Goal: Task Accomplishment & Management: Complete application form

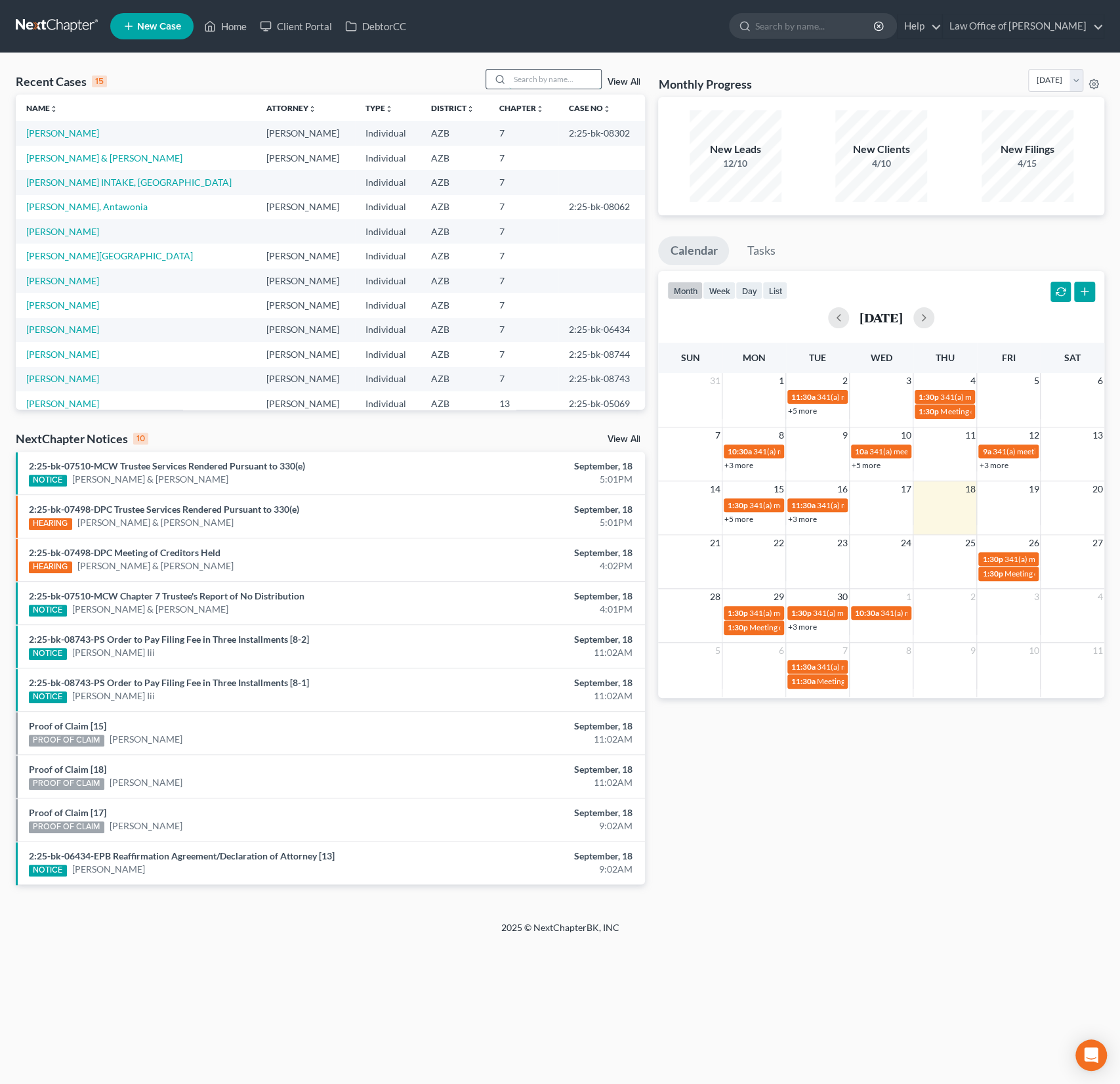
click at [552, 82] on input "search" at bounding box center [555, 79] width 92 height 19
type input "lluvia"
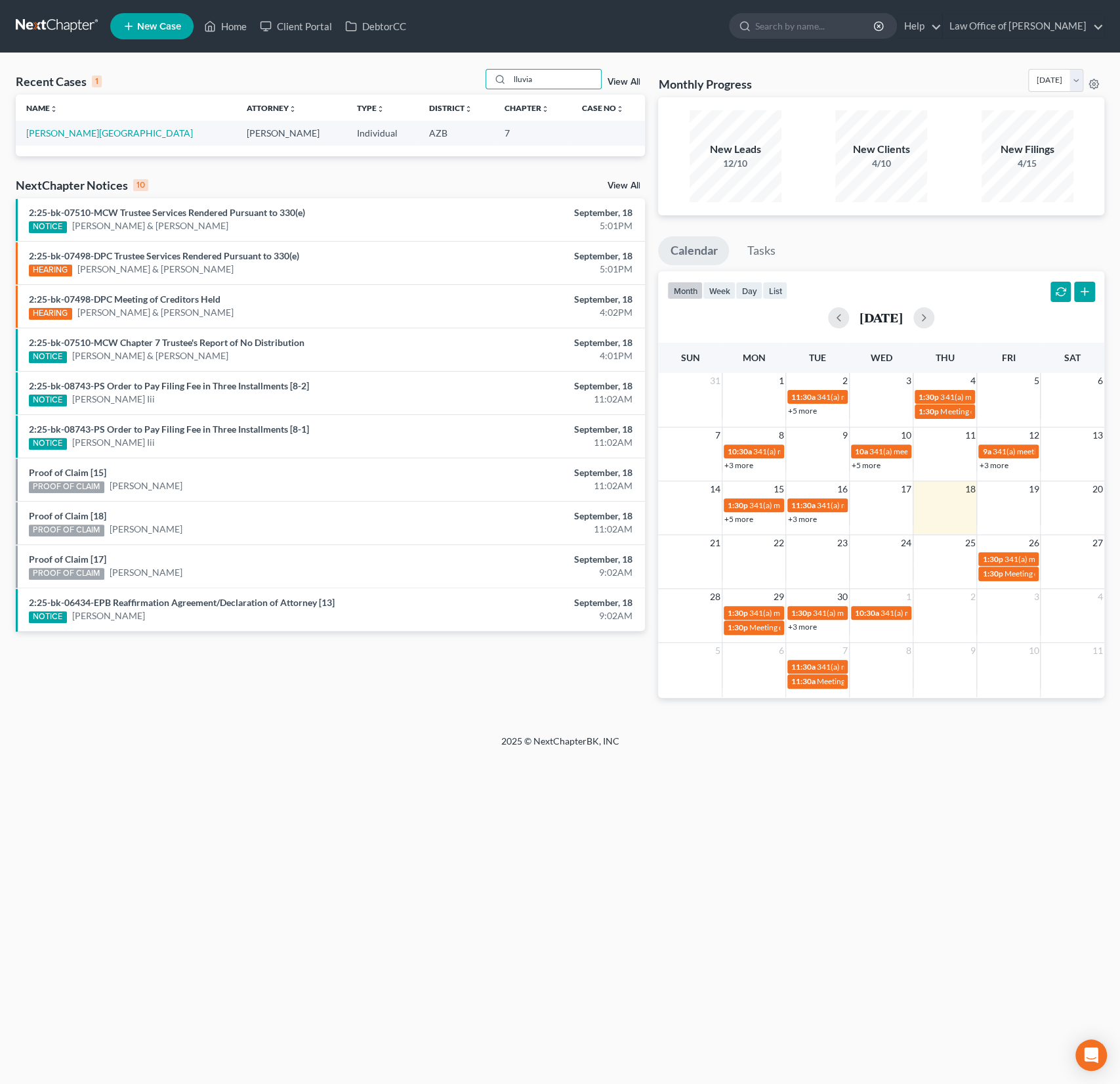
click at [46, 139] on td "[PERSON_NAME][GEOGRAPHIC_DATA]" at bounding box center [126, 133] width 220 height 24
click at [77, 128] on link "[PERSON_NAME][GEOGRAPHIC_DATA]" at bounding box center [109, 132] width 167 height 11
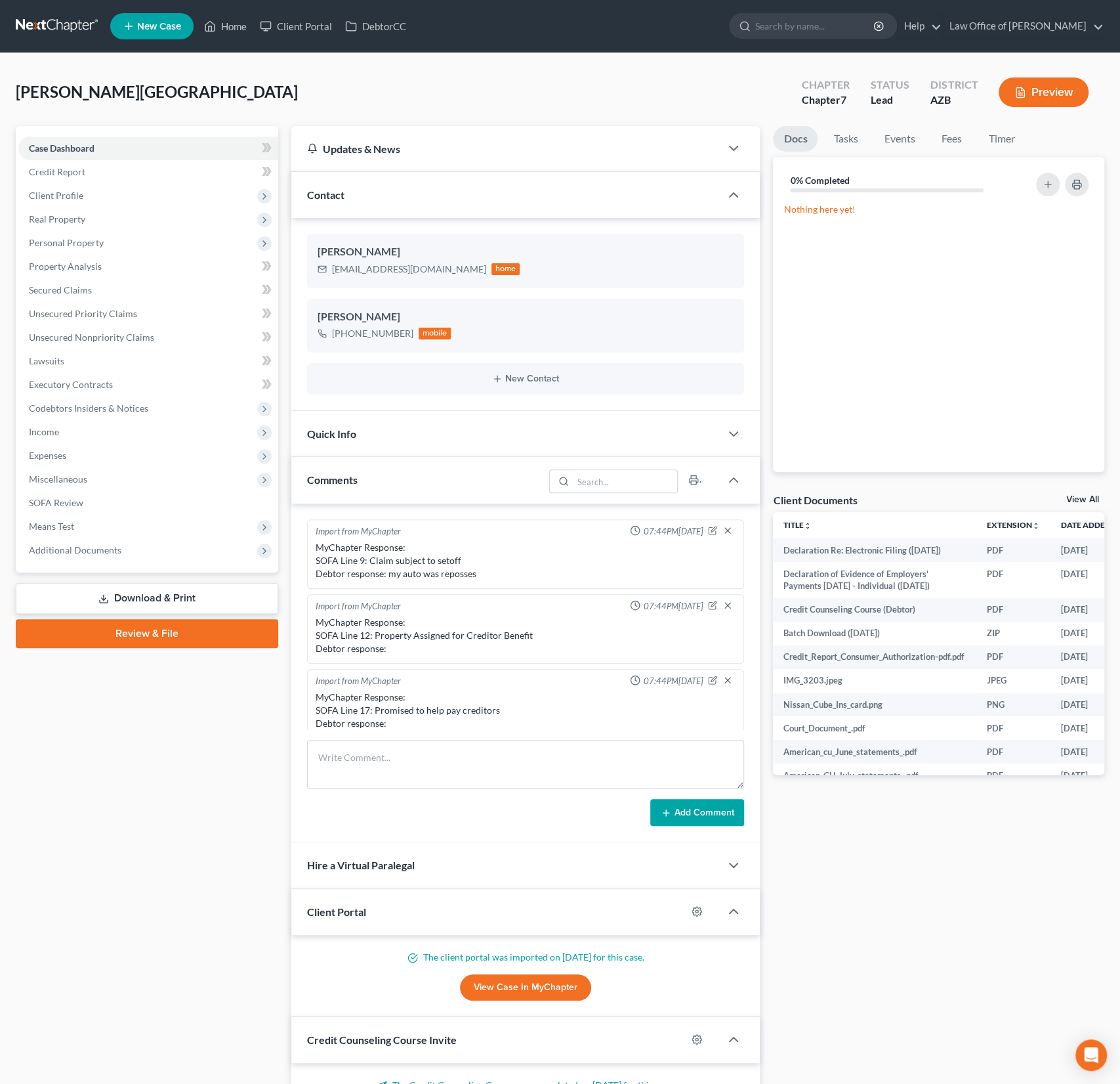
scroll to position [231, 0]
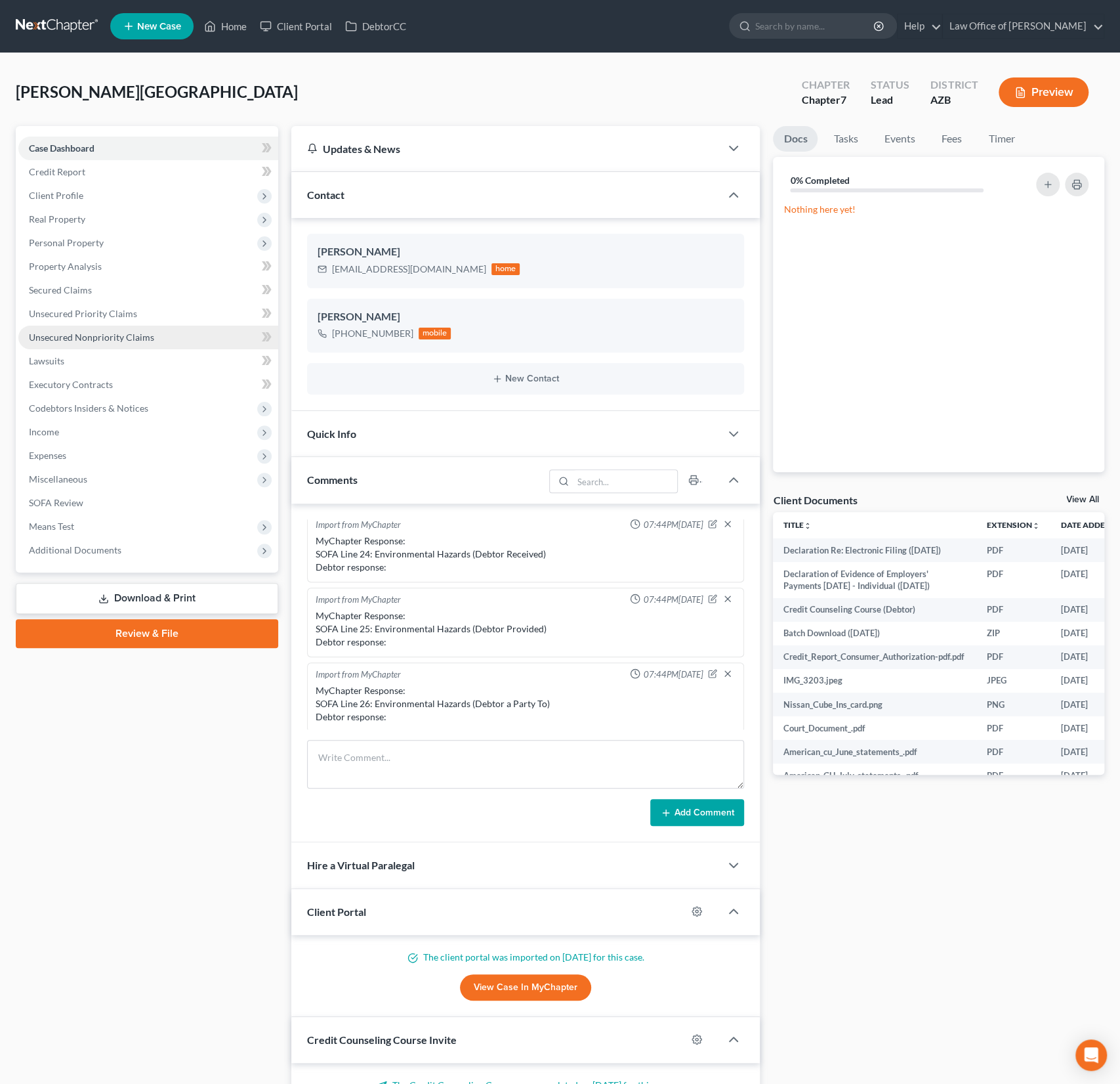
click at [97, 338] on span "Unsecured Nonpriority Claims" at bounding box center [91, 337] width 125 height 11
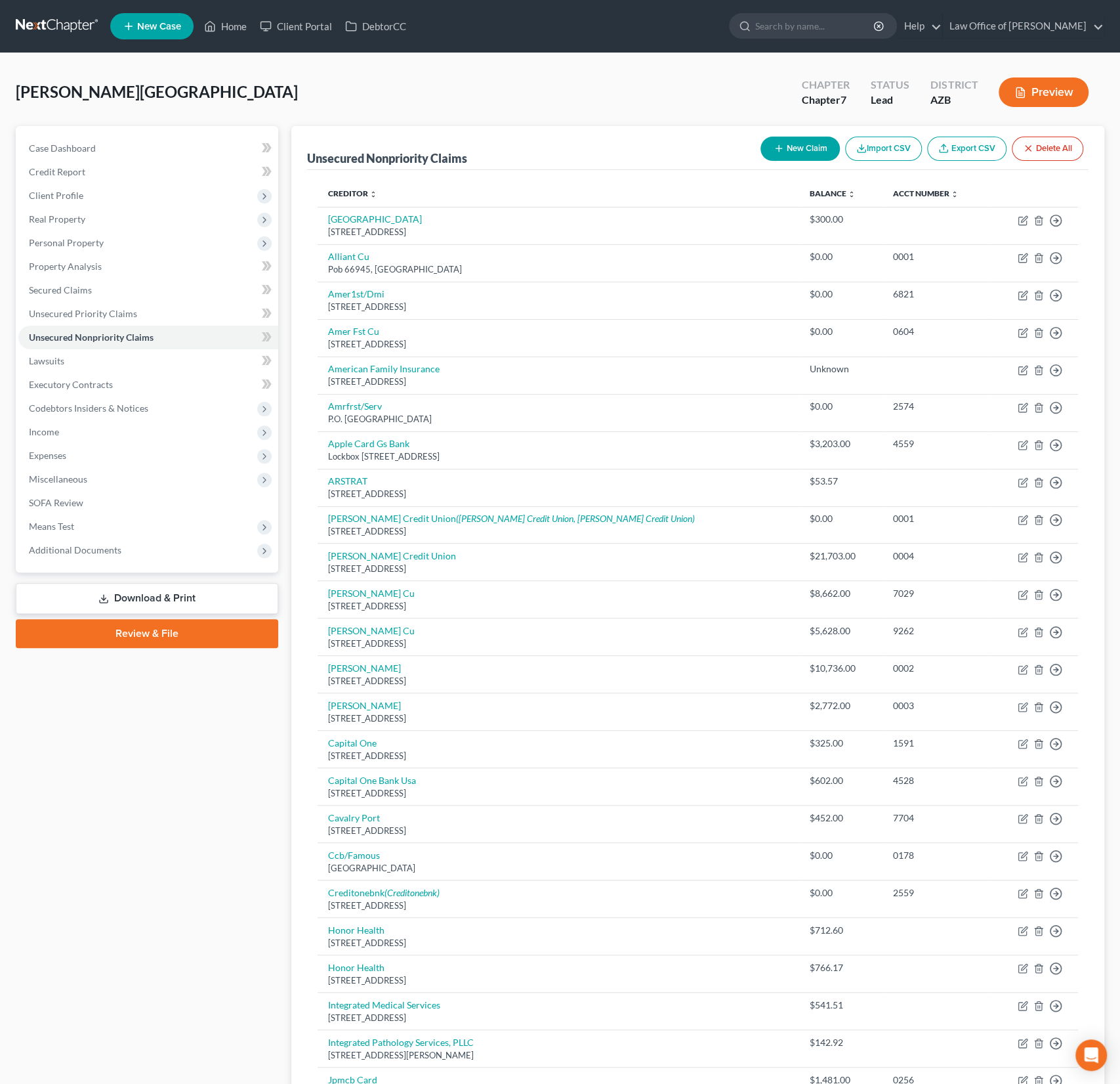
click at [804, 153] on button "New Claim" at bounding box center [800, 148] width 79 height 24
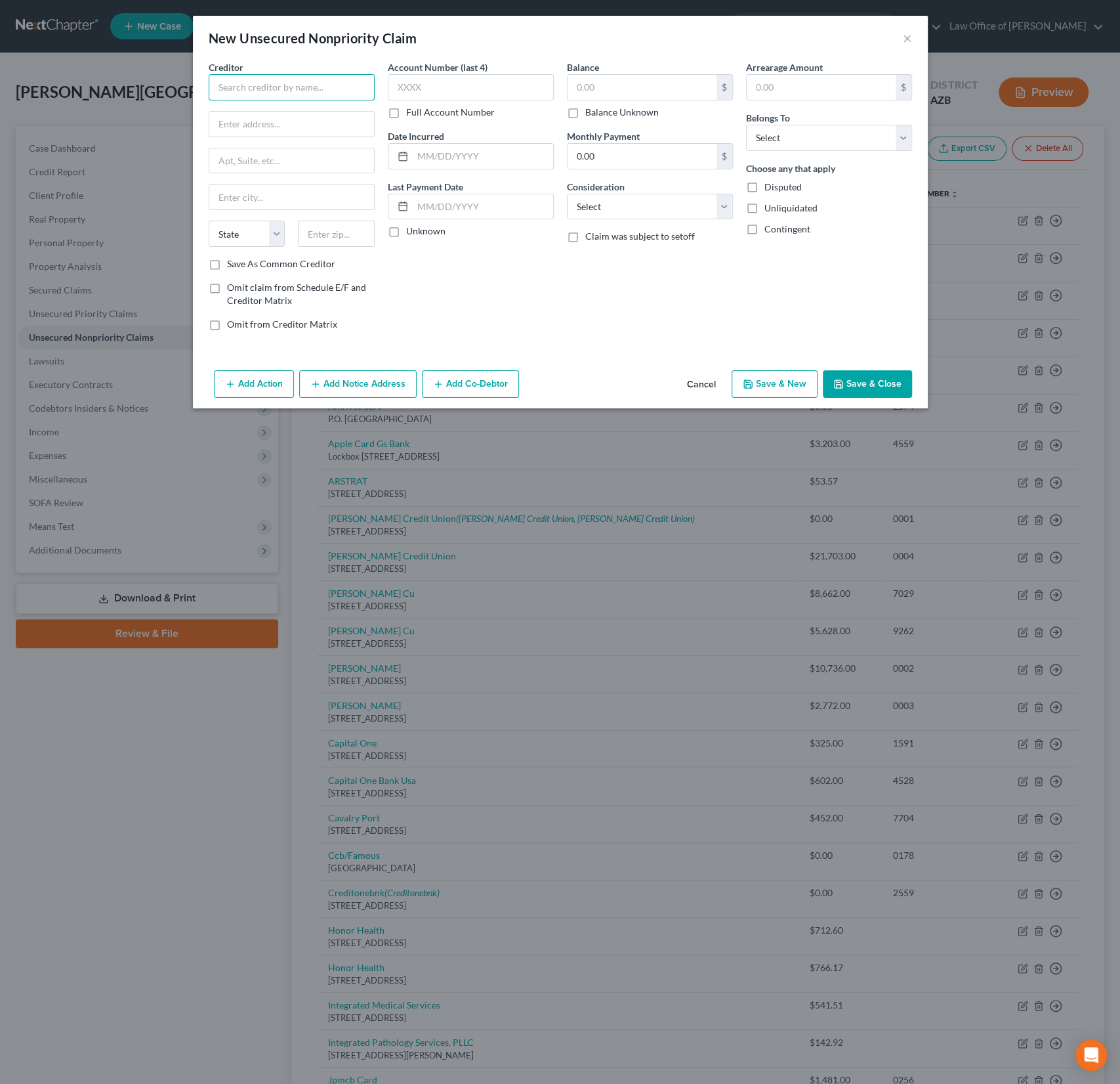
click at [252, 88] on input "text" at bounding box center [291, 87] width 166 height 26
type input "Credit Center, LLC"
type input "7 Finance Dr"
type input "06810"
type input "Danbury"
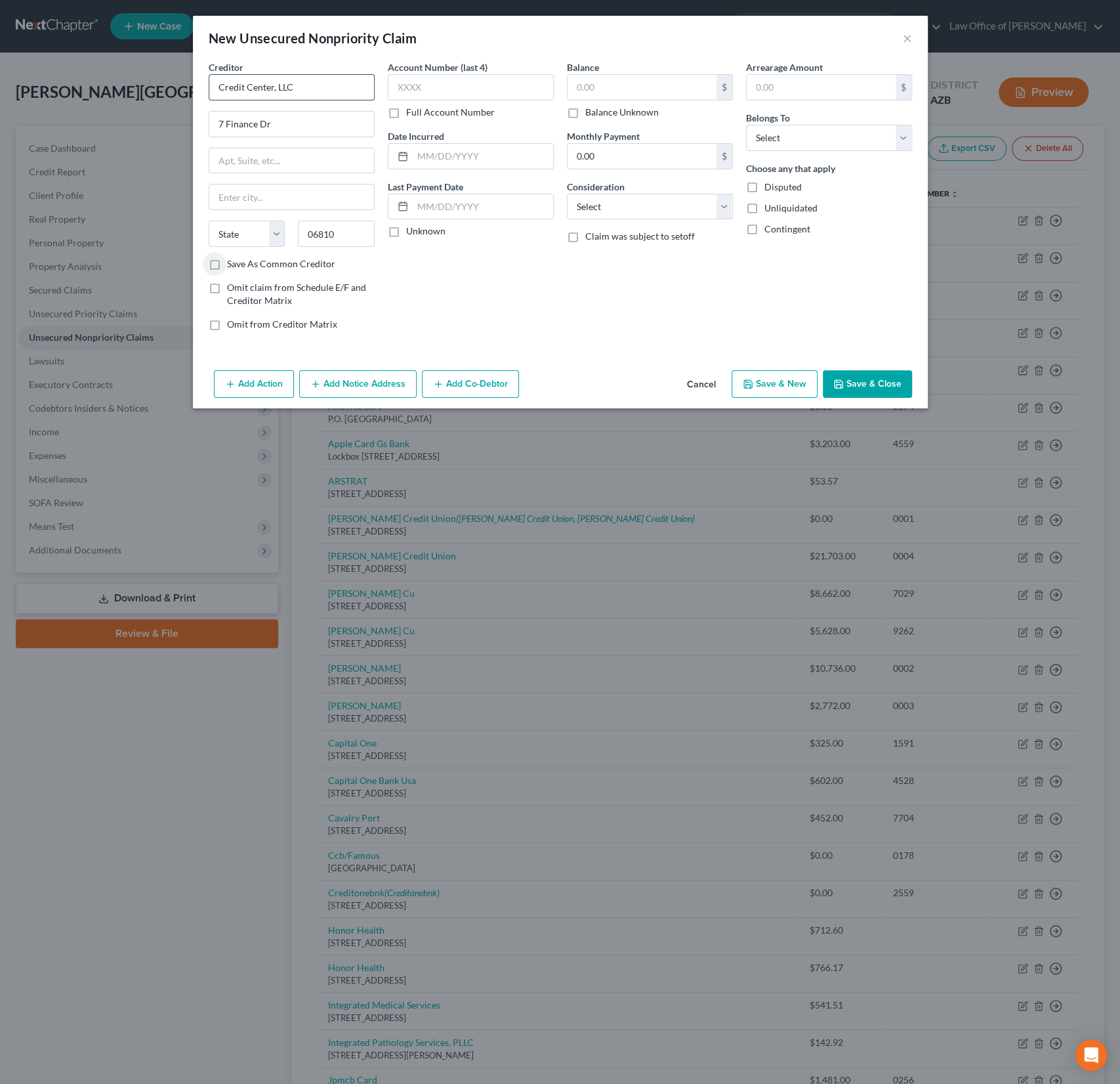
select select "6"
click at [615, 82] on input "text" at bounding box center [642, 88] width 149 height 25
type input "310.69"
click at [820, 141] on select "Select Debtor 1 Only Debtor 2 Only Debtor 1 And Debtor 2 Only At Least One Of T…" at bounding box center [829, 137] width 166 height 26
click at [746, 125] on select "Select Debtor 1 Only Debtor 2 Only Debtor 1 And Debtor 2 Only At Least One Of T…" at bounding box center [829, 137] width 166 height 26
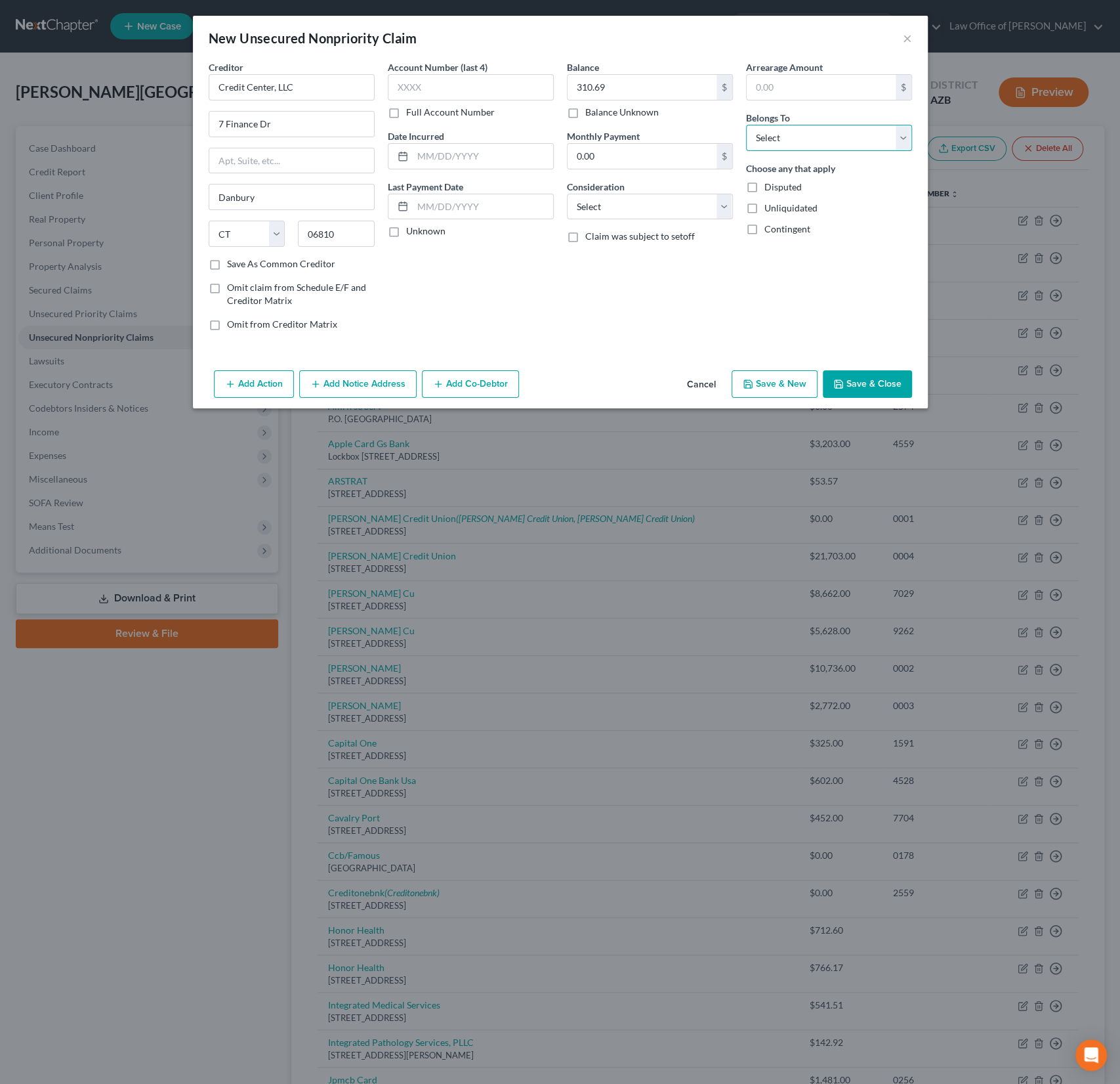
click at [794, 145] on select "Select Debtor 1 Only Debtor 2 Only Debtor 1 And Debtor 2 Only At Least One Of T…" at bounding box center [829, 137] width 166 height 26
select select "0"
click at [746, 125] on select "Select Debtor 1 Only Debtor 2 Only Debtor 1 And Debtor 2 Only At Least One Of T…" at bounding box center [829, 137] width 166 height 26
click at [866, 384] on button "Save & Close" at bounding box center [868, 384] width 89 height 28
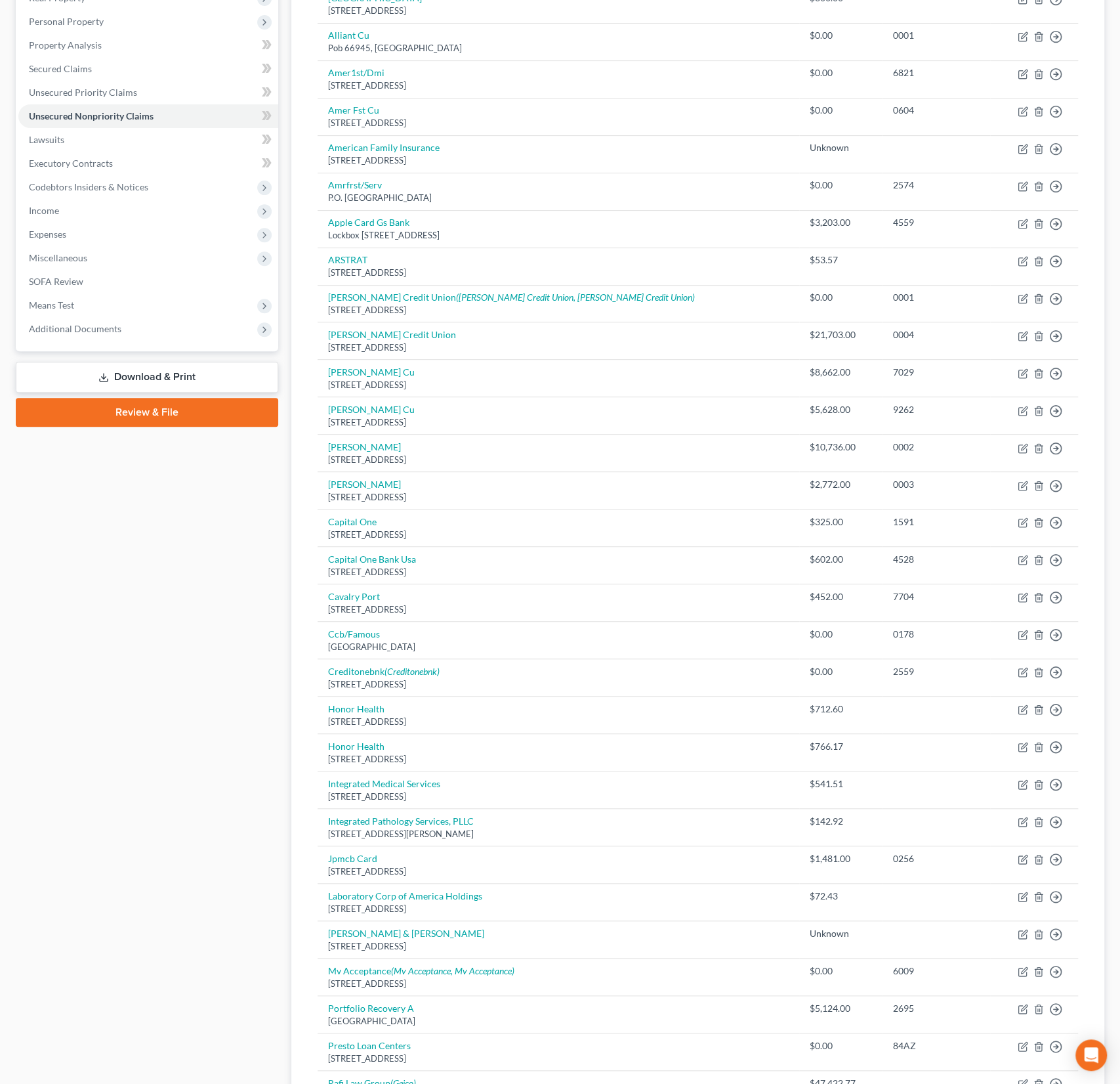
scroll to position [462, 0]
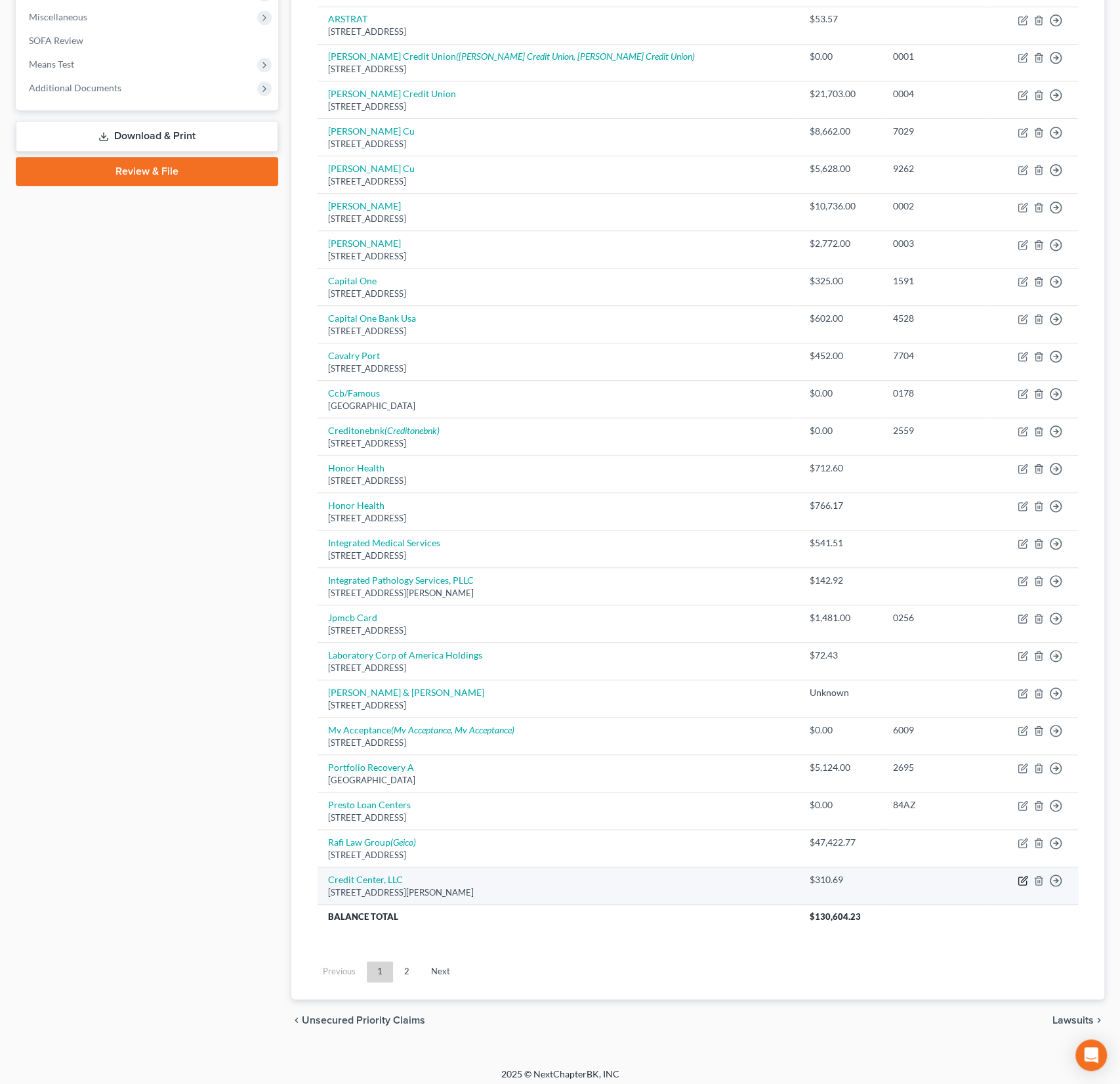
click at [1022, 876] on icon "button" at bounding box center [1023, 880] width 10 height 10
select select "6"
select select "0"
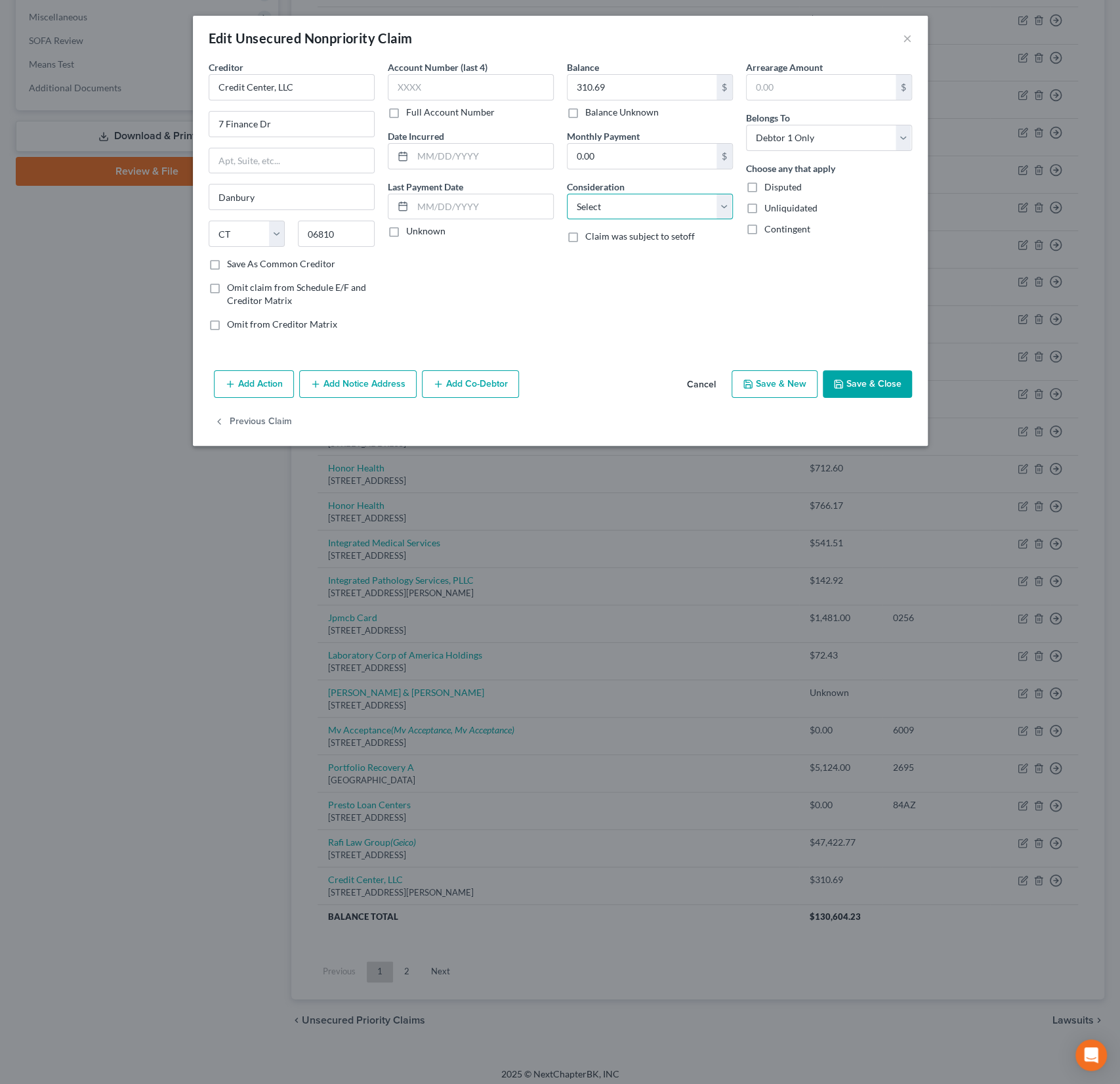
click at [620, 208] on select "Select Cable / Satellite Services Collection Agency Credit Card Debt Debt Couns…" at bounding box center [650, 206] width 166 height 26
select select "14"
click at [567, 194] on select "Select Cable / Satellite Services Collection Agency Credit Card Debt Debt Couns…" at bounding box center [650, 206] width 166 height 26
click at [612, 248] on input "text" at bounding box center [650, 257] width 165 height 25
type input "[US_STATE] OBGYN Affiliates"
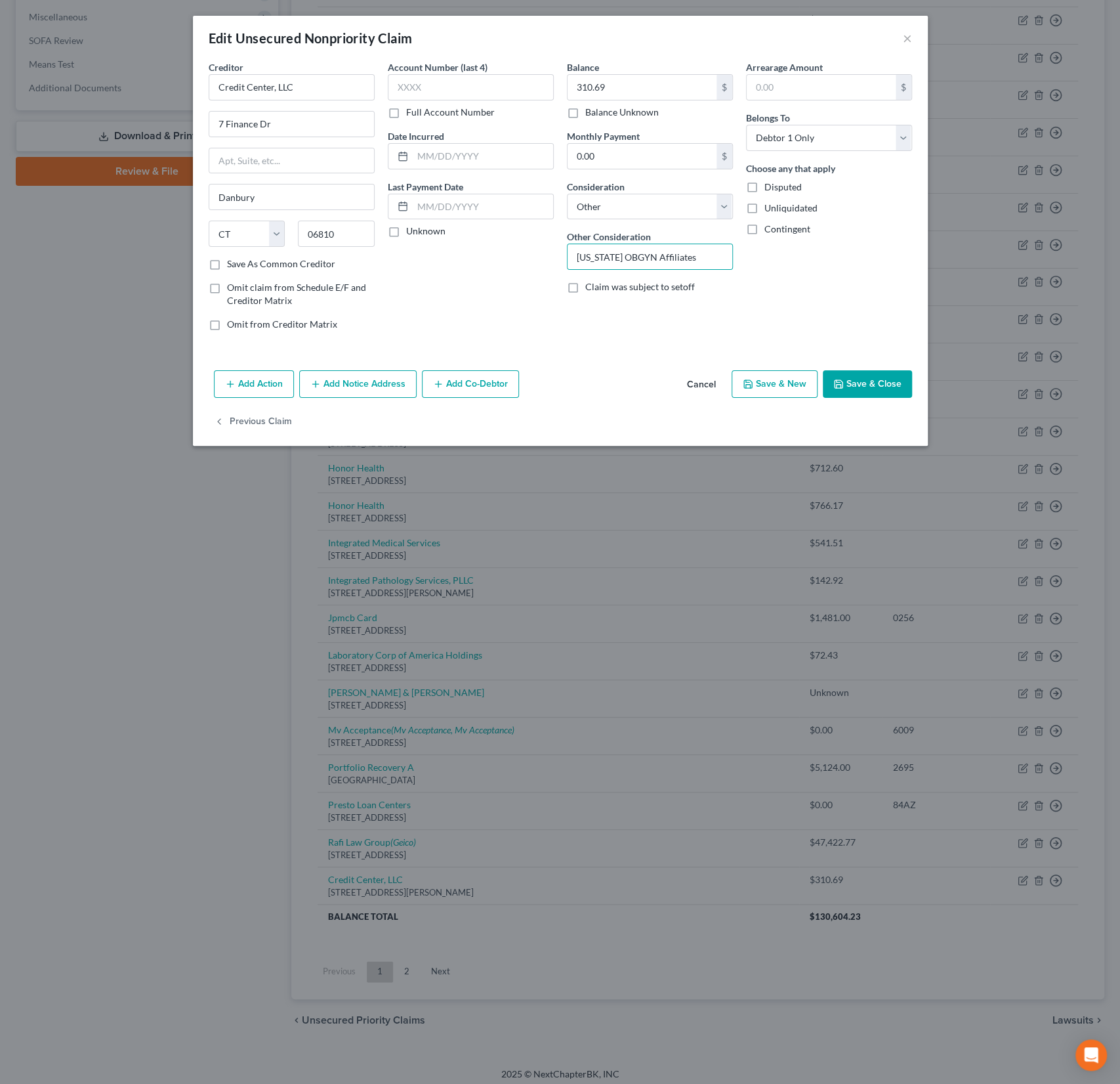
click at [885, 385] on button "Save & Close" at bounding box center [868, 384] width 89 height 28
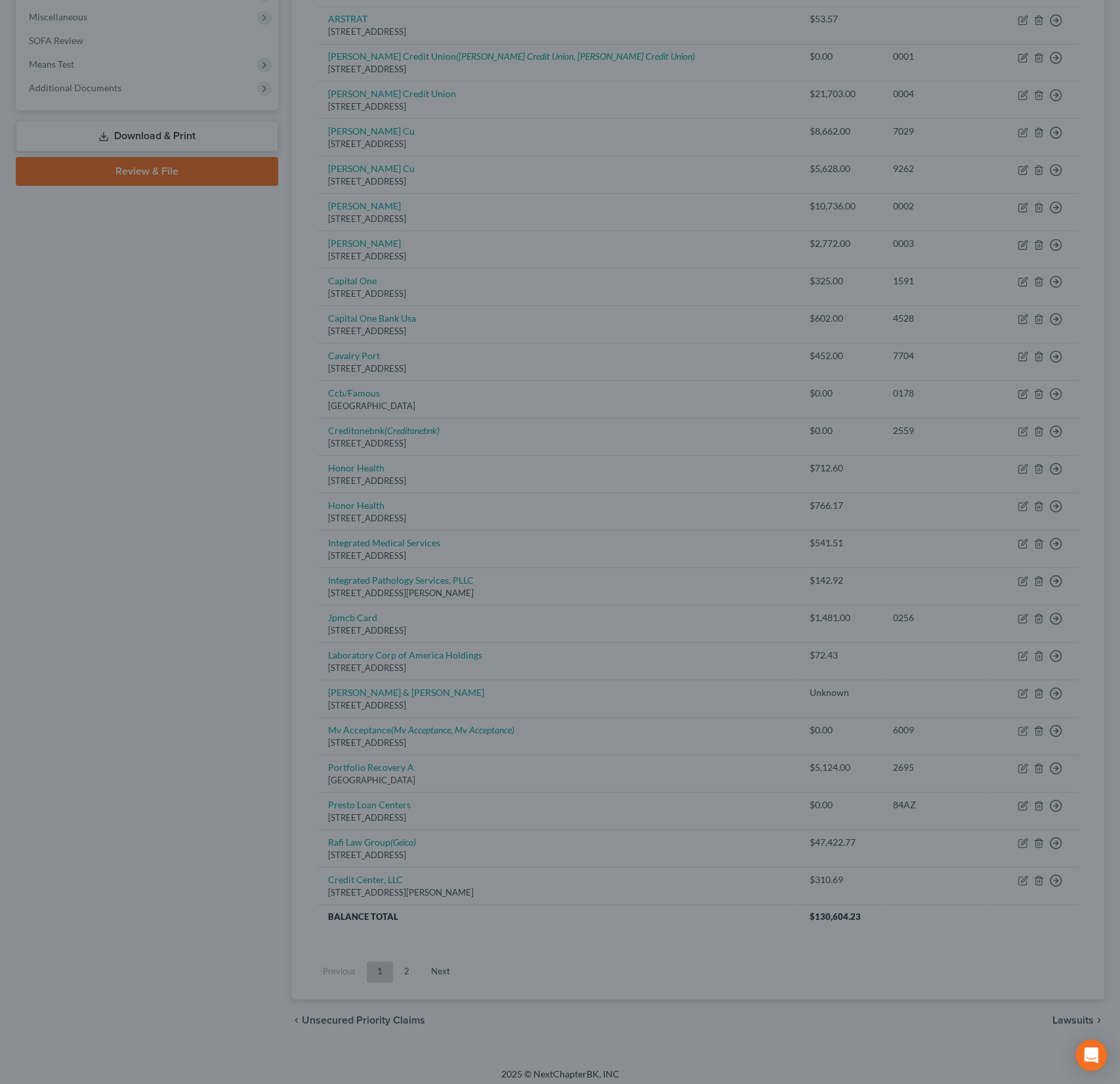
type input "0"
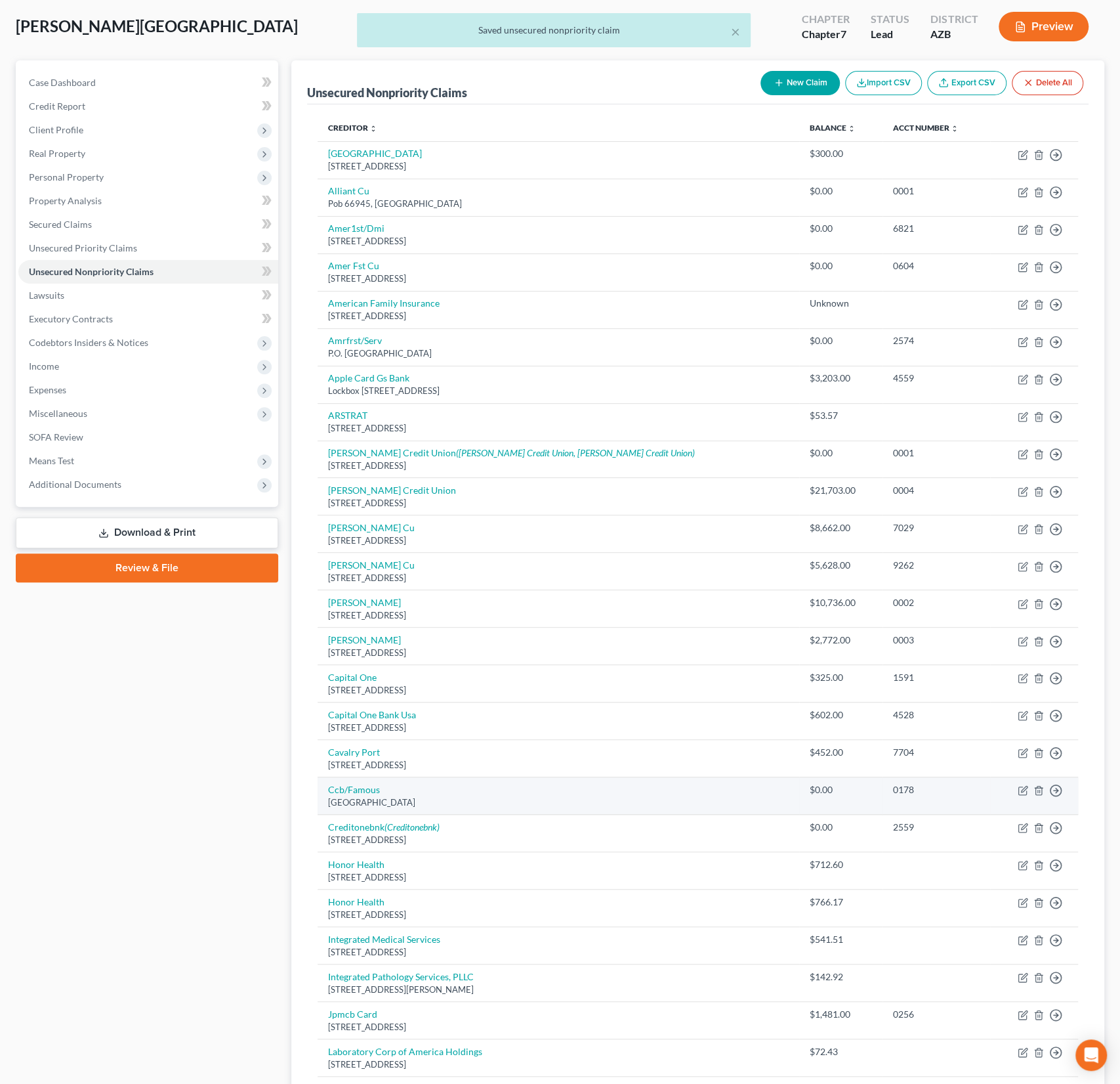
scroll to position [63, 0]
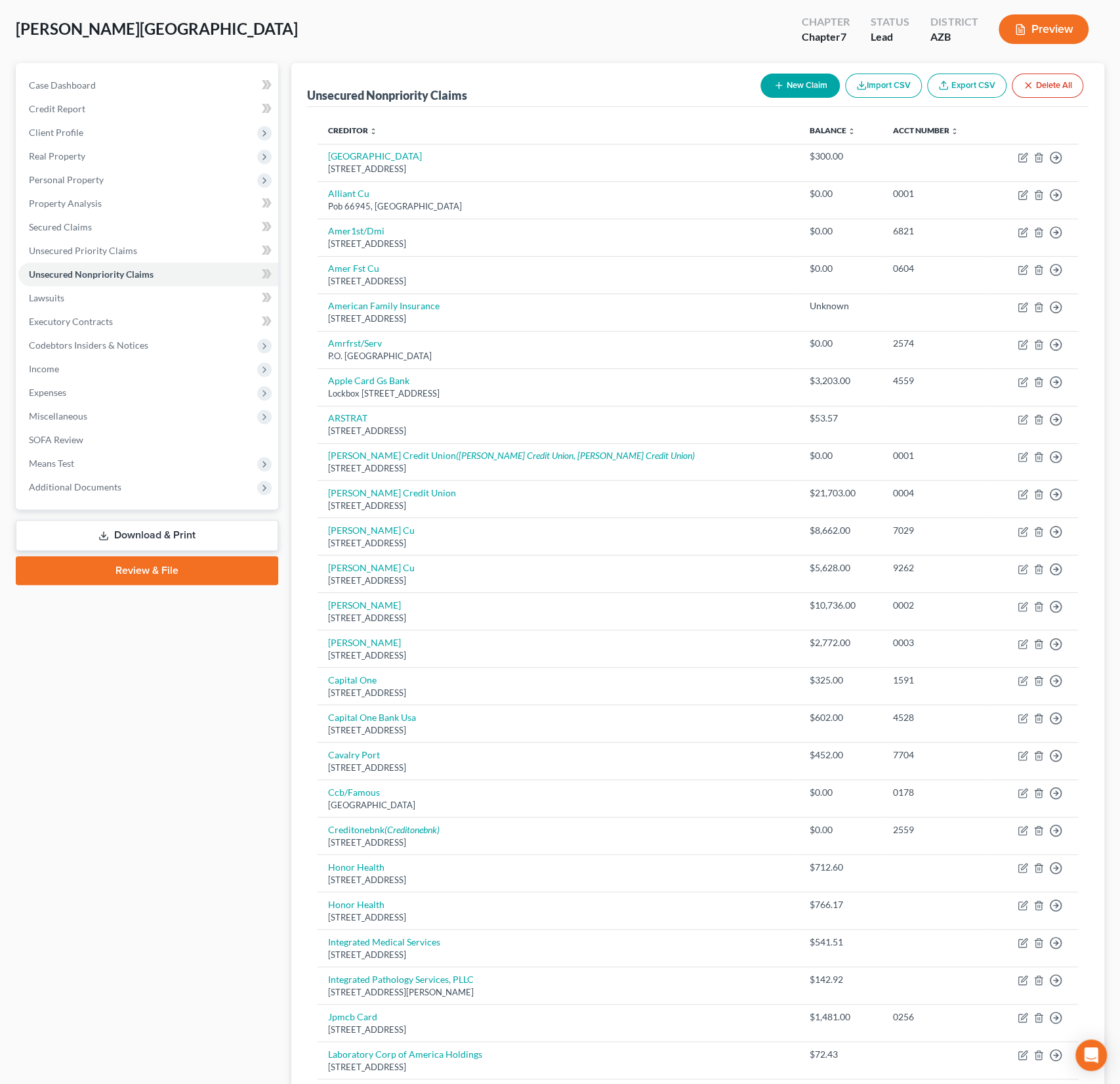
click at [800, 88] on button "New Claim" at bounding box center [800, 85] width 79 height 24
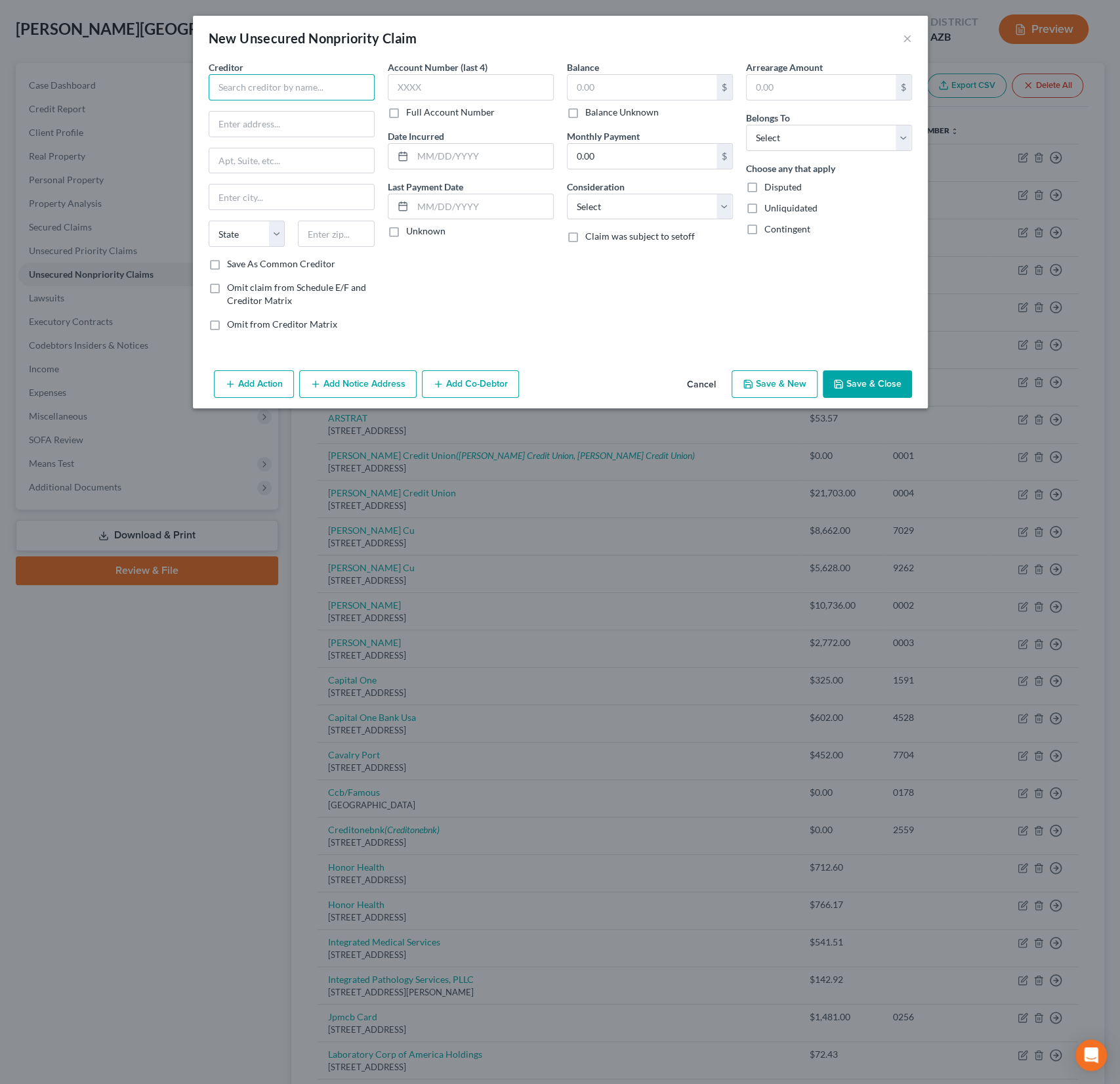
click at [258, 91] on input "text" at bounding box center [291, 87] width 166 height 26
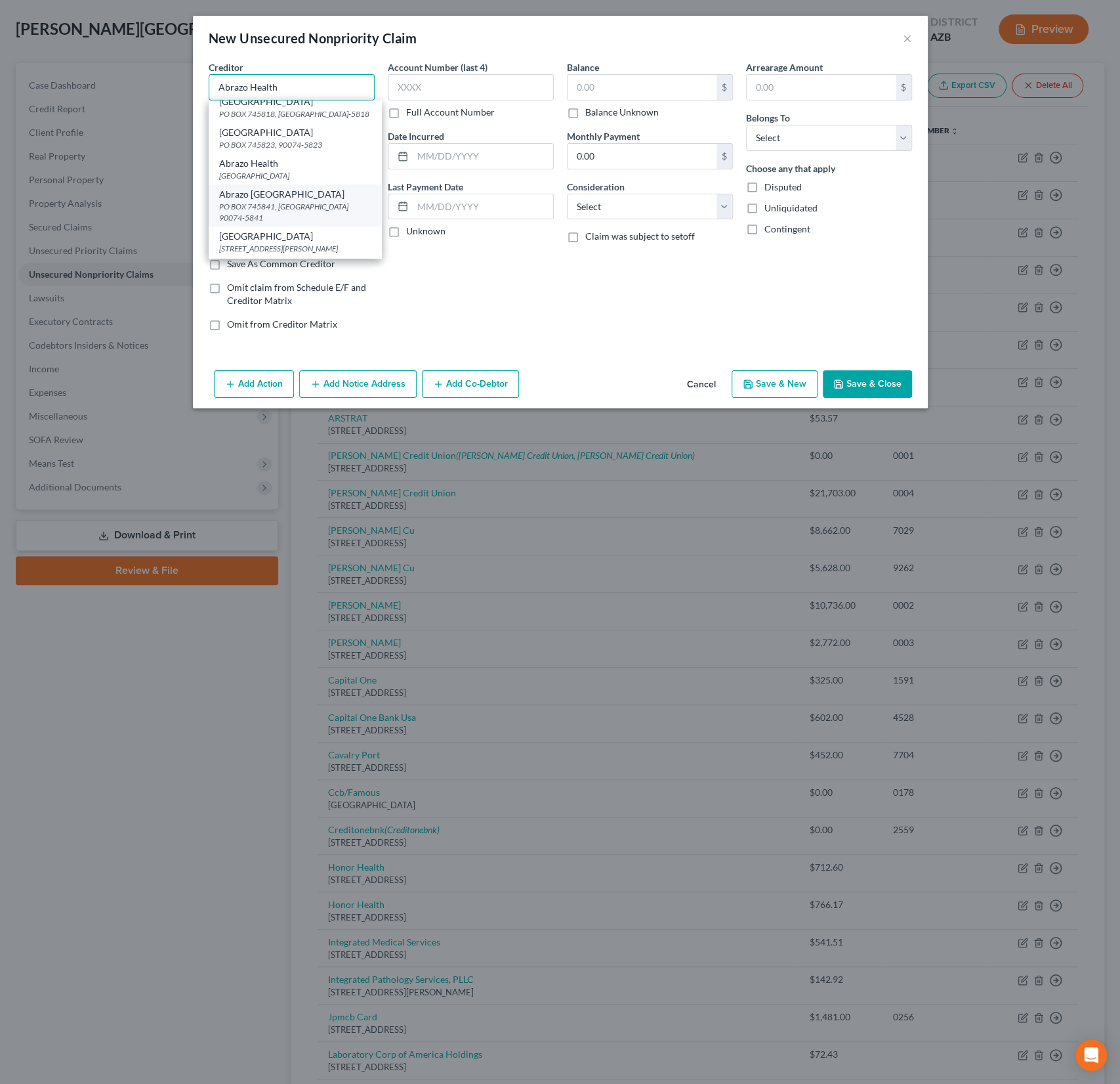
scroll to position [31, 0]
type input "Abrazo Health"
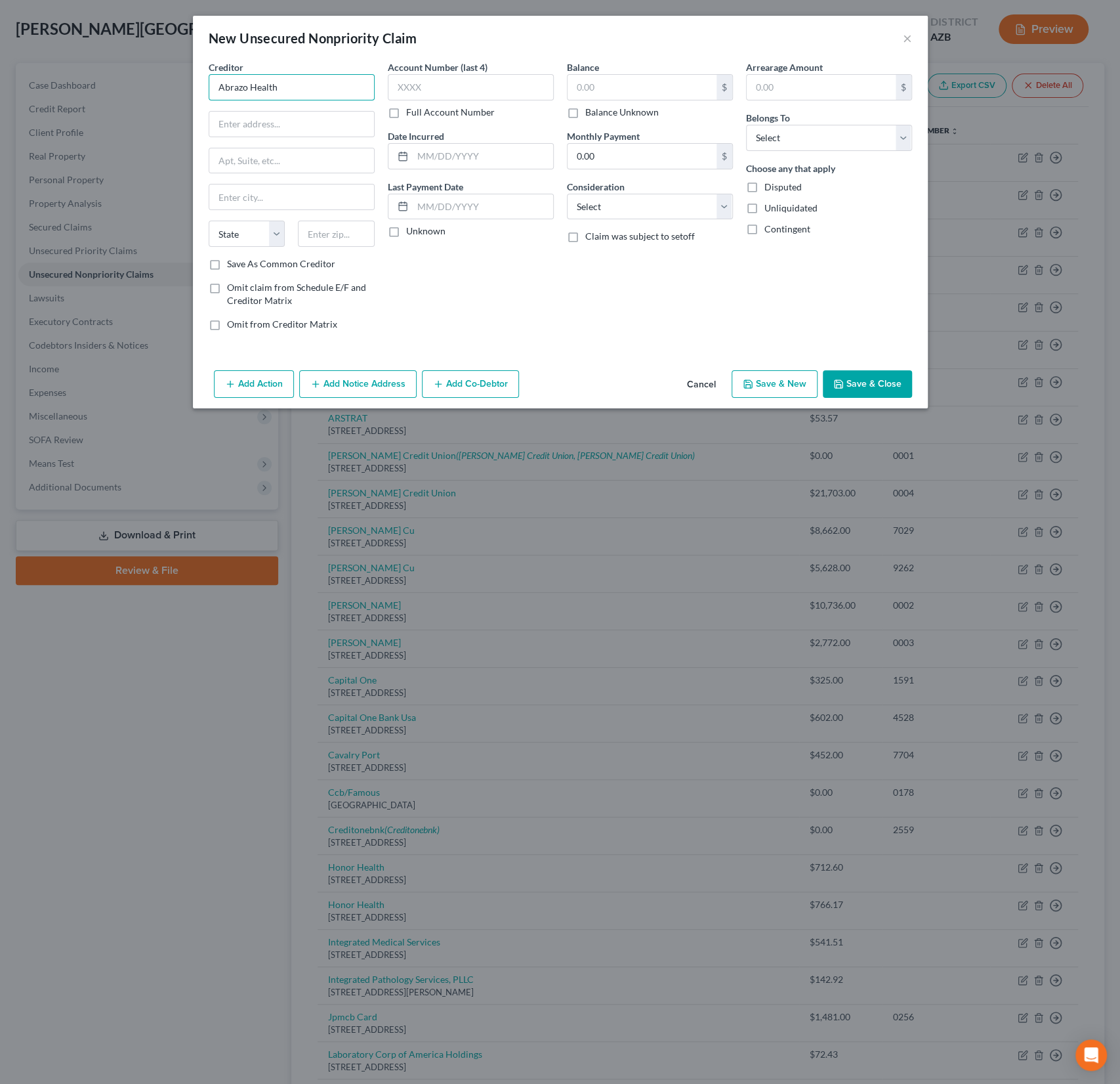
scroll to position [0, 0]
click at [254, 132] on input "text" at bounding box center [292, 125] width 165 height 25
type input "[STREET_ADDRESS]"
type input "85395"
type input "Peoria"
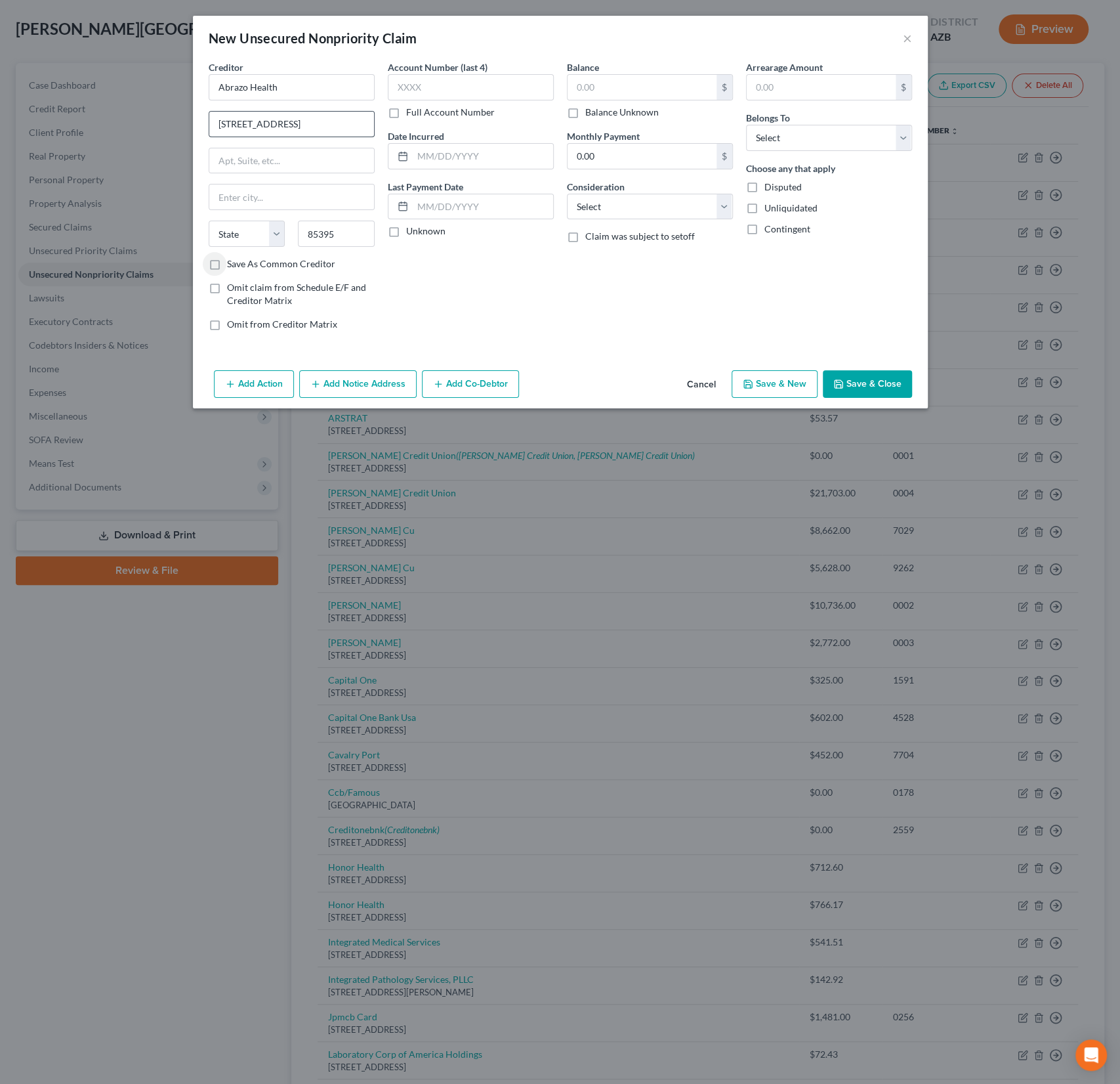
select select "3"
click at [252, 125] on input "[STREET_ADDRESS]" at bounding box center [292, 125] width 165 height 25
type input "[STREET_ADDRESS]"
click at [586, 98] on input "text" at bounding box center [642, 88] width 149 height 25
type input "103,000"
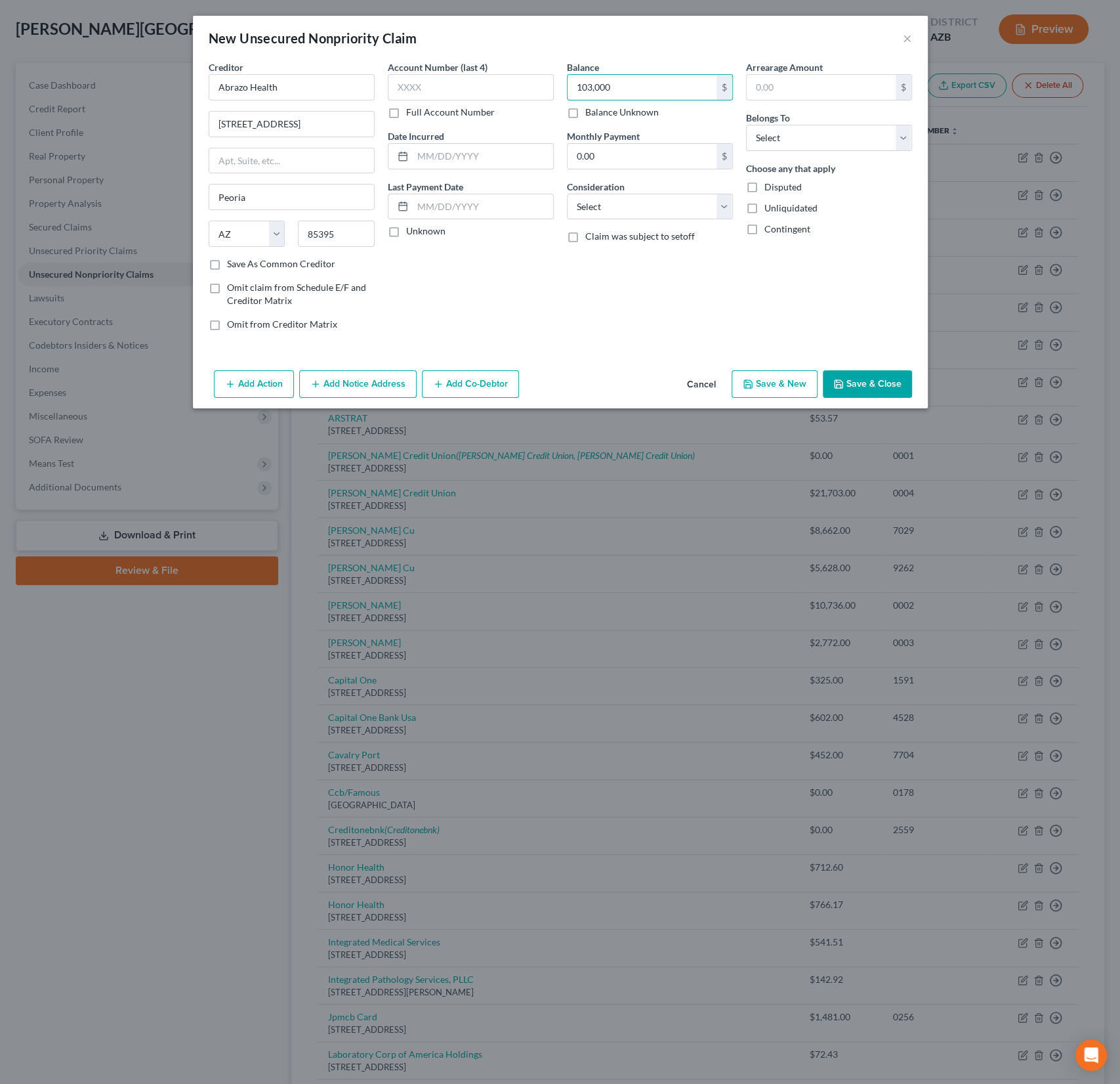
click at [765, 186] on label "Disputed" at bounding box center [783, 187] width 37 height 13
click at [770, 186] on input "Disputed" at bounding box center [774, 184] width 8 height 8
checkbox input "true"
click at [815, 138] on select "Select Debtor 1 Only Debtor 2 Only Debtor 1 And Debtor 2 Only At Least One Of T…" at bounding box center [829, 137] width 166 height 26
select select "0"
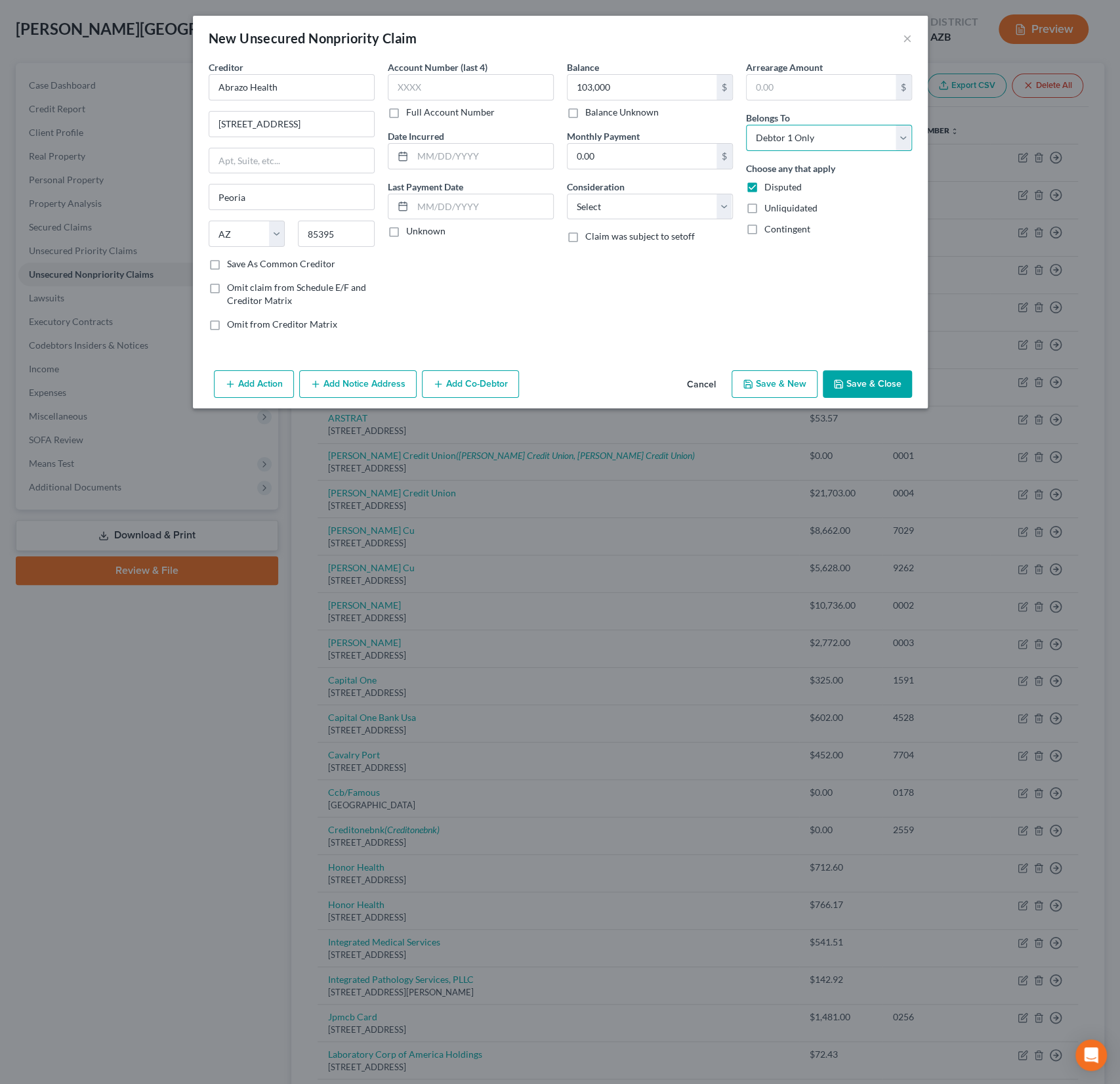
click at [746, 125] on select "Select Debtor 1 Only Debtor 2 Only Debtor 1 And Debtor 2 Only At Least One Of T…" at bounding box center [829, 137] width 166 height 26
click at [645, 191] on div "Consideration Select Cable / Satellite Services Collection Agency Credit Card D…" at bounding box center [650, 200] width 166 height 40
click at [634, 207] on select "Select Cable / Satellite Services Collection Agency Credit Card Debt Debt Couns…" at bounding box center [650, 206] width 166 height 26
select select "9"
click at [567, 194] on select "Select Cable / Satellite Services Collection Agency Credit Card Debt Debt Couns…" at bounding box center [650, 206] width 166 height 26
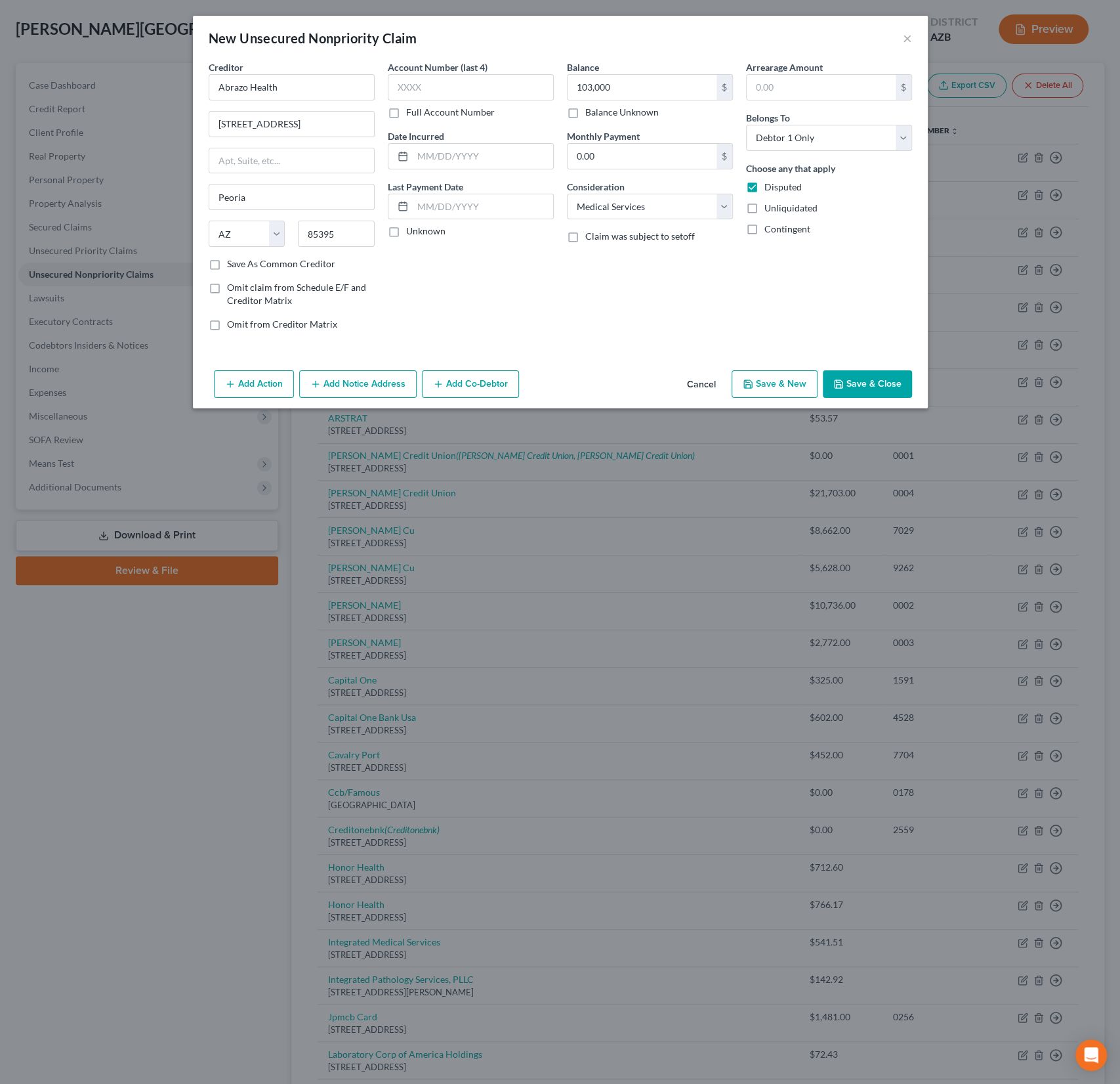
click at [876, 386] on button "Save & Close" at bounding box center [868, 384] width 89 height 28
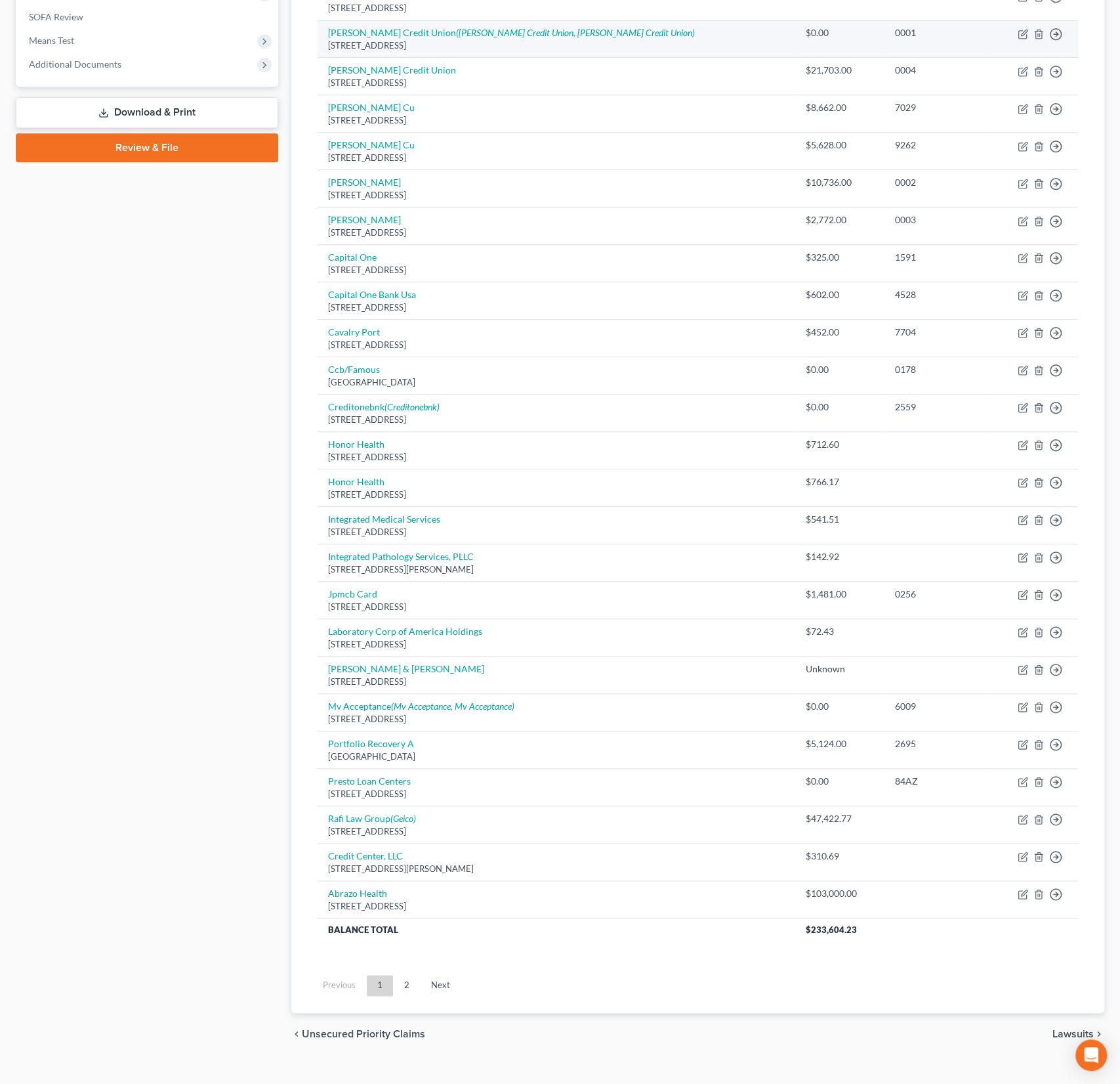
scroll to position [499, 0]
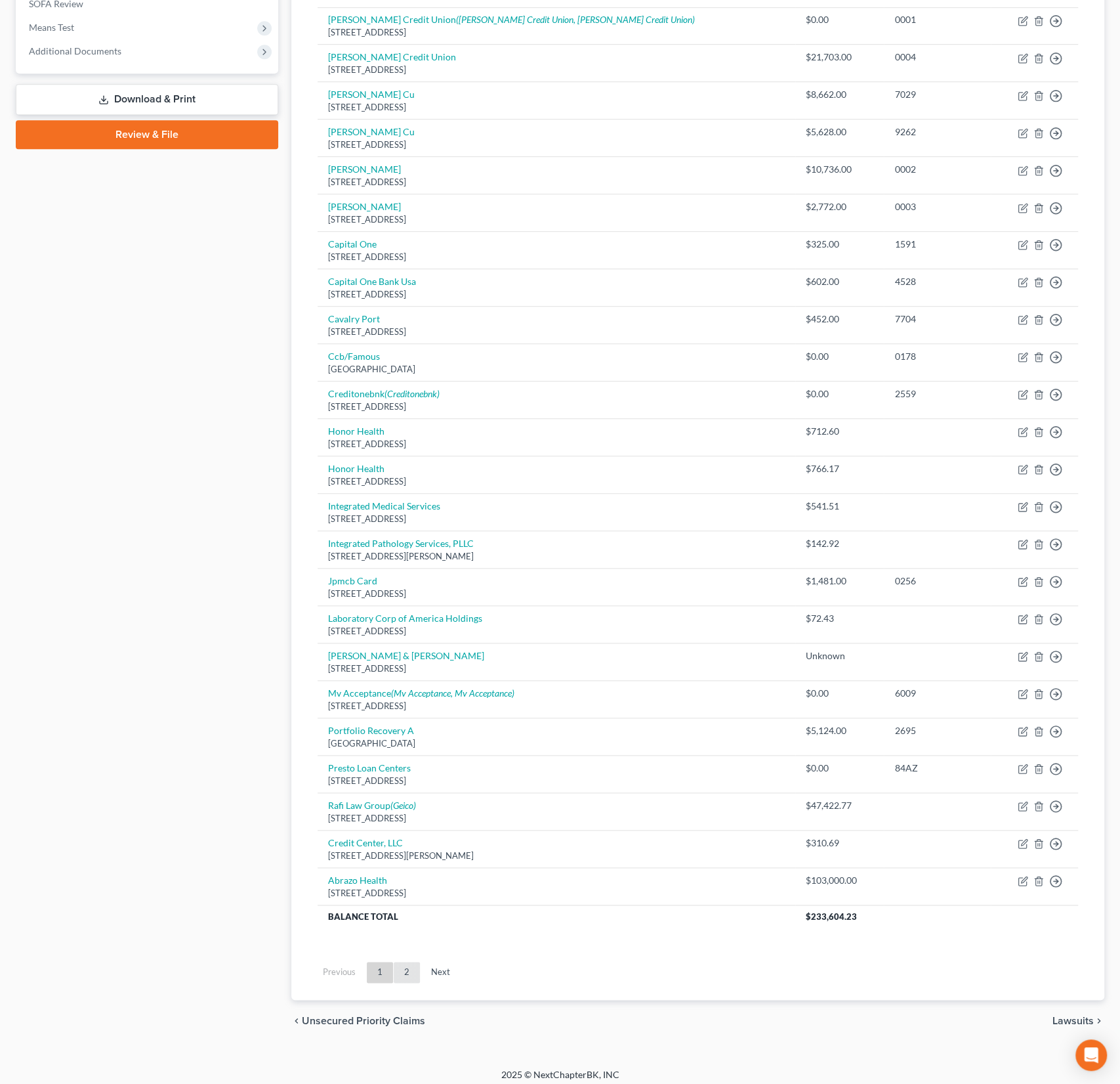
click at [404, 965] on link "2" at bounding box center [406, 972] width 26 height 21
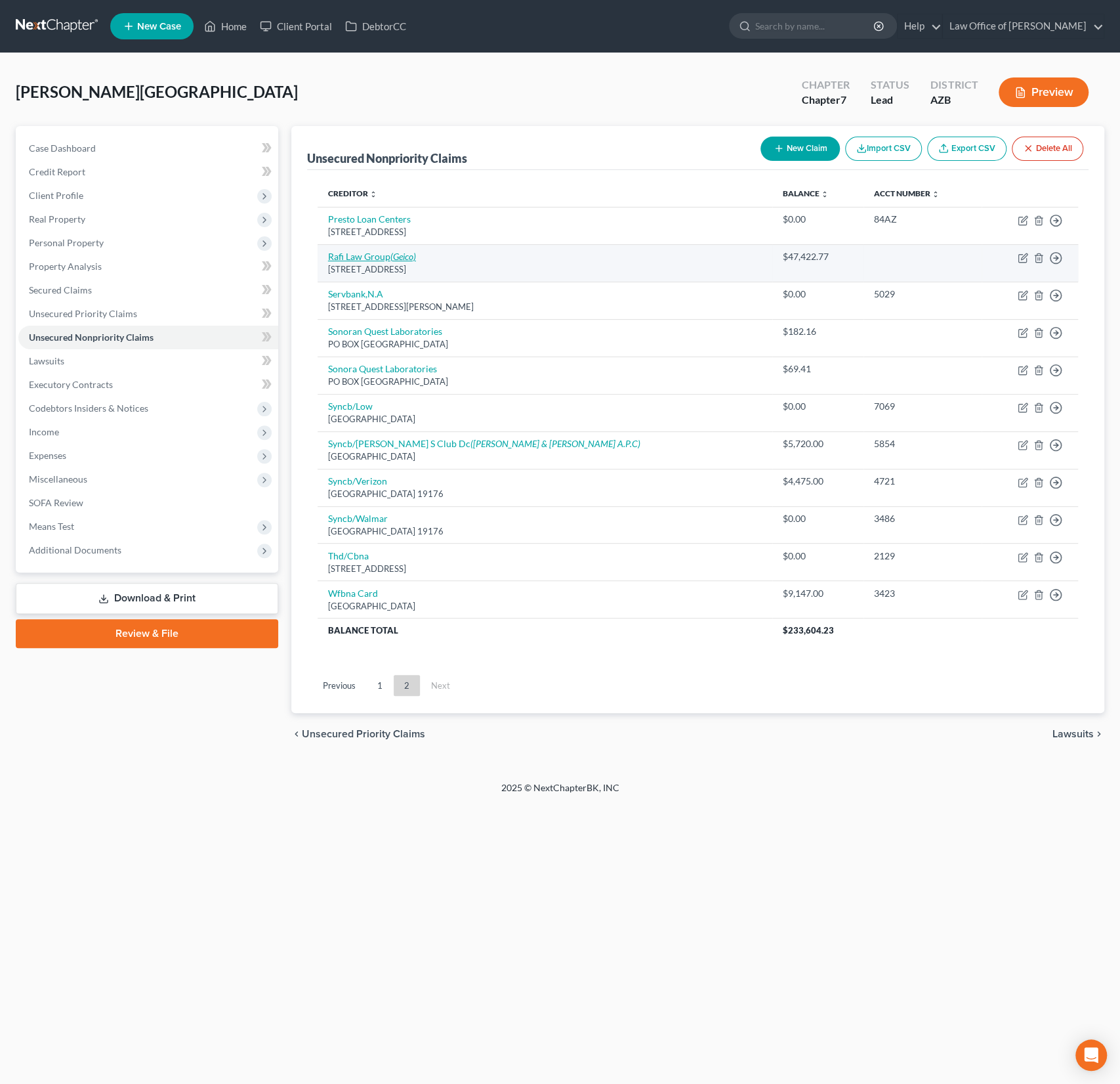
click at [374, 255] on link "Rafi Law Group (Geico)" at bounding box center [372, 256] width 88 height 11
select select "3"
select select "0"
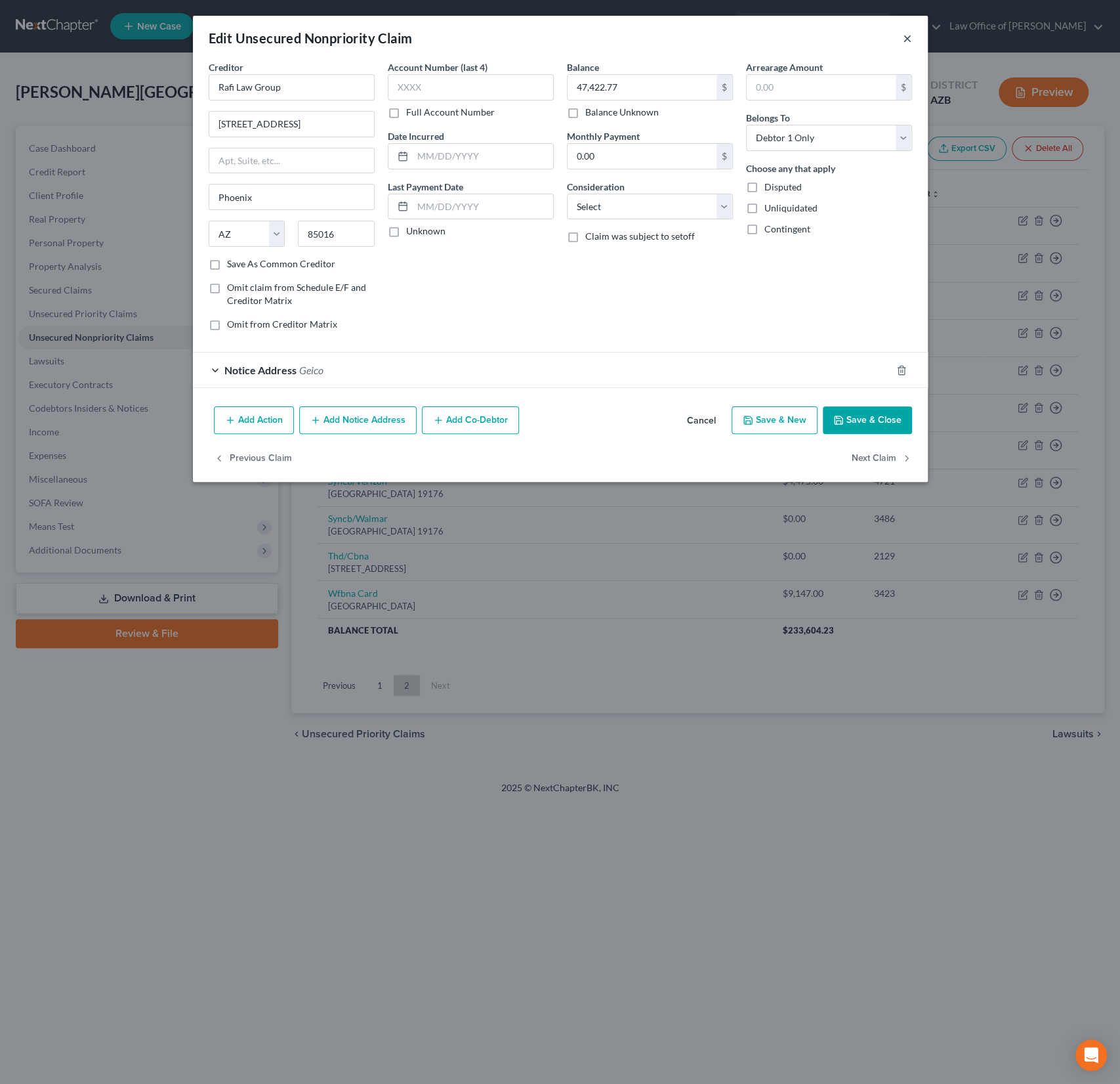
click at [910, 39] on button "×" at bounding box center [907, 38] width 9 height 16
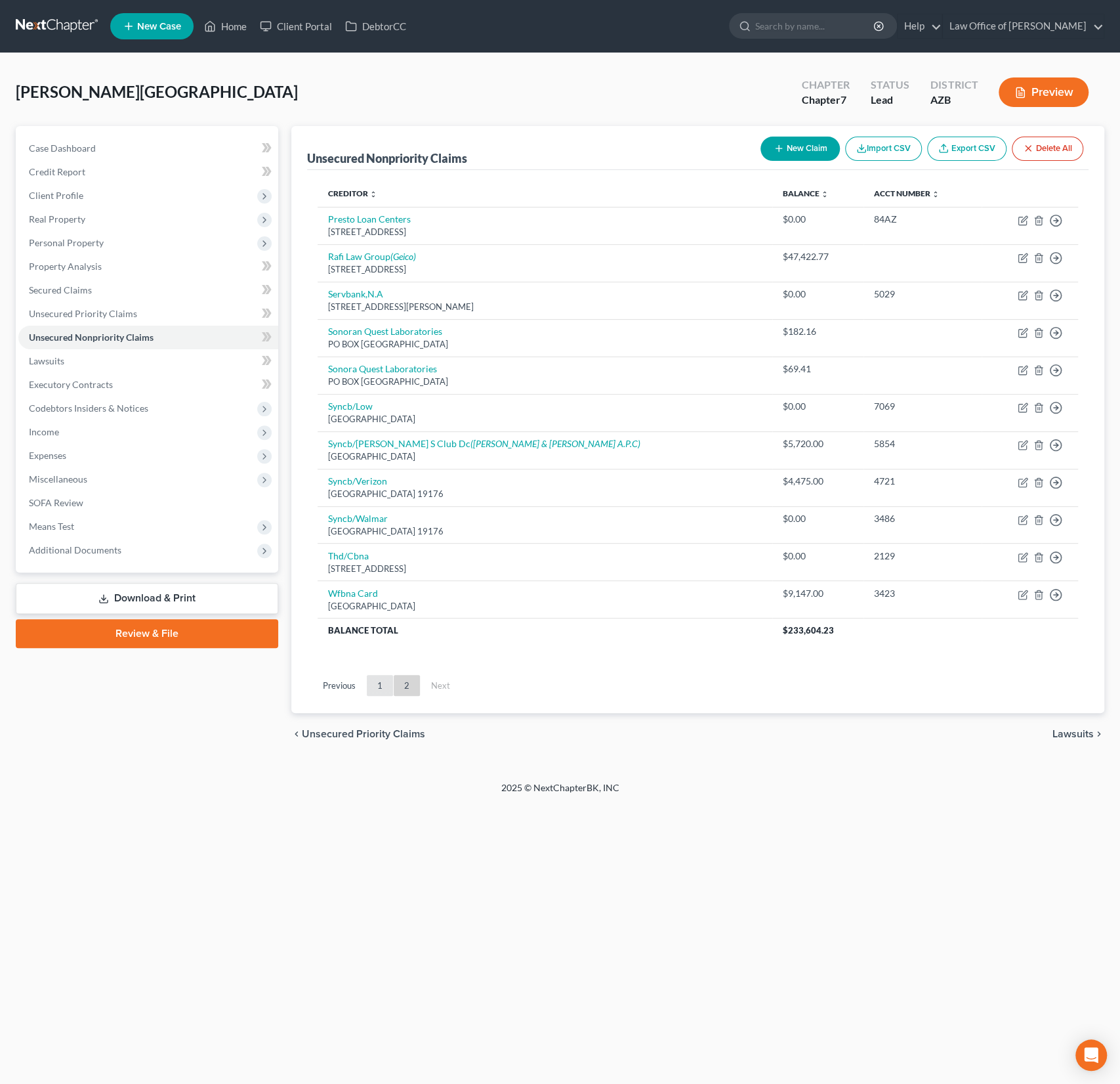
click at [376, 686] on link "1" at bounding box center [380, 685] width 26 height 21
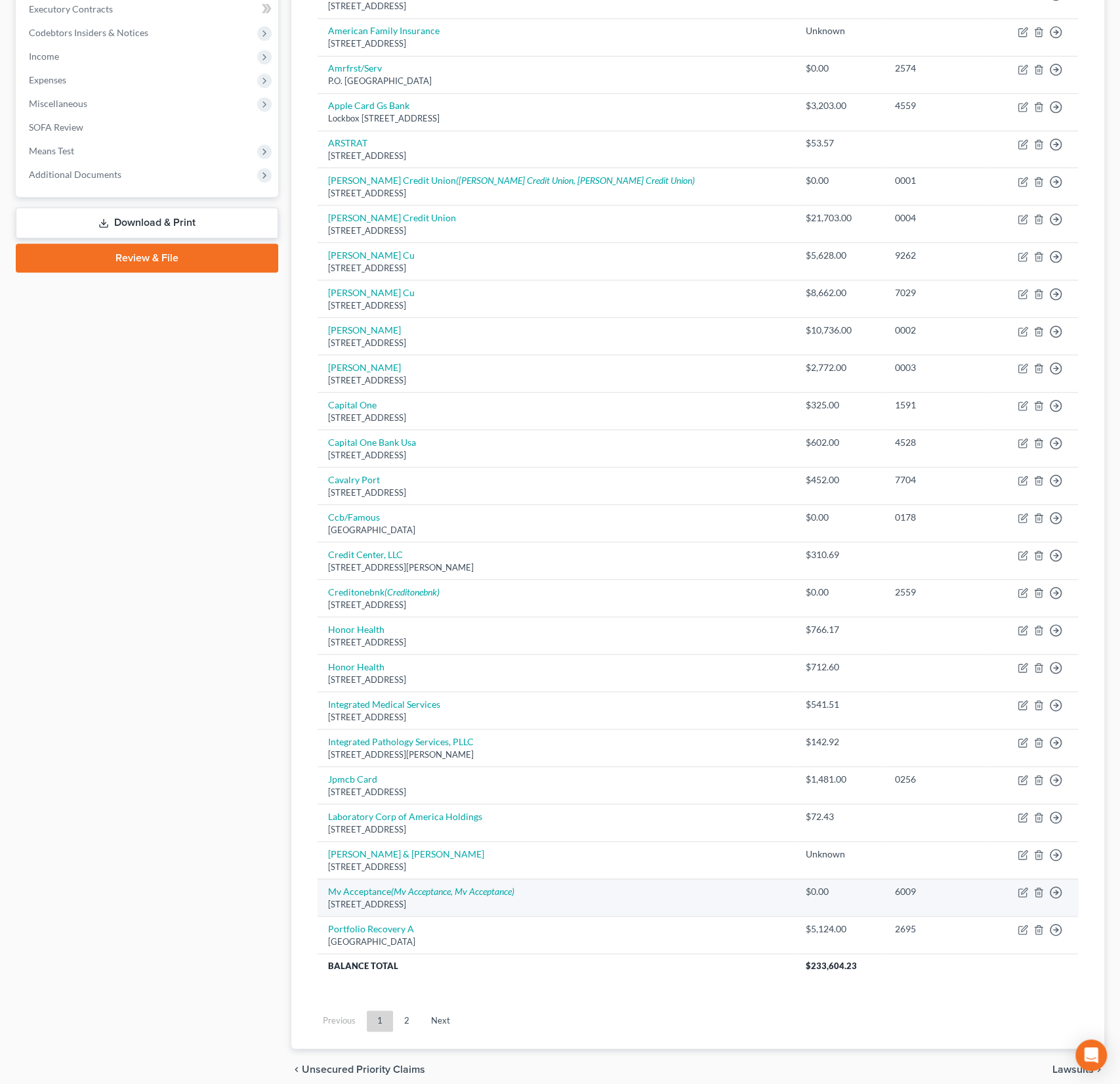
scroll to position [425, 0]
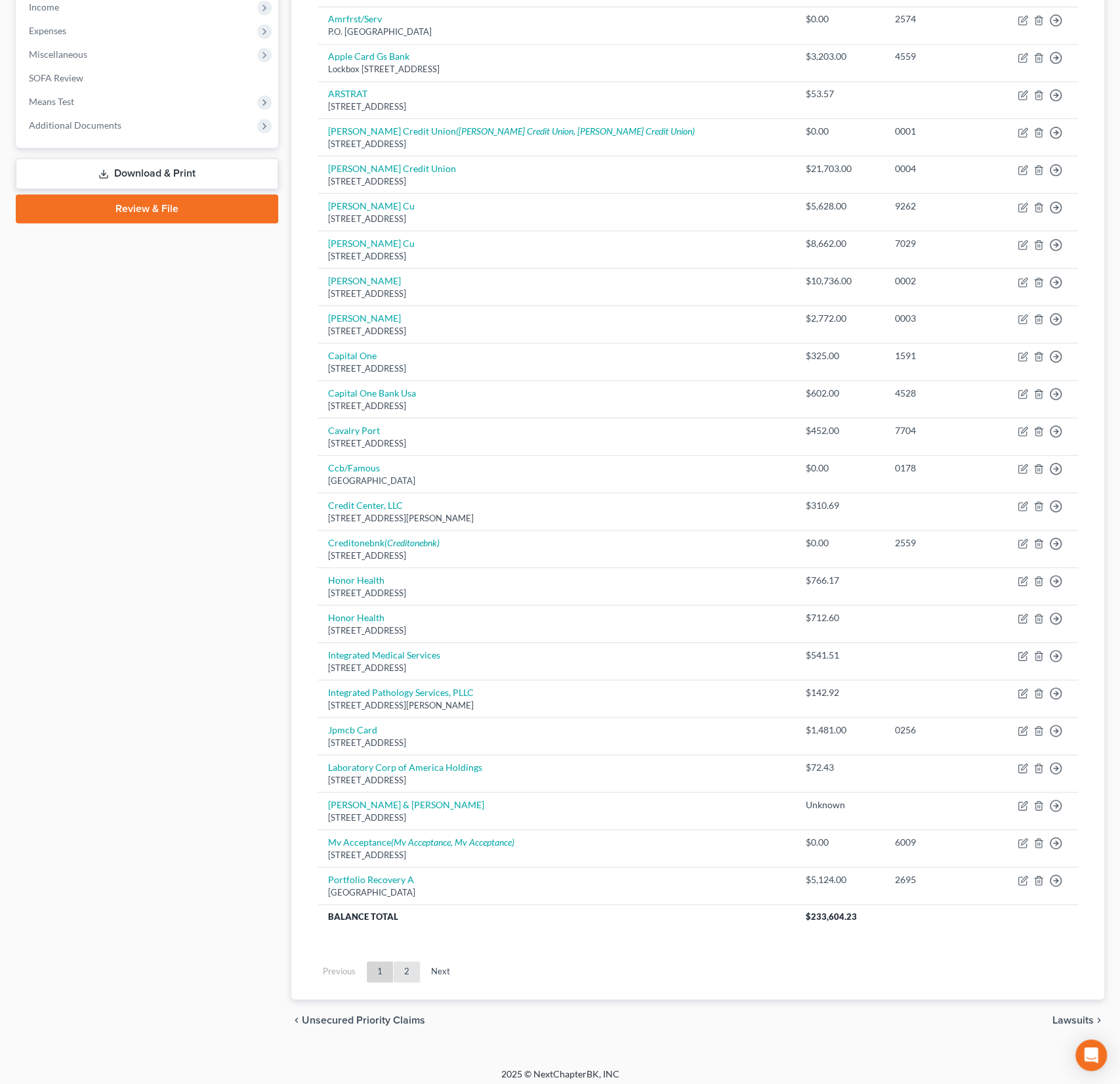
click at [410, 968] on link "2" at bounding box center [406, 971] width 26 height 21
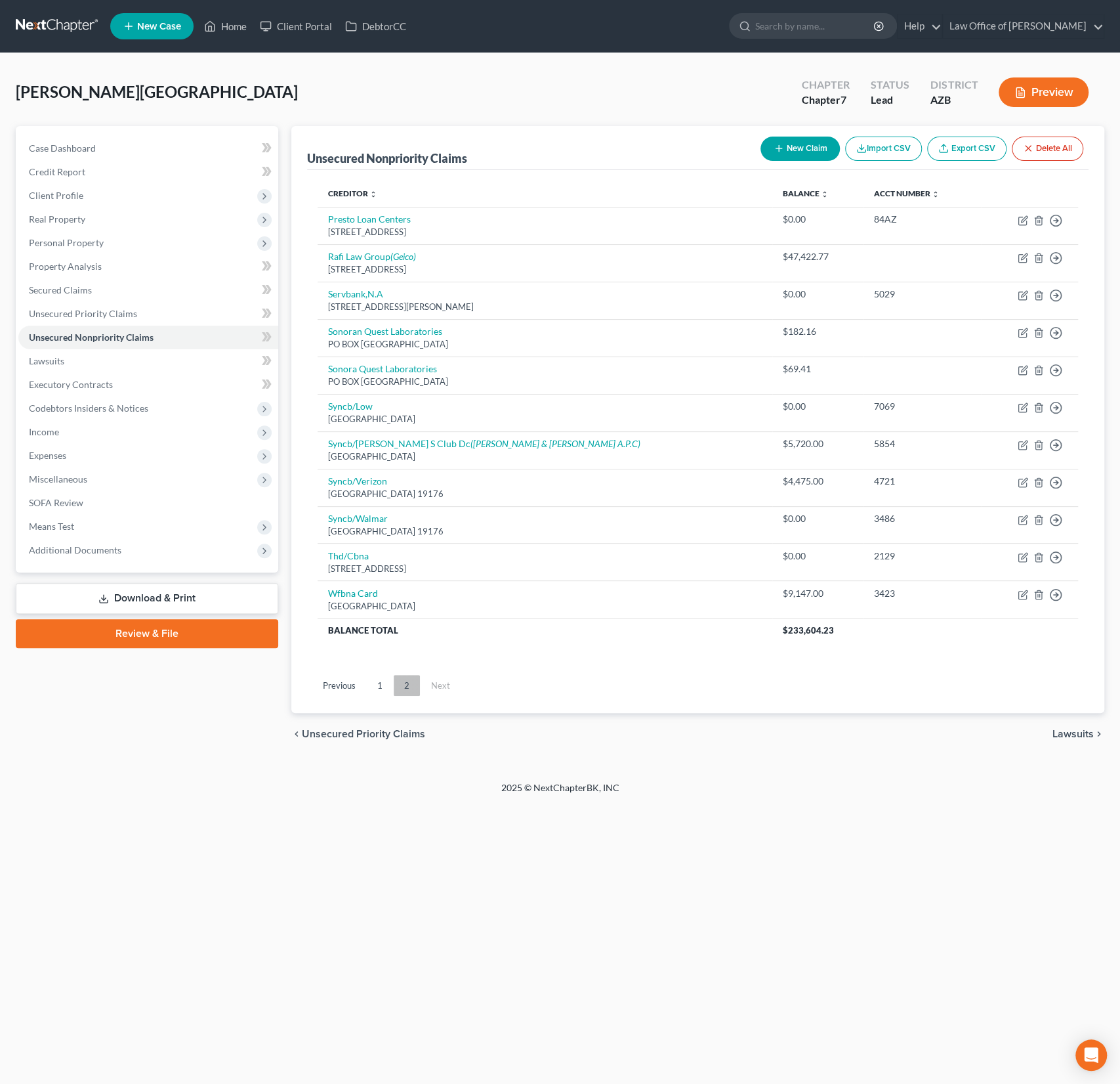
scroll to position [0, 0]
click at [785, 151] on button "New Claim" at bounding box center [800, 148] width 79 height 24
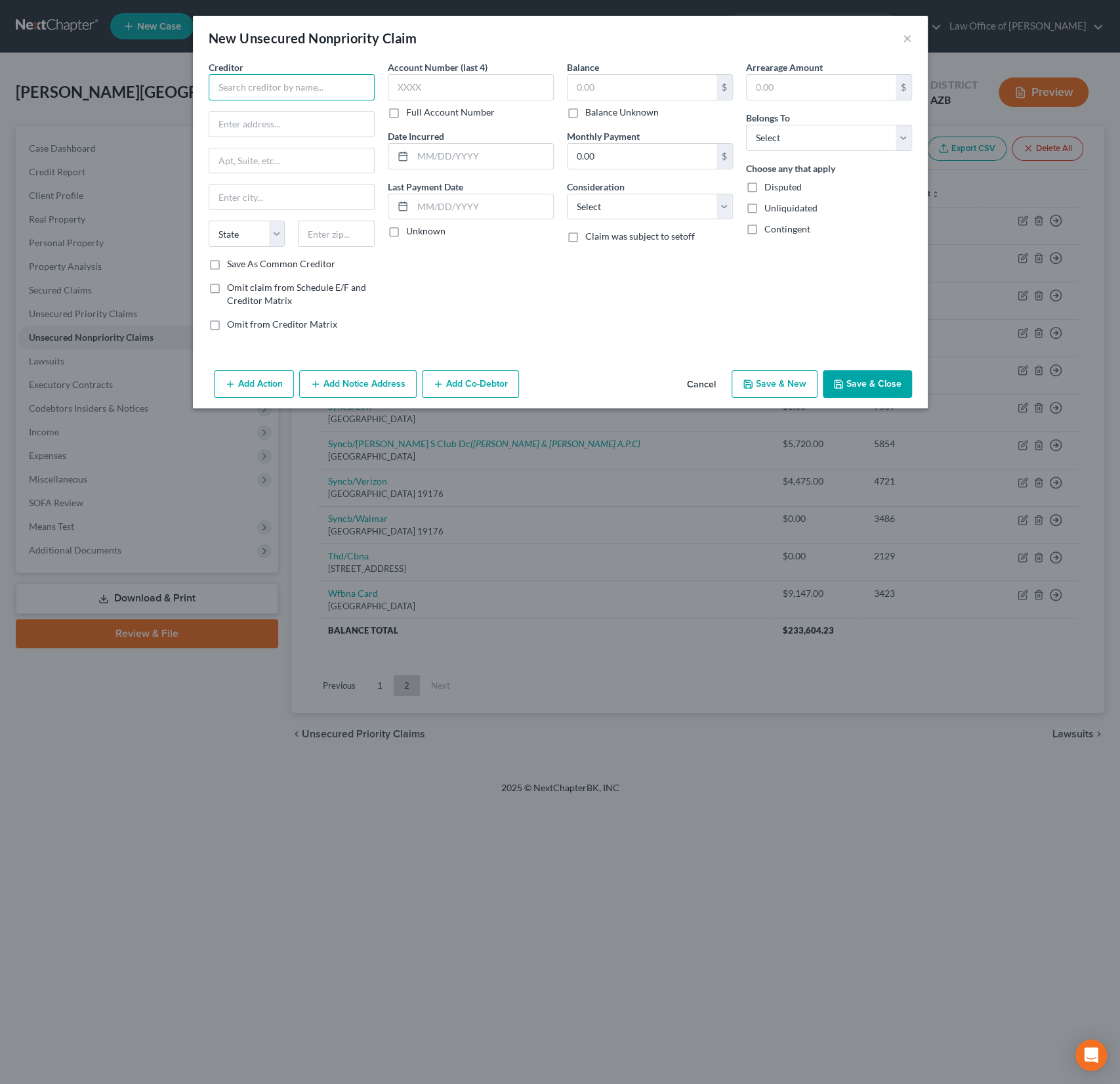
click at [257, 88] on input "text" at bounding box center [291, 87] width 166 height 26
click at [353, 372] on button "Add Notice Address" at bounding box center [358, 384] width 118 height 28
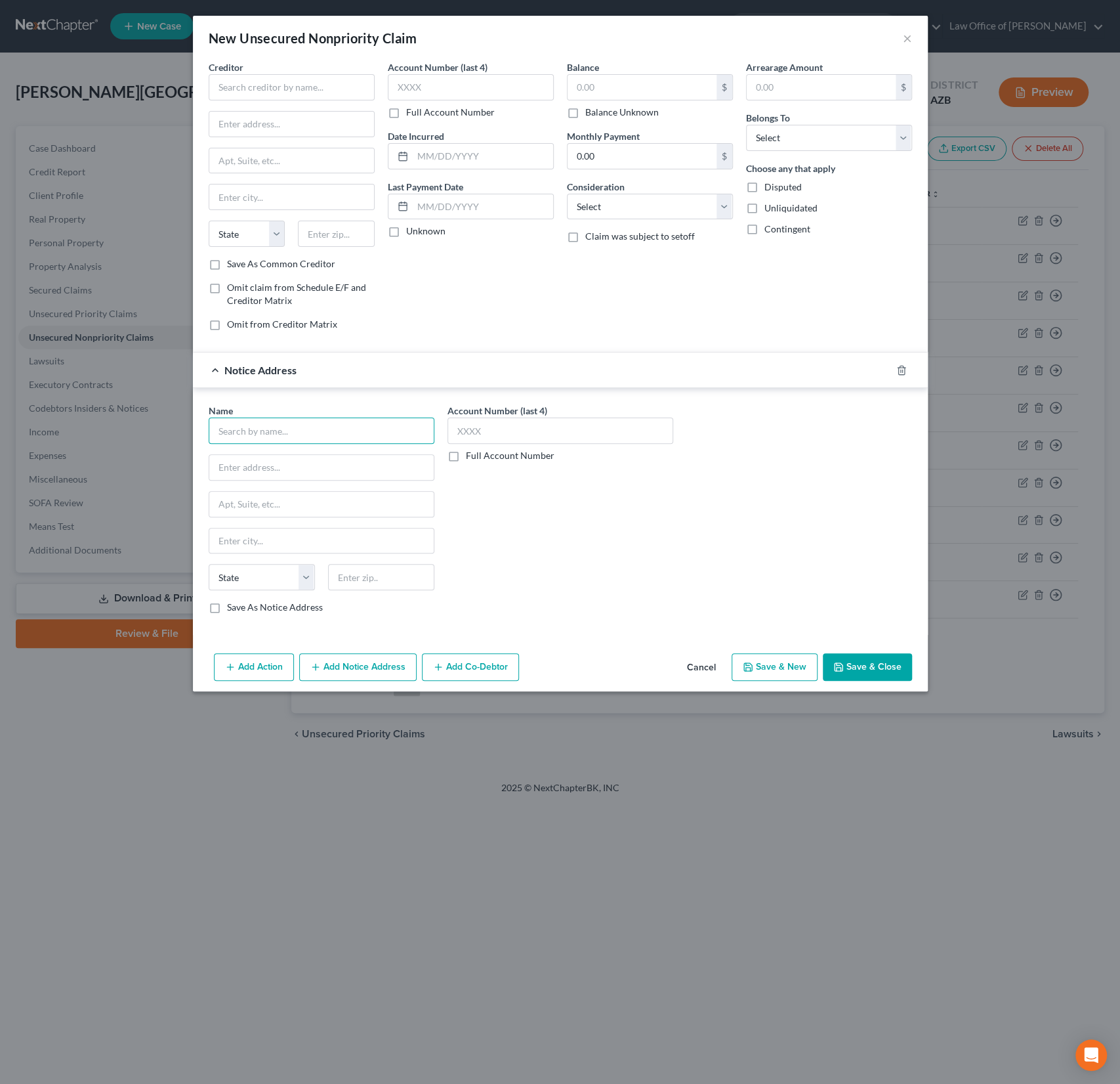
click at [273, 439] on input "text" at bounding box center [321, 430] width 226 height 26
click at [278, 451] on div "Progressive Advanced Insurance Company" at bounding box center [305, 454] width 174 height 13
type input "Progressive Advanced Insurance Company"
type input "P O Box 89490"
type input "[GEOGRAPHIC_DATA]"
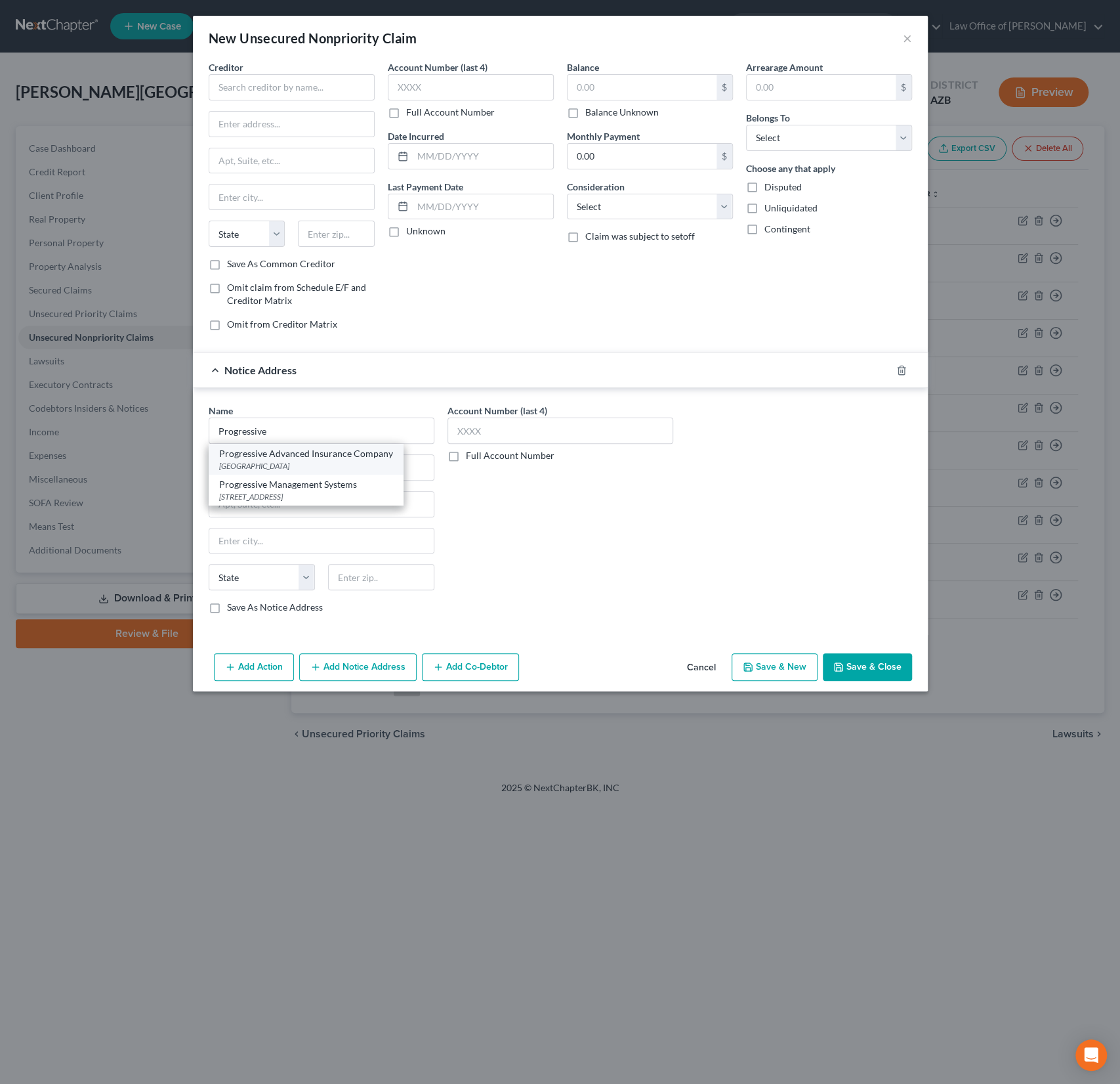
select select "36"
type input "44101"
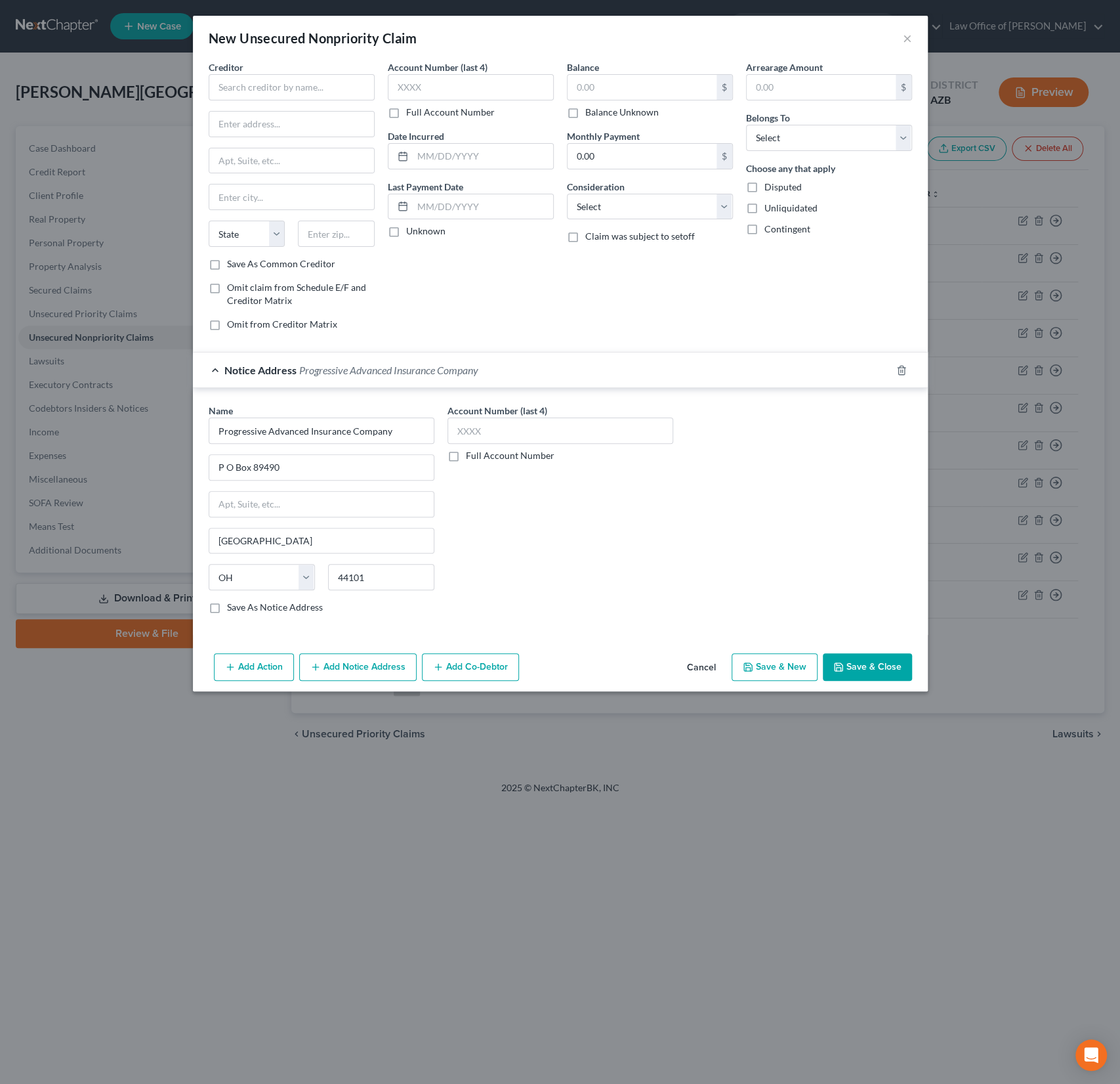
click at [268, 100] on div "Creditor * State [US_STATE] AK AR AZ CA CO [GEOGRAPHIC_DATA] DE DC [GEOGRAPHIC_…" at bounding box center [291, 159] width 166 height 197
click at [253, 91] on input "text" at bounding box center [291, 87] width 166 height 26
type input "[PERSON_NAME]"
type input "[STREET_ADDRESS]"
type input "85340"
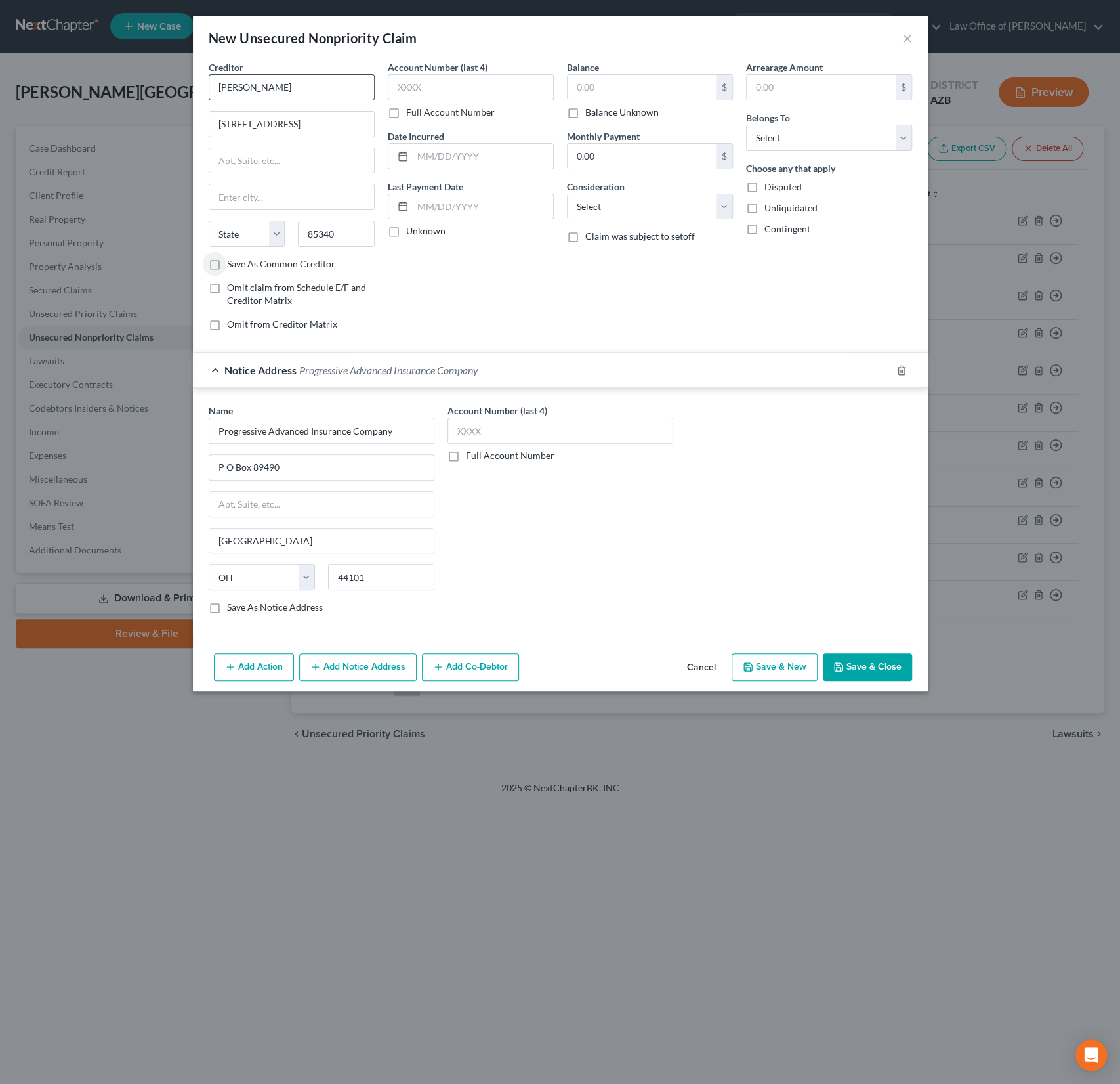
type input "[GEOGRAPHIC_DATA]"
select select "3"
click at [586, 112] on label "Balance Unknown" at bounding box center [622, 113] width 73 height 13
click at [591, 112] on input "Balance Unknown" at bounding box center [595, 110] width 8 height 8
checkbox input "true"
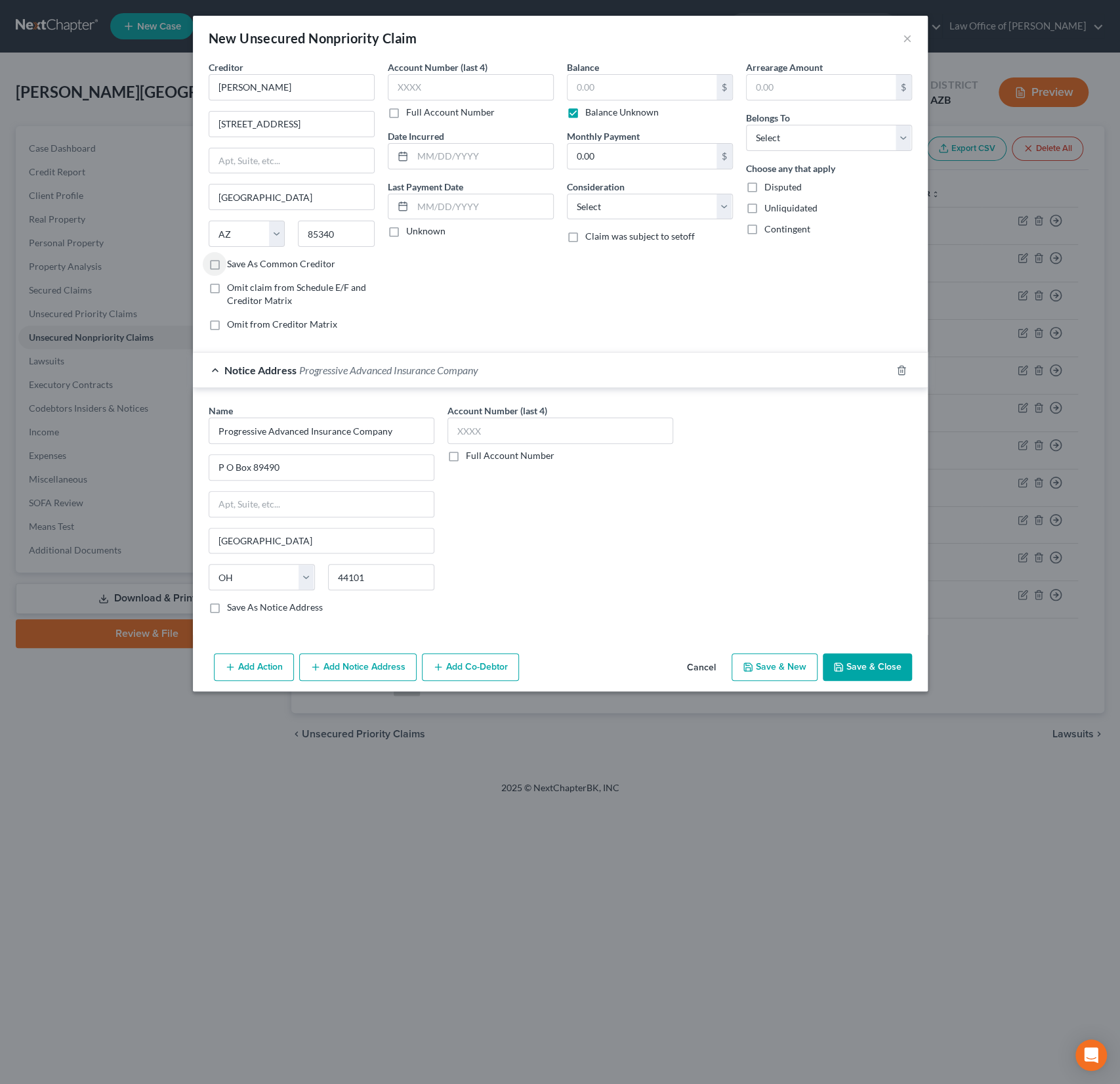
type input "0.00"
click at [765, 186] on label "Disputed" at bounding box center [783, 187] width 37 height 13
click at [770, 186] on input "Disputed" at bounding box center [774, 184] width 8 height 8
checkbox input "true"
drag, startPoint x: 407, startPoint y: 433, endPoint x: 169, endPoint y: 425, distance: 238.1
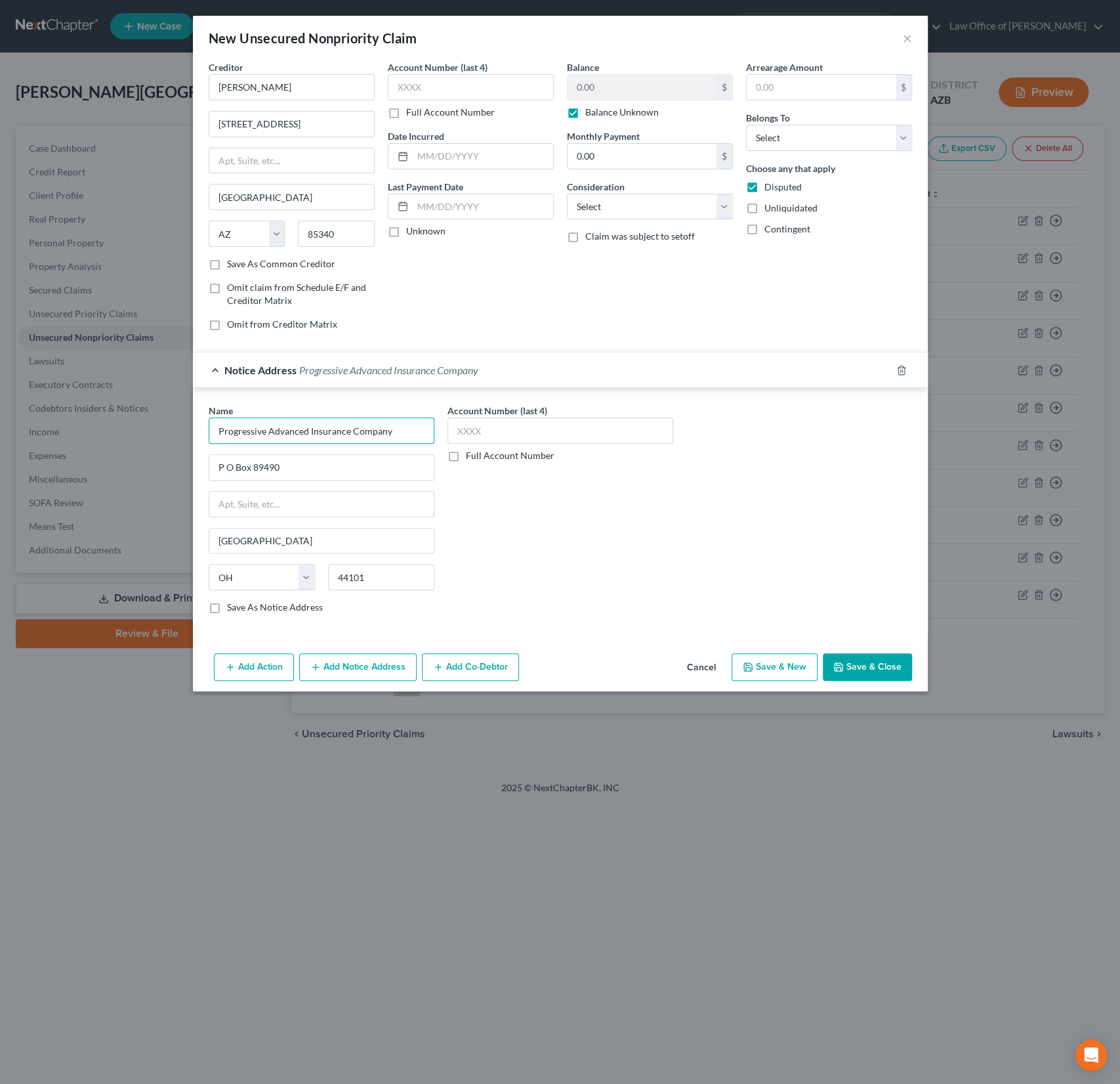
click at [169, 425] on div "New Unsecured Nonpriority Claim × Creditor * [PERSON_NAME] [STREET_ADDRESS][GEO…" at bounding box center [560, 542] width 1120 height 1084
type input "Allstate"
click at [249, 481] on div "Name * Allstate State [US_STATE] AK AR AZ CA CO CT DE DC [GEOGRAPHIC_DATA] [GEO…" at bounding box center [321, 509] width 226 height 210
click at [247, 470] on input "text" at bounding box center [321, 467] width 225 height 25
paste input "[STREET_ADDRESS][PERSON_NAME]"
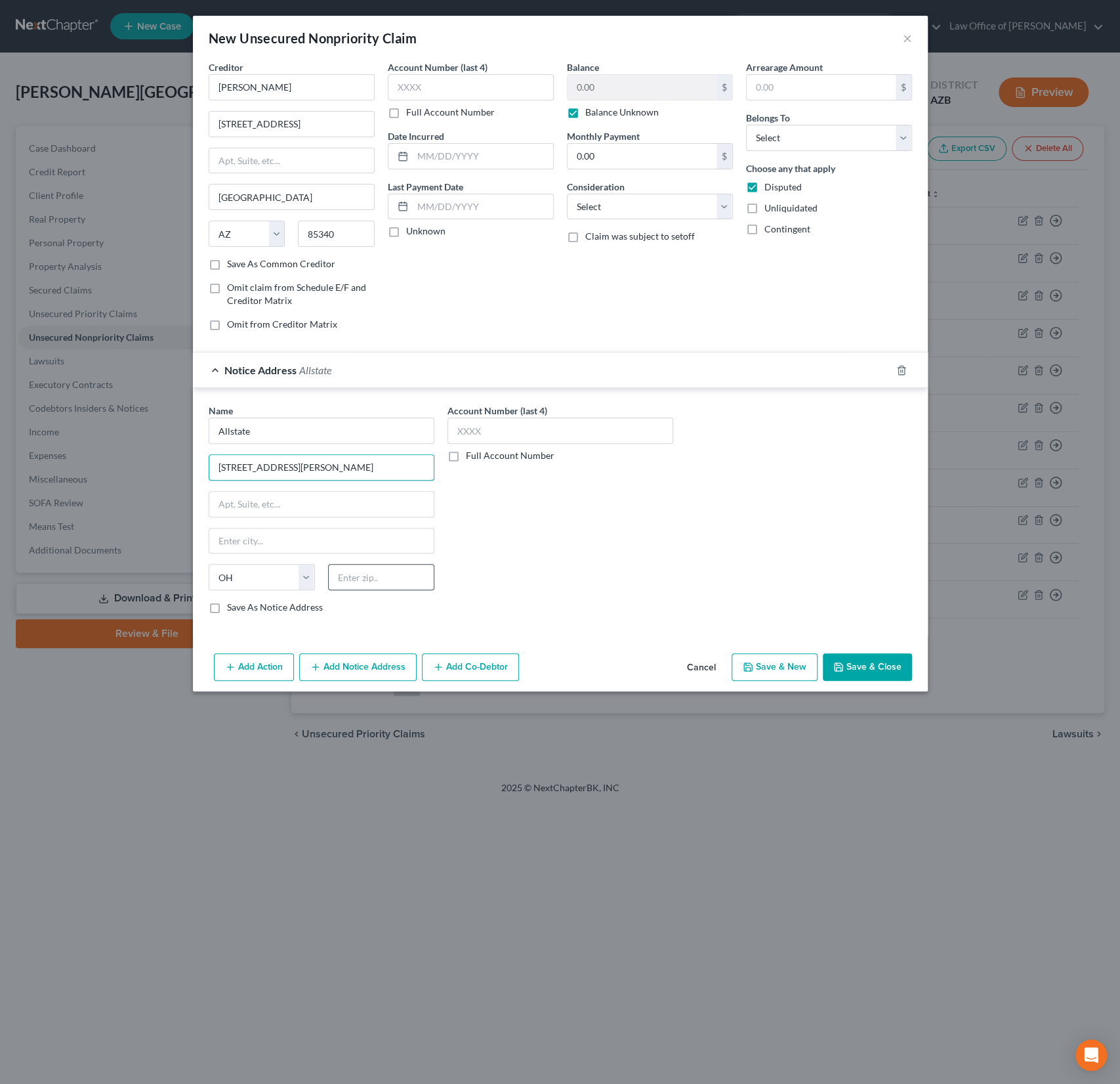
type input "[STREET_ADDRESS][PERSON_NAME]"
click at [374, 564] on input "text" at bounding box center [381, 577] width 106 height 26
type input "60062"
type input "[GEOGRAPHIC_DATA]"
select select "14"
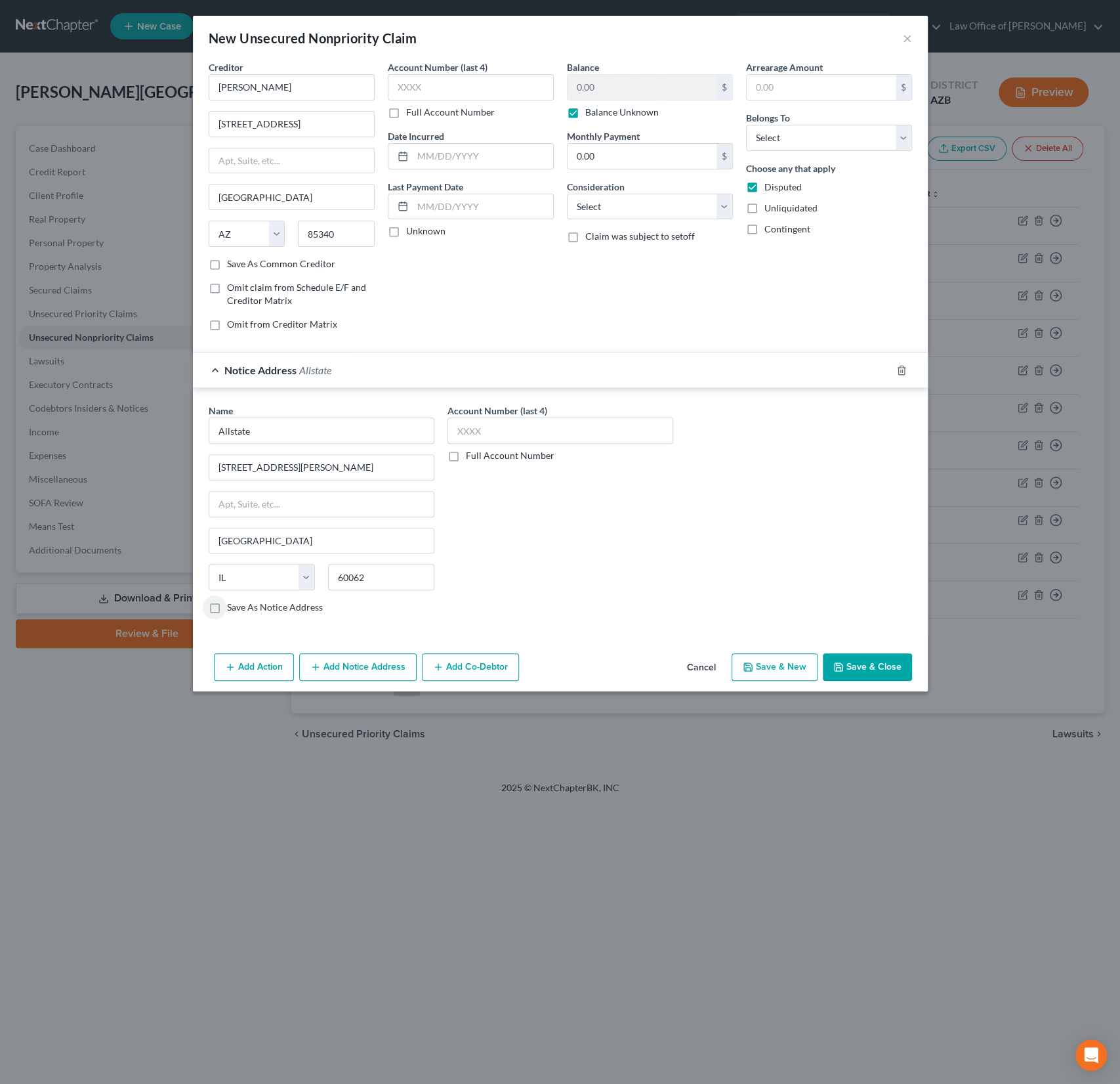
click at [885, 669] on button "Save & Close" at bounding box center [868, 667] width 89 height 28
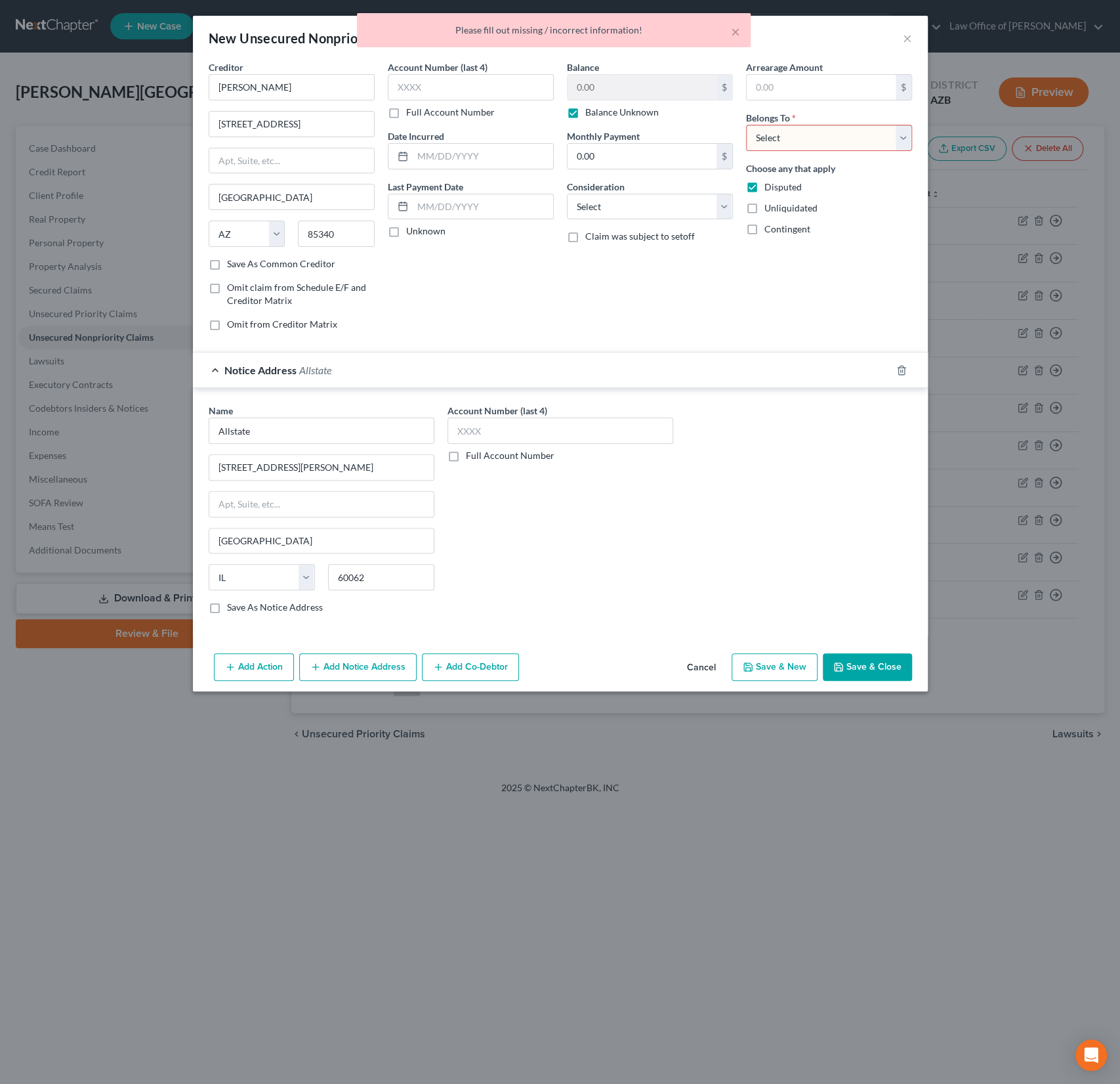
click at [830, 134] on select "Select Debtor 1 Only Debtor 2 Only Debtor 1 And Debtor 2 Only At Least One Of T…" at bounding box center [829, 137] width 166 height 26
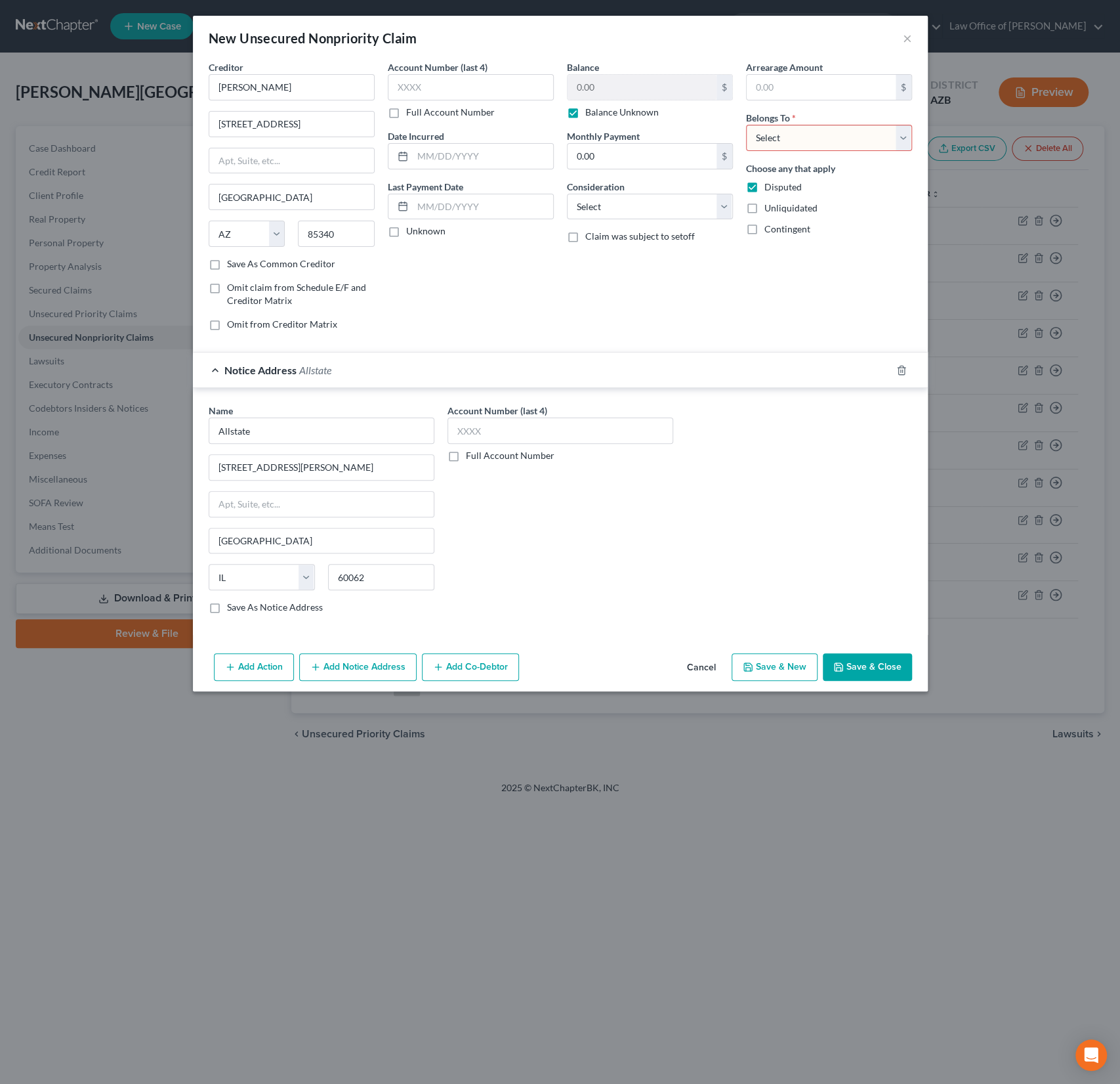
select select "0"
click at [746, 125] on select "Select Debtor 1 Only Debtor 2 Only Debtor 1 And Debtor 2 Only At Least One Of T…" at bounding box center [829, 137] width 166 height 26
click at [887, 667] on button "Save & Close" at bounding box center [868, 667] width 89 height 28
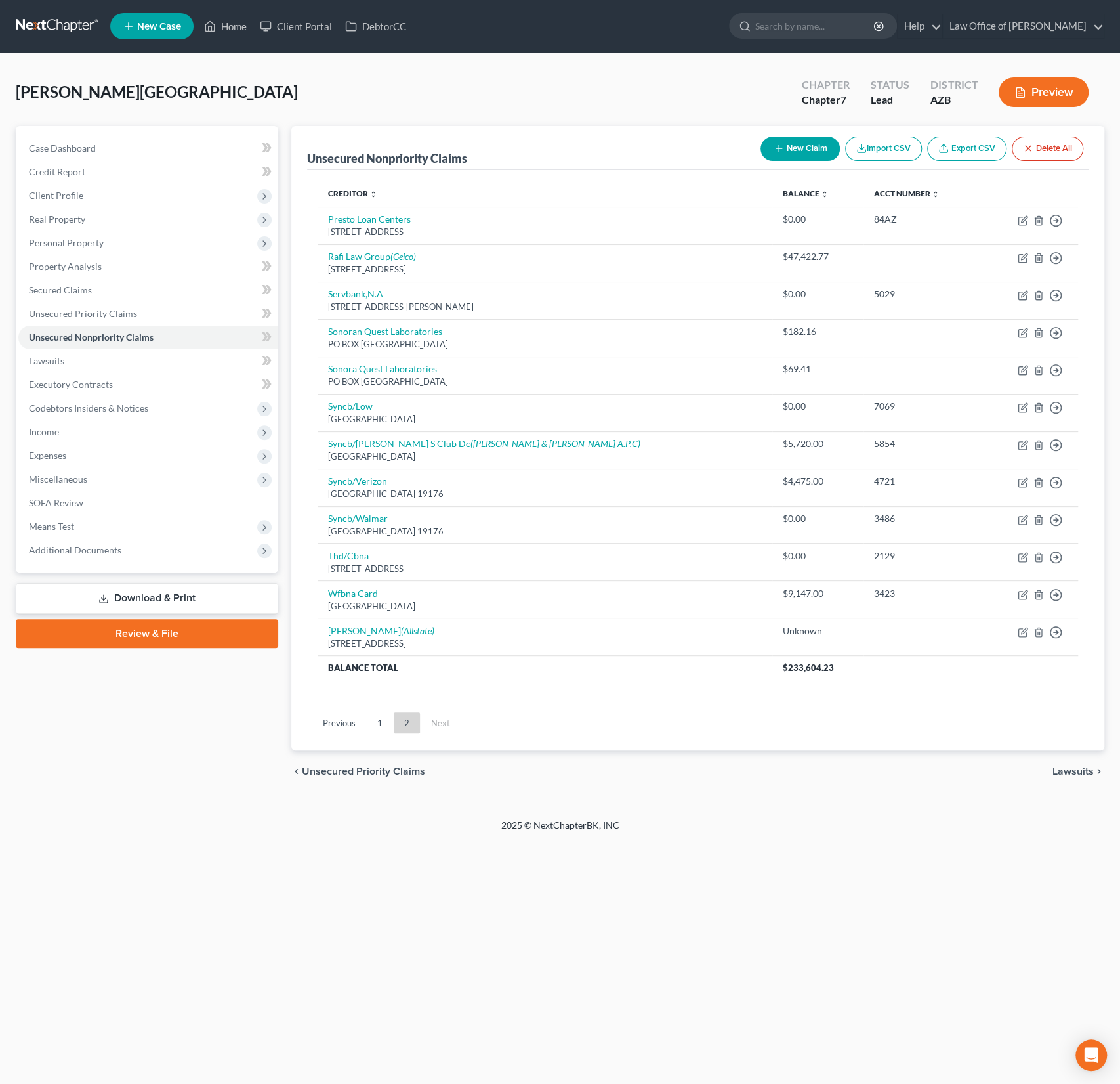
click at [176, 92] on div "[PERSON_NAME] Upgraded Chapter Chapter 7 Status Lead District [GEOGRAPHIC_DATA]…" at bounding box center [560, 98] width 1089 height 57
click at [75, 197] on span "Client Profile" at bounding box center [56, 194] width 55 height 11
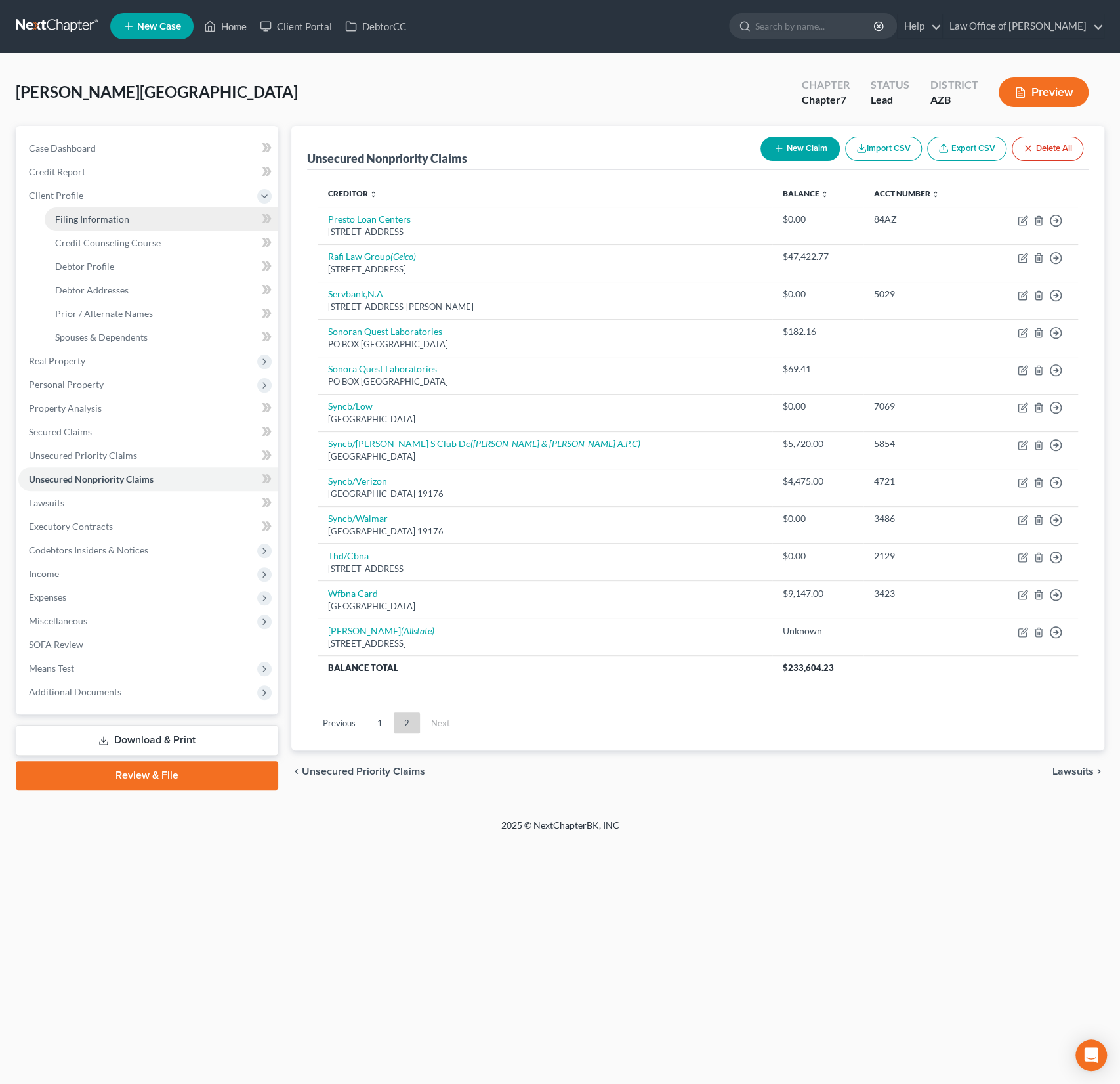
click at [109, 226] on link "Filing Information" at bounding box center [162, 219] width 234 height 24
select select "1"
select select "0"
select select "3"
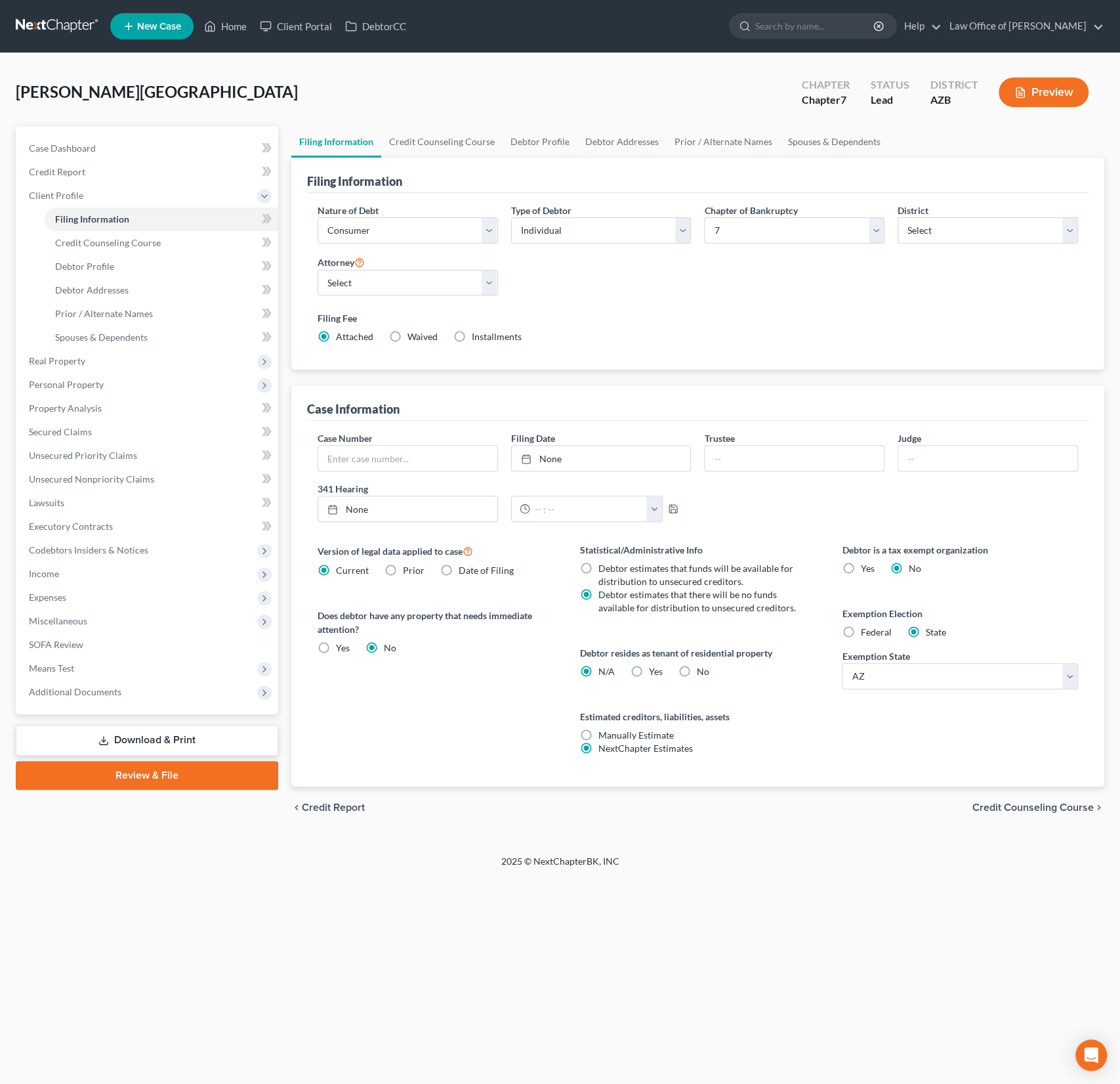
click at [472, 335] on label "Installments Installments" at bounding box center [496, 337] width 50 height 13
click at [477, 335] on input "Installments Installments" at bounding box center [481, 334] width 8 height 8
radio input "true"
radio input "false"
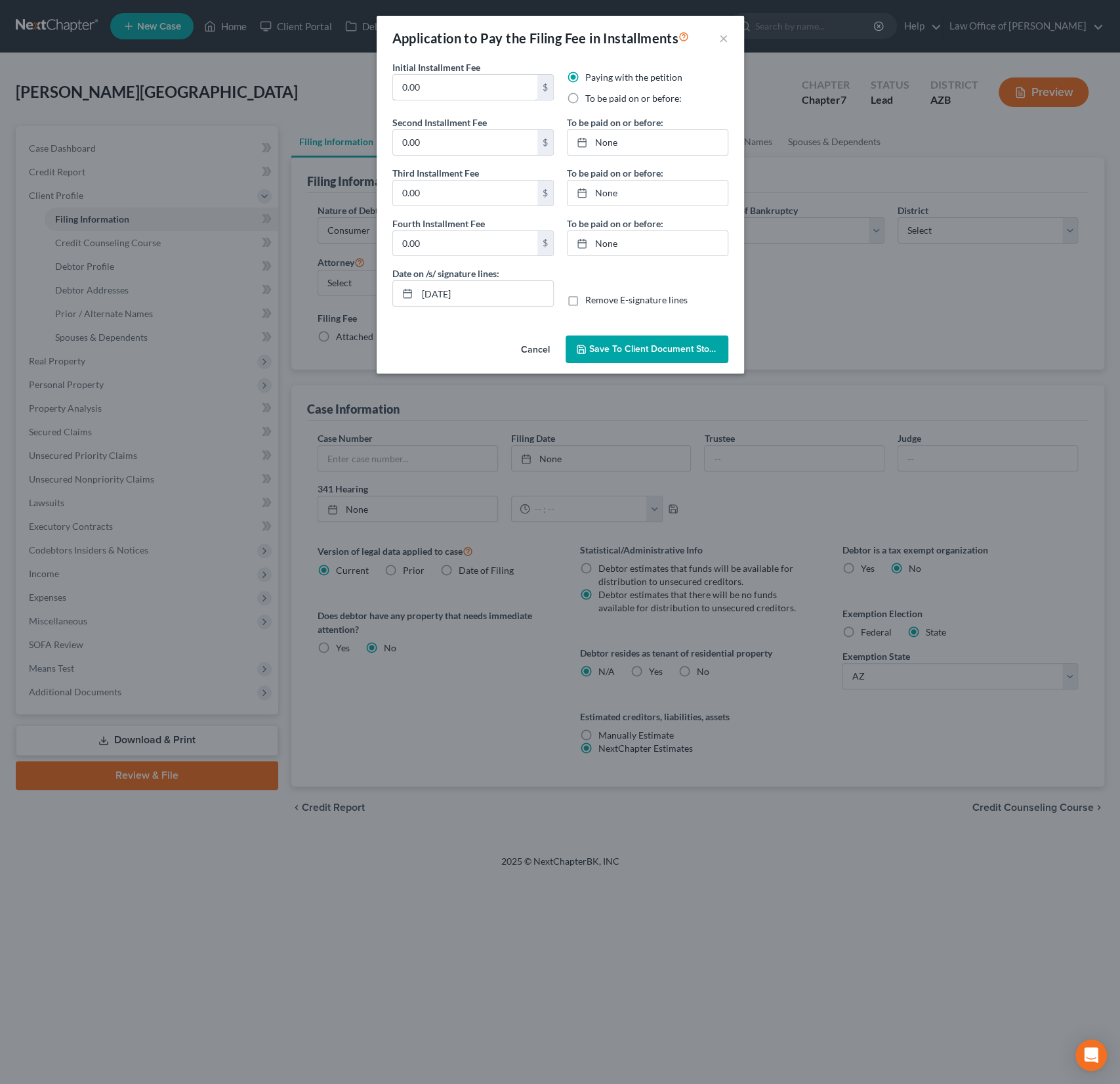
drag, startPoint x: 467, startPoint y: 90, endPoint x: 384, endPoint y: 82, distance: 83.4
click at [384, 82] on div "Initial Installment Fee 0.00 $ Paying with the petition To be paid on or before…" at bounding box center [560, 195] width 368 height 270
type input "138"
click at [466, 142] on input "0.00" at bounding box center [465, 142] width 145 height 25
drag, startPoint x: 475, startPoint y: 142, endPoint x: 369, endPoint y: 130, distance: 106.7
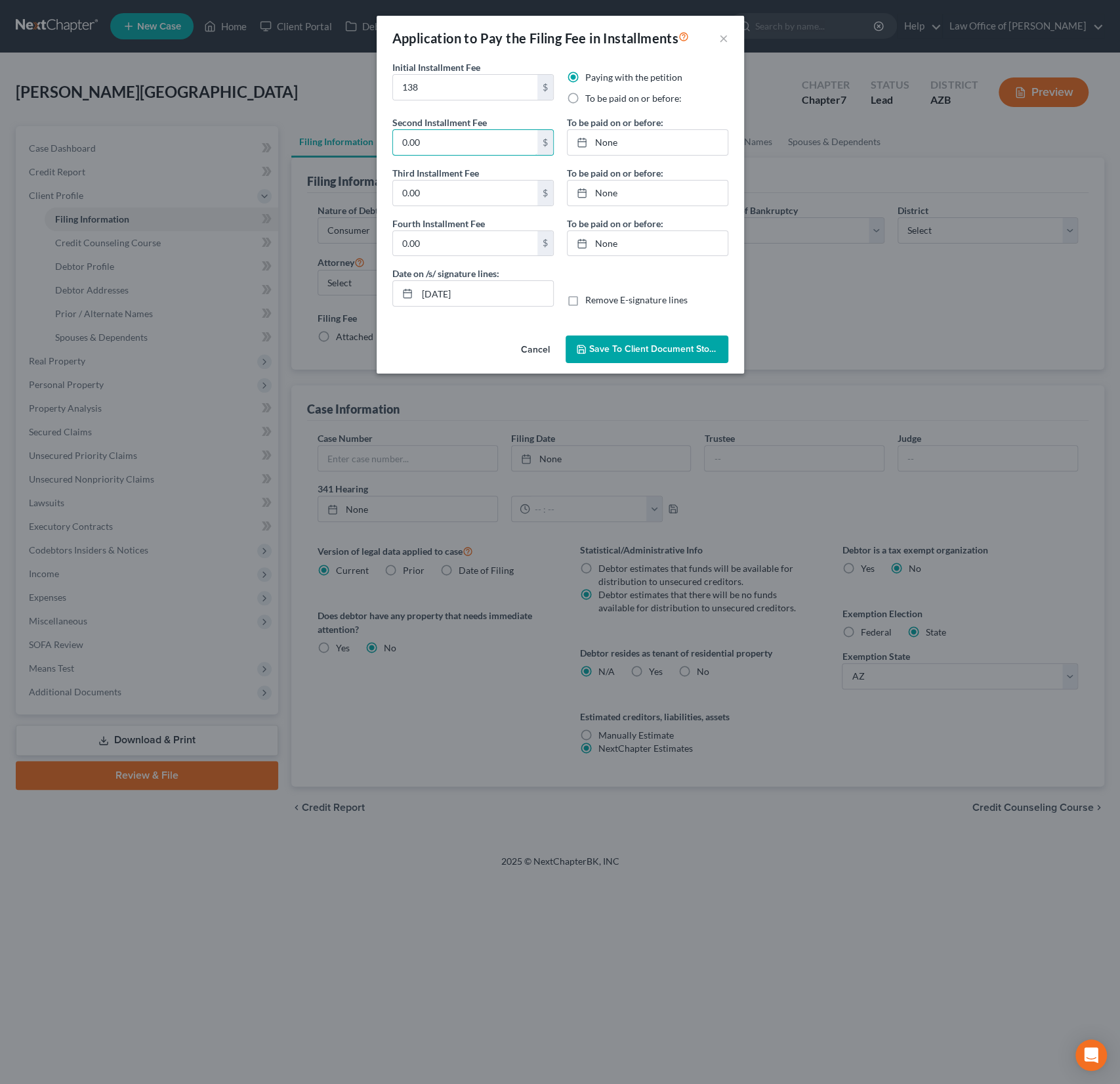
click at [369, 130] on div "Application to Pay the Filing Fee in Installments × Initial Installment Fee 138…" at bounding box center [560, 542] width 1120 height 1084
drag, startPoint x: 466, startPoint y: 133, endPoint x: 324, endPoint y: 133, distance: 142.0
click at [324, 133] on div "Application to Pay the Filing Fee in Installments × Initial Installment Fee 138…" at bounding box center [560, 542] width 1120 height 1084
drag, startPoint x: 437, startPoint y: 142, endPoint x: 301, endPoint y: 126, distance: 136.9
click at [301, 126] on div "Application to Pay the Filing Fee in Installments × Initial Installment Fee 138…" at bounding box center [560, 542] width 1120 height 1084
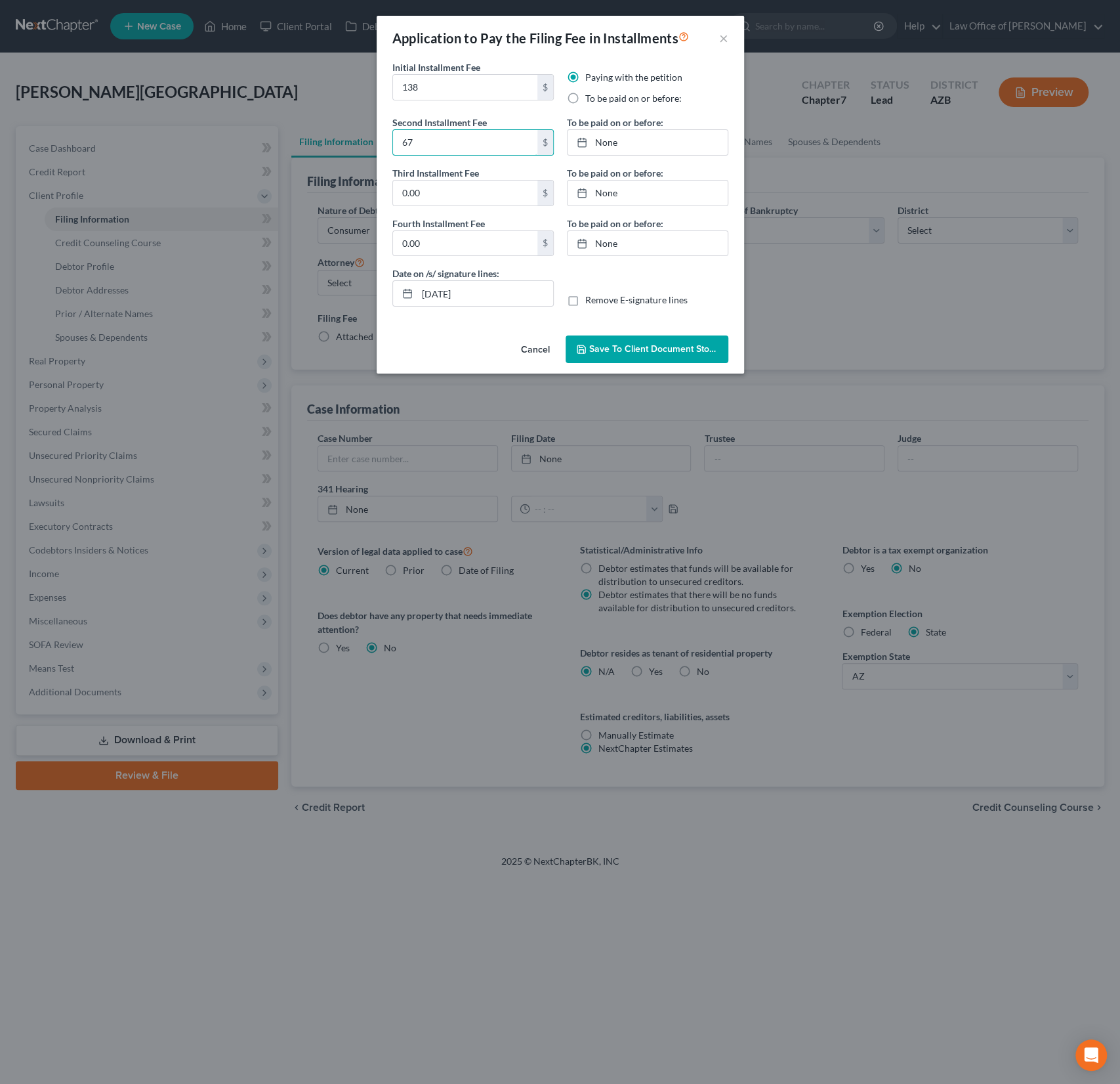
type input "67"
type input "66"
click at [610, 343] on span "Save to Client Document Storage" at bounding box center [658, 348] width 139 height 11
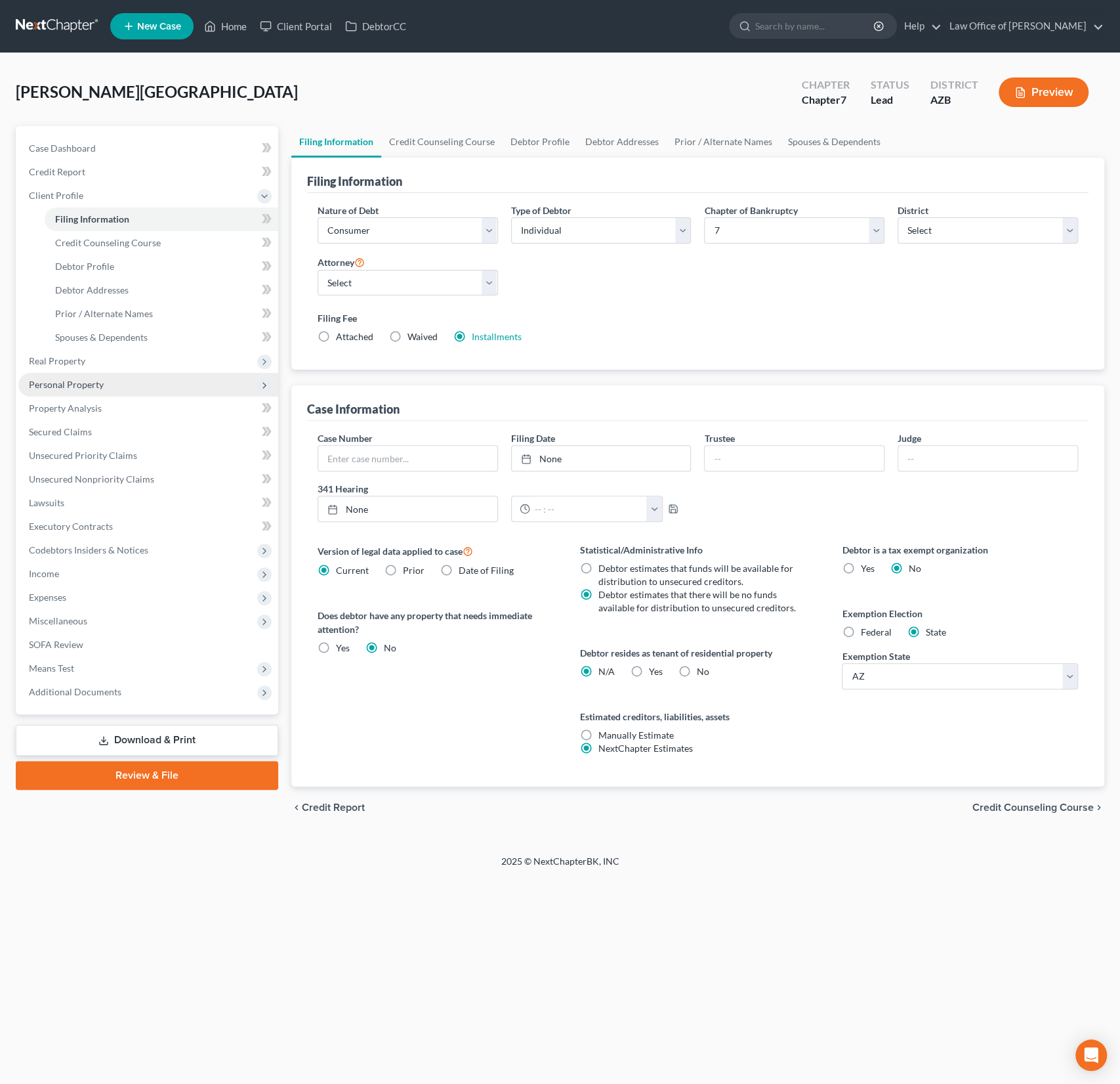
click at [108, 383] on span "Personal Property" at bounding box center [148, 385] width 260 height 24
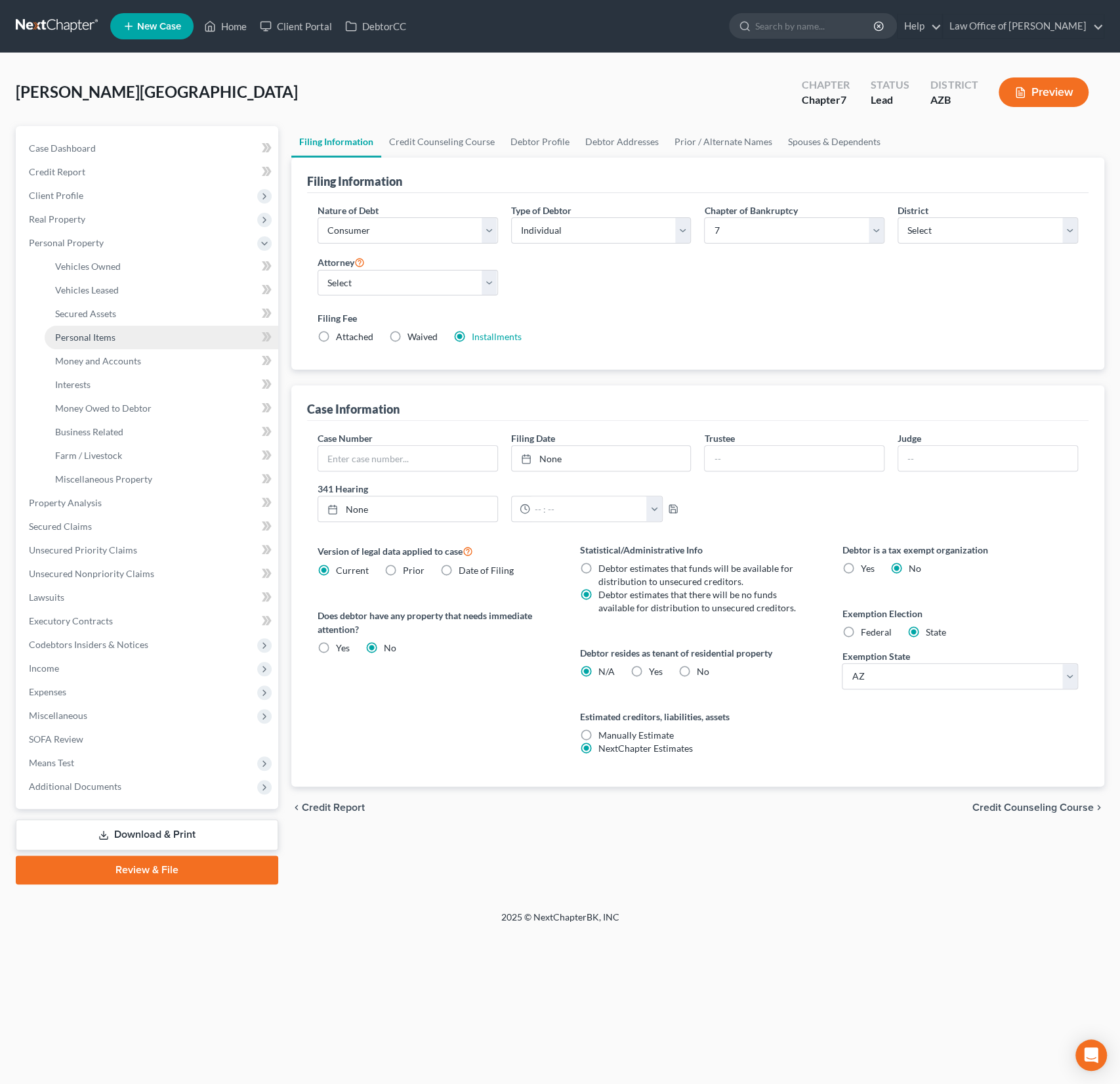
click at [79, 339] on span "Personal Items" at bounding box center [86, 337] width 61 height 11
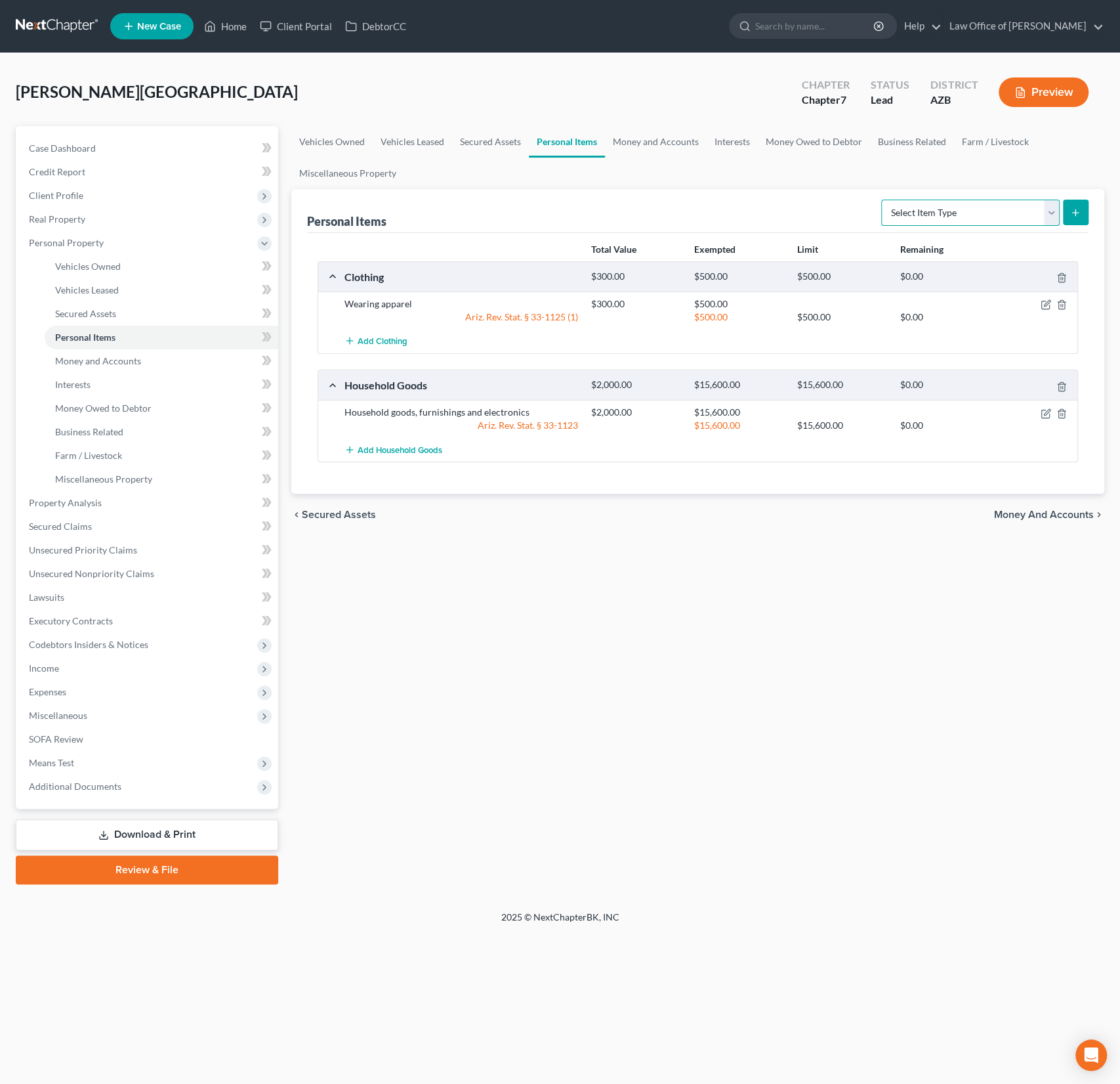
click at [953, 217] on select "Select Item Type Clothing (A/B: 11) Collectibles Of Value (A/B: 8) Electronics …" at bounding box center [970, 212] width 178 height 26
select select "pets"
click at [884, 199] on select "Select Item Type Clothing (A/B: 11) Collectibles Of Value (A/B: 8) Electronics …" at bounding box center [970, 212] width 178 height 26
click at [1076, 210] on icon "submit" at bounding box center [1075, 212] width 10 height 10
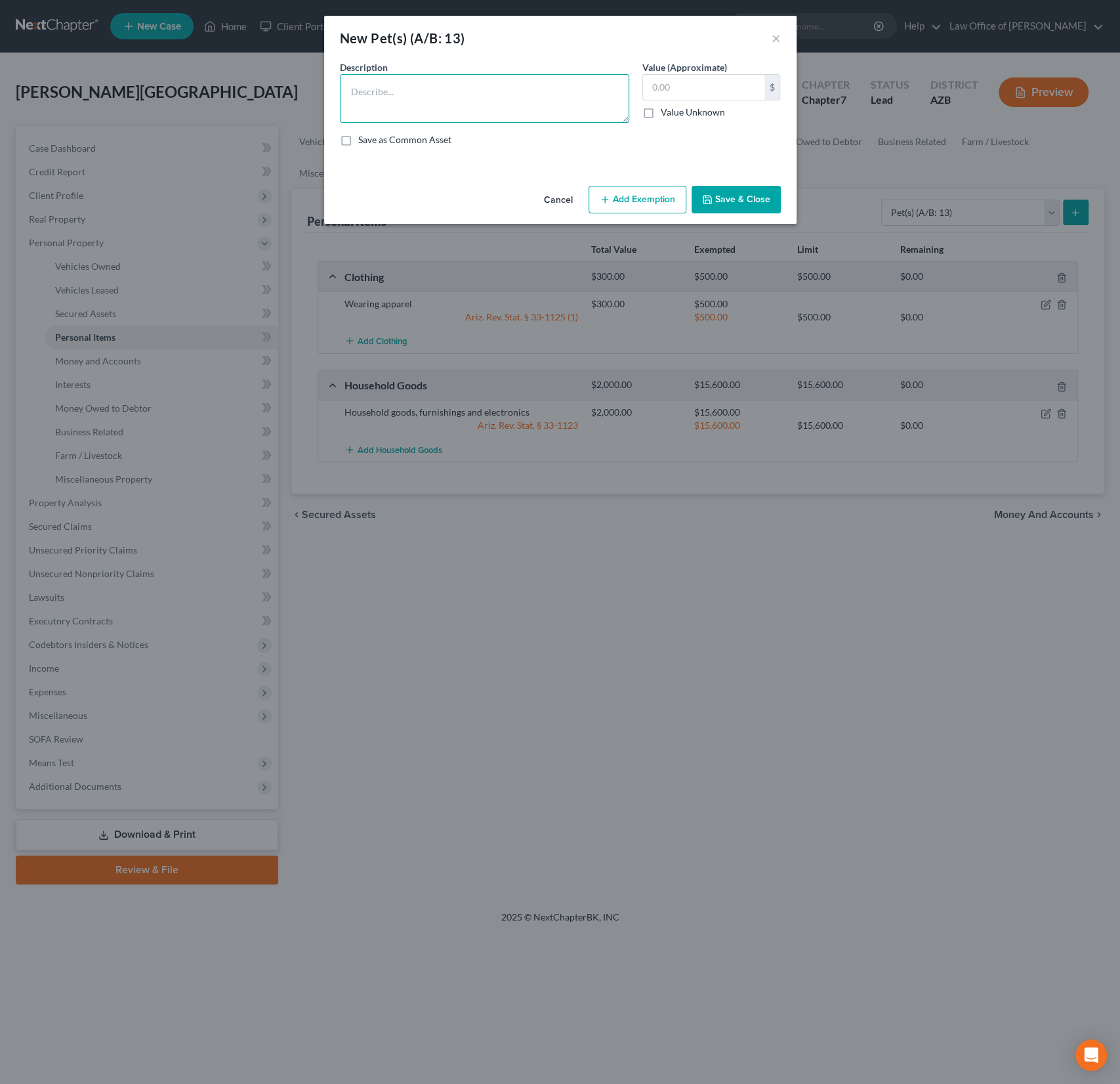
click at [447, 97] on textarea at bounding box center [485, 98] width 289 height 49
type textarea "2 dogs"
type input "800"
click at [650, 200] on button "Add Exemption" at bounding box center [638, 199] width 98 height 28
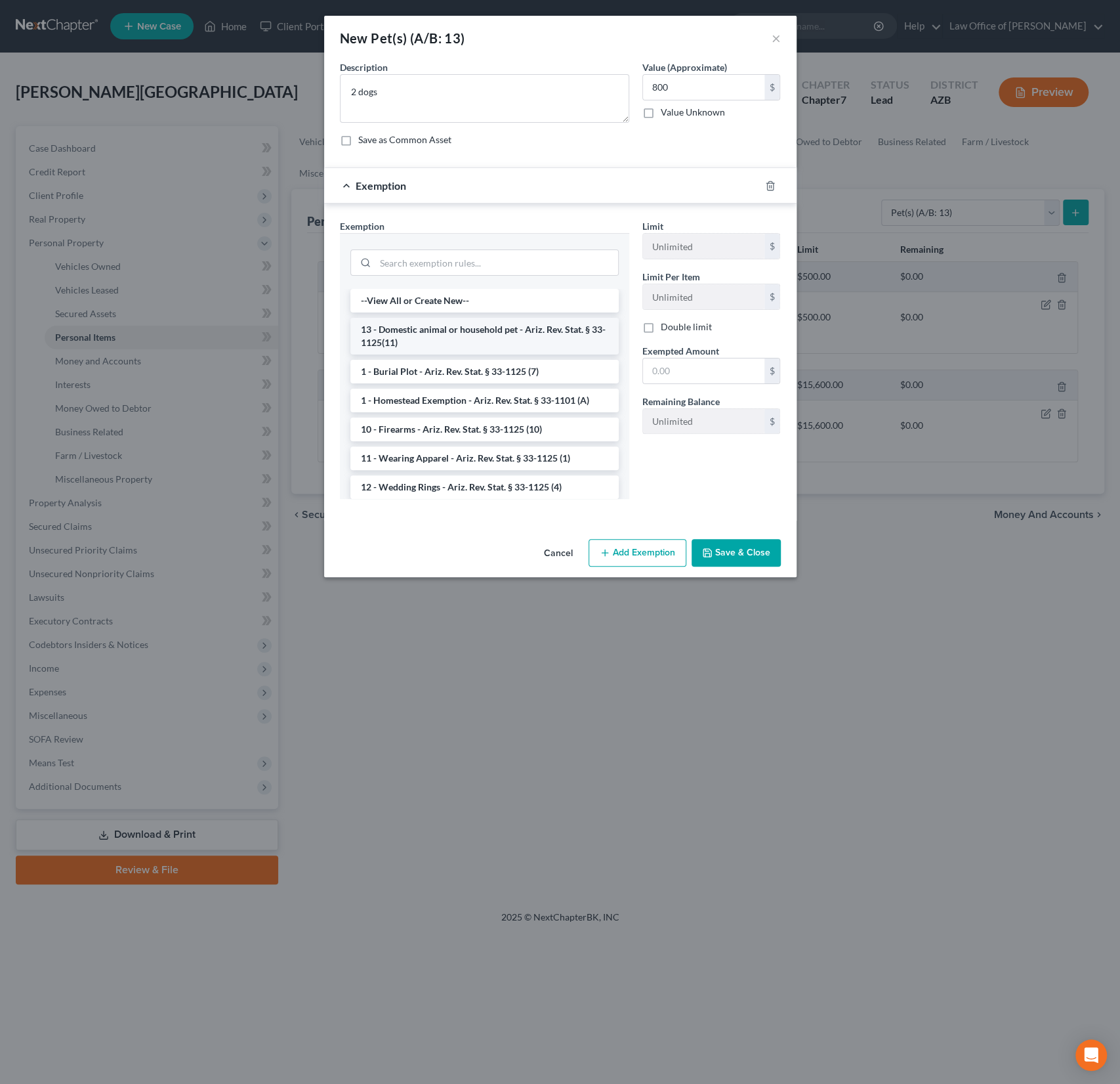
click at [443, 343] on li "13 - Domestic animal or household pet - Ariz. Rev. Stat. § 33-1125(11)" at bounding box center [484, 336] width 268 height 37
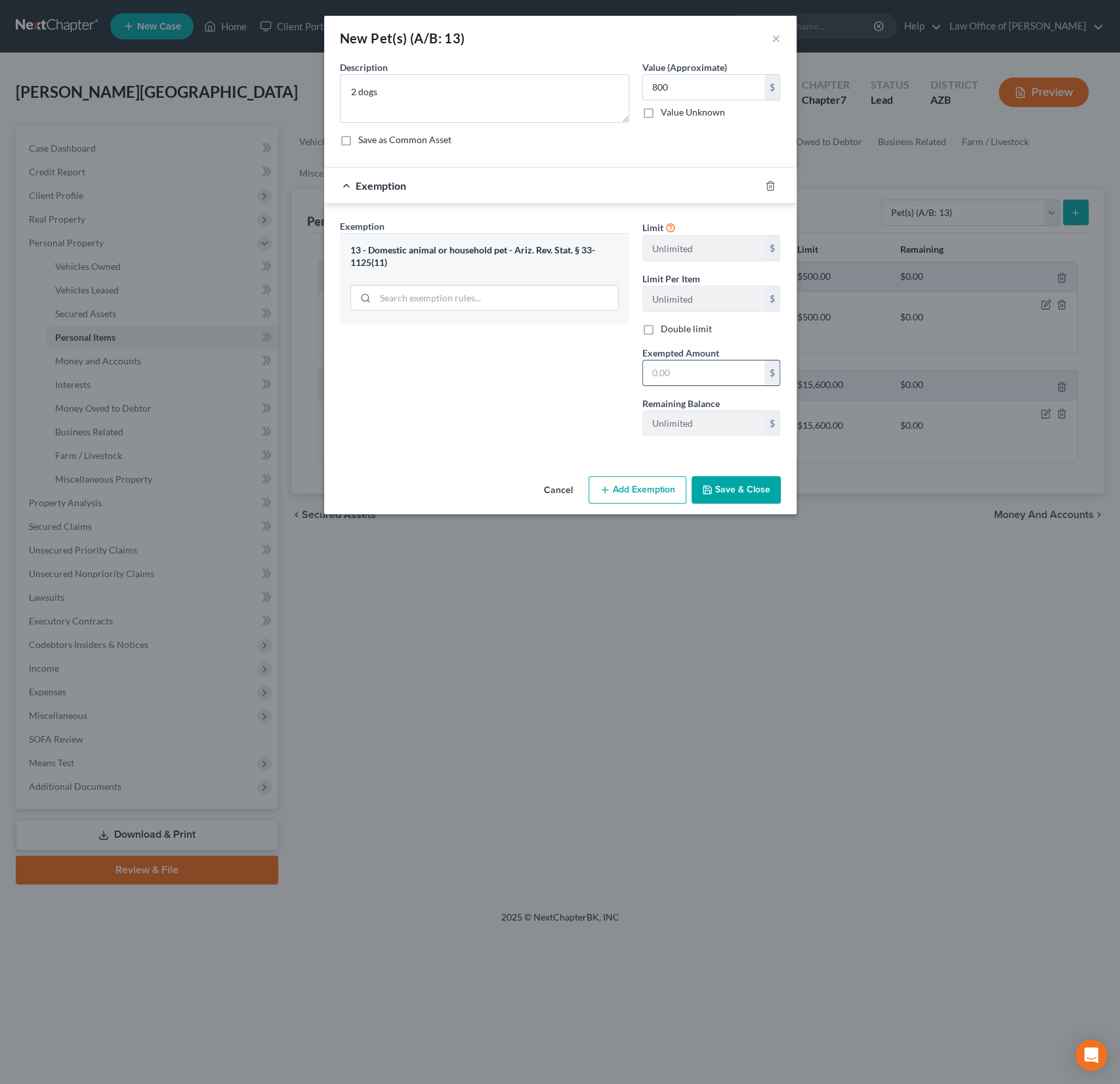
click at [676, 375] on input "text" at bounding box center [703, 373] width 121 height 25
type input "2,000"
click at [735, 492] on button "Save & Close" at bounding box center [736, 489] width 89 height 28
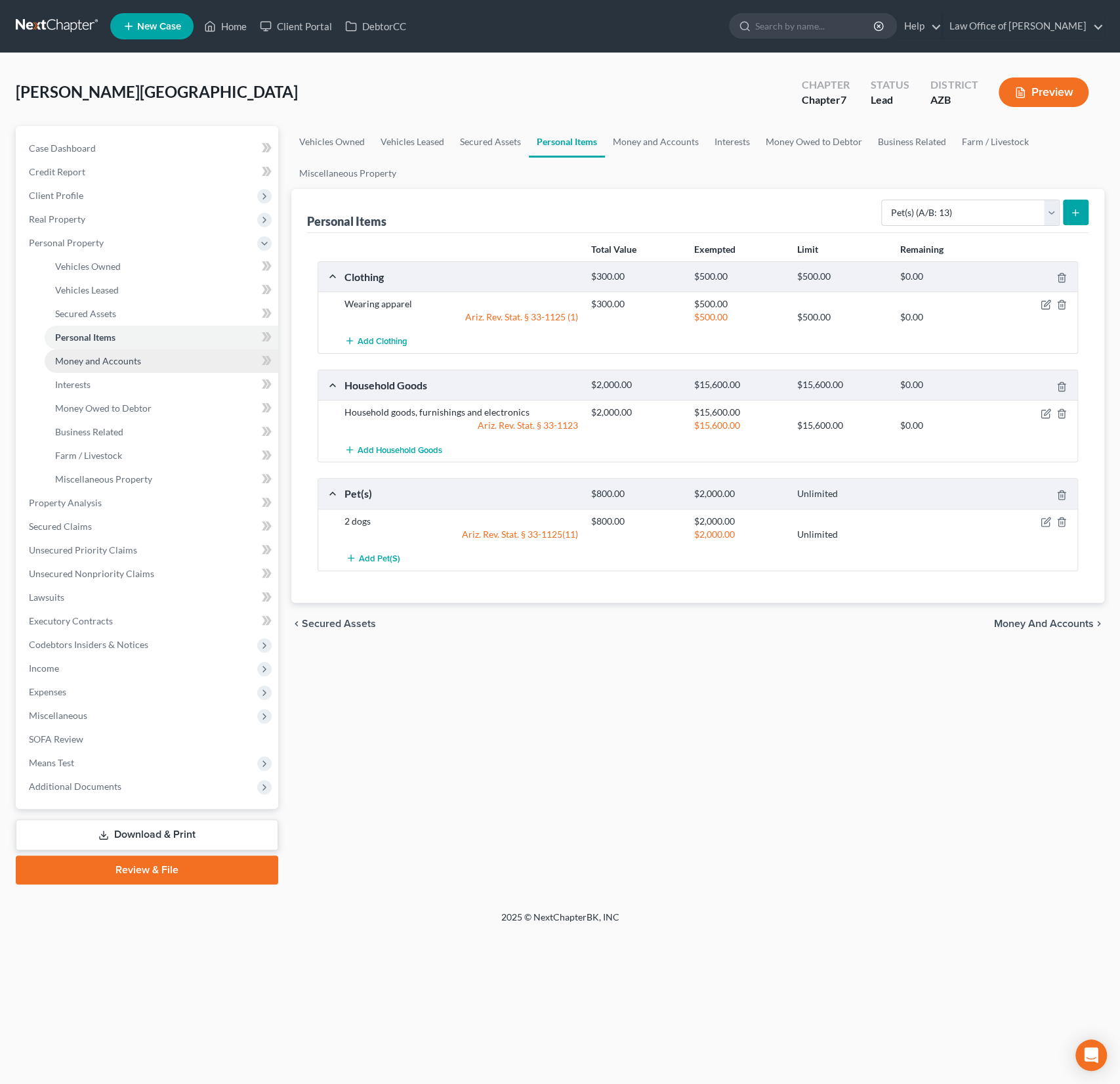
click at [113, 363] on span "Money and Accounts" at bounding box center [98, 360] width 86 height 11
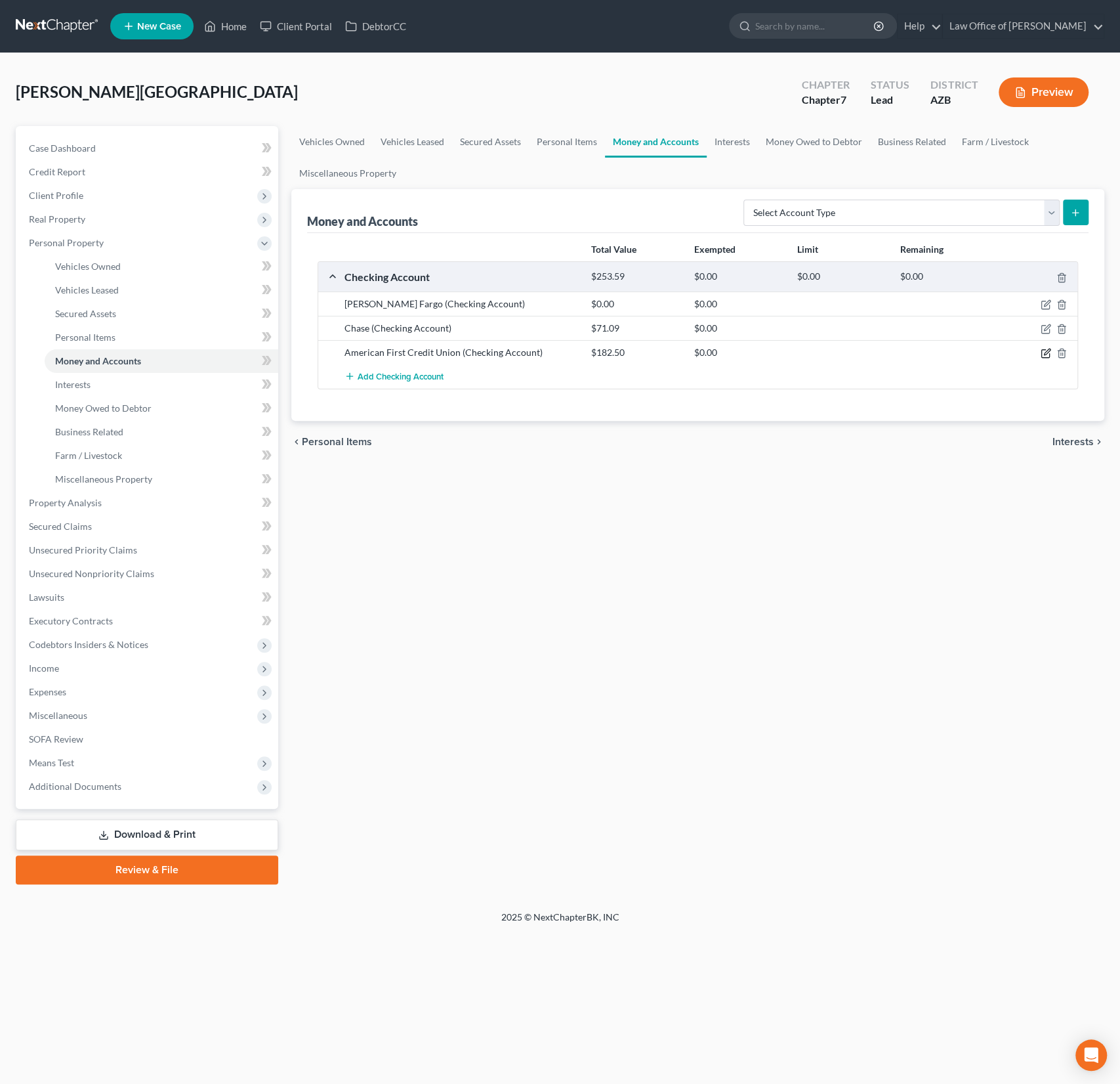
click at [1047, 350] on icon "button" at bounding box center [1046, 353] width 10 height 10
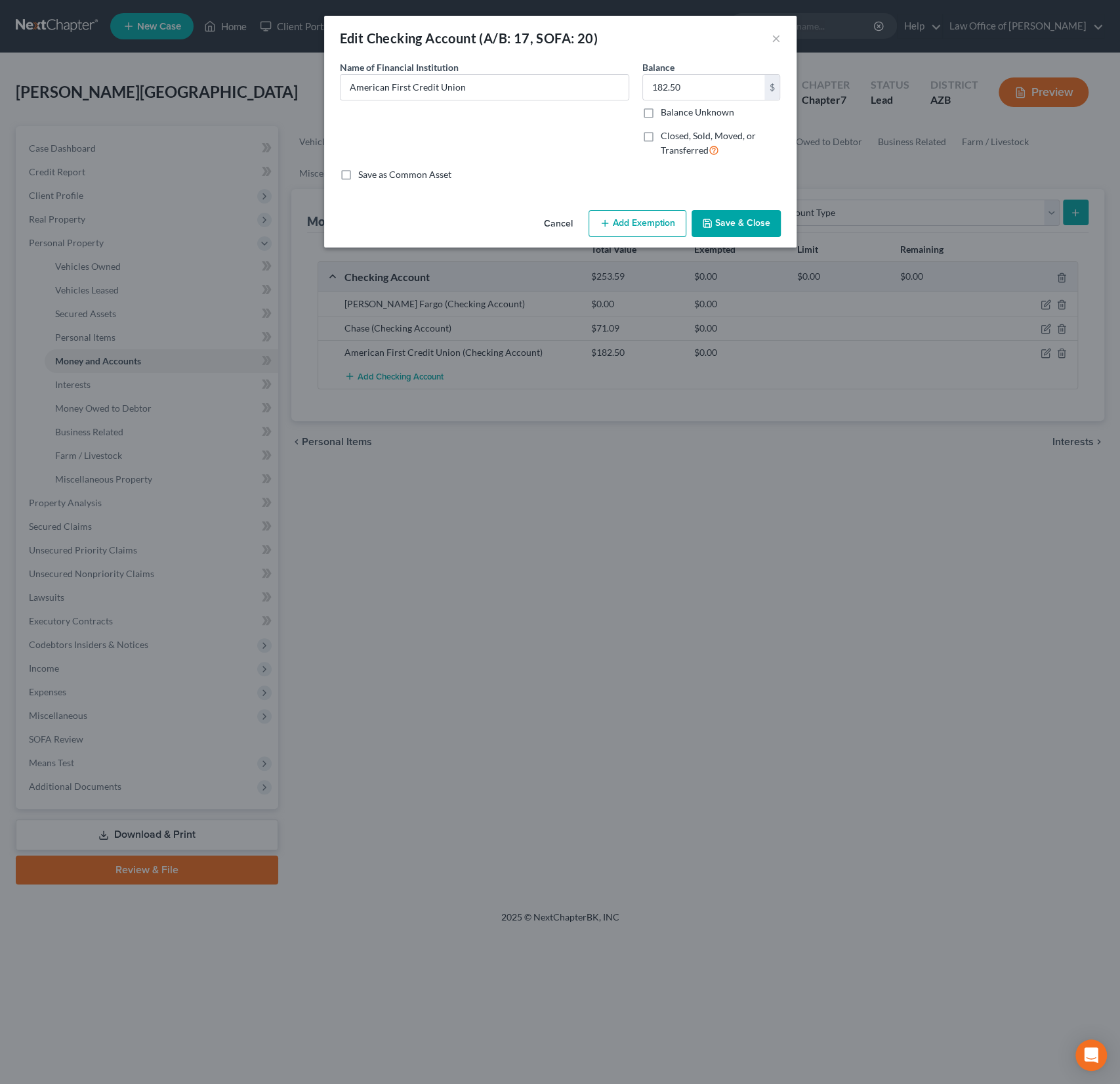
click at [641, 221] on button "Add Exemption" at bounding box center [638, 224] width 98 height 28
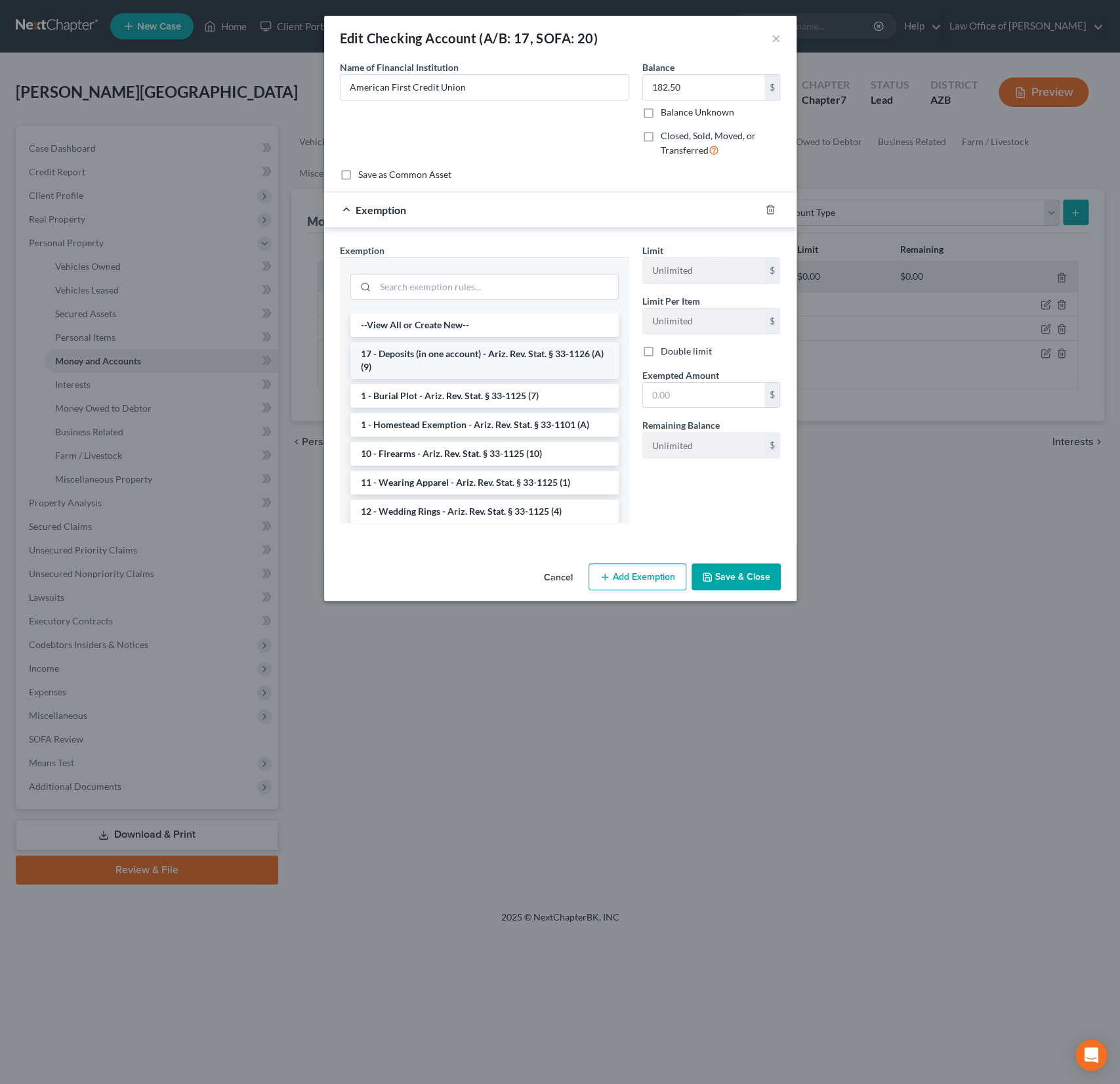
click at [427, 360] on li "17 - Deposits (in one account) - Ariz. Rev. Stat. § 33-1126 (A)(9)" at bounding box center [484, 360] width 268 height 37
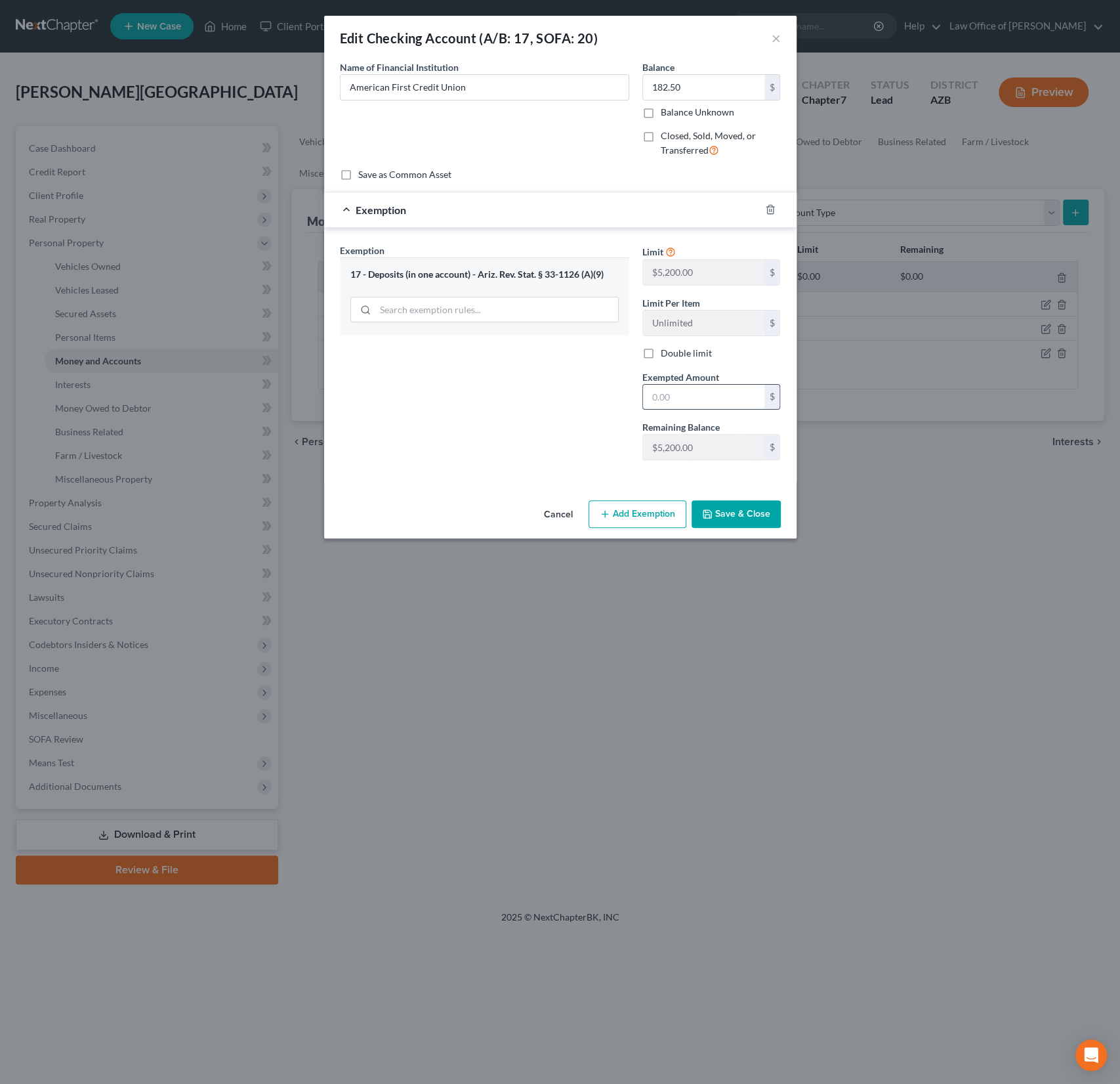
click at [670, 399] on input "text" at bounding box center [703, 397] width 121 height 25
type input "5,200"
click at [732, 524] on div "Cancel Add Exemption Save & Close" at bounding box center [560, 516] width 473 height 43
click at [733, 518] on button "Save & Close" at bounding box center [736, 513] width 89 height 28
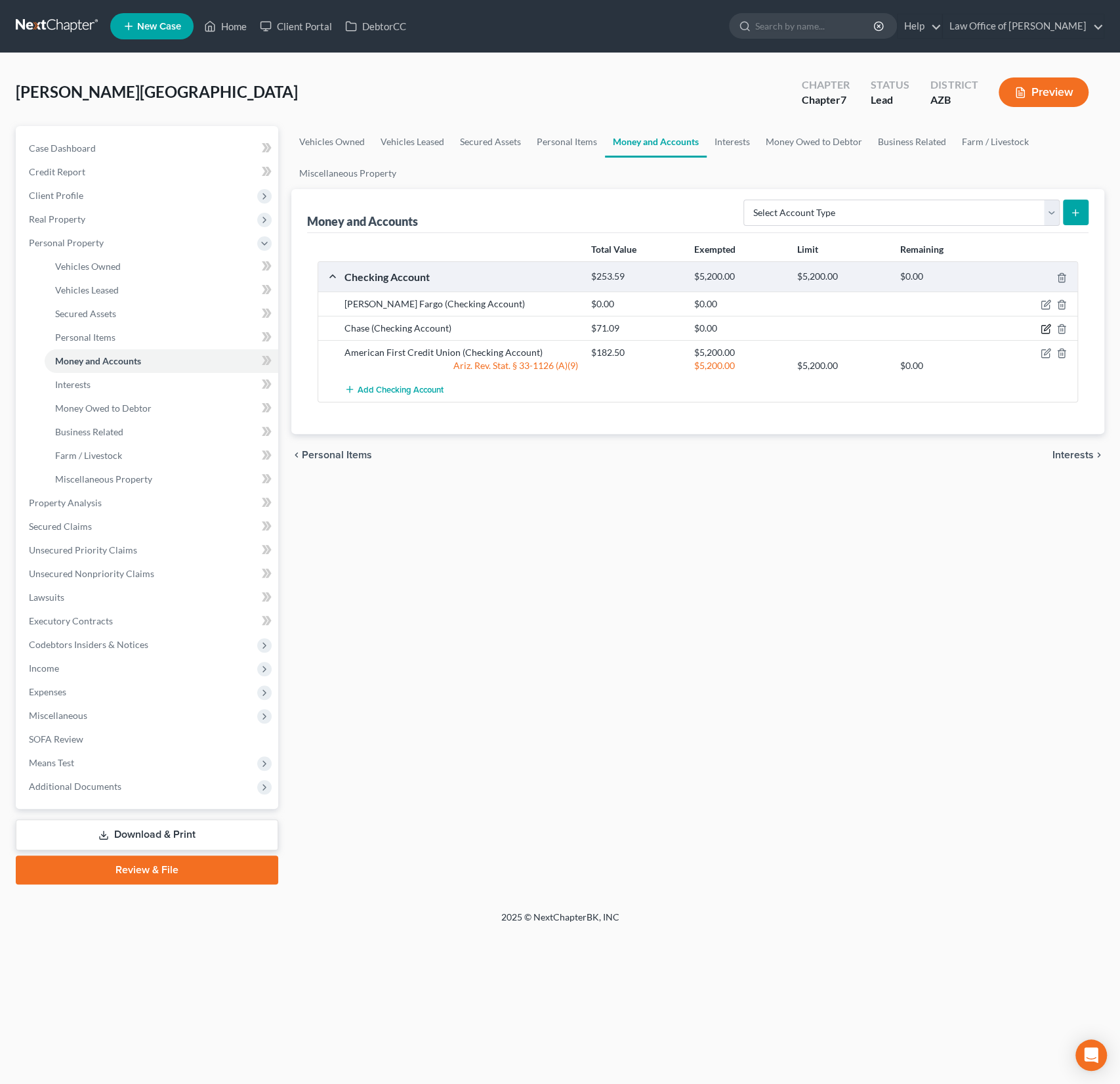
click at [1047, 327] on icon "button" at bounding box center [1046, 328] width 10 height 10
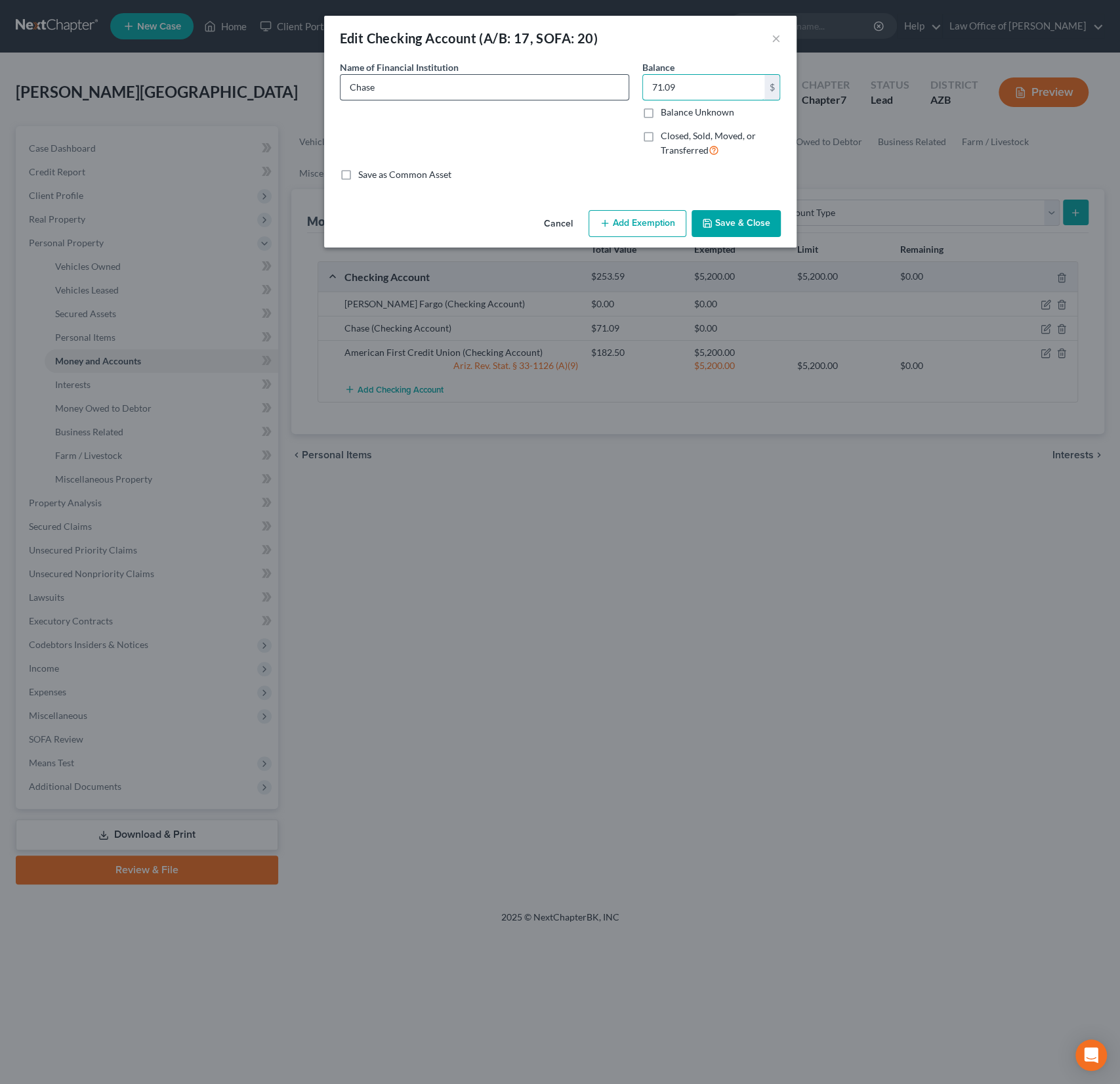
drag, startPoint x: 695, startPoint y: 88, endPoint x: 613, endPoint y: 88, distance: 82.0
click at [613, 88] on div "Name of Financial Institution * Chase Balance 71.09 $ Balance Unknown Balance U…" at bounding box center [560, 114] width 454 height 108
drag, startPoint x: 687, startPoint y: 89, endPoint x: 618, endPoint y: 71, distance: 71.3
click at [623, 72] on div "Name of Financial Institution * Chase Balance 71.09 $ Balance Unknown Balance U…" at bounding box center [560, 114] width 454 height 108
type input "0"
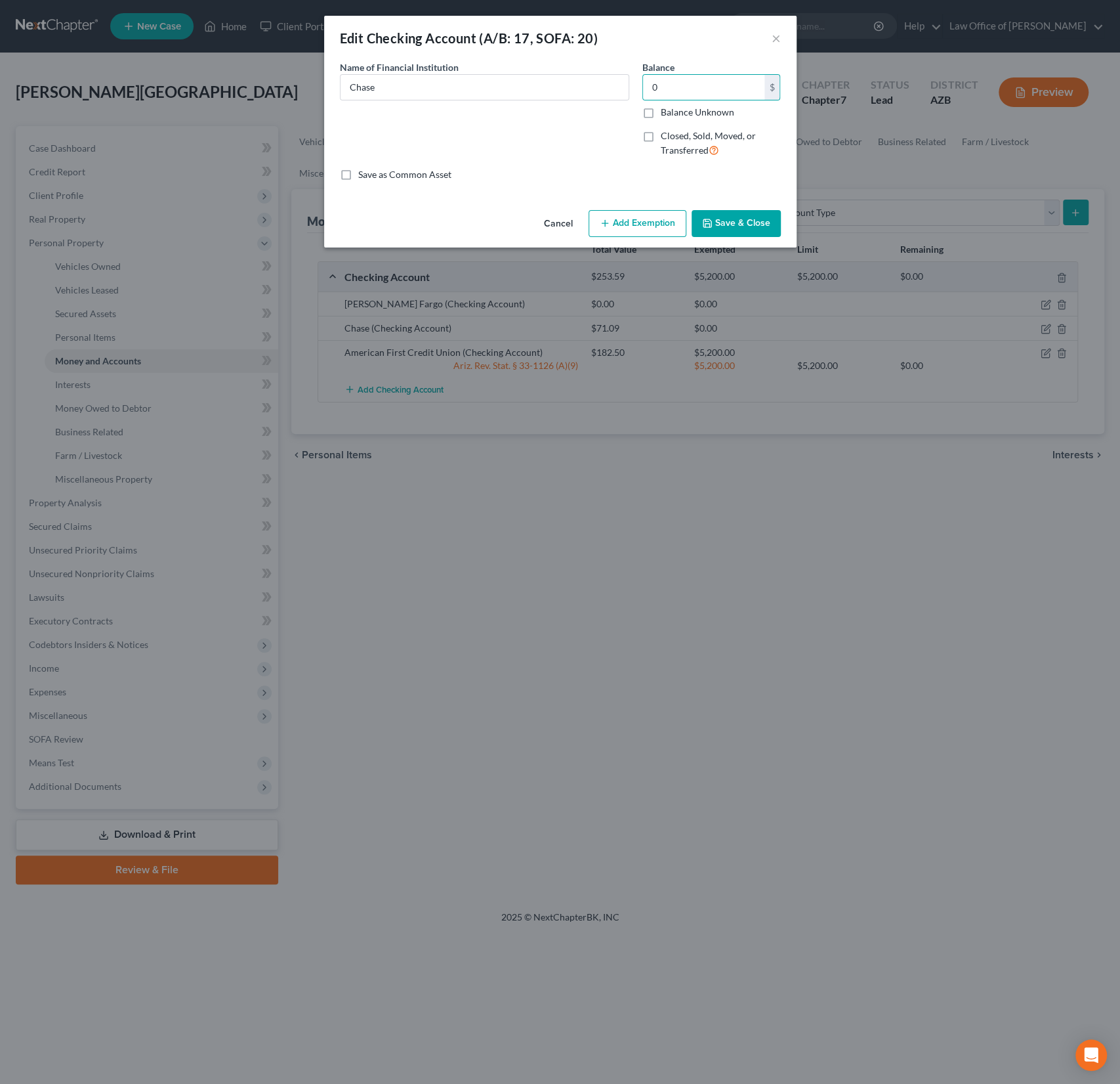
click at [723, 222] on button "Save & Close" at bounding box center [736, 224] width 89 height 28
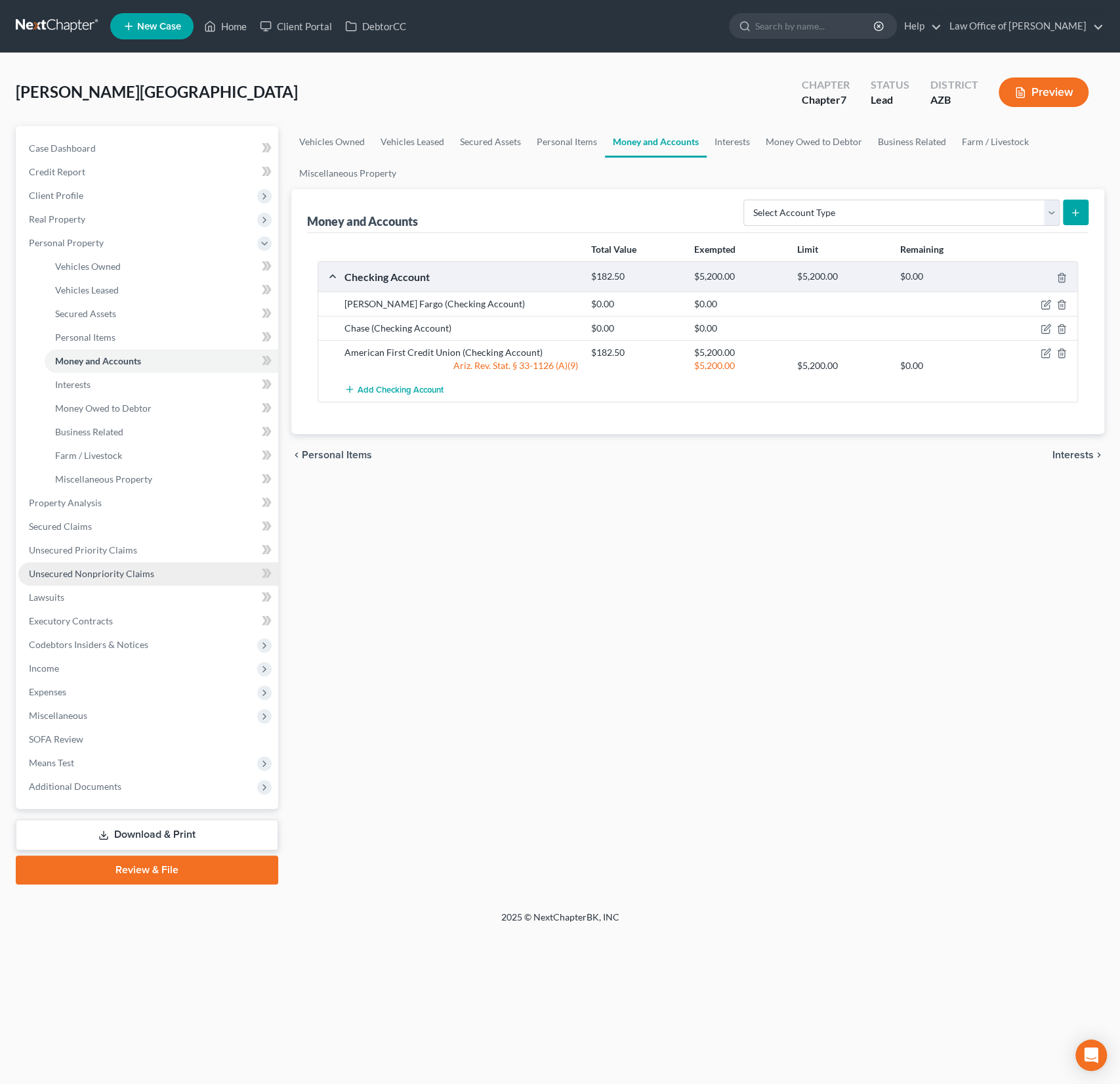
click at [104, 577] on span "Unsecured Nonpriority Claims" at bounding box center [91, 573] width 125 height 11
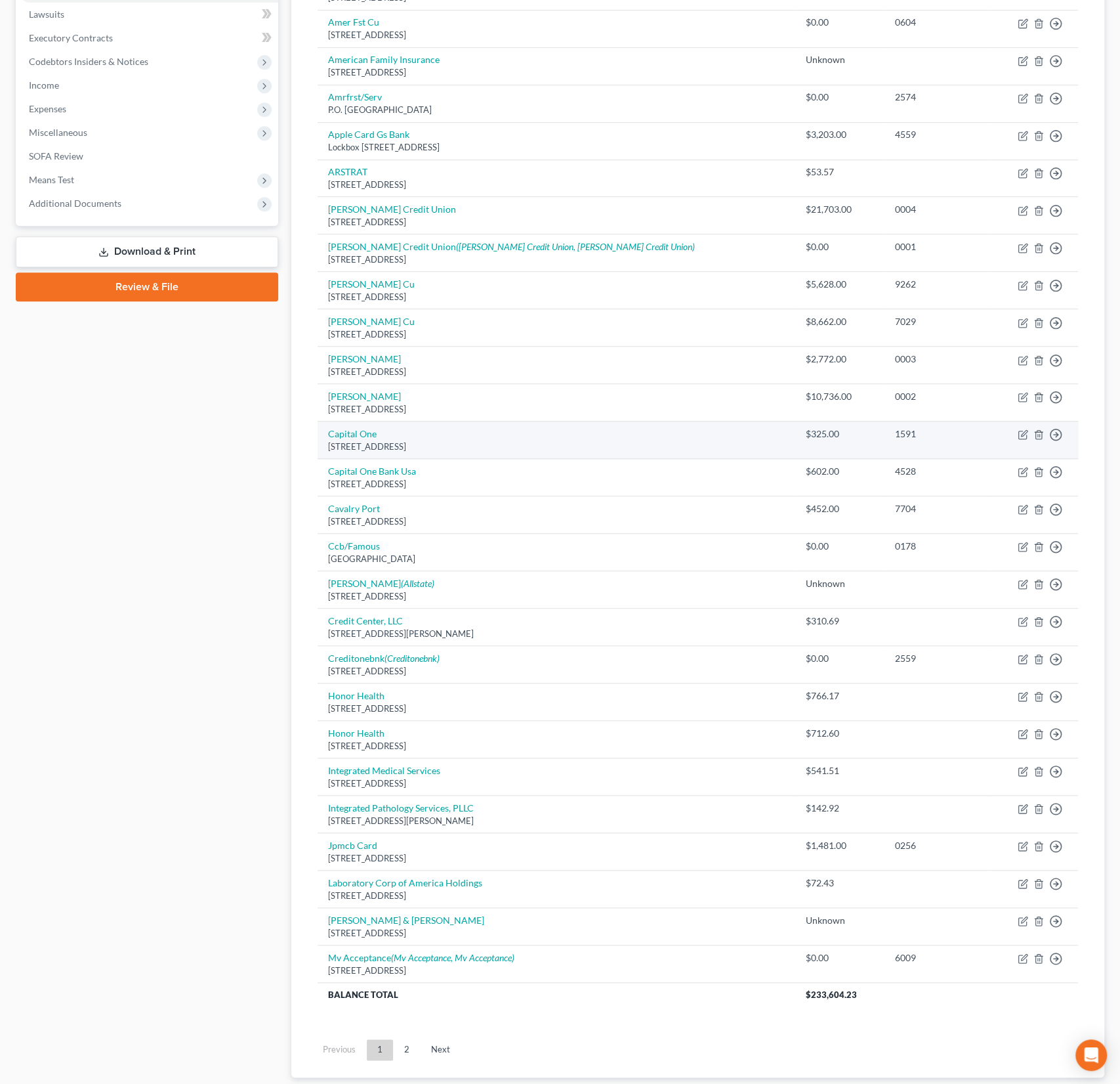
scroll to position [425, 0]
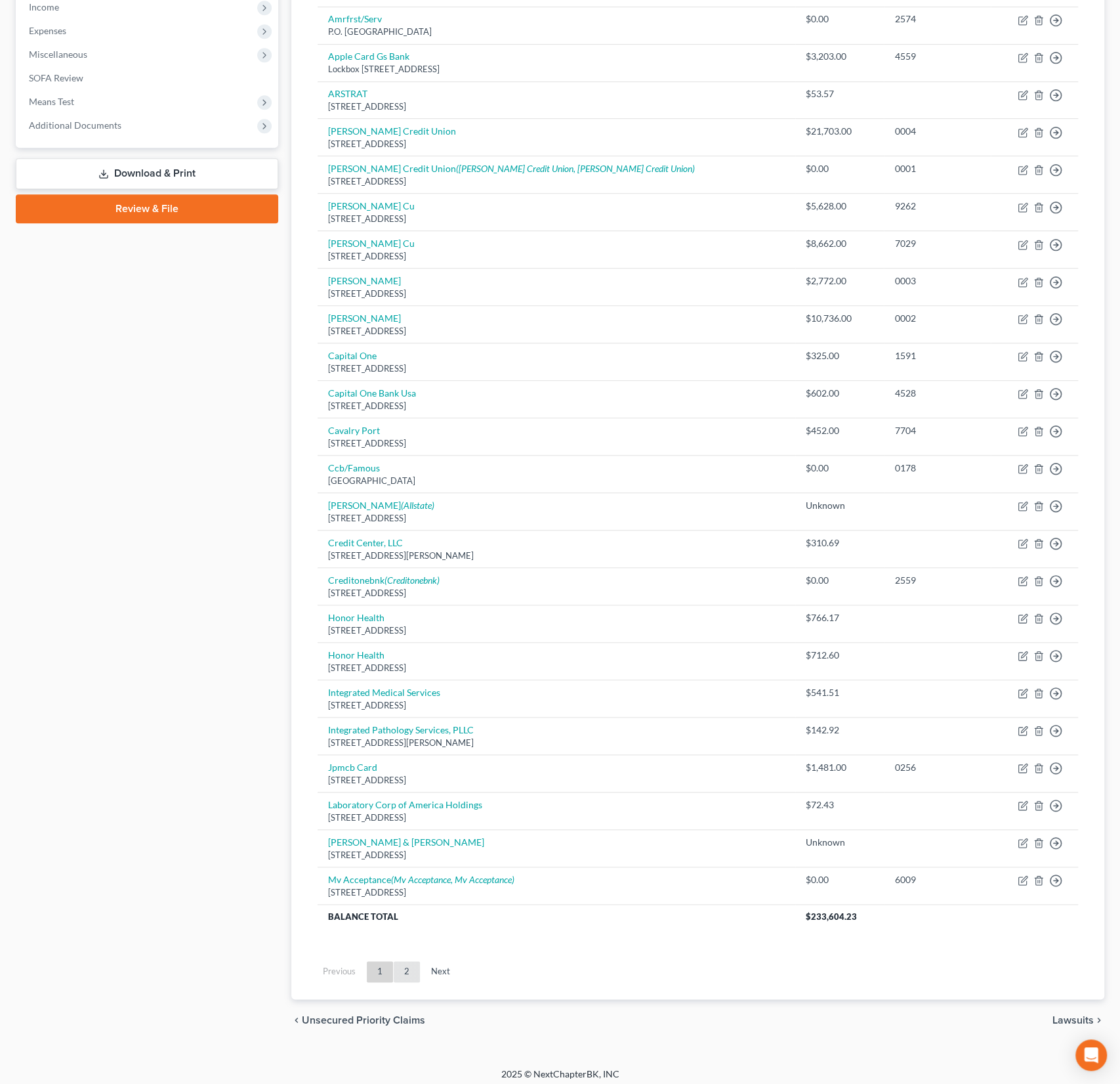
click at [407, 961] on link "2" at bounding box center [406, 971] width 26 height 21
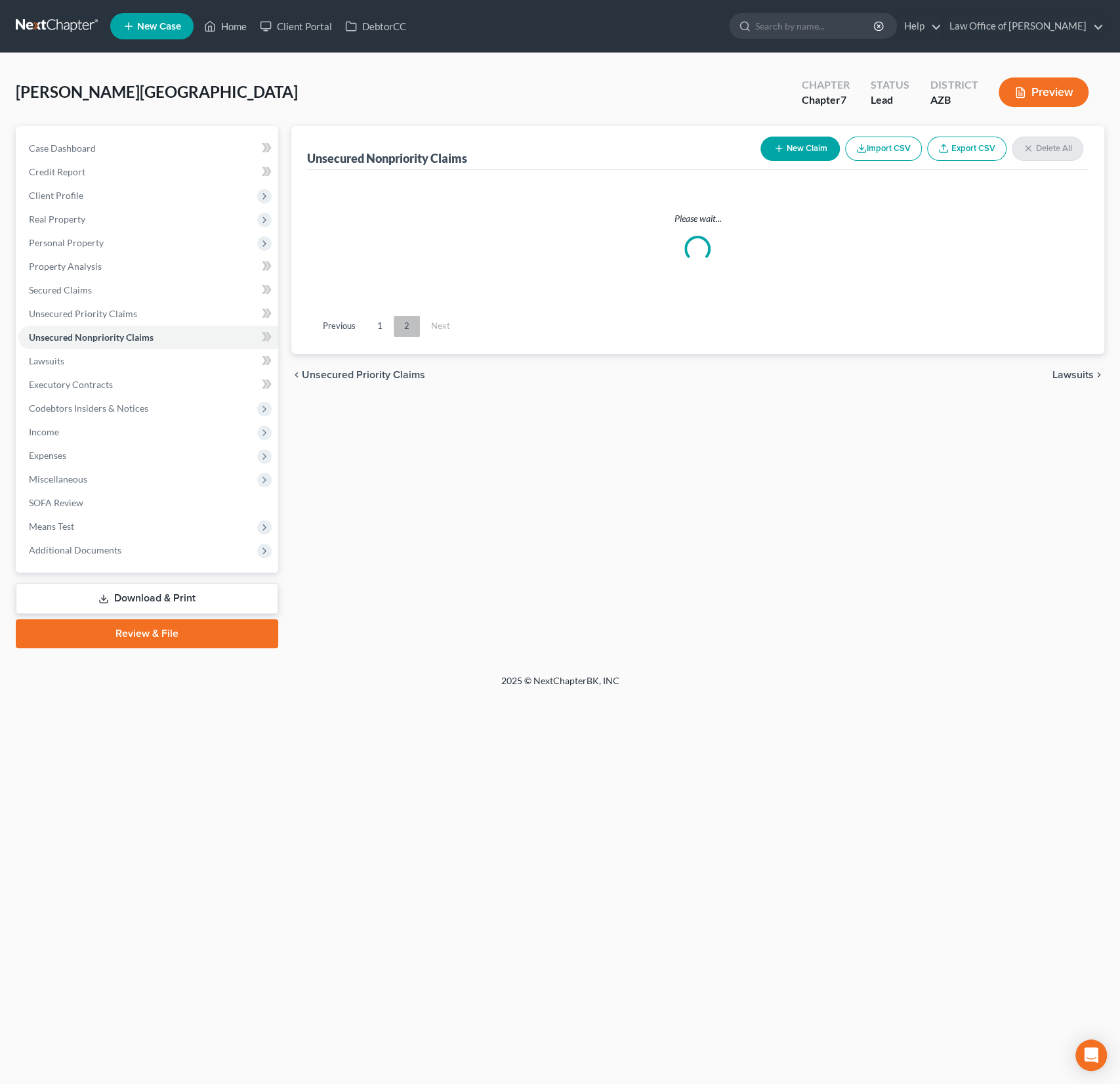
scroll to position [0, 0]
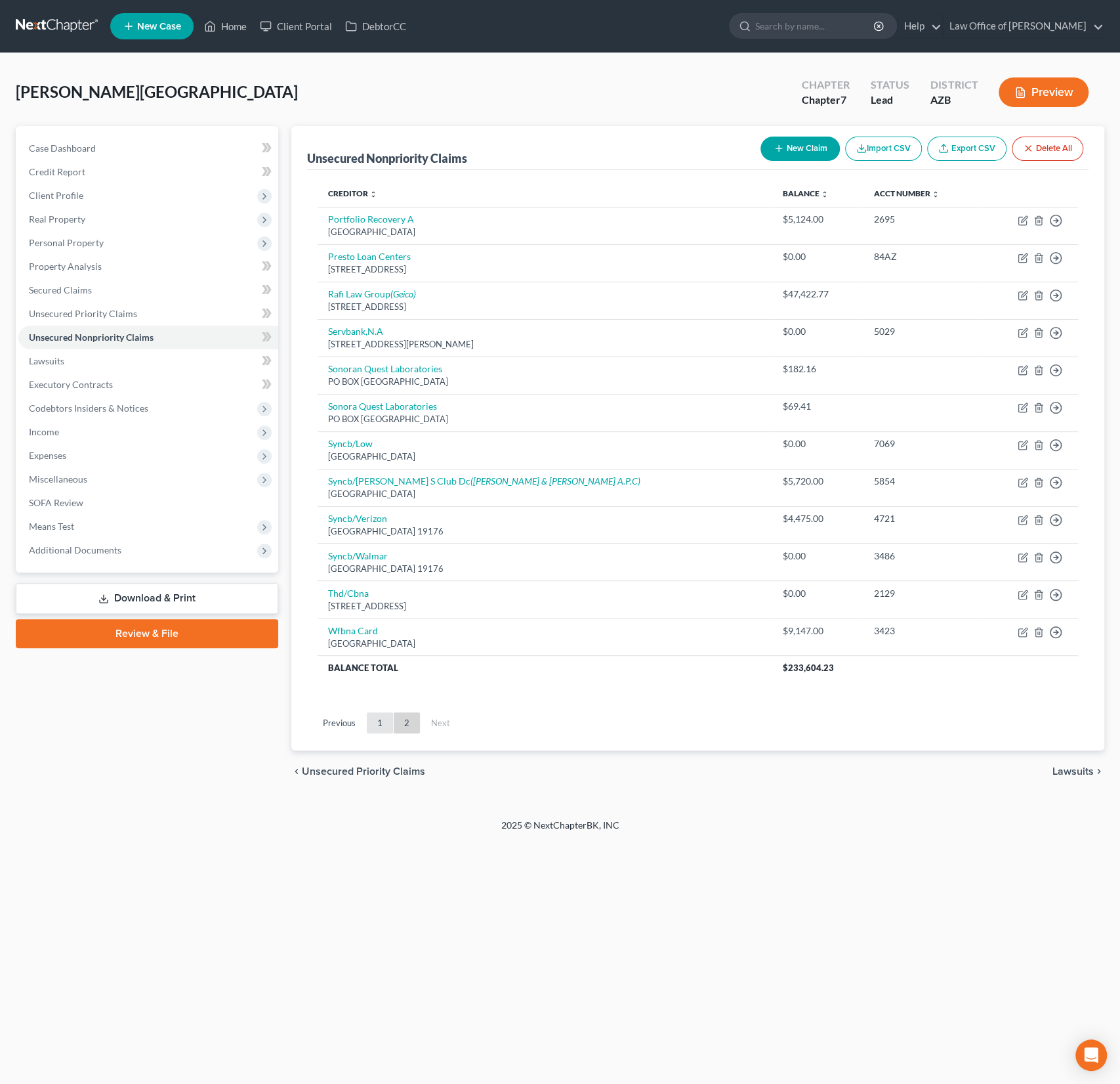
click at [378, 720] on link "1" at bounding box center [380, 722] width 26 height 21
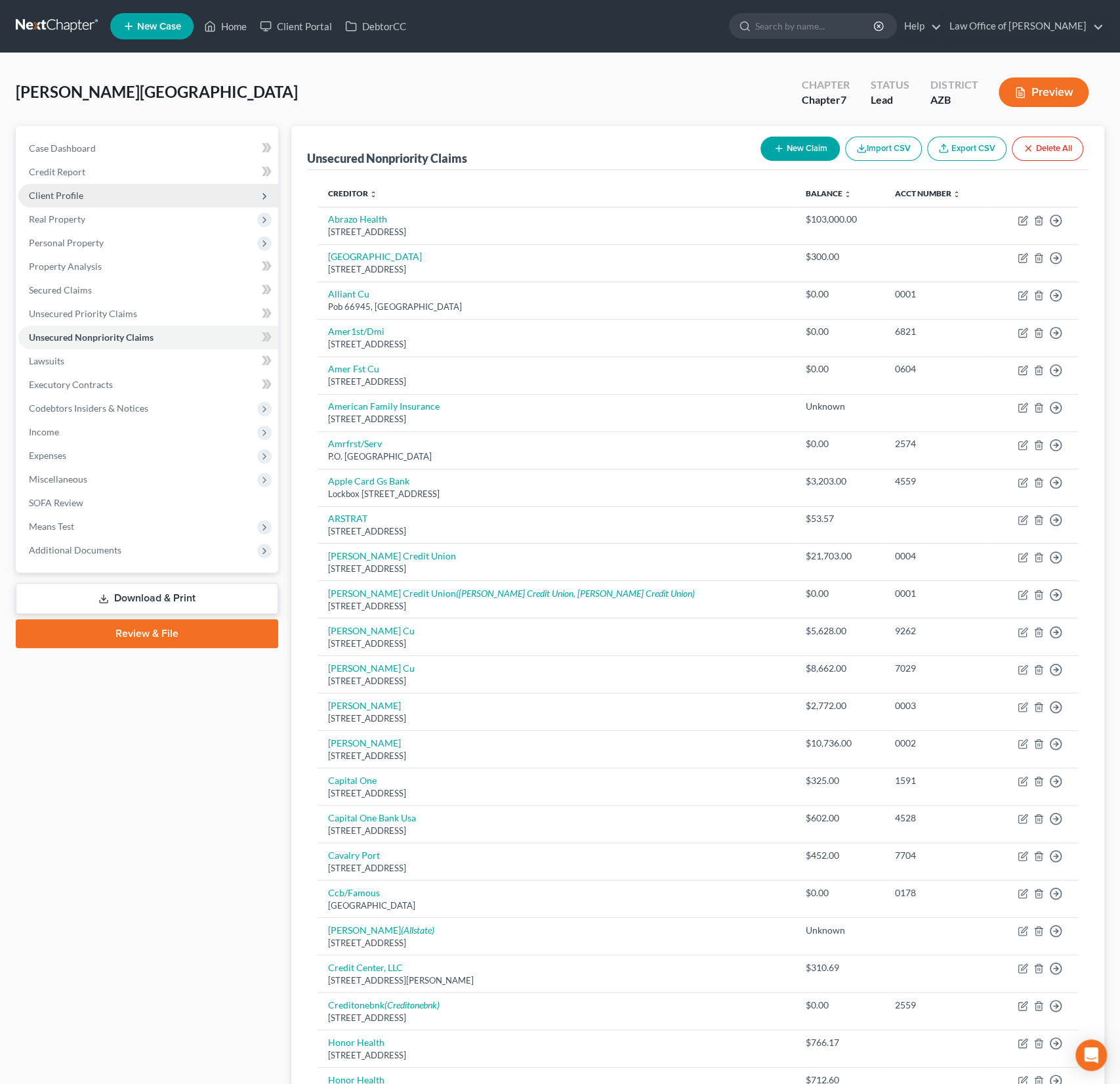
click at [68, 193] on span "Client Profile" at bounding box center [56, 194] width 55 height 11
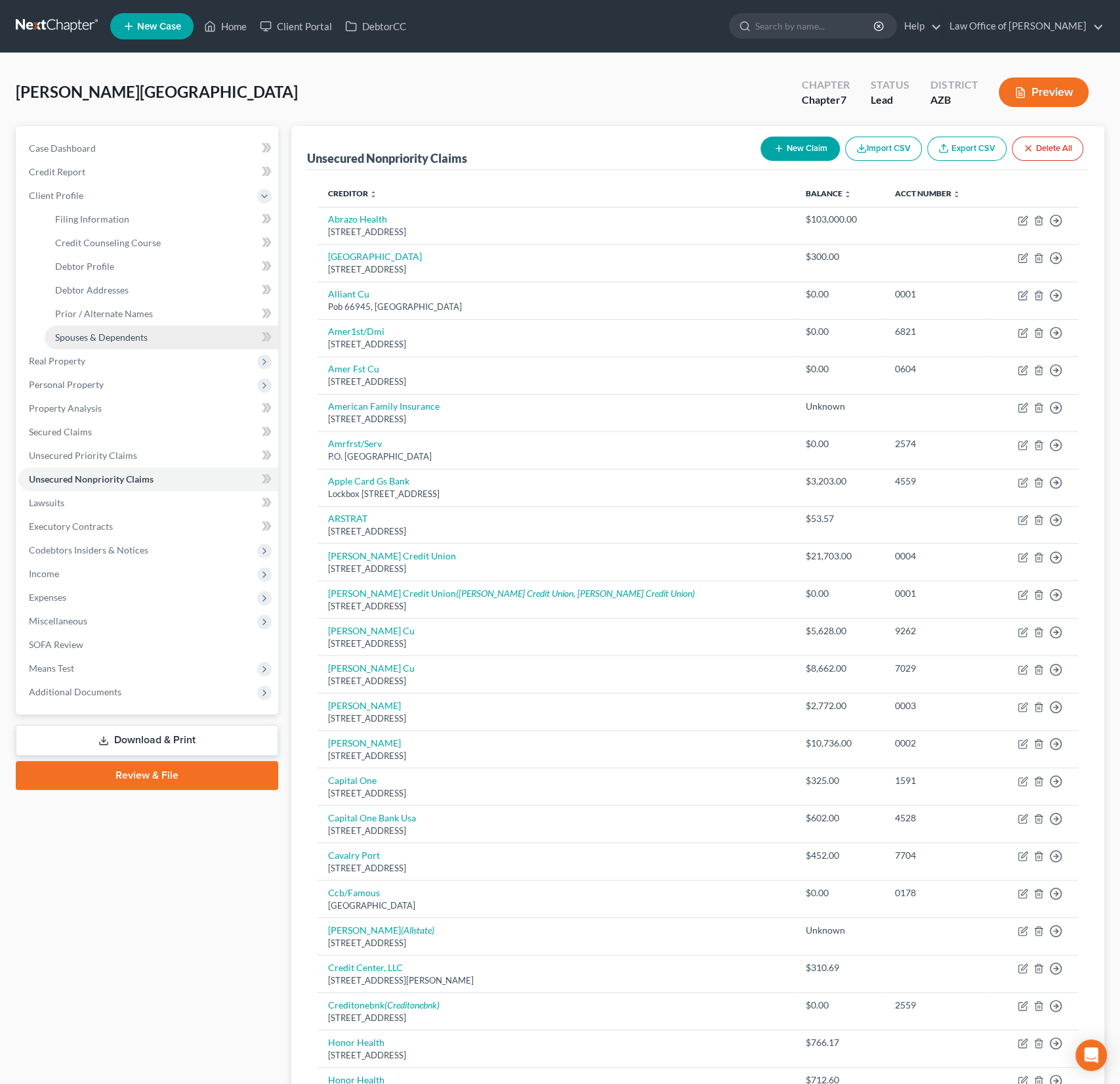
click at [103, 334] on span "Spouses & Dependents" at bounding box center [102, 337] width 93 height 11
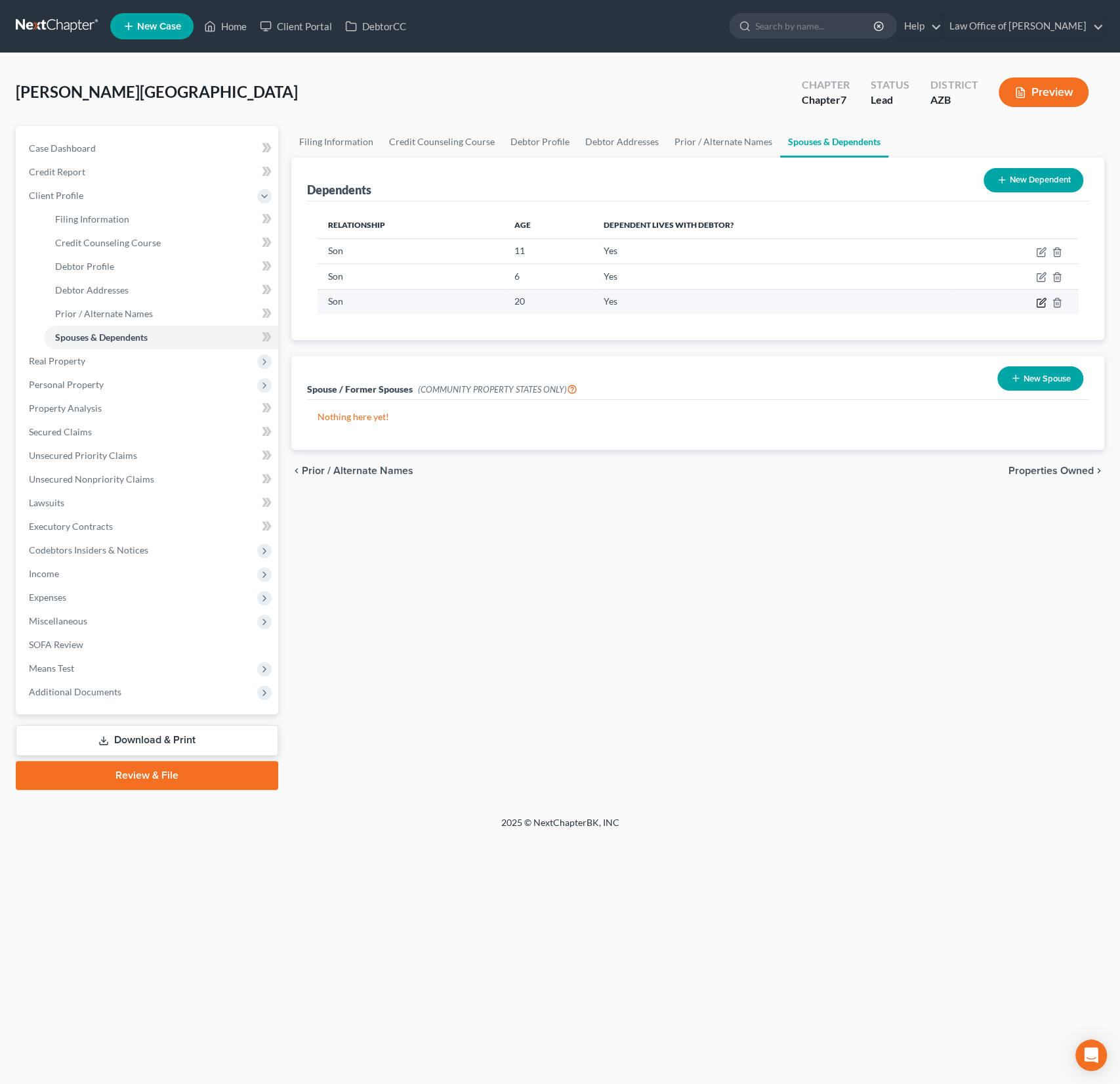
click at [1039, 299] on icon "button" at bounding box center [1041, 302] width 10 height 10
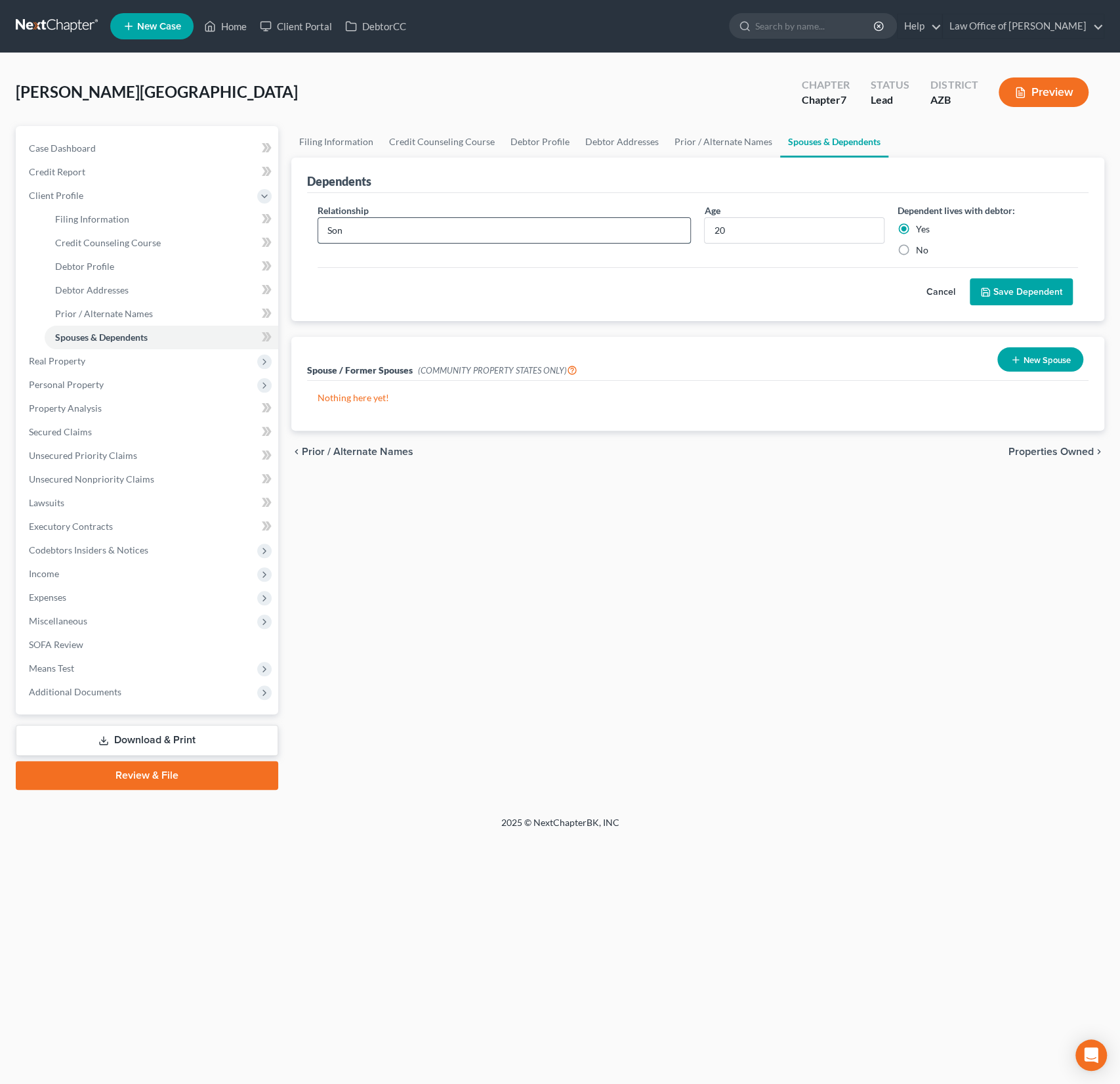
click at [380, 226] on input "Son" at bounding box center [504, 231] width 373 height 25
type input "Son (not employed)"
click at [1042, 295] on button "Save Dependent" at bounding box center [1022, 292] width 103 height 28
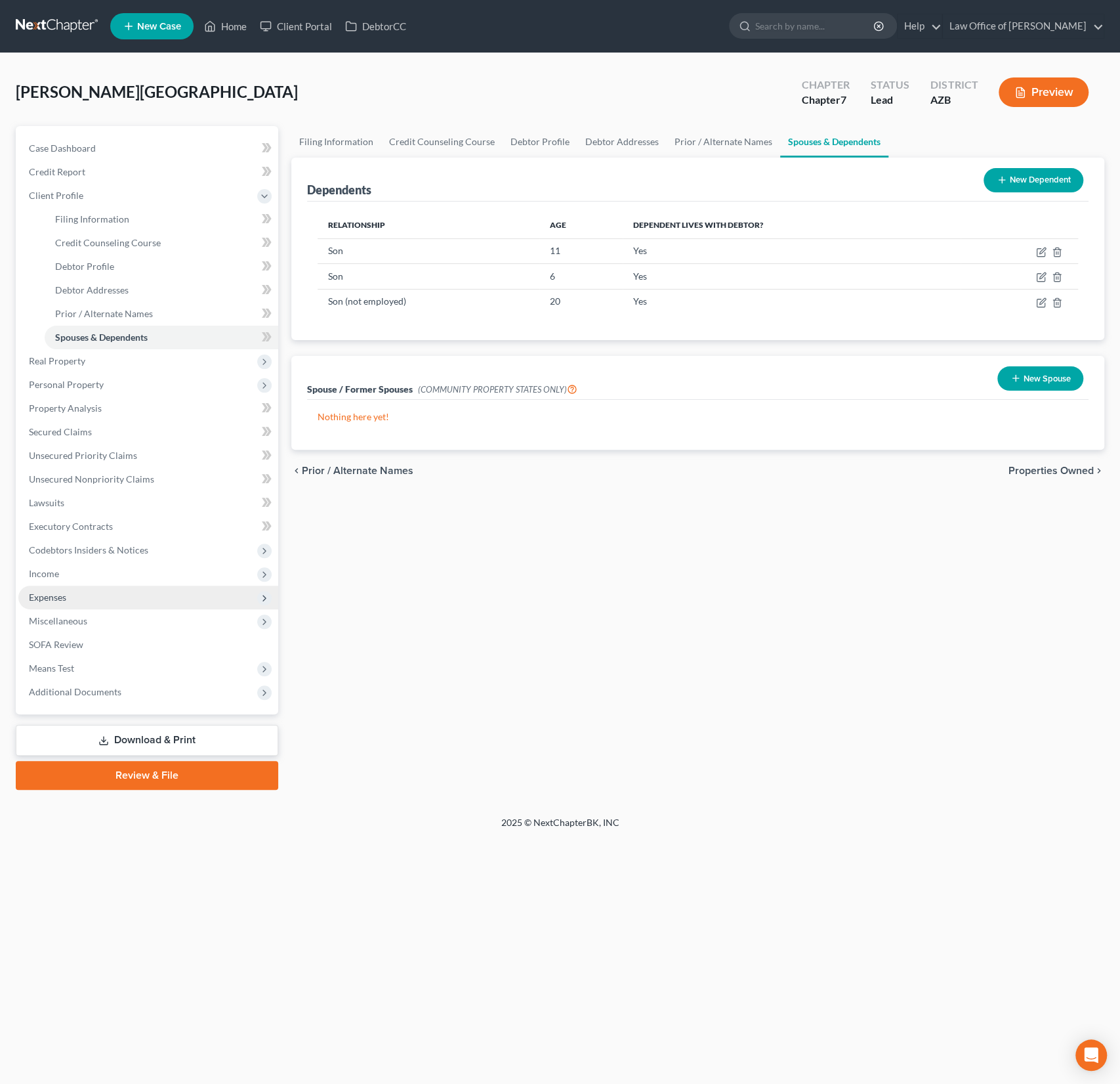
click at [69, 601] on span "Expenses" at bounding box center [148, 598] width 260 height 24
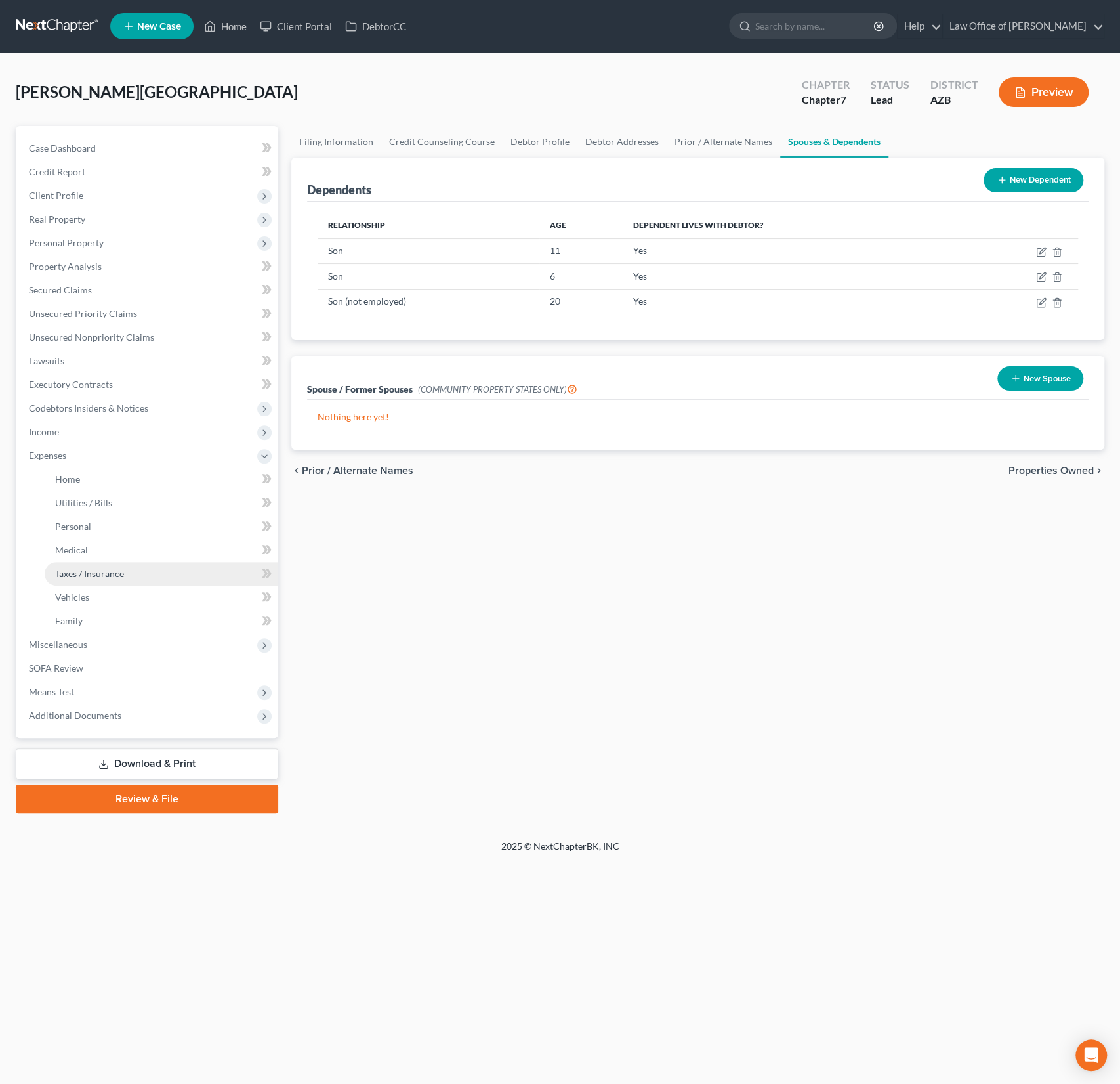
click at [77, 565] on link "Taxes / Insurance" at bounding box center [162, 574] width 234 height 24
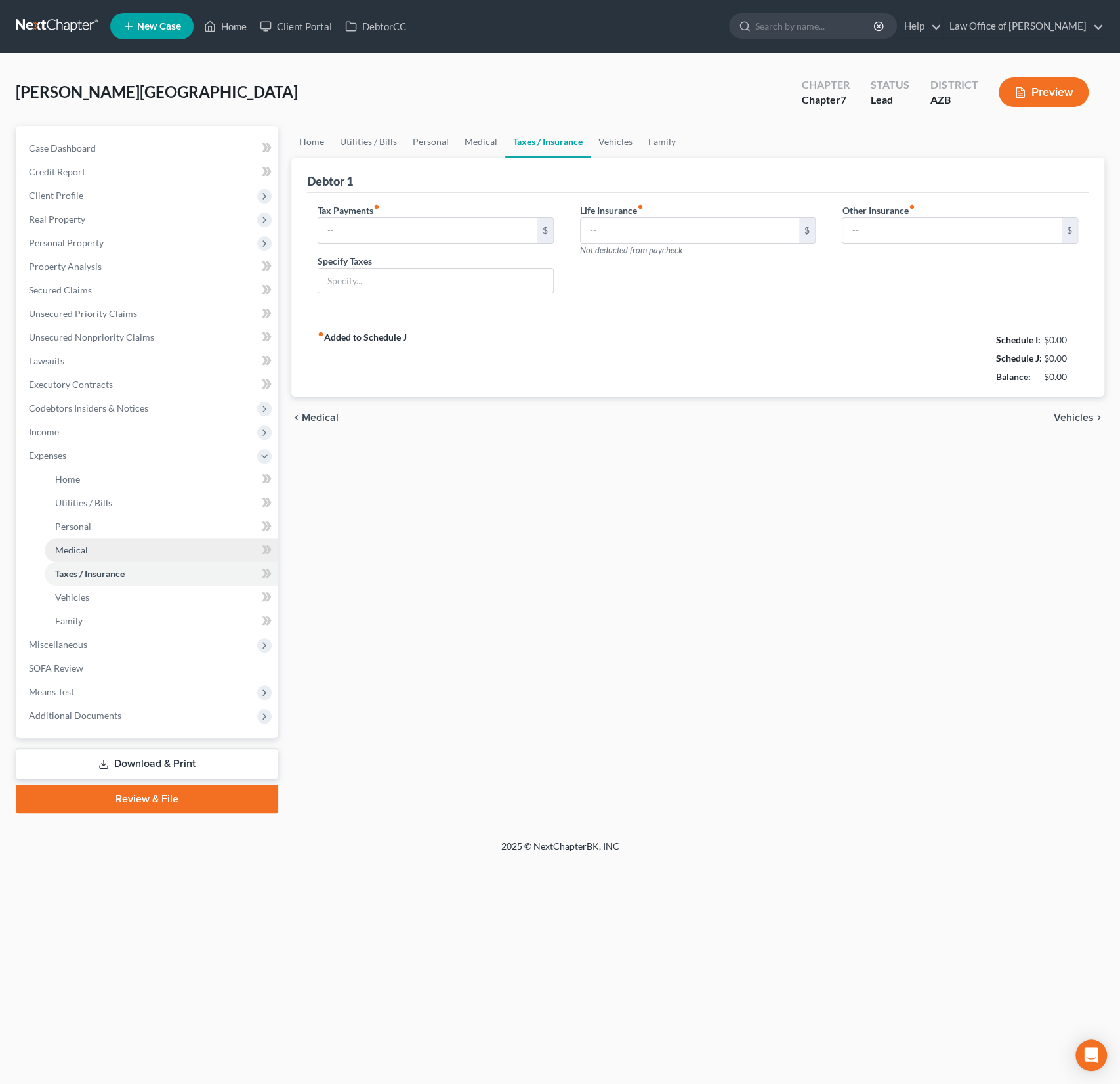
click at [77, 552] on span "Medical" at bounding box center [72, 550] width 33 height 11
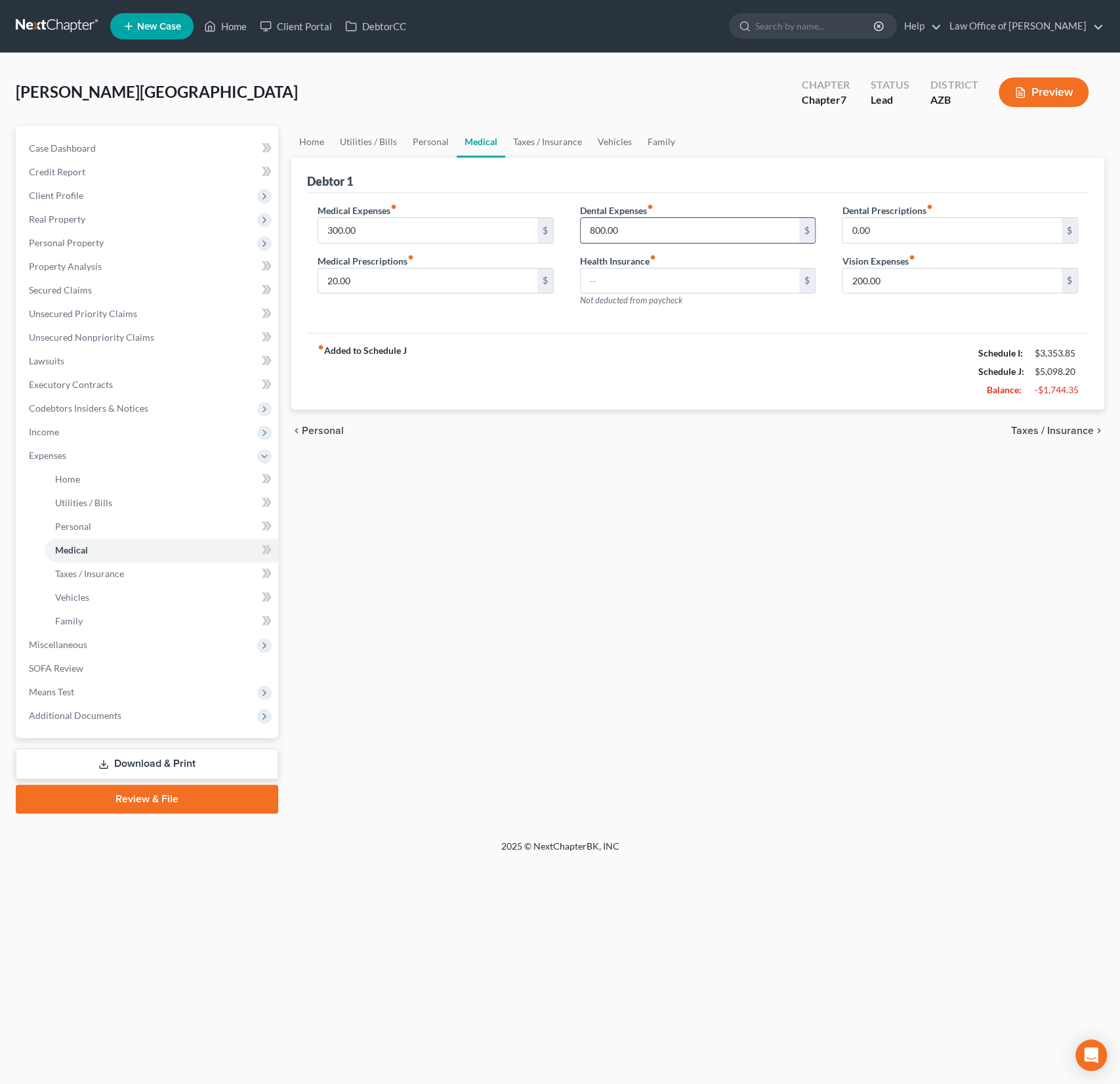
click at [639, 232] on input "800.00" at bounding box center [690, 231] width 219 height 25
click at [630, 231] on input "800.00" at bounding box center [690, 231] width 219 height 25
drag, startPoint x: 630, startPoint y: 231, endPoint x: 524, endPoint y: 219, distance: 106.7
click at [524, 219] on div "Medical Expenses fiber_manual_record 300.00 $ Medical Prescriptions fiber_manua…" at bounding box center [698, 261] width 787 height 114
type input "88"
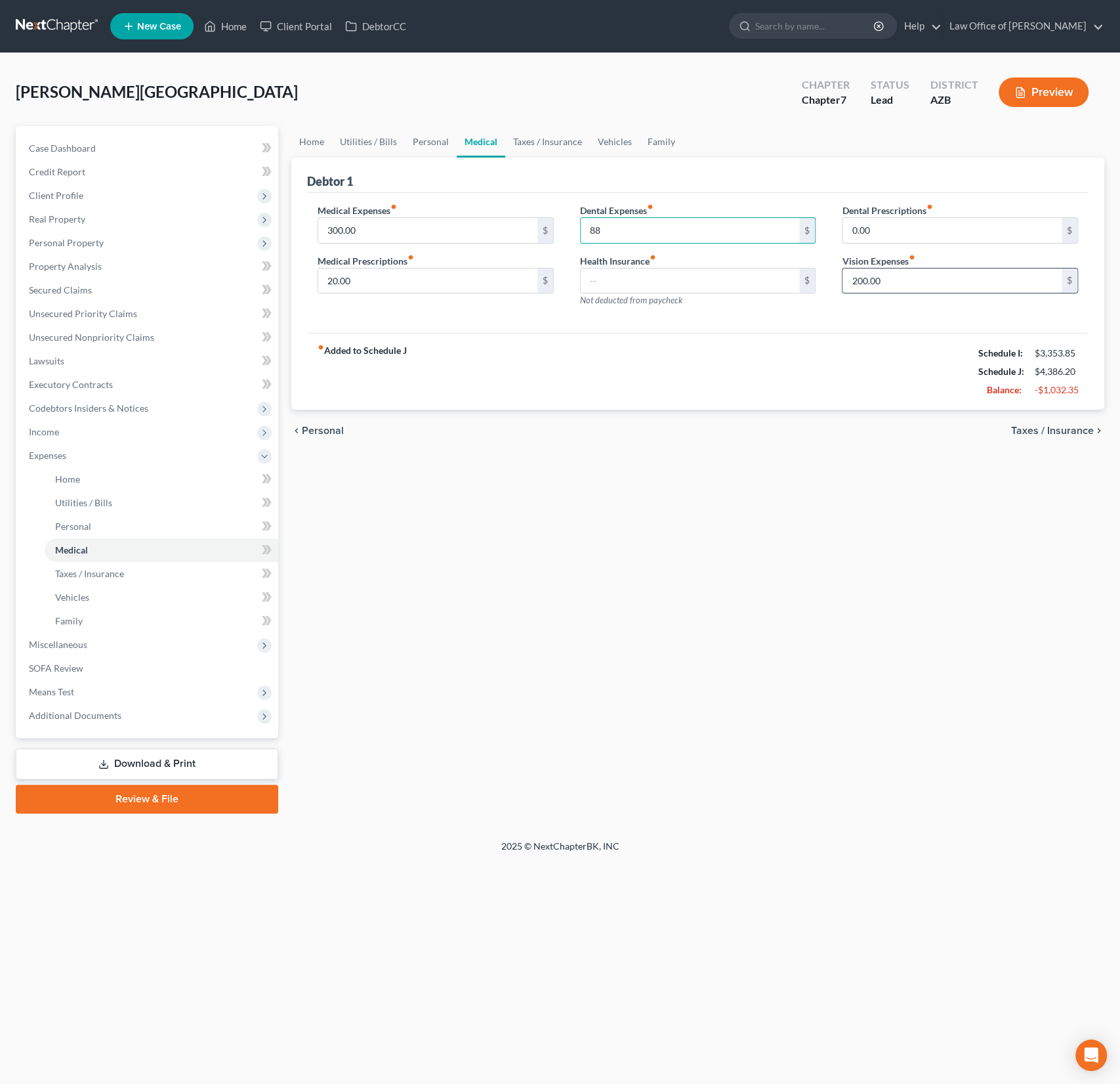
click at [913, 284] on input "200.00" at bounding box center [952, 281] width 219 height 25
drag, startPoint x: 935, startPoint y: 273, endPoint x: 838, endPoint y: 273, distance: 97.0
click at [838, 273] on div "Dental Prescriptions fiber_manual_record 0.00 $ Vision Expenses fiber_manual_re…" at bounding box center [960, 261] width 263 height 114
type input "21"
click at [836, 431] on div "chevron_left Personal Taxes / Insurance chevron_right" at bounding box center [698, 431] width 813 height 42
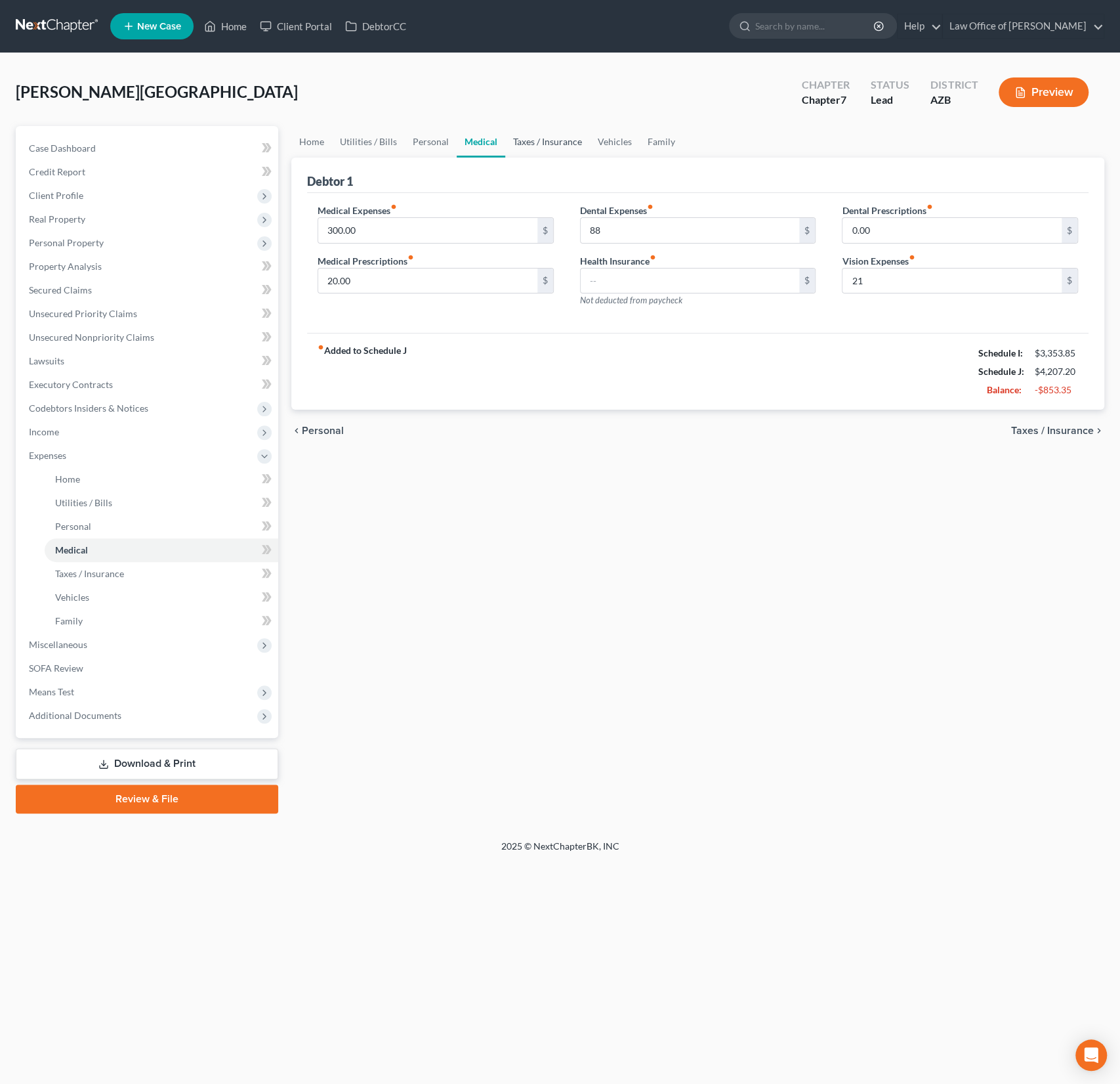
click at [544, 139] on link "Taxes / Insurance" at bounding box center [548, 141] width 85 height 31
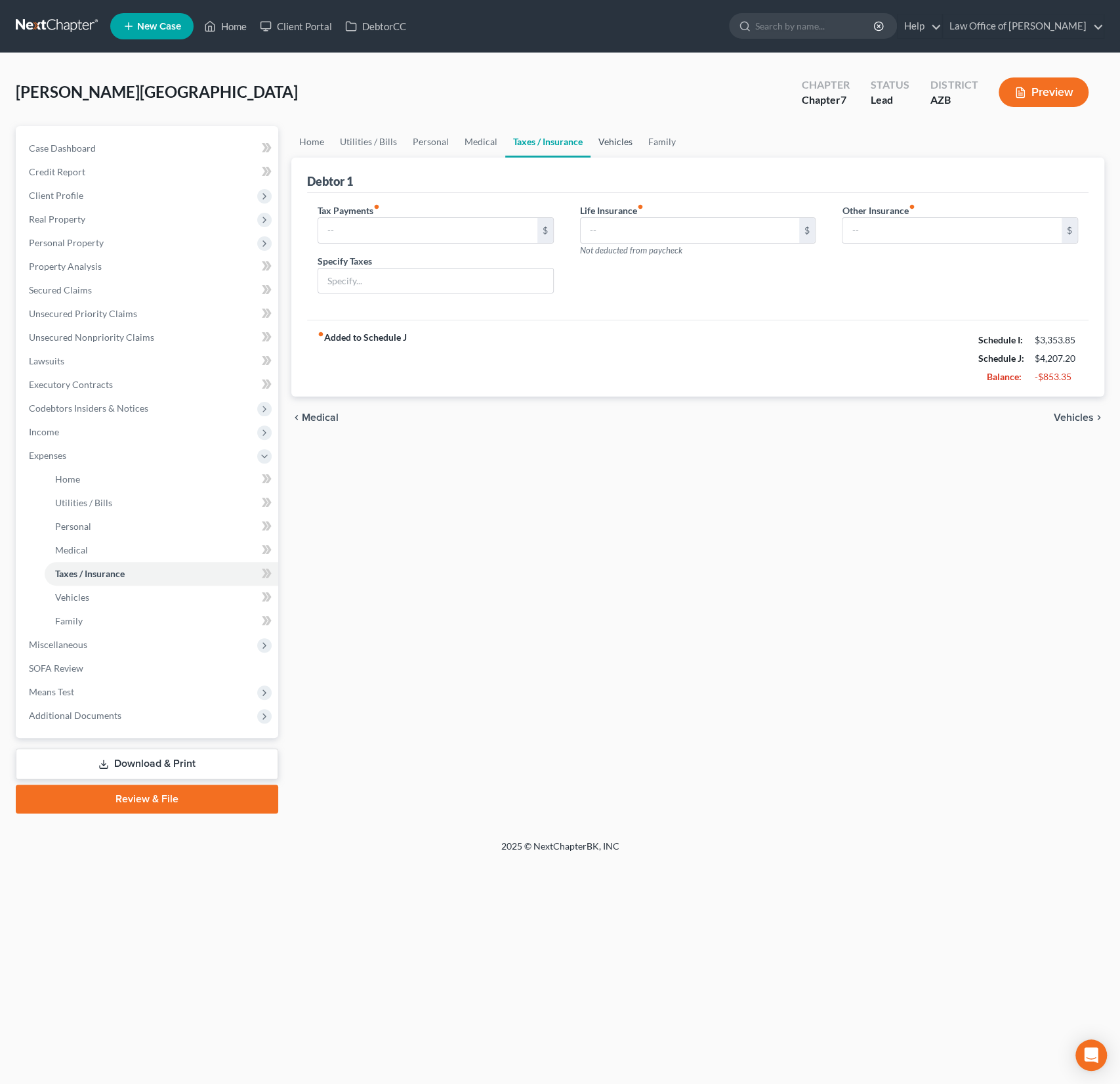
click at [600, 141] on link "Vehicles" at bounding box center [615, 141] width 50 height 31
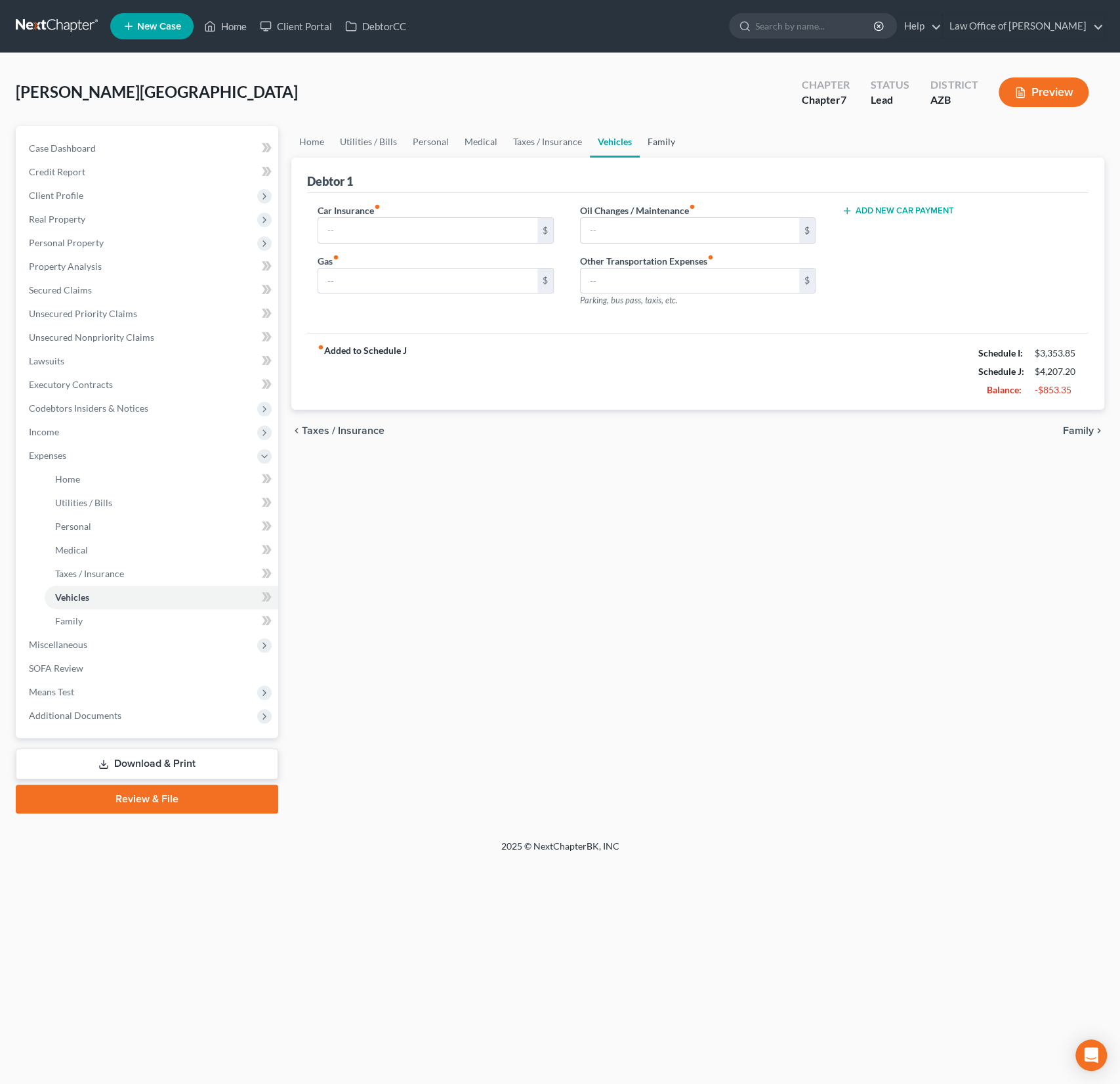
click at [645, 139] on link "Family" at bounding box center [661, 141] width 43 height 31
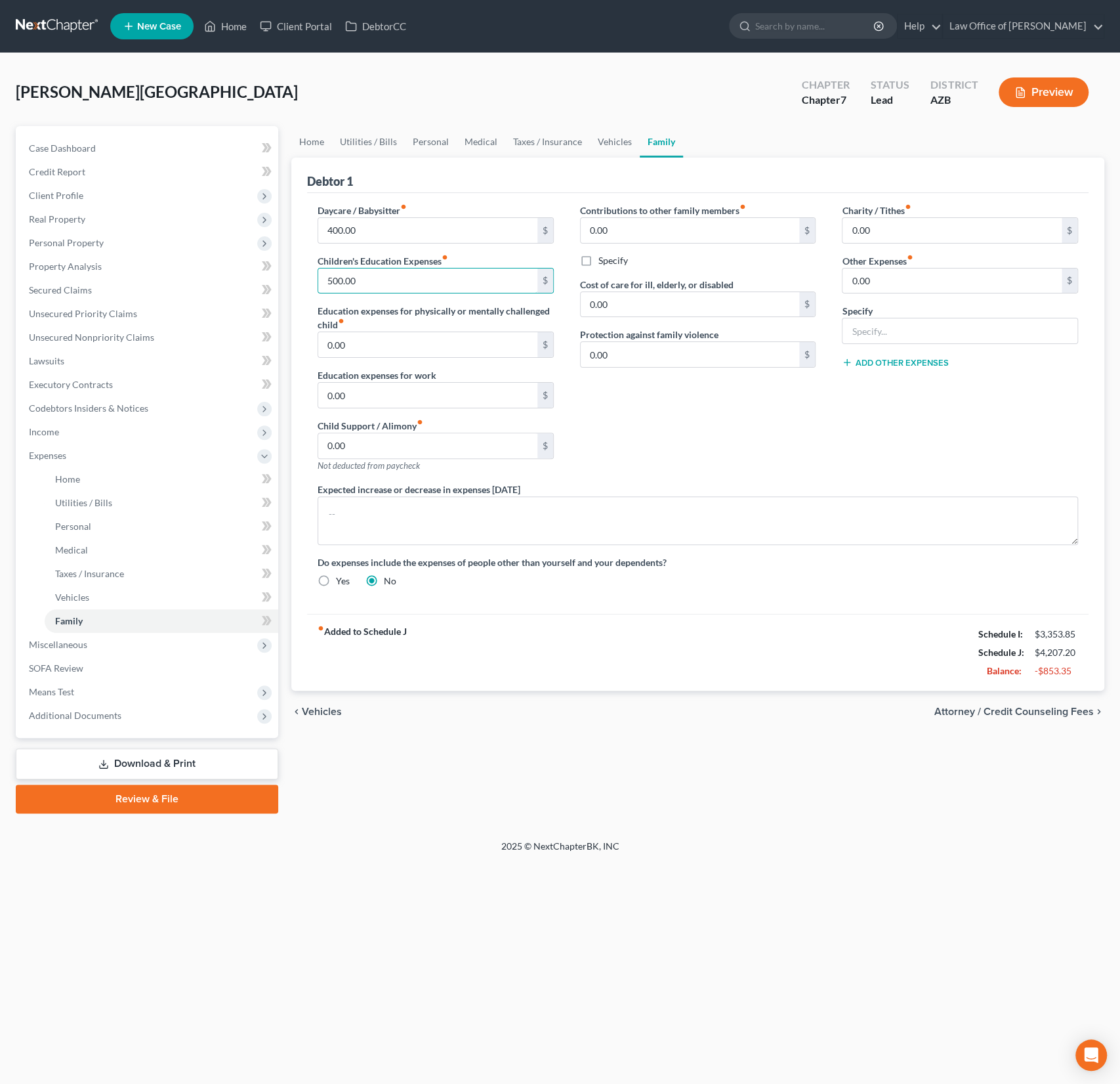
drag, startPoint x: 390, startPoint y: 275, endPoint x: 289, endPoint y: 260, distance: 102.1
click at [289, 260] on div "Home Utilities / Bills Personal Medical Taxes / Insurance Vehicles Family Debto…" at bounding box center [698, 470] width 826 height 688
drag, startPoint x: 388, startPoint y: 282, endPoint x: 294, endPoint y: 279, distance: 94.0
click at [294, 279] on div "Debtor 1 Daycare / Babysitter fiber_manual_record 400.00 $ Children's Education…" at bounding box center [698, 423] width 813 height 533
type input "0"
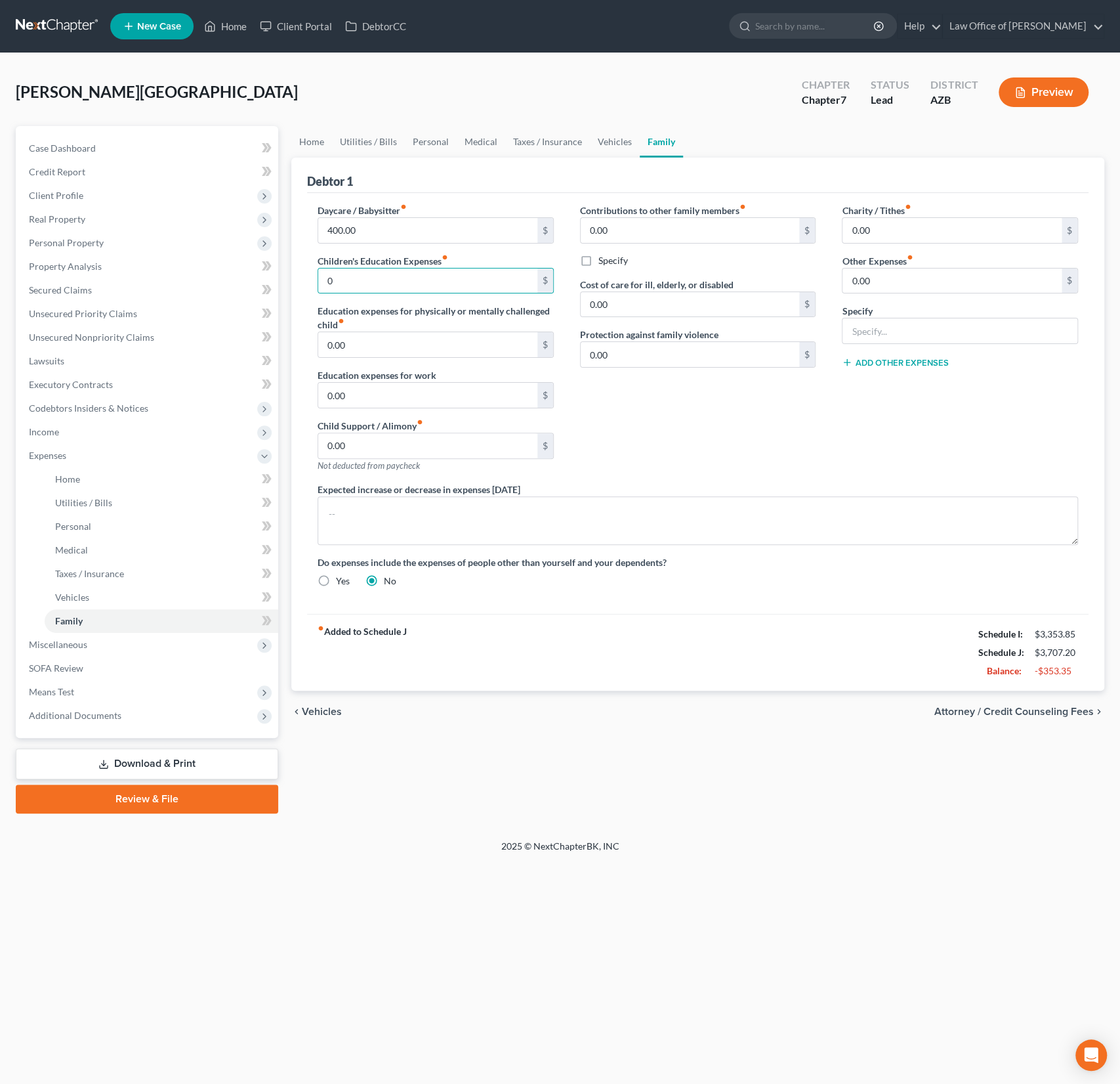
click at [571, 488] on div "Expected increase or decrease in expenses [DATE]" at bounding box center [698, 513] width 787 height 62
click at [611, 145] on link "Vehicles" at bounding box center [614, 141] width 50 height 31
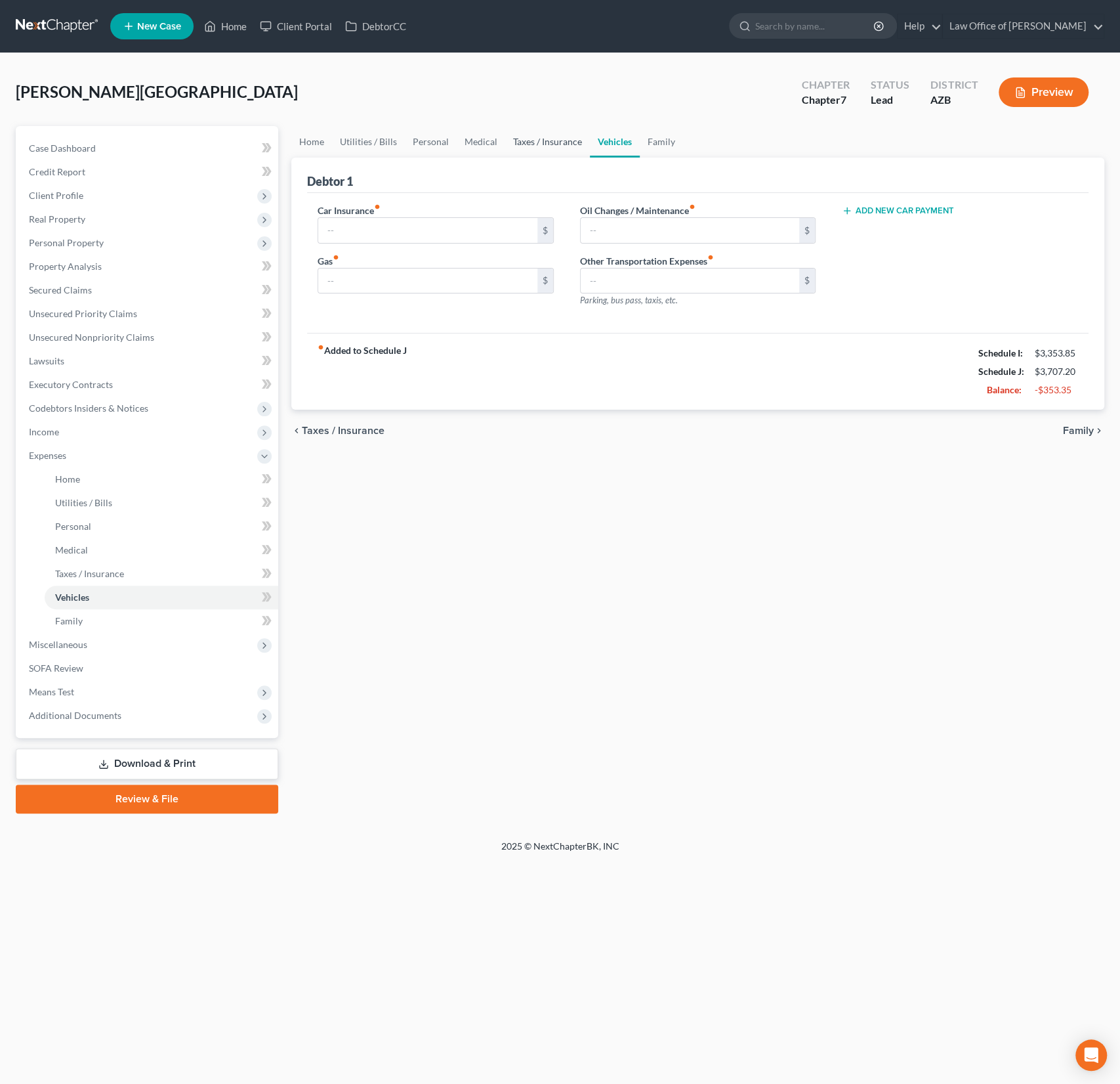
click at [558, 146] on link "Taxes / Insurance" at bounding box center [548, 141] width 85 height 31
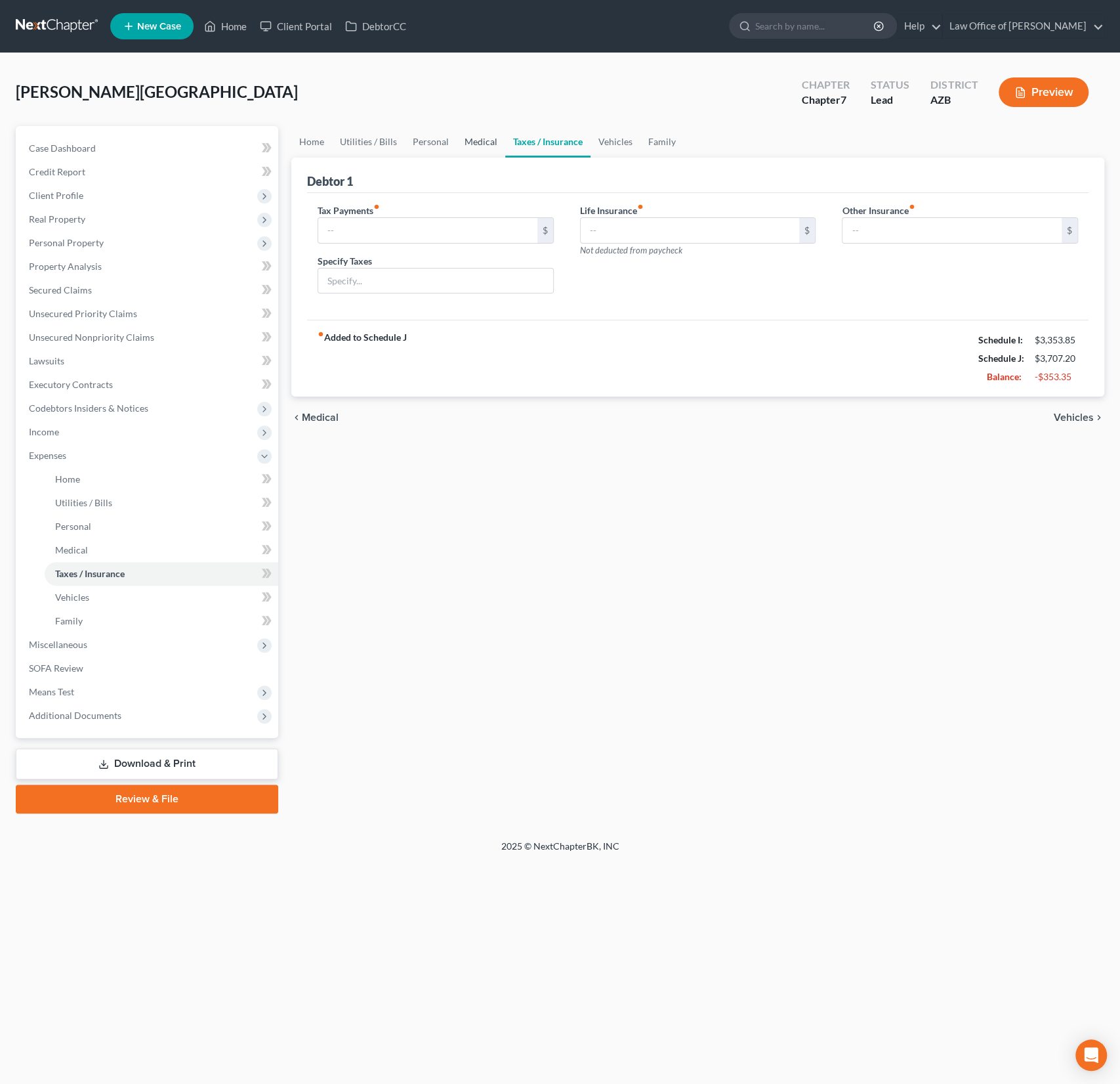
click at [500, 147] on link "Medical" at bounding box center [481, 141] width 49 height 31
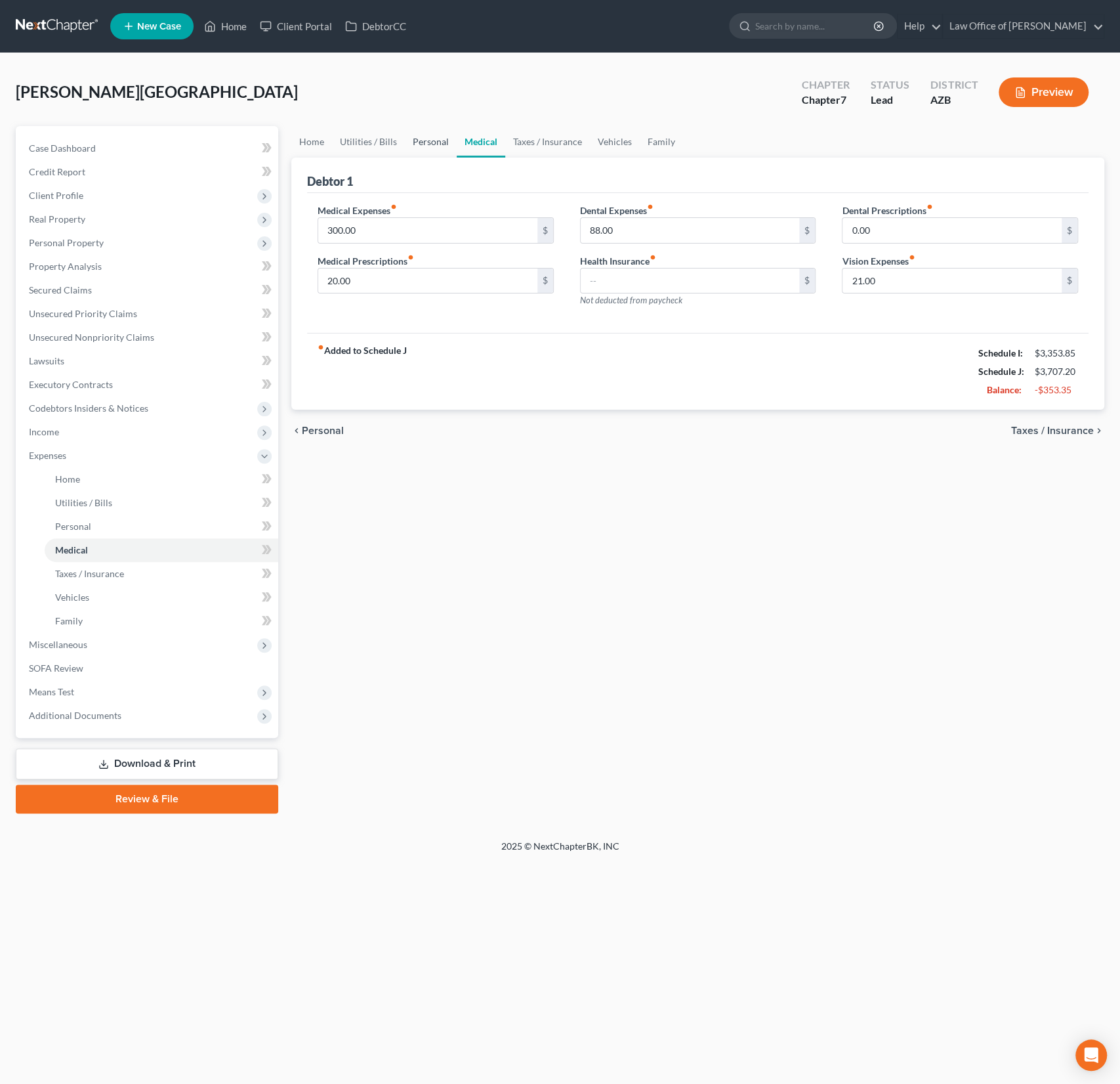
click at [422, 151] on link "Personal" at bounding box center [431, 141] width 52 height 31
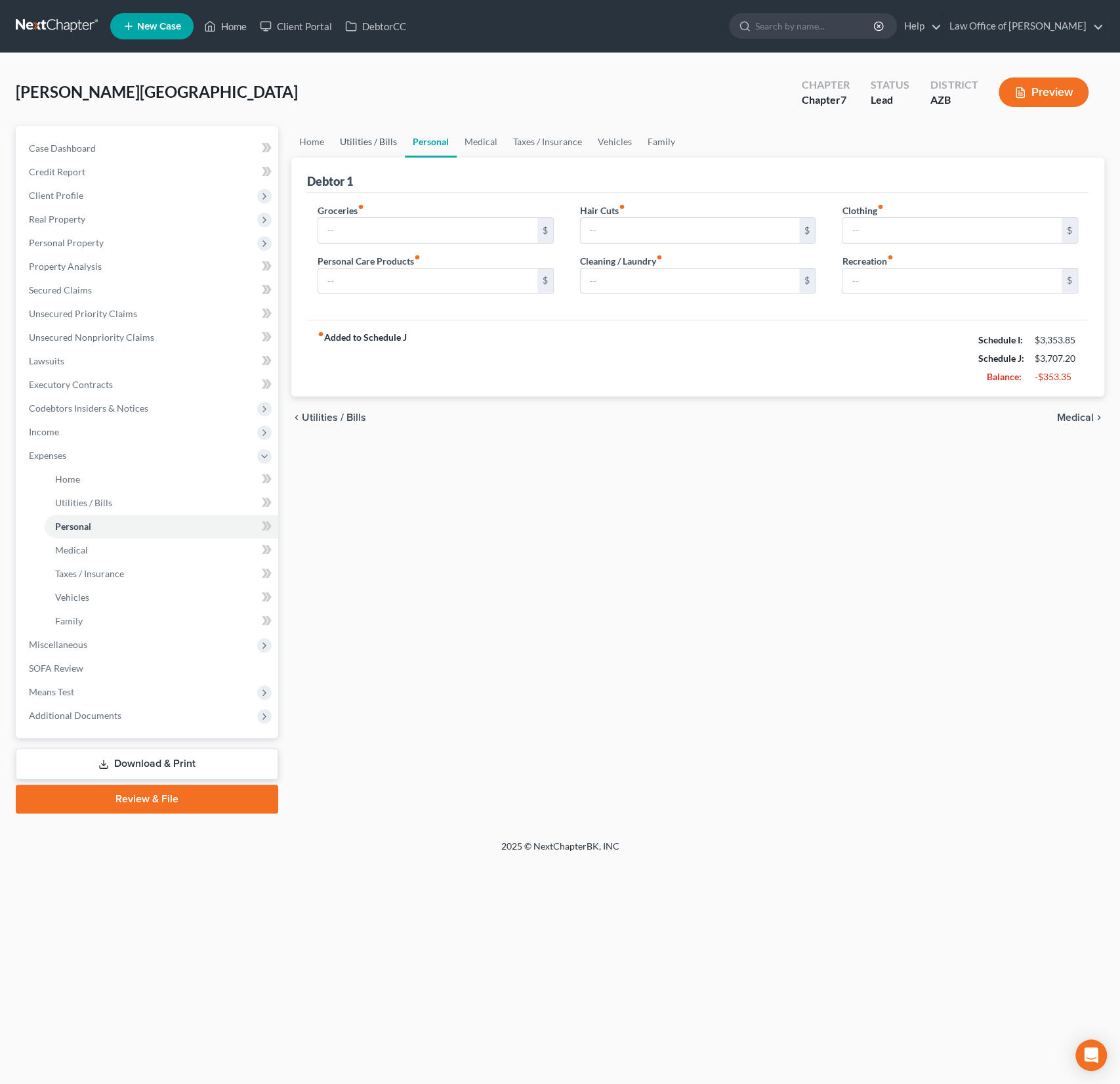
click at [374, 150] on link "Utilities / Bills" at bounding box center [369, 141] width 73 height 31
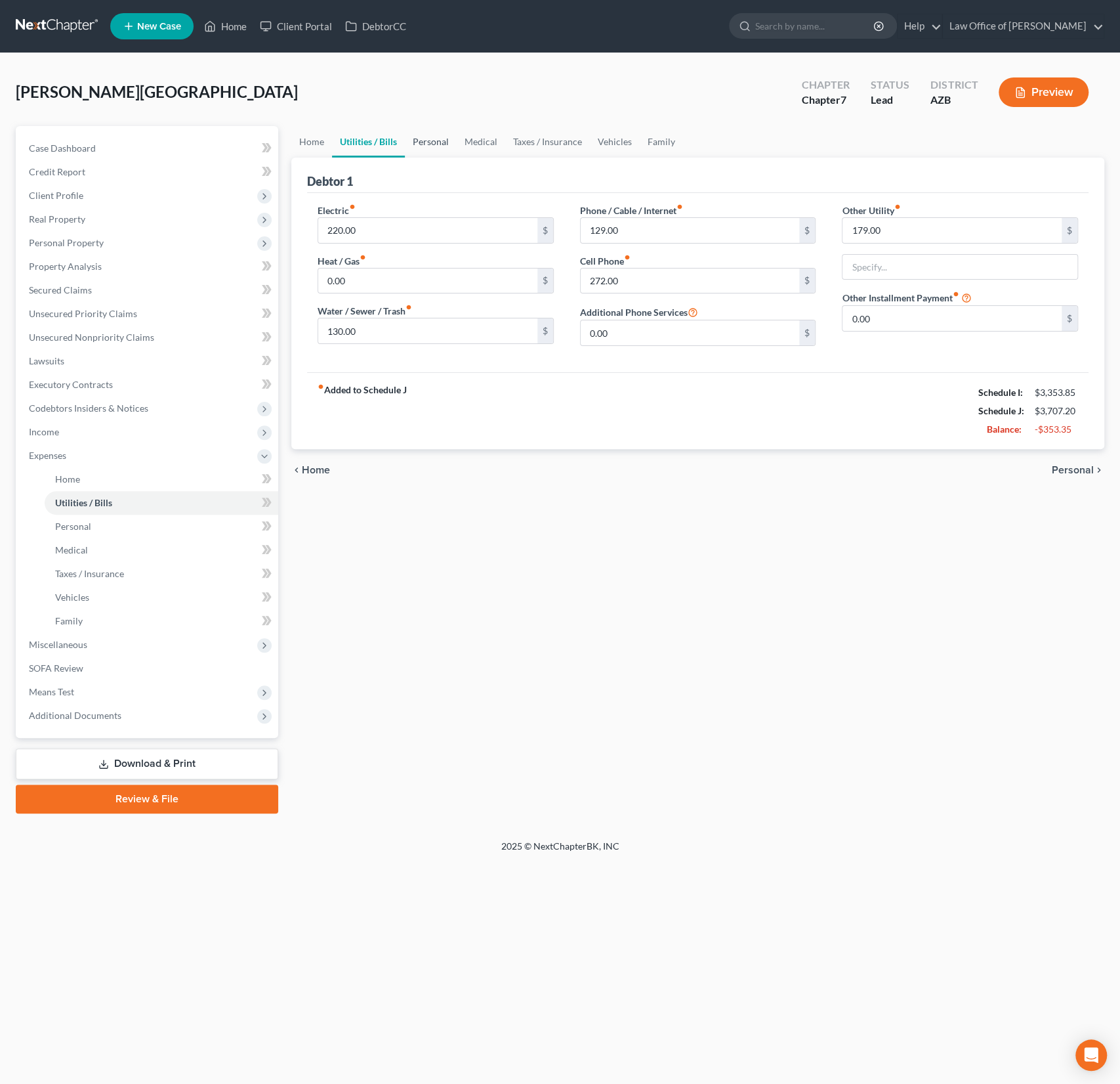
click at [439, 142] on link "Personal" at bounding box center [431, 141] width 52 height 31
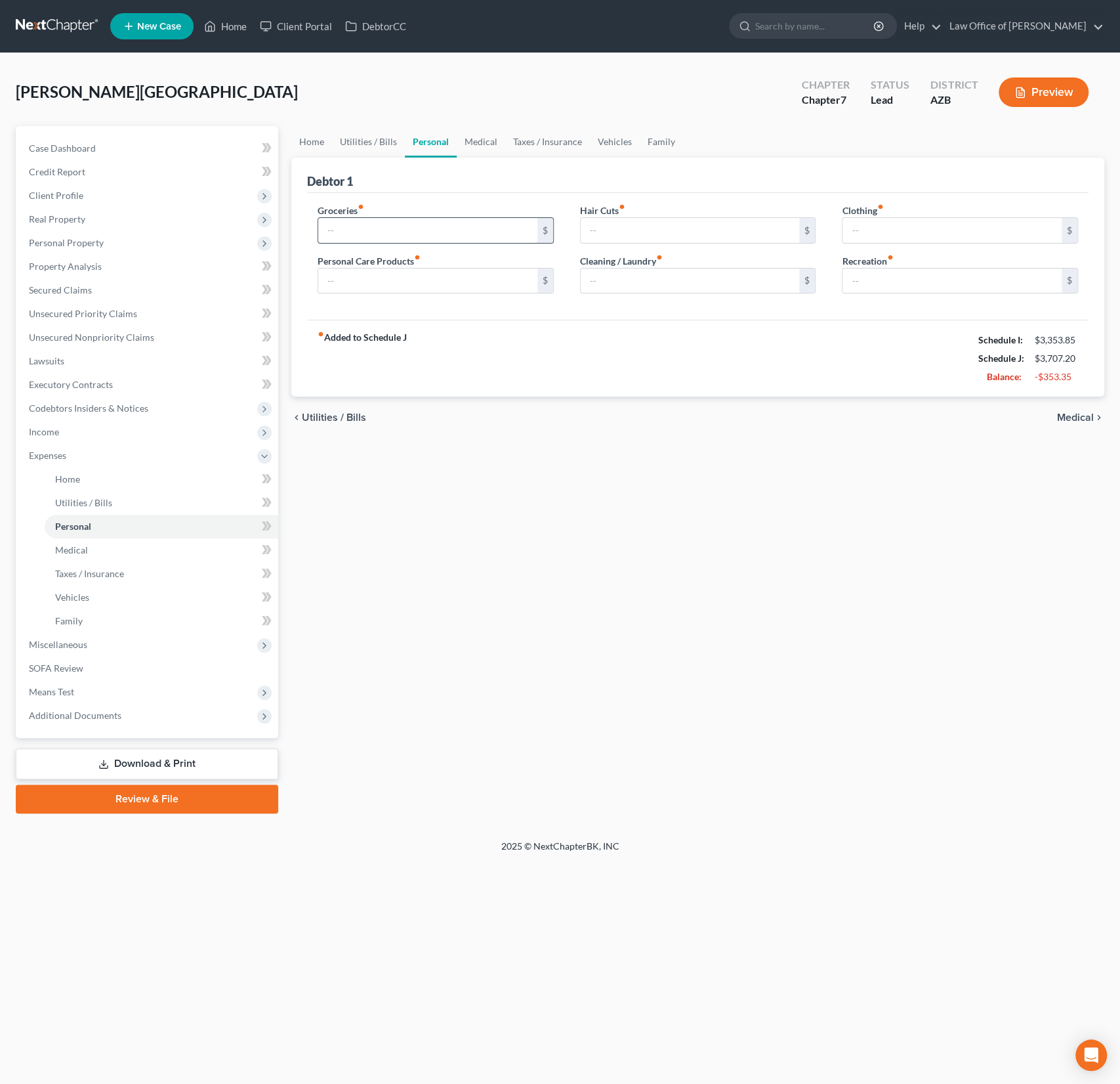
click at [400, 227] on input "text" at bounding box center [427, 231] width 219 height 25
type input "500"
click at [366, 287] on input "text" at bounding box center [427, 281] width 219 height 25
click at [353, 142] on link "Utilities / Bills" at bounding box center [369, 141] width 73 height 31
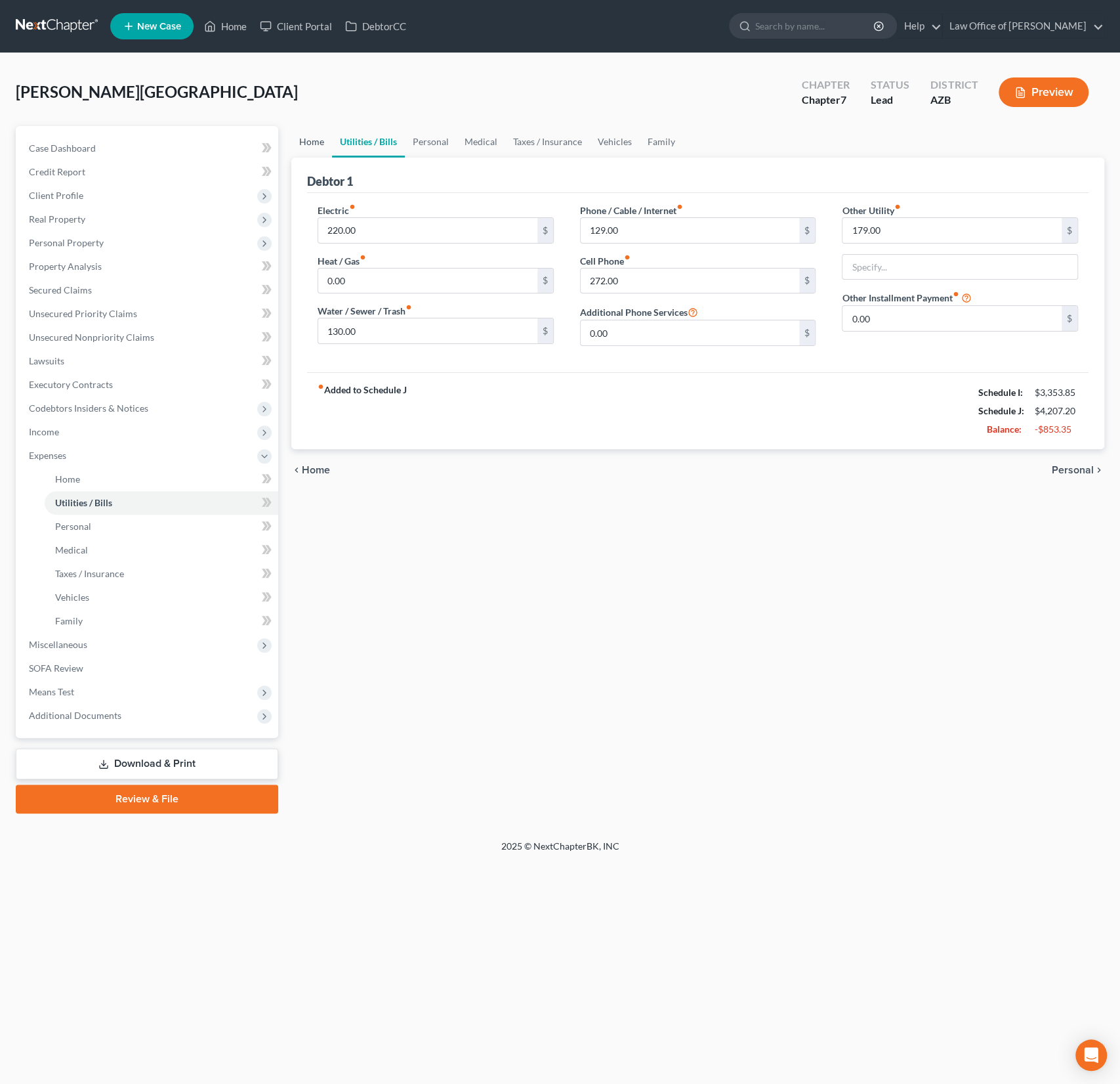
click at [316, 143] on link "Home" at bounding box center [311, 141] width 40 height 31
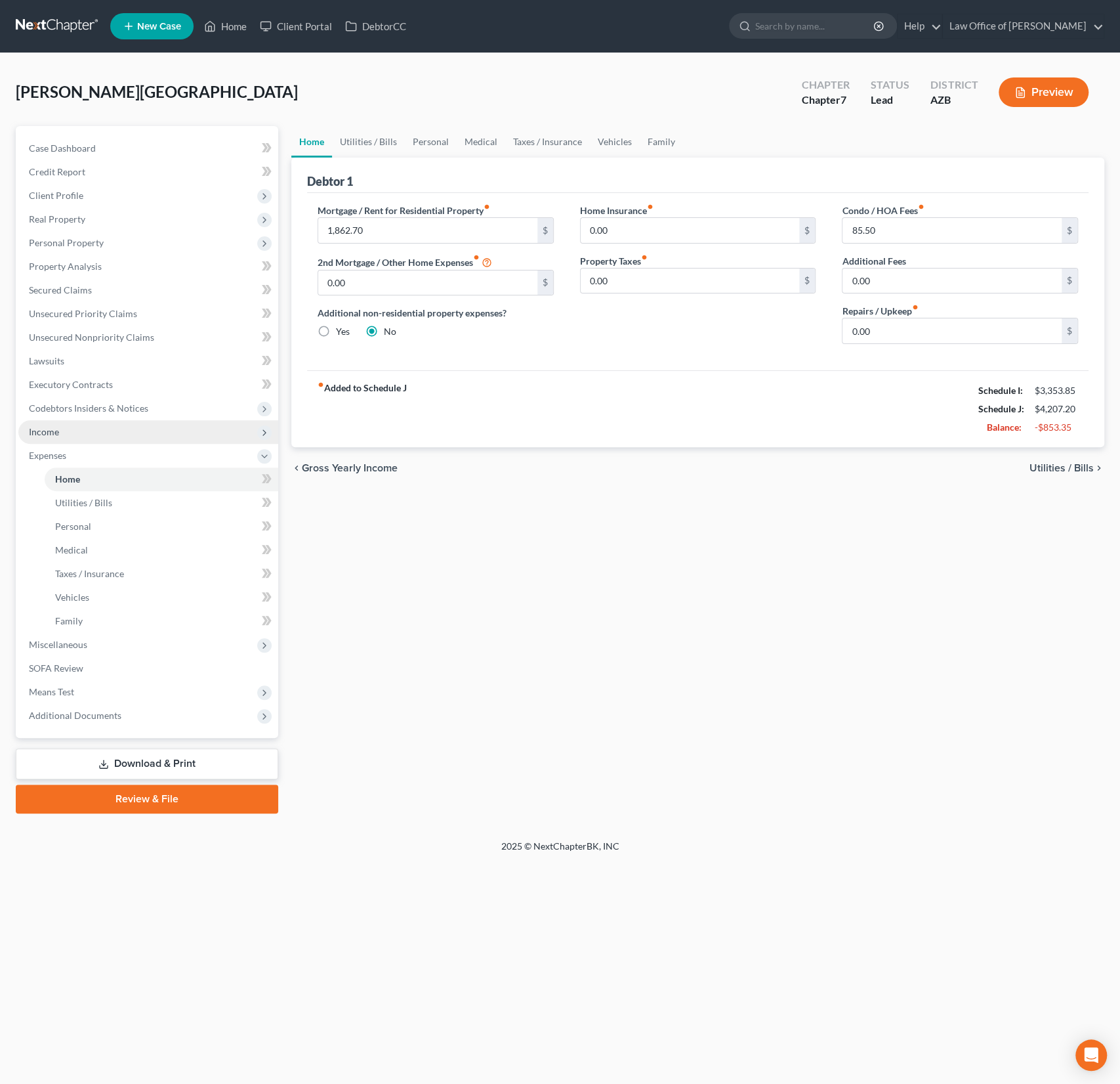
click at [58, 432] on span "Income" at bounding box center [148, 432] width 260 height 24
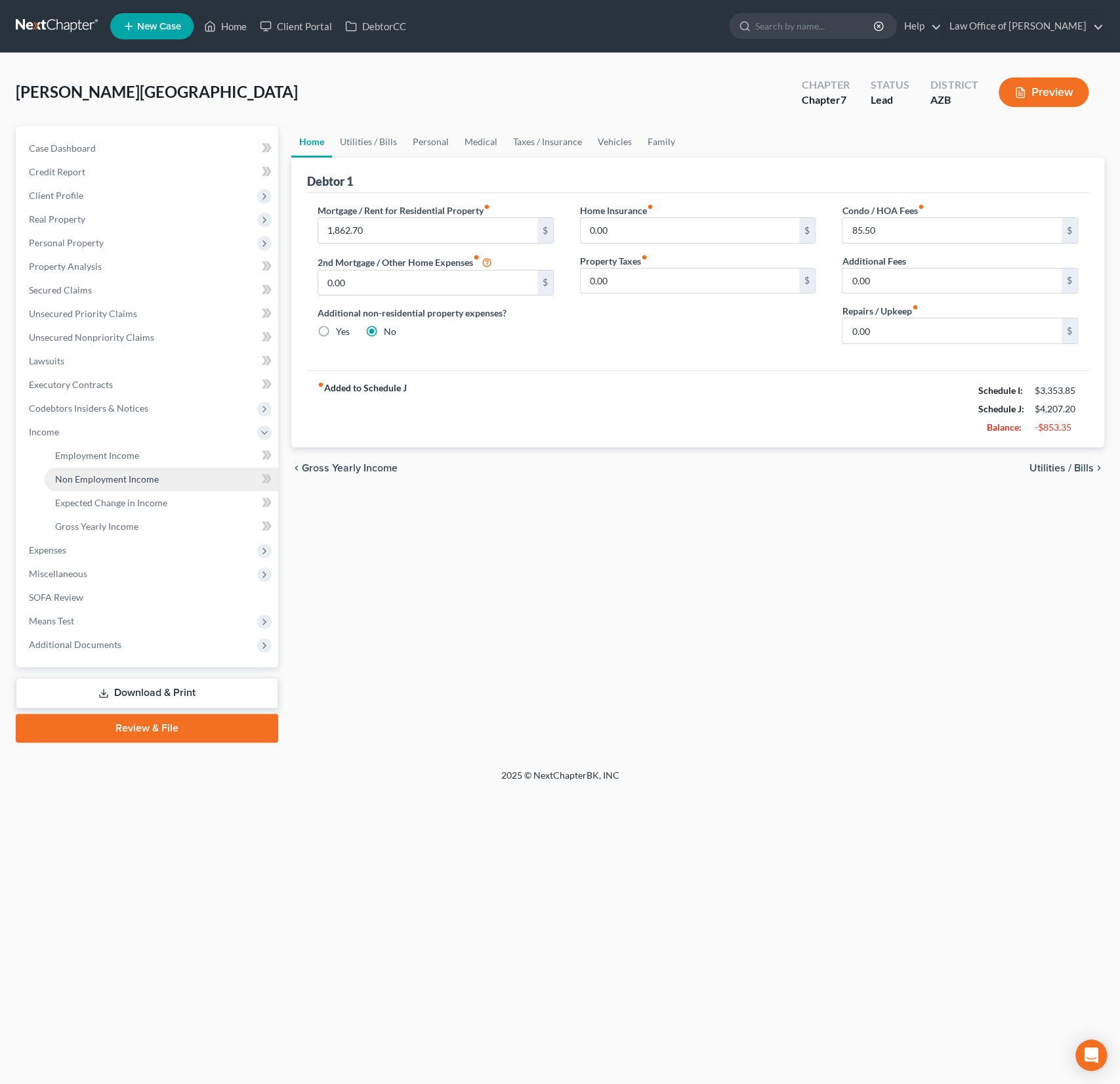
click at [88, 480] on span "Non Employment Income" at bounding box center [107, 478] width 104 height 11
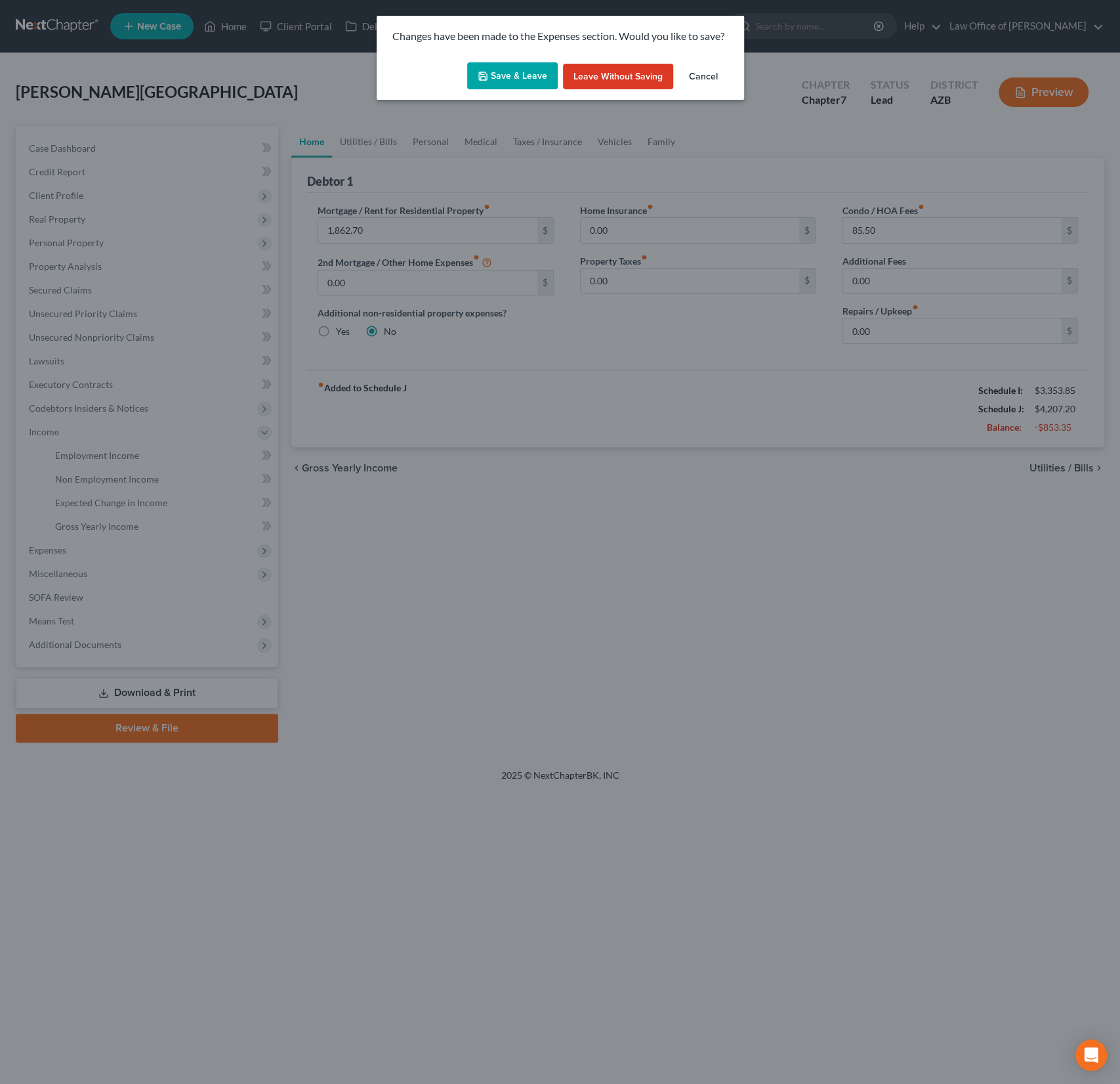
click at [515, 70] on button "Save & Leave" at bounding box center [512, 76] width 91 height 28
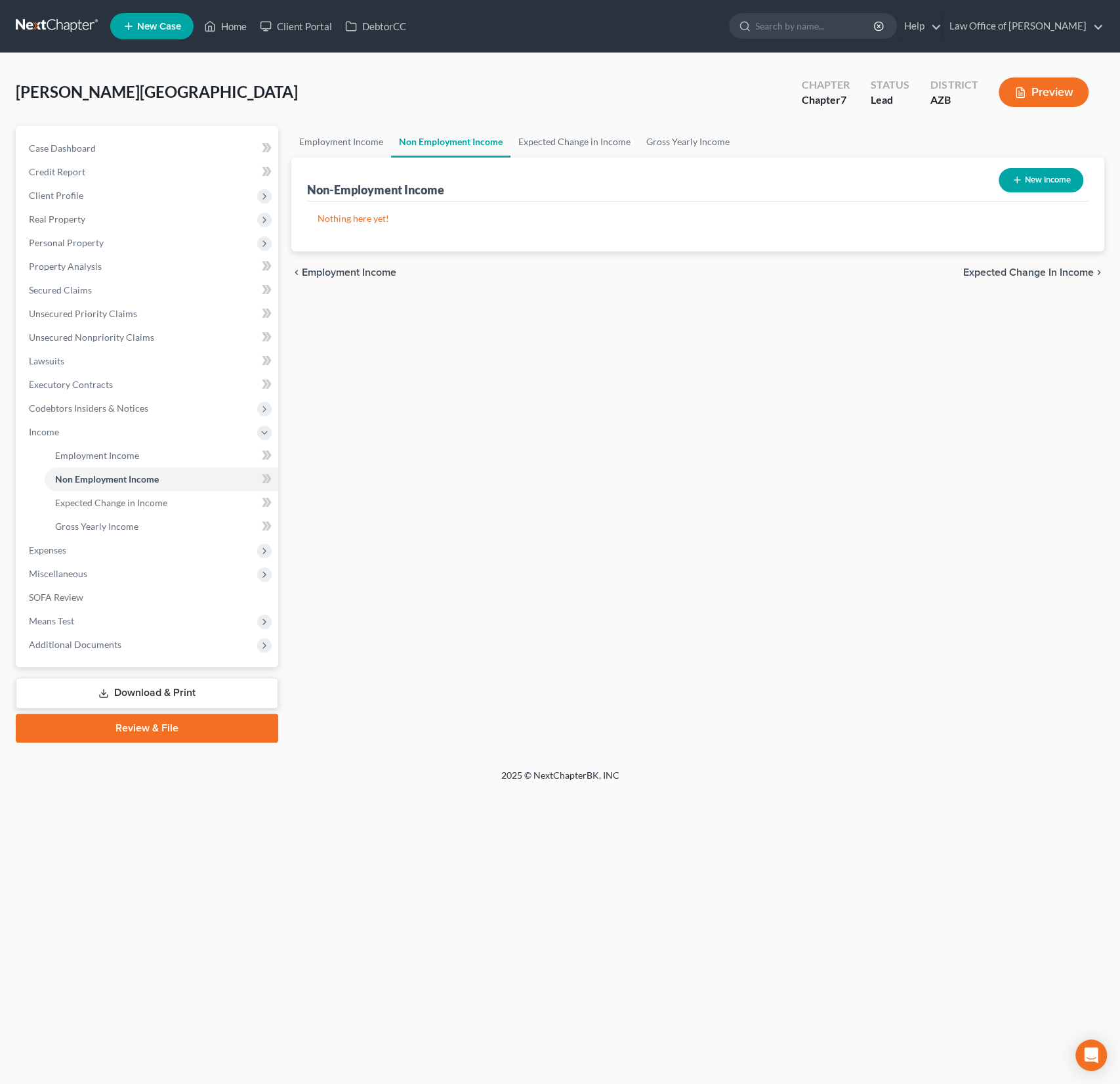
click at [1041, 175] on button "New Income" at bounding box center [1041, 180] width 85 height 24
select select "0"
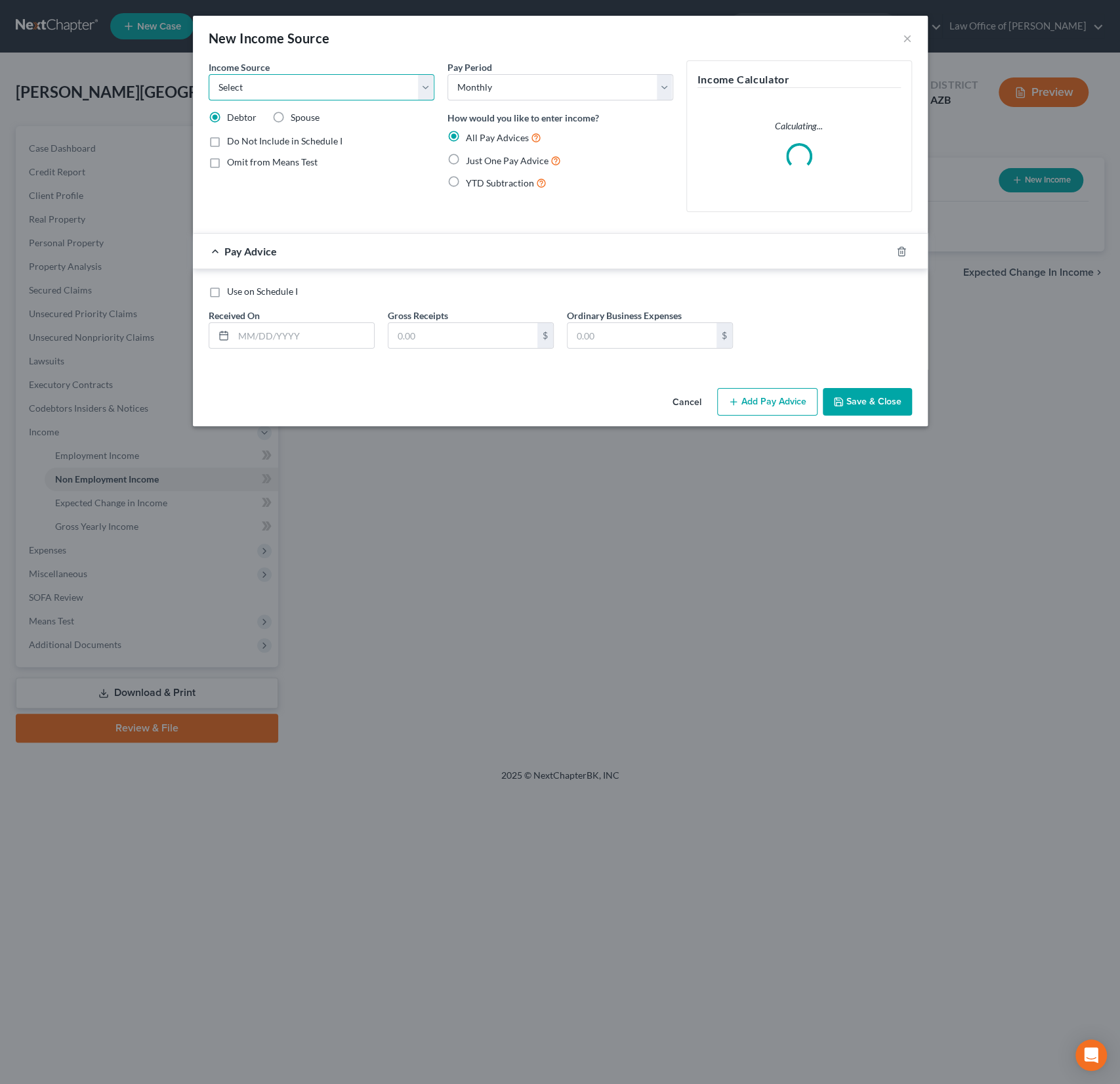
click at [342, 79] on select "Select Unemployment Disability (from employer) Pension Retirement Social Securi…" at bounding box center [321, 87] width 226 height 26
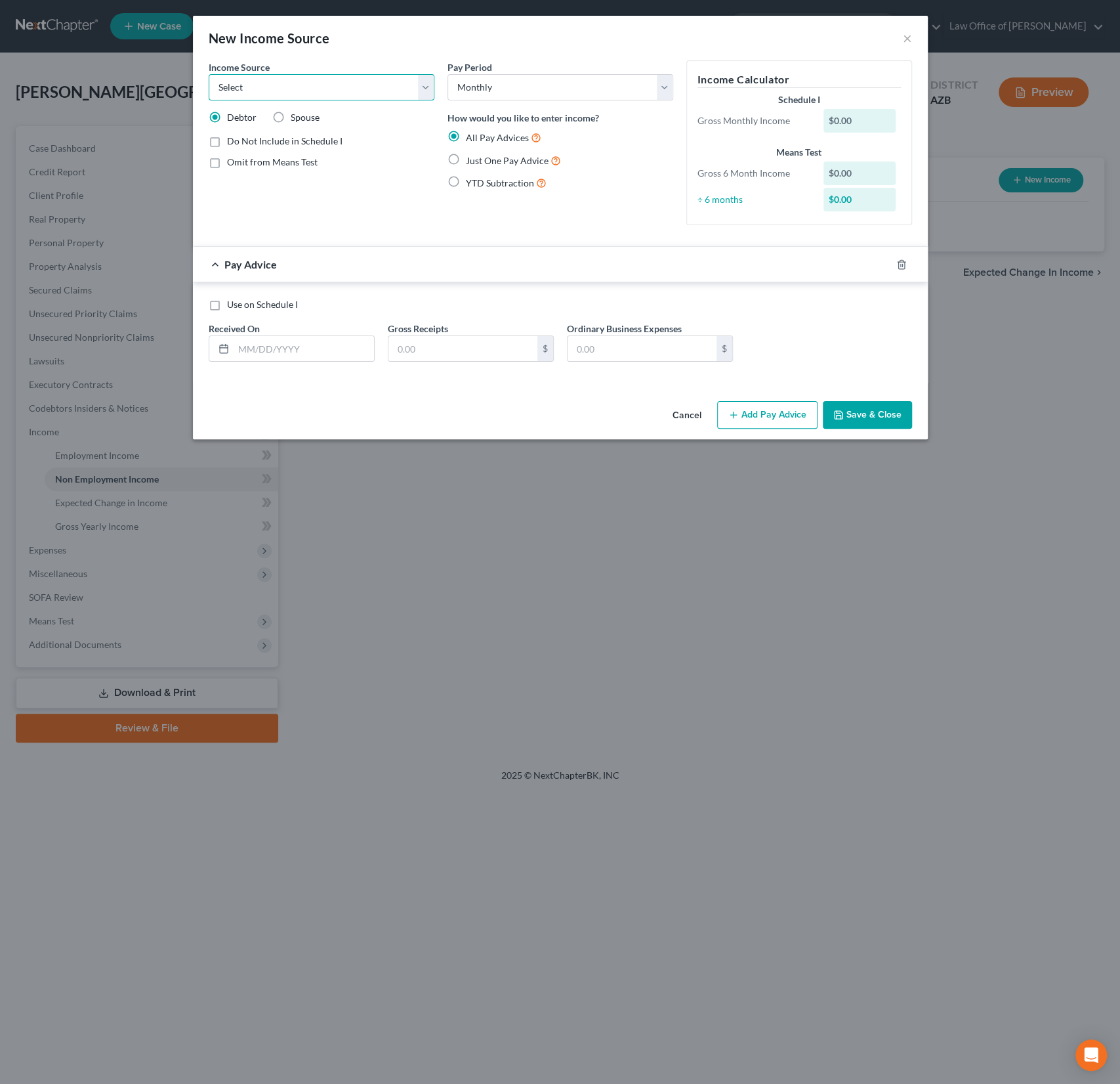
select select "7"
click at [209, 74] on select "Select Unemployment Disability (from employer) Pension Retirement Social Securi…" at bounding box center [321, 87] width 226 height 26
click at [464, 160] on div "Just One Pay Advice" at bounding box center [560, 161] width 226 height 15
click at [466, 157] on label "Just One Pay Advice" at bounding box center [513, 161] width 95 height 15
click at [471, 157] on input "Just One Pay Advice" at bounding box center [475, 157] width 8 height 8
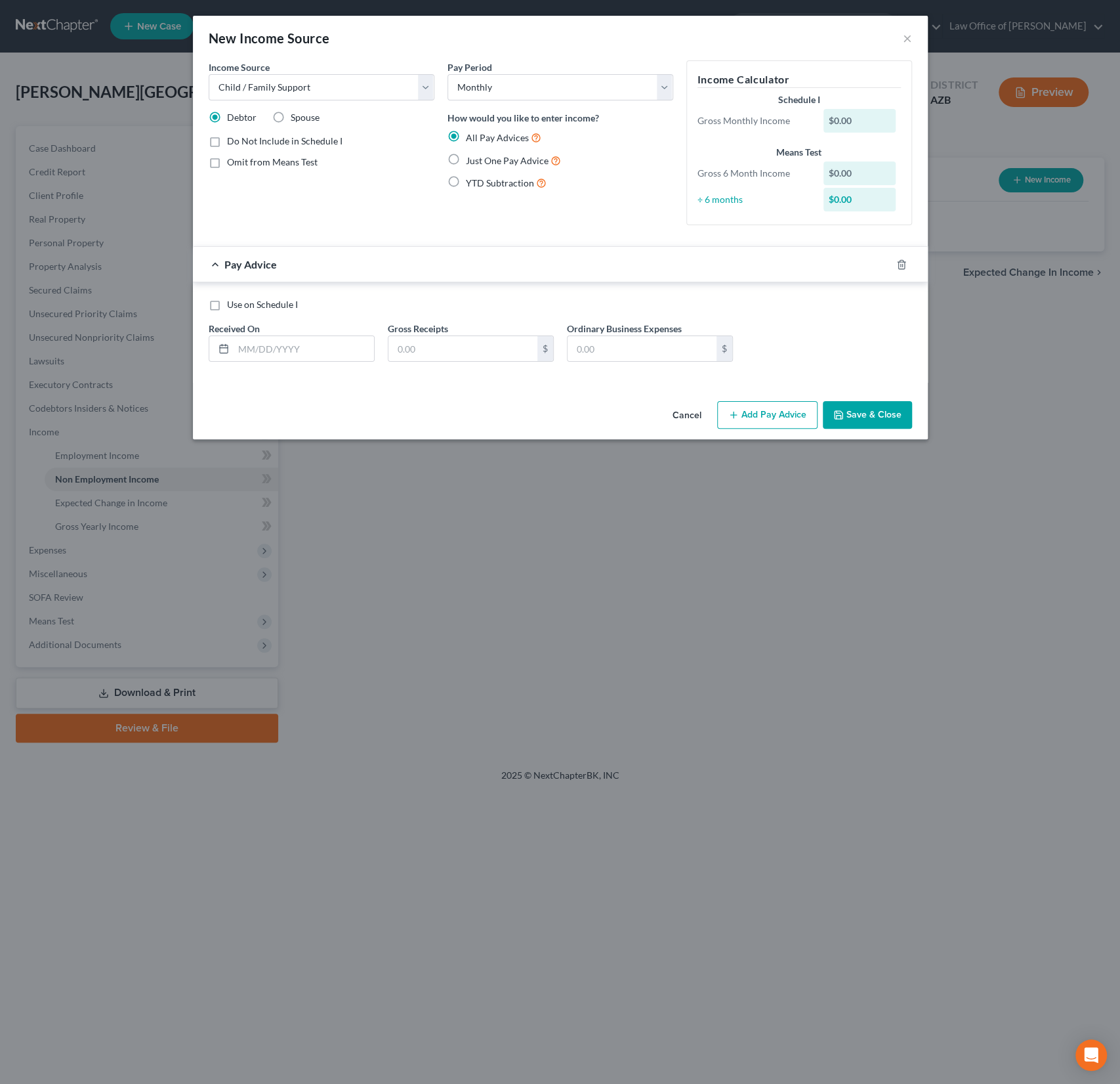
radio input "true"
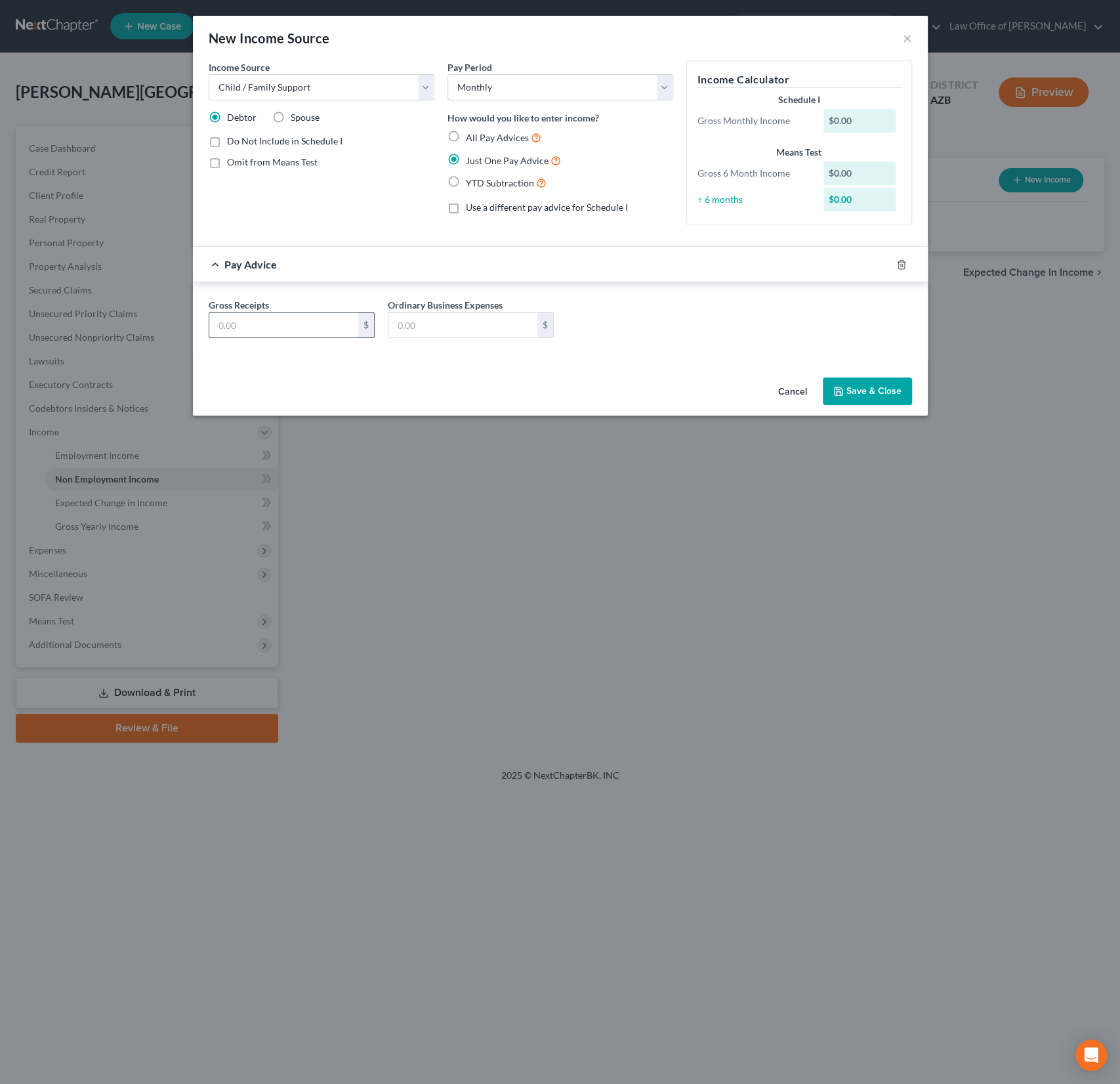
click at [297, 332] on input "text" at bounding box center [284, 325] width 149 height 25
type input "646"
click at [868, 387] on button "Save & Close" at bounding box center [868, 391] width 89 height 28
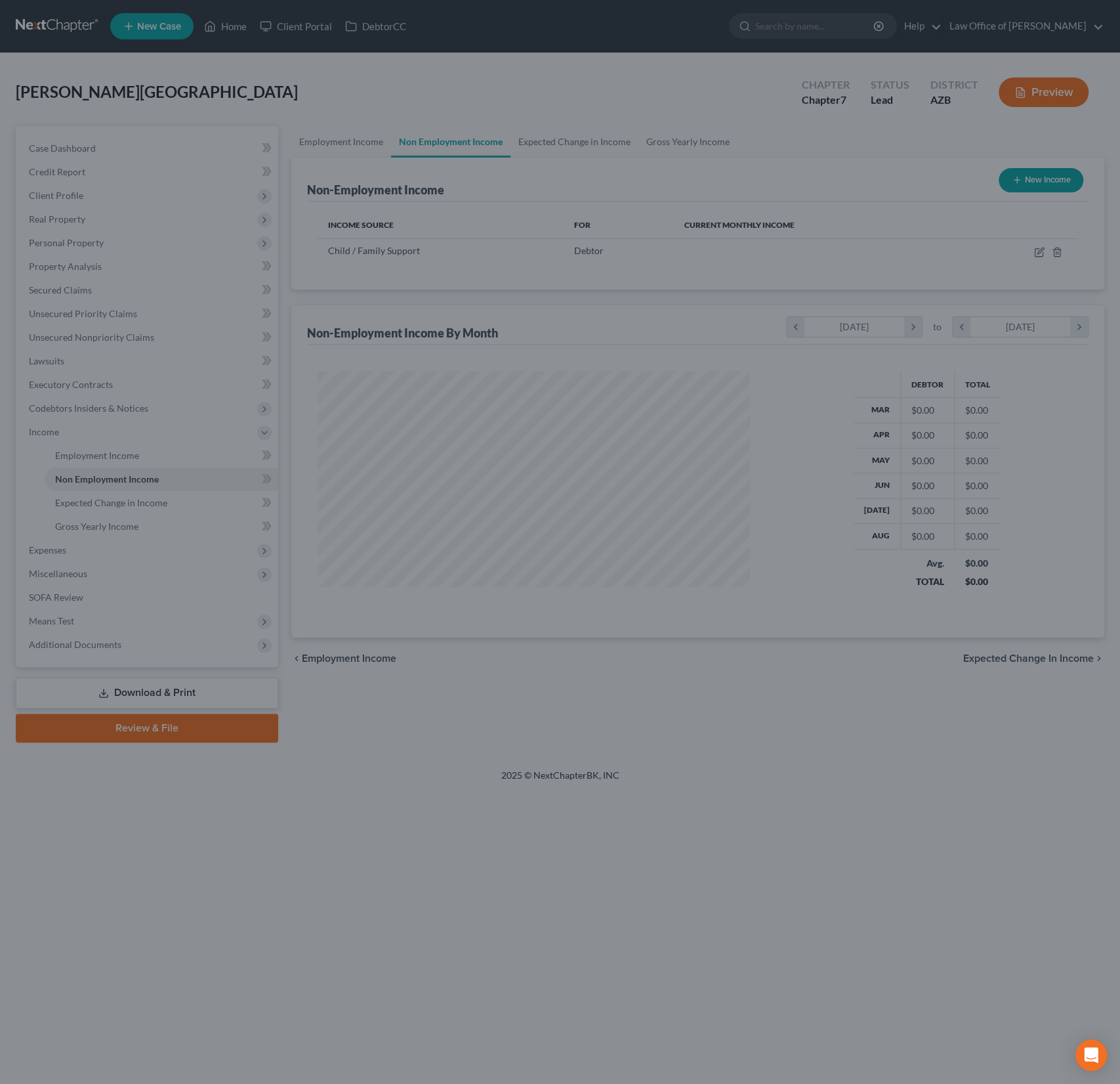
scroll to position [234, 459]
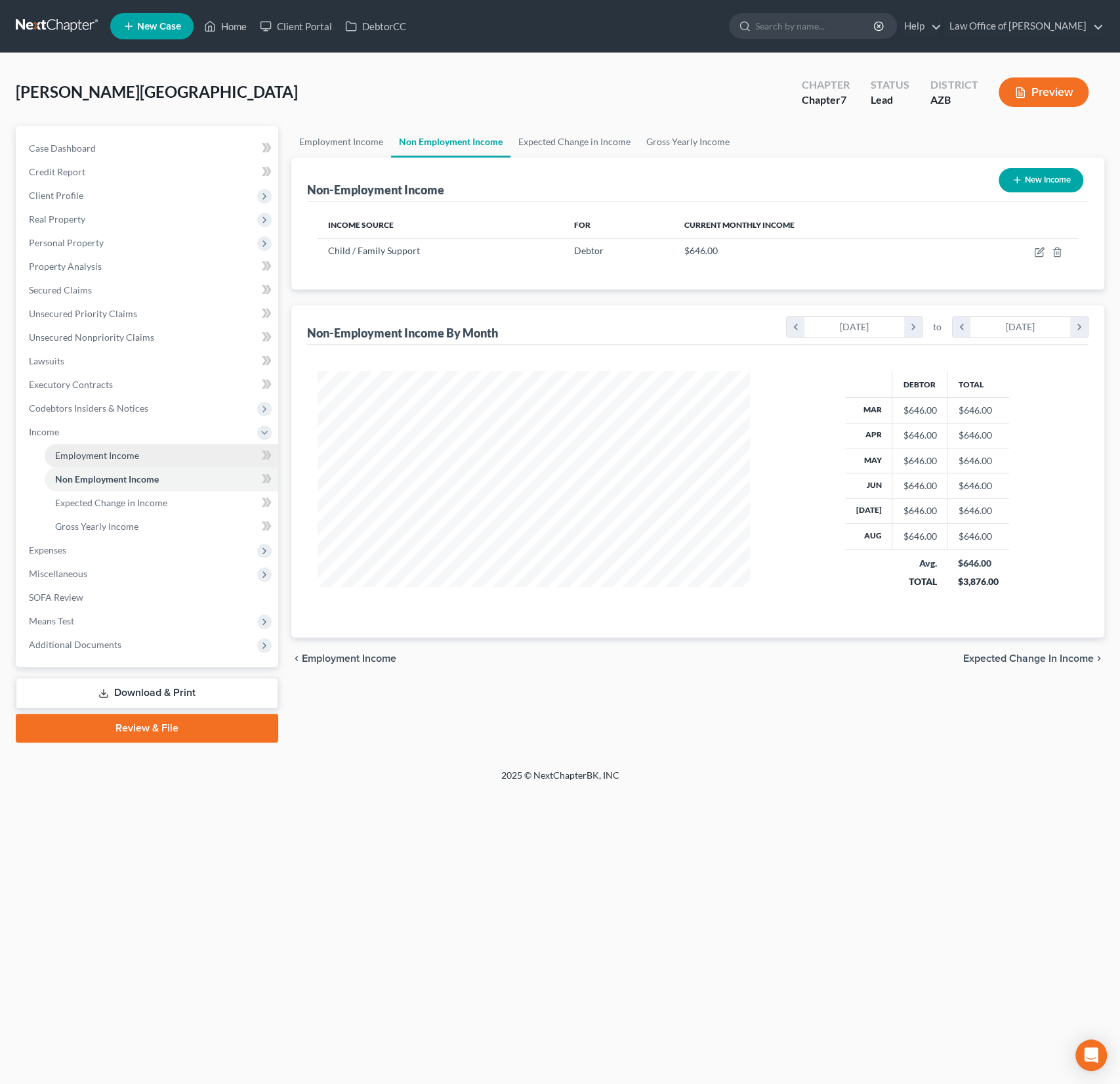
click at [109, 455] on span "Employment Income" at bounding box center [98, 454] width 84 height 11
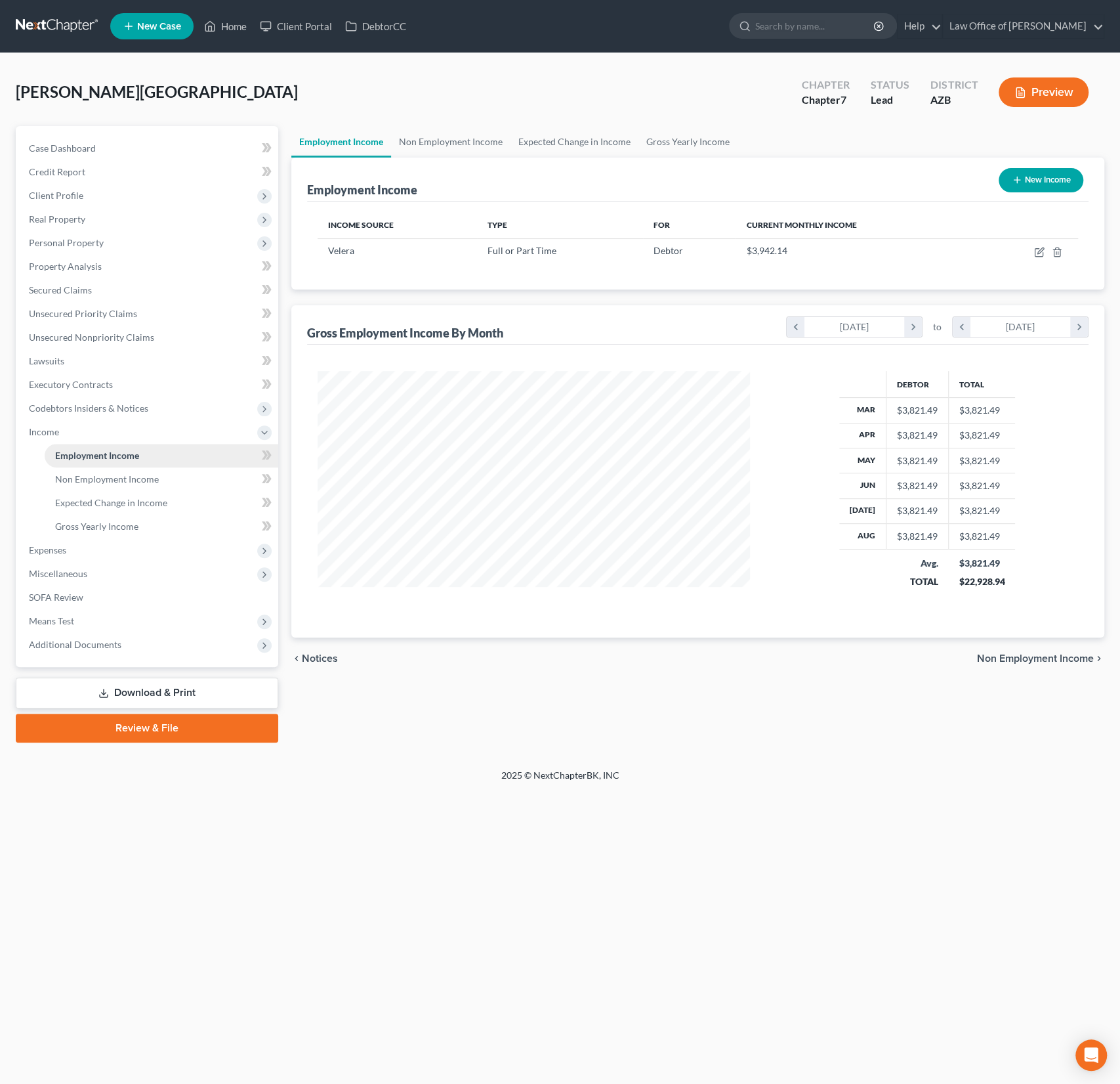
scroll to position [234, 459]
click at [108, 473] on span "Non Employment Income" at bounding box center [107, 478] width 104 height 11
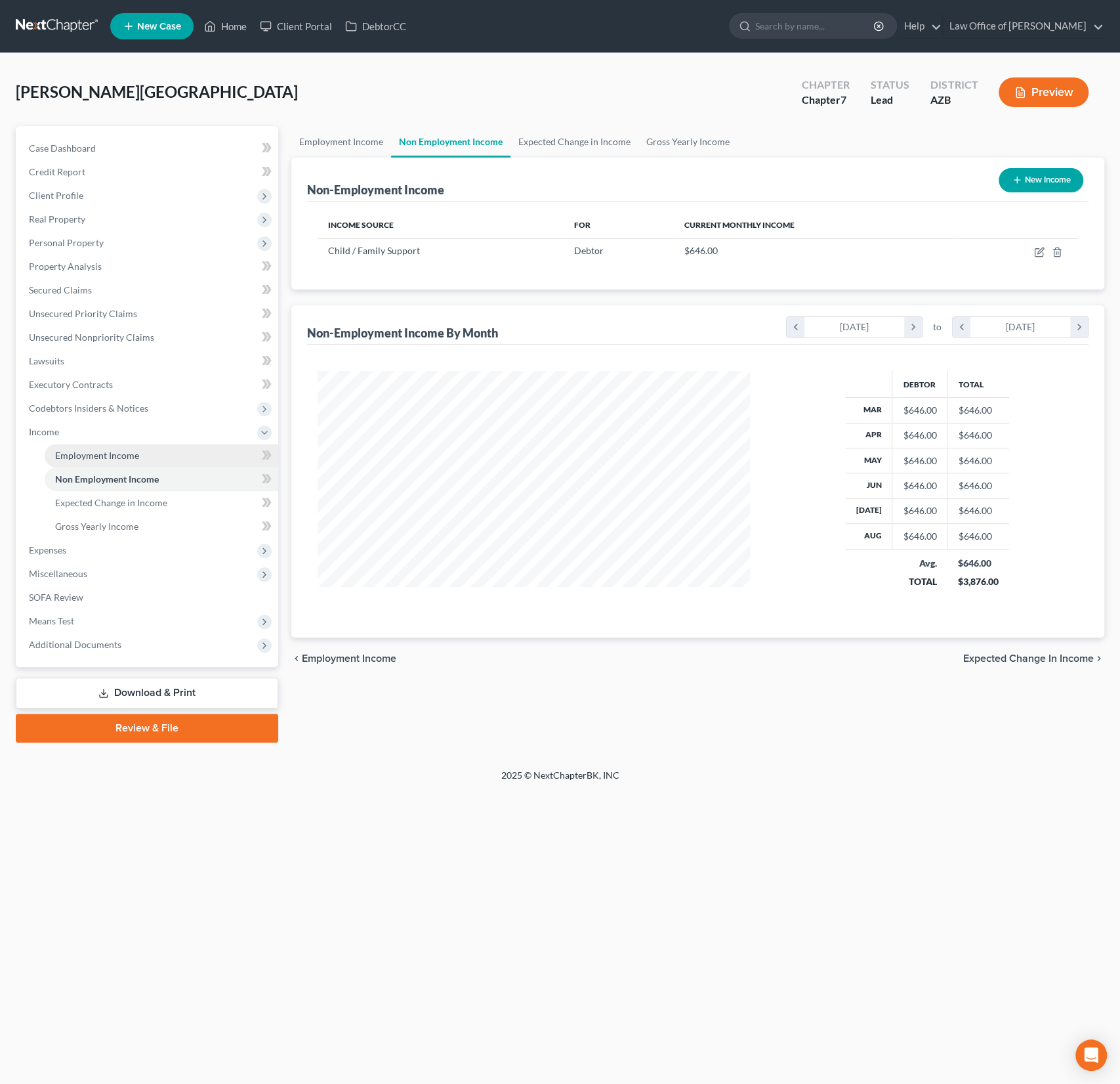
scroll to position [234, 459]
click at [109, 459] on span "Employment Income" at bounding box center [98, 454] width 84 height 11
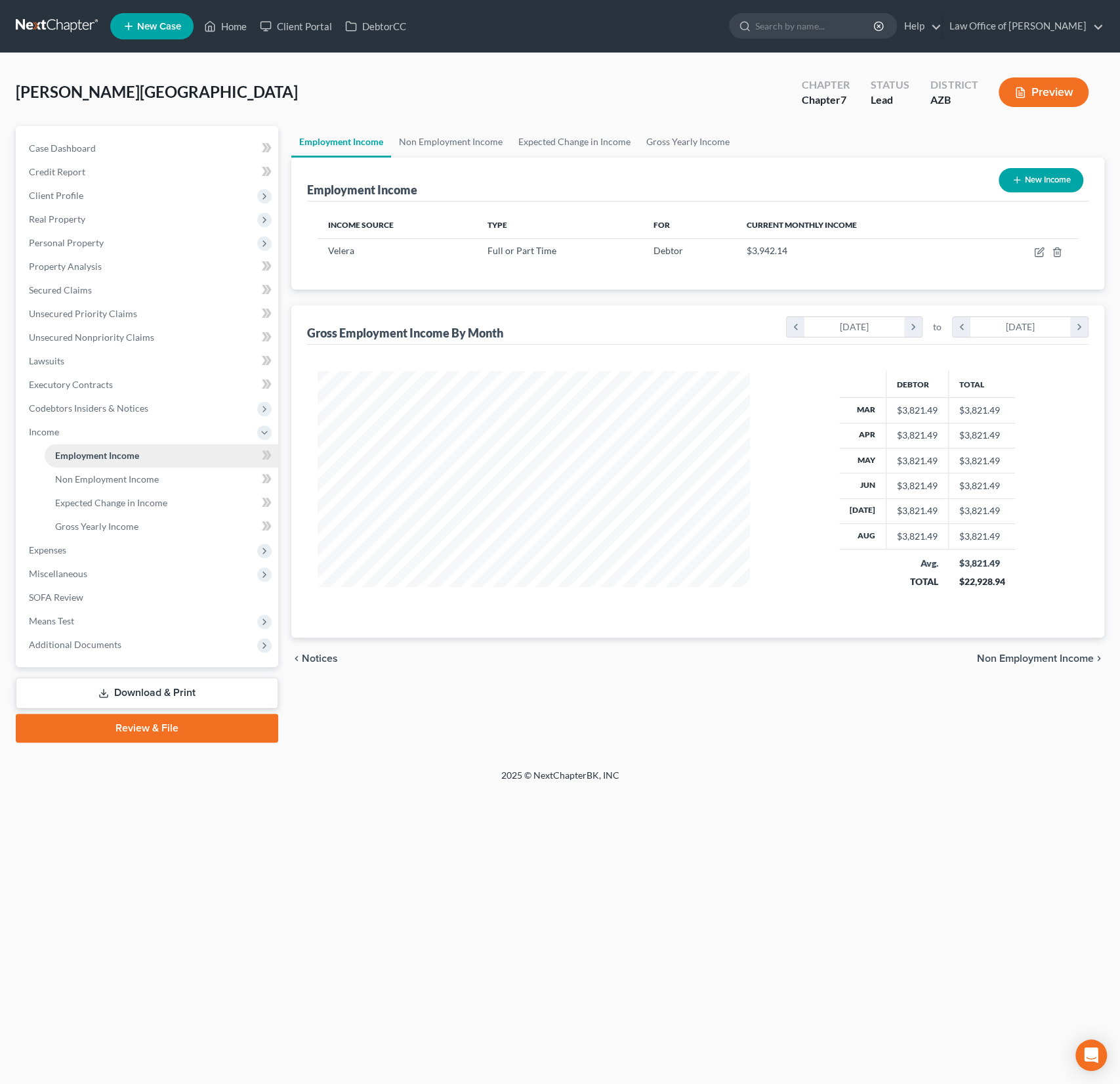
scroll to position [234, 459]
click at [56, 545] on span "Expenses" at bounding box center [47, 550] width 37 height 11
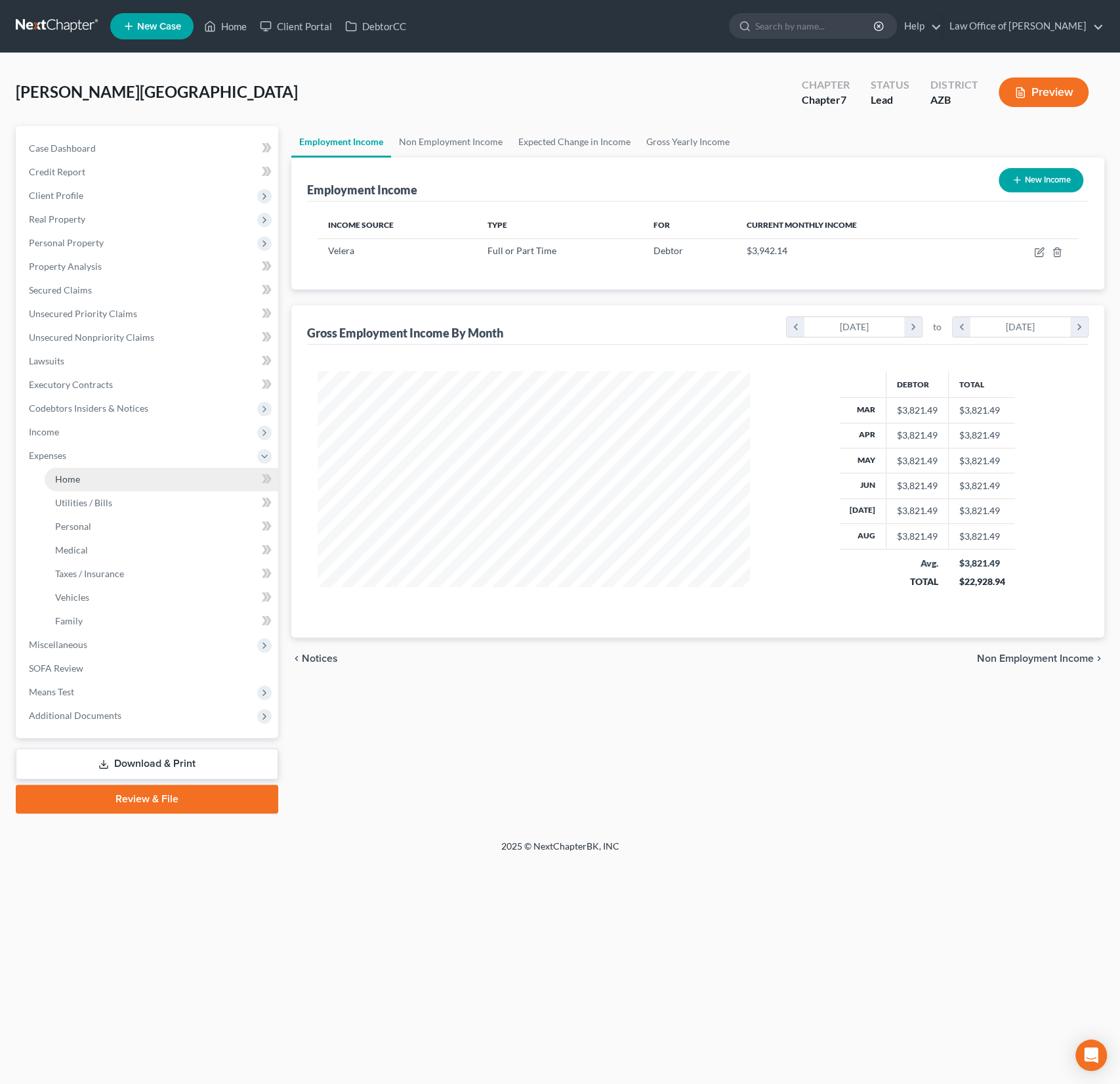
click at [88, 483] on link "Home" at bounding box center [162, 479] width 234 height 24
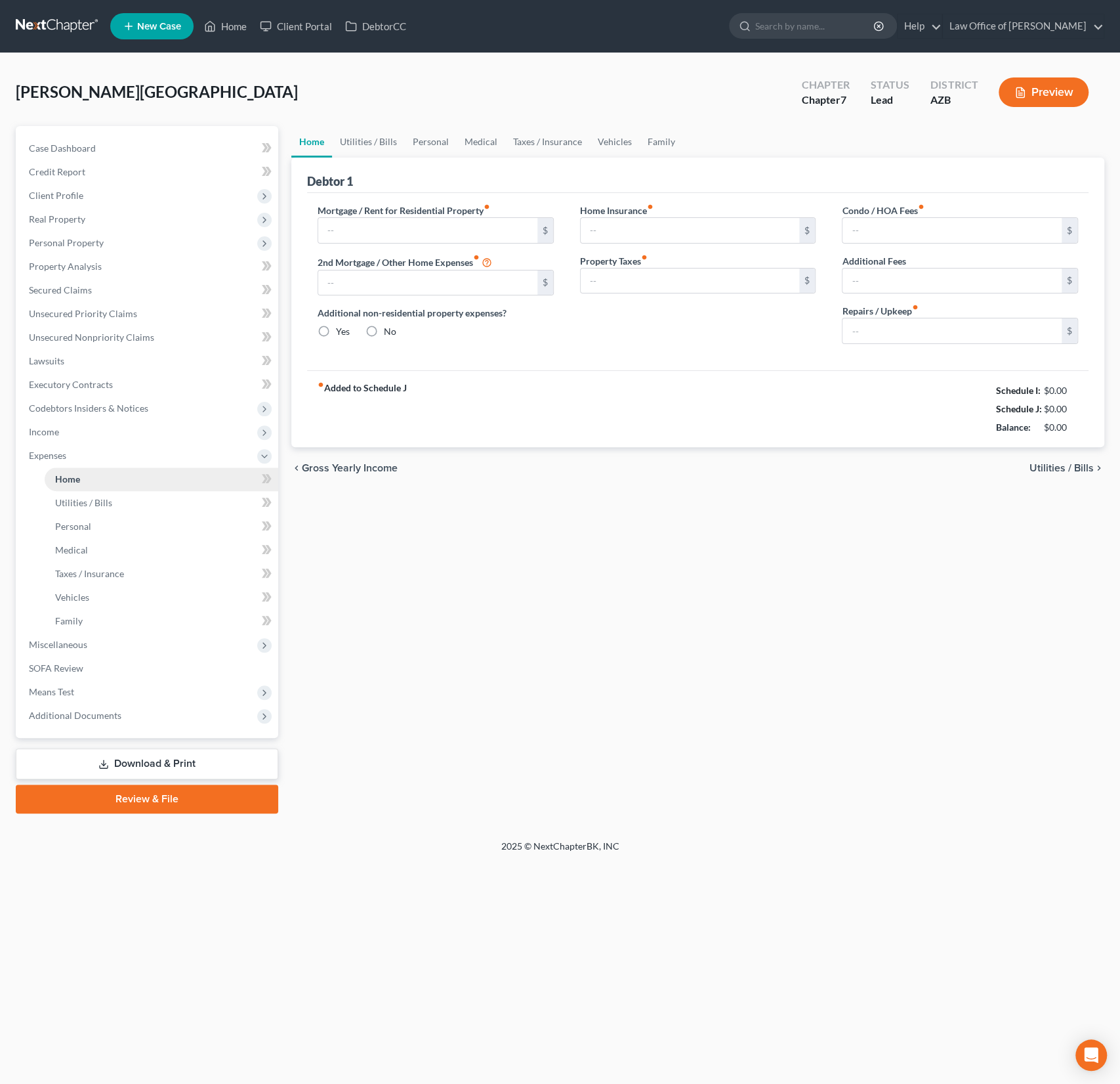
type input "1,862.70"
type input "0.00"
radio input "true"
type input "0.00"
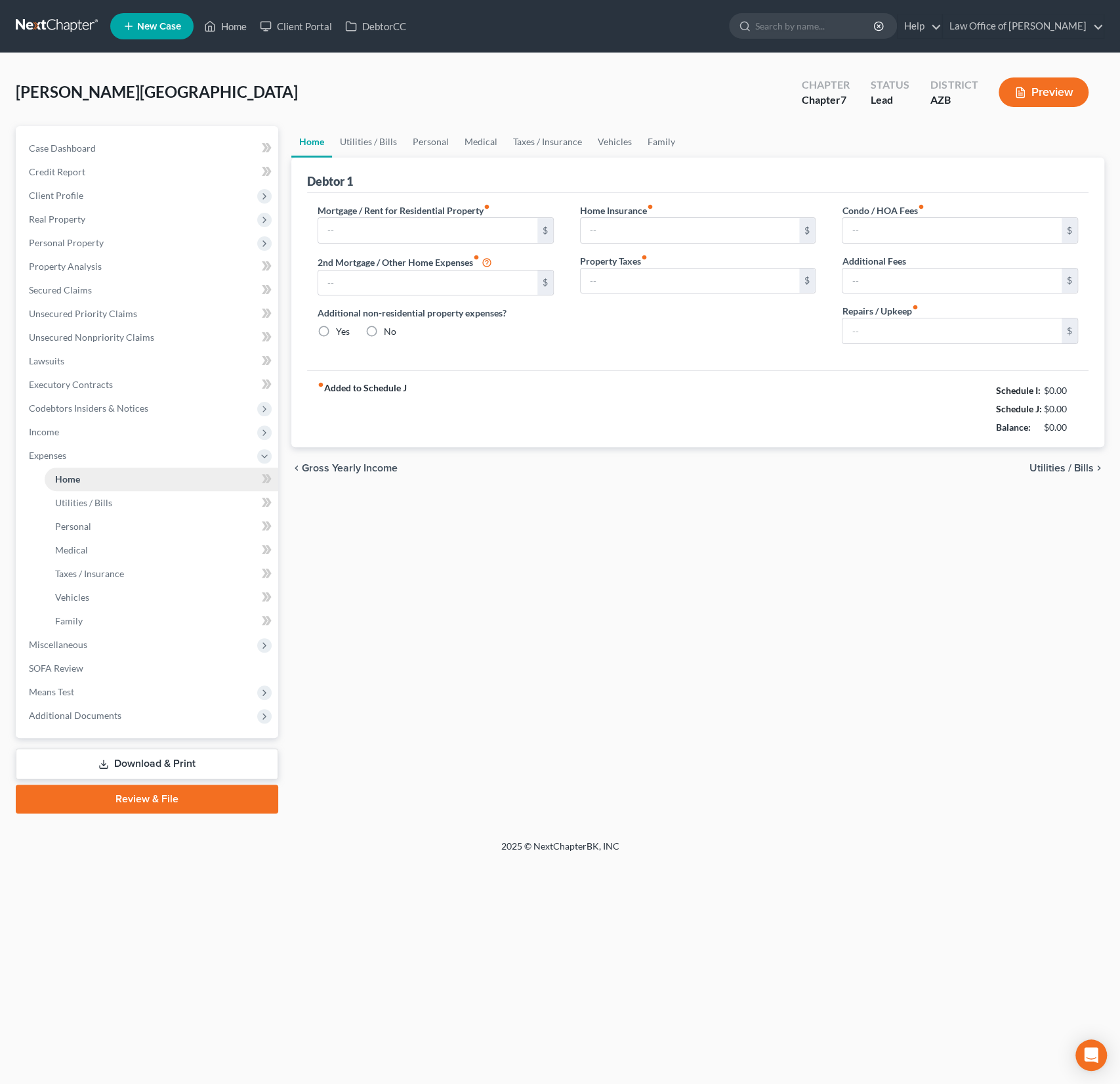
type input "85.50"
type input "0.00"
click at [373, 146] on link "Utilities / Bills" at bounding box center [369, 141] width 73 height 31
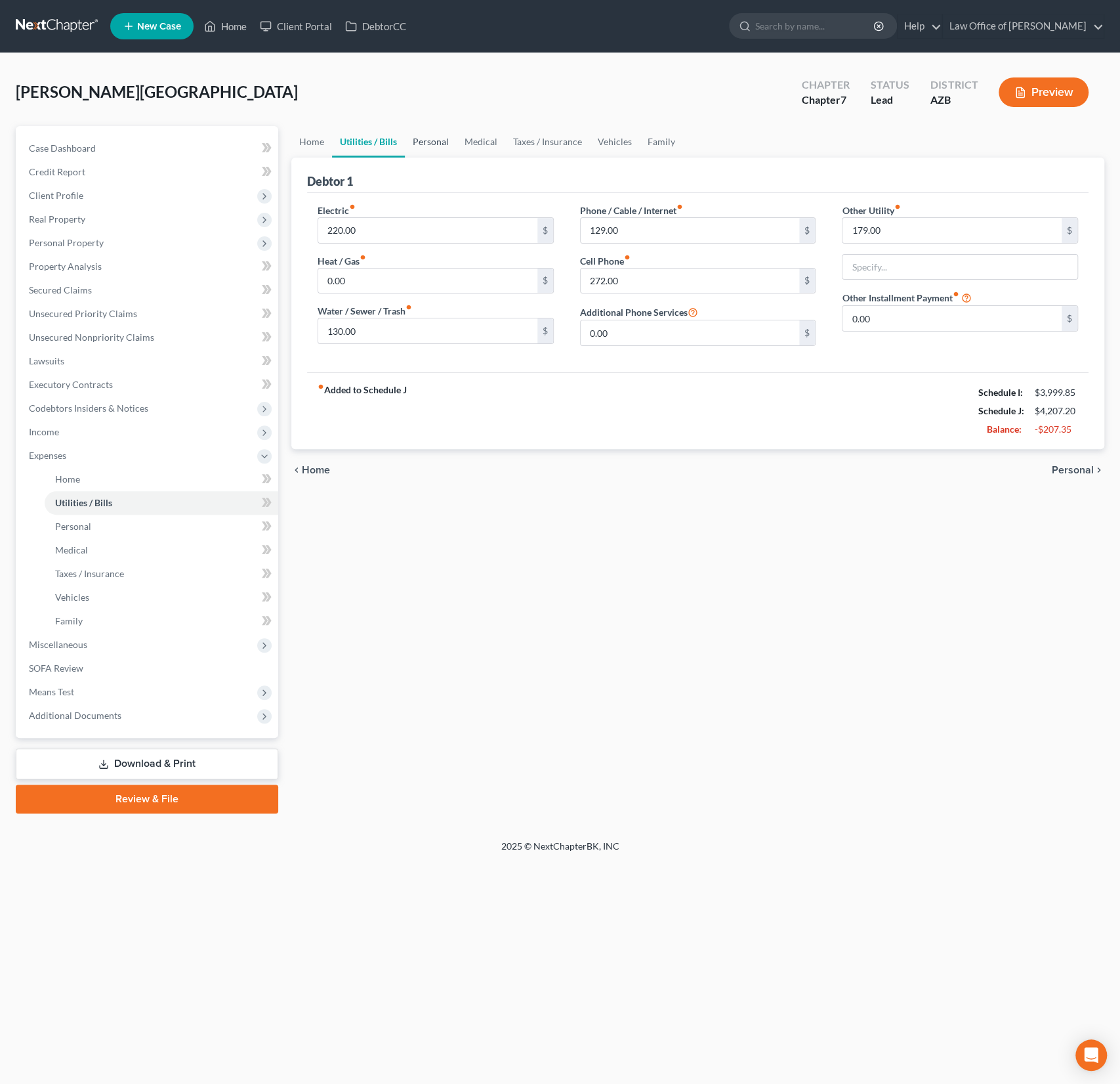
click at [410, 146] on link "Personal" at bounding box center [431, 141] width 52 height 31
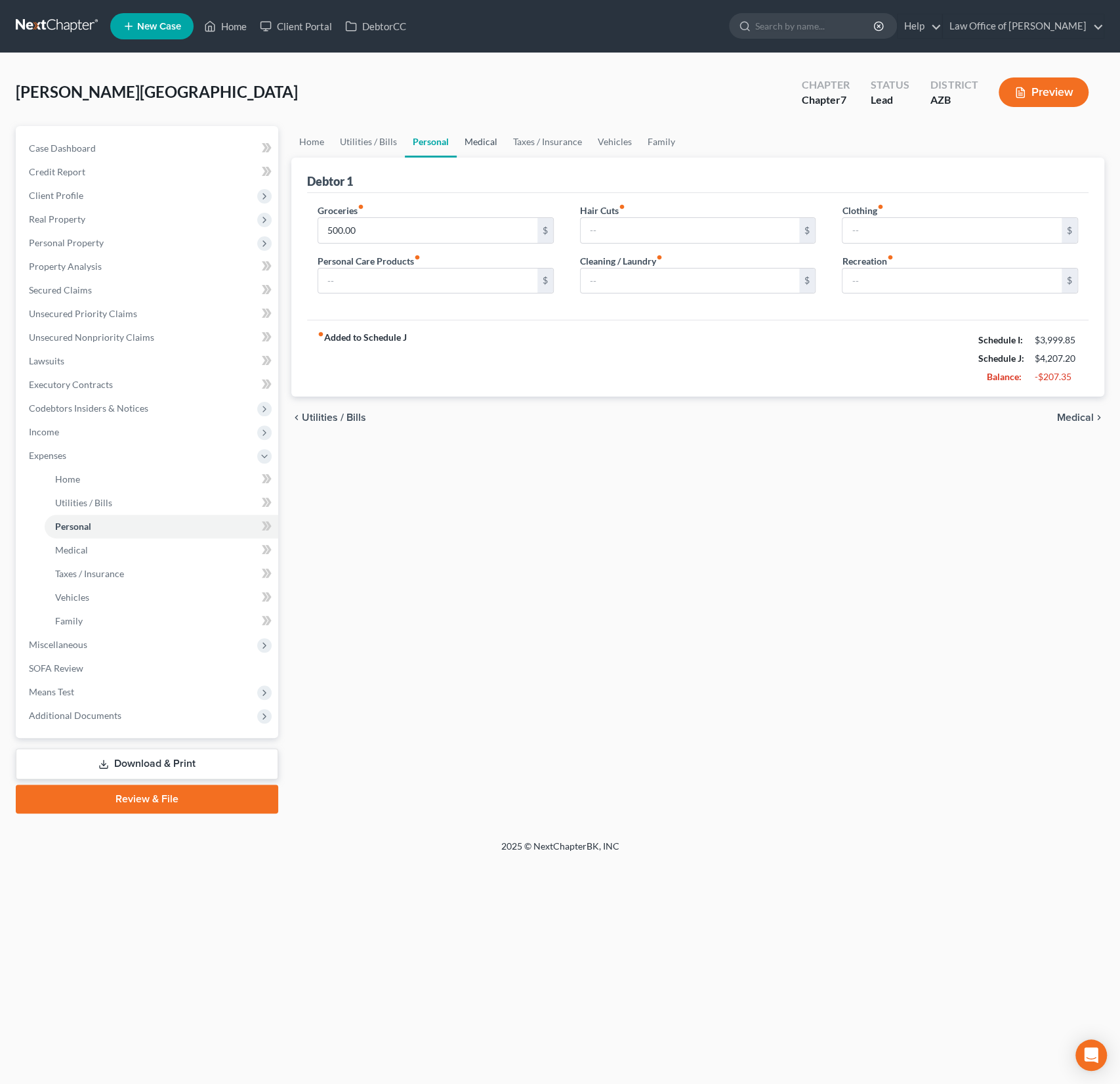
click at [473, 145] on link "Medical" at bounding box center [481, 141] width 49 height 31
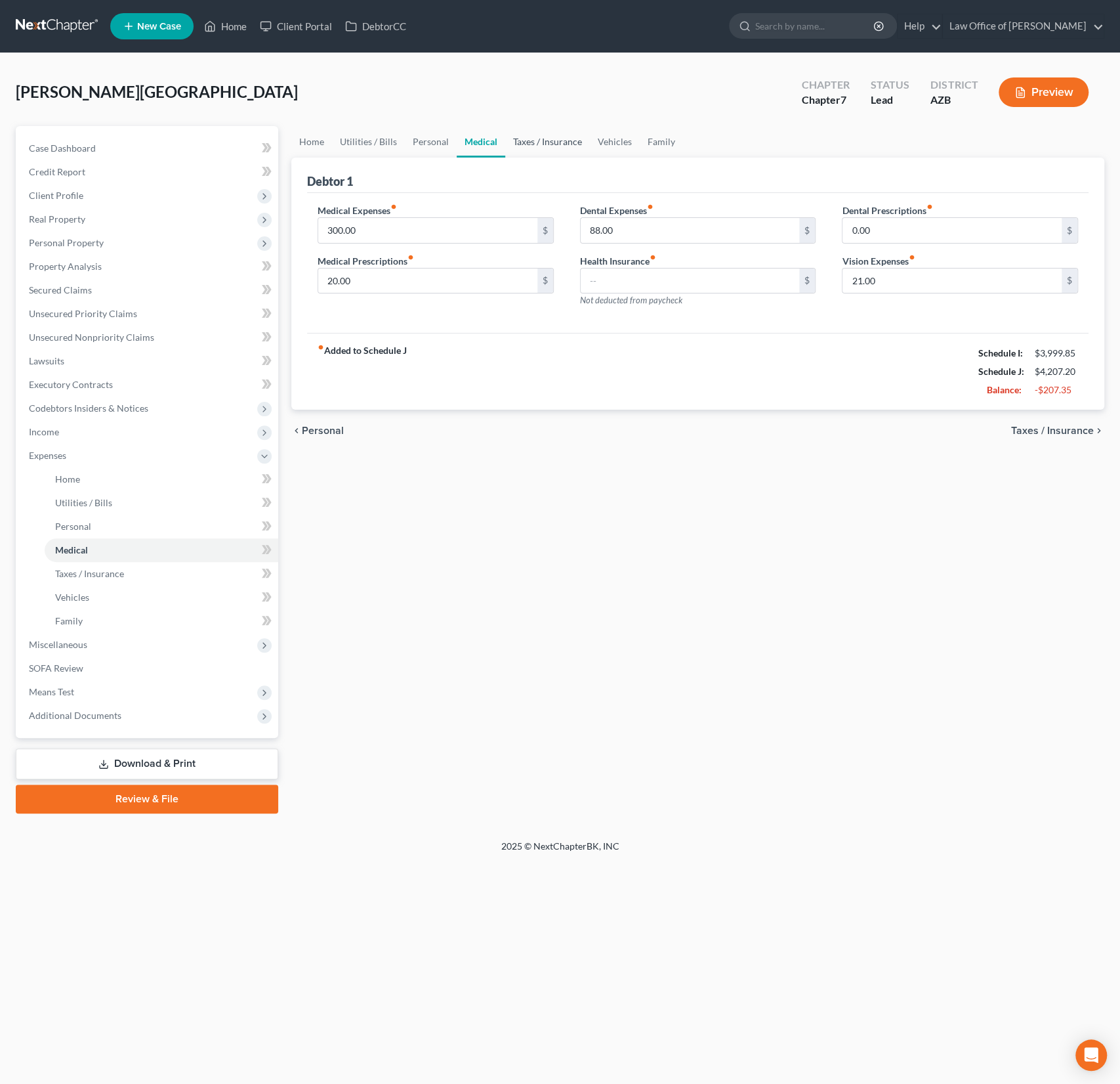
click at [539, 142] on link "Taxes / Insurance" at bounding box center [548, 141] width 85 height 31
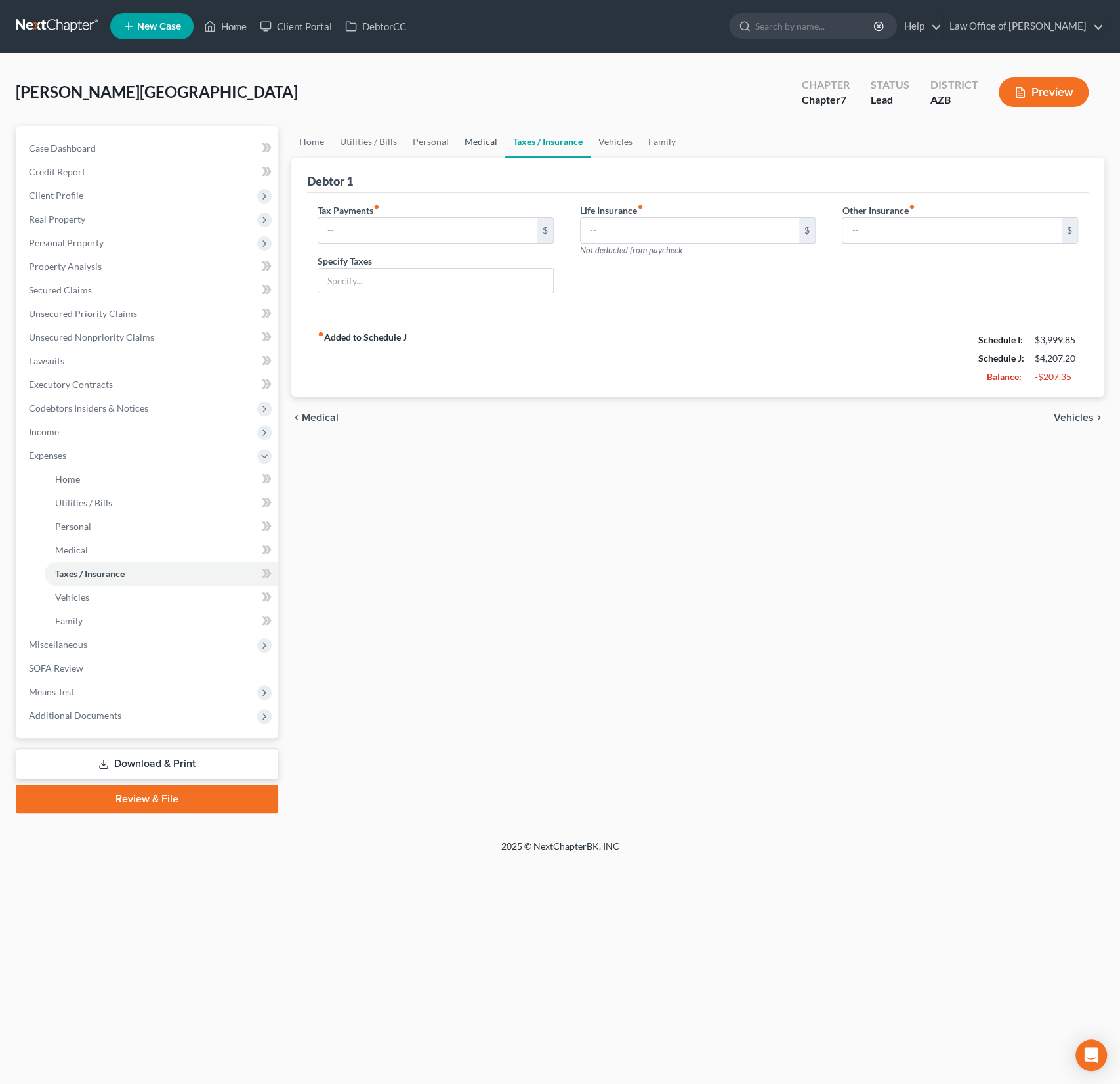
click at [500, 146] on link "Medical" at bounding box center [481, 141] width 49 height 31
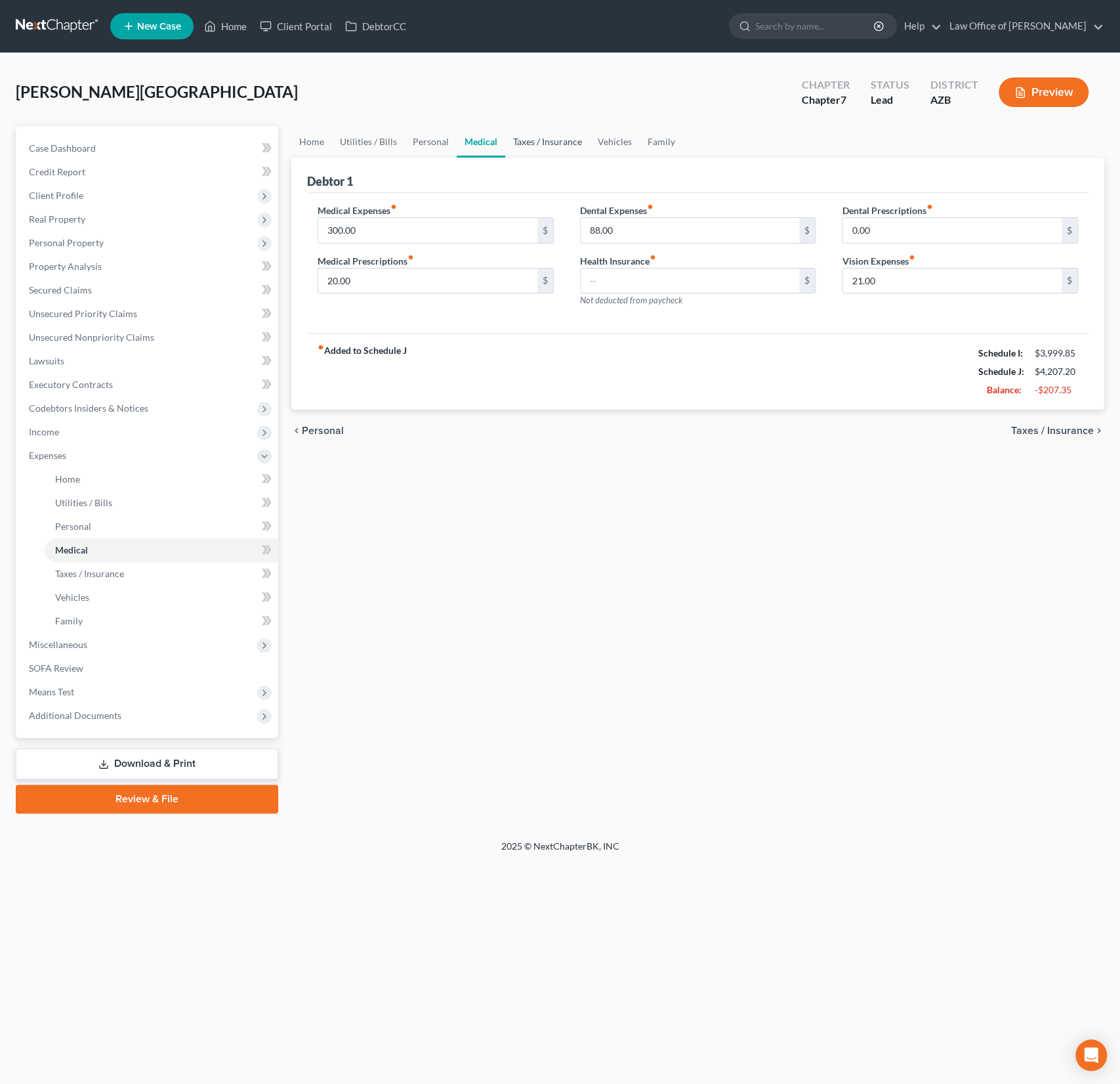
click at [559, 145] on link "Taxes / Insurance" at bounding box center [548, 141] width 85 height 31
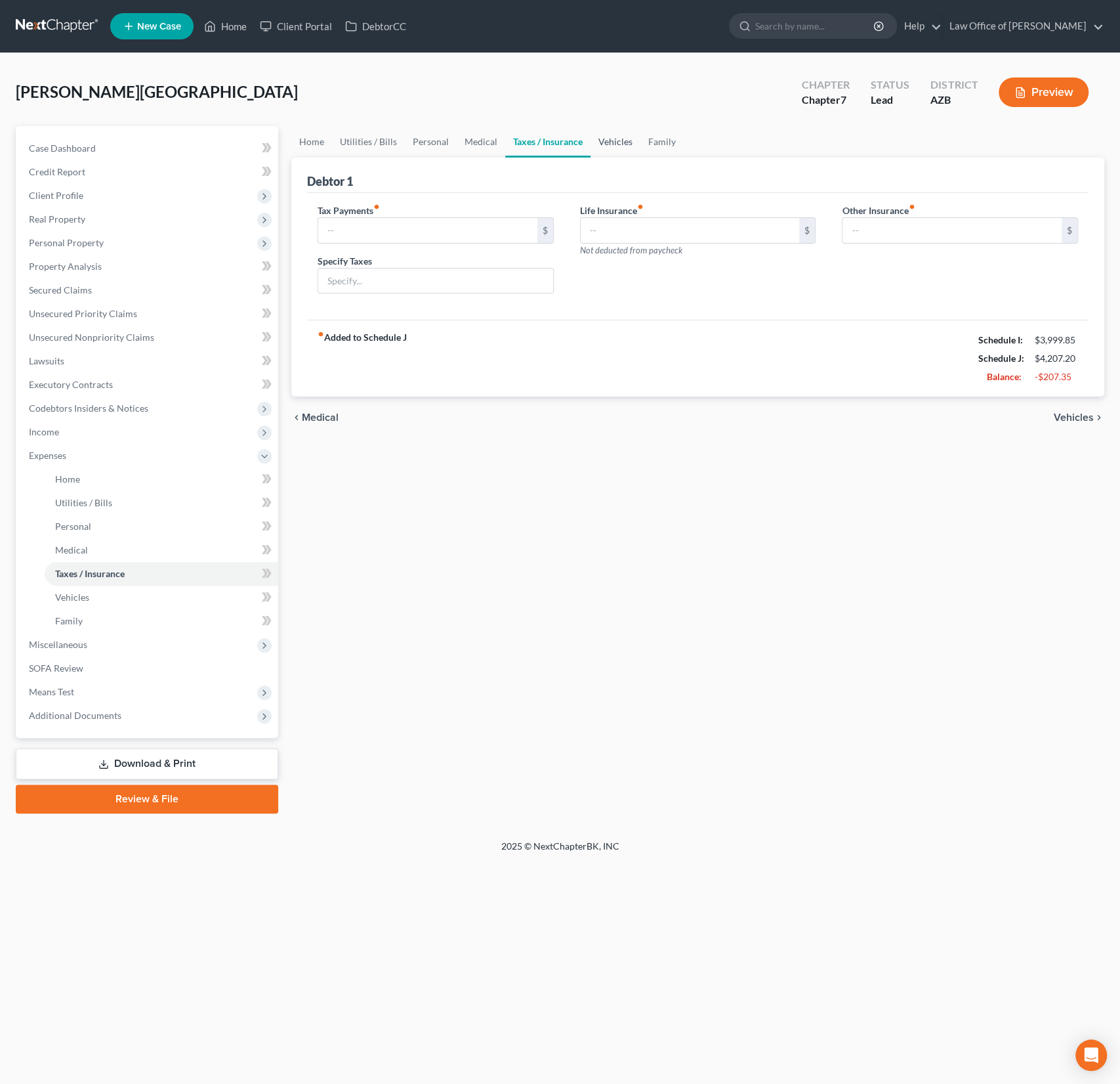
click at [600, 145] on link "Vehicles" at bounding box center [615, 141] width 50 height 31
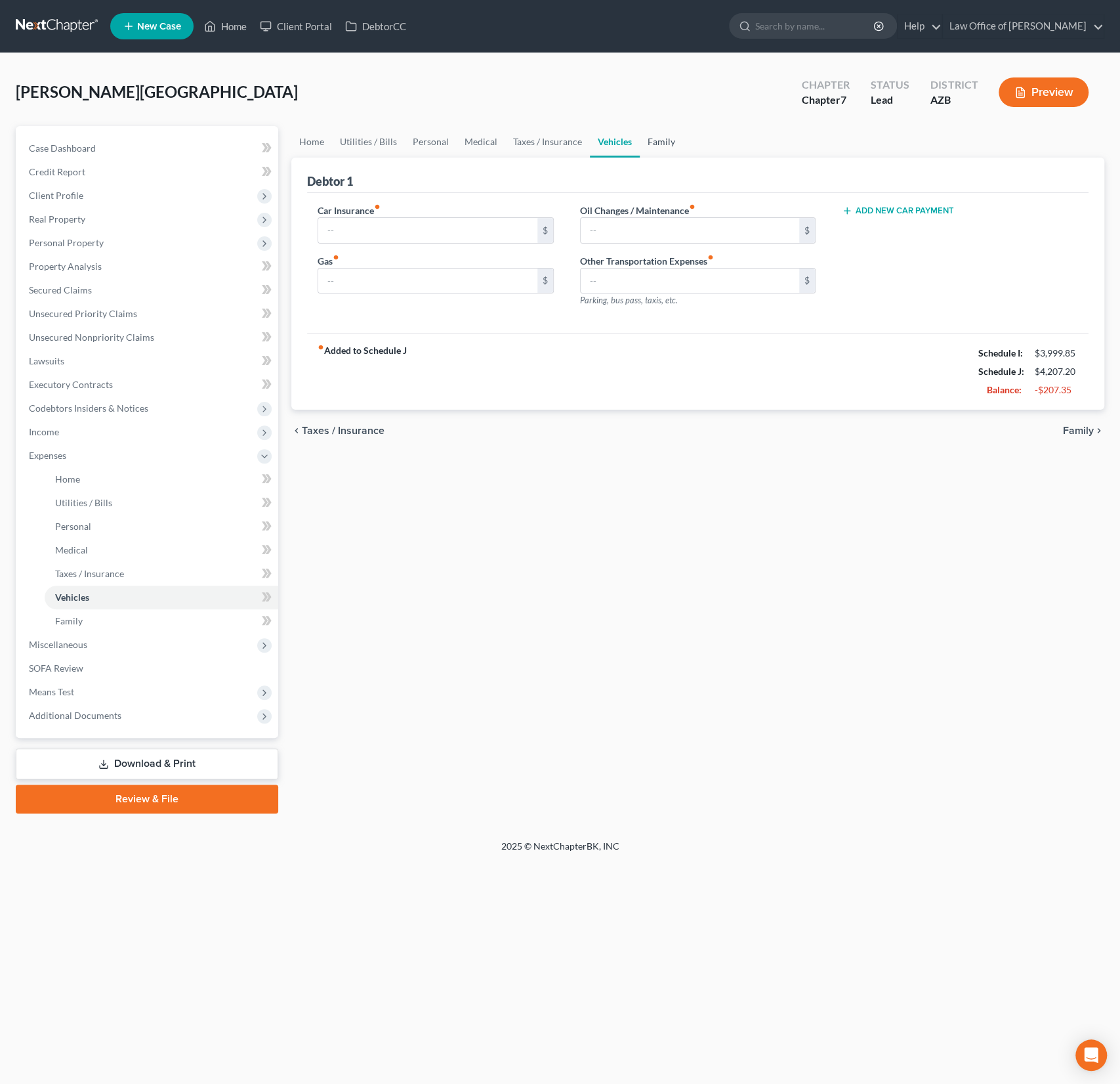
click at [654, 142] on link "Family" at bounding box center [661, 141] width 43 height 31
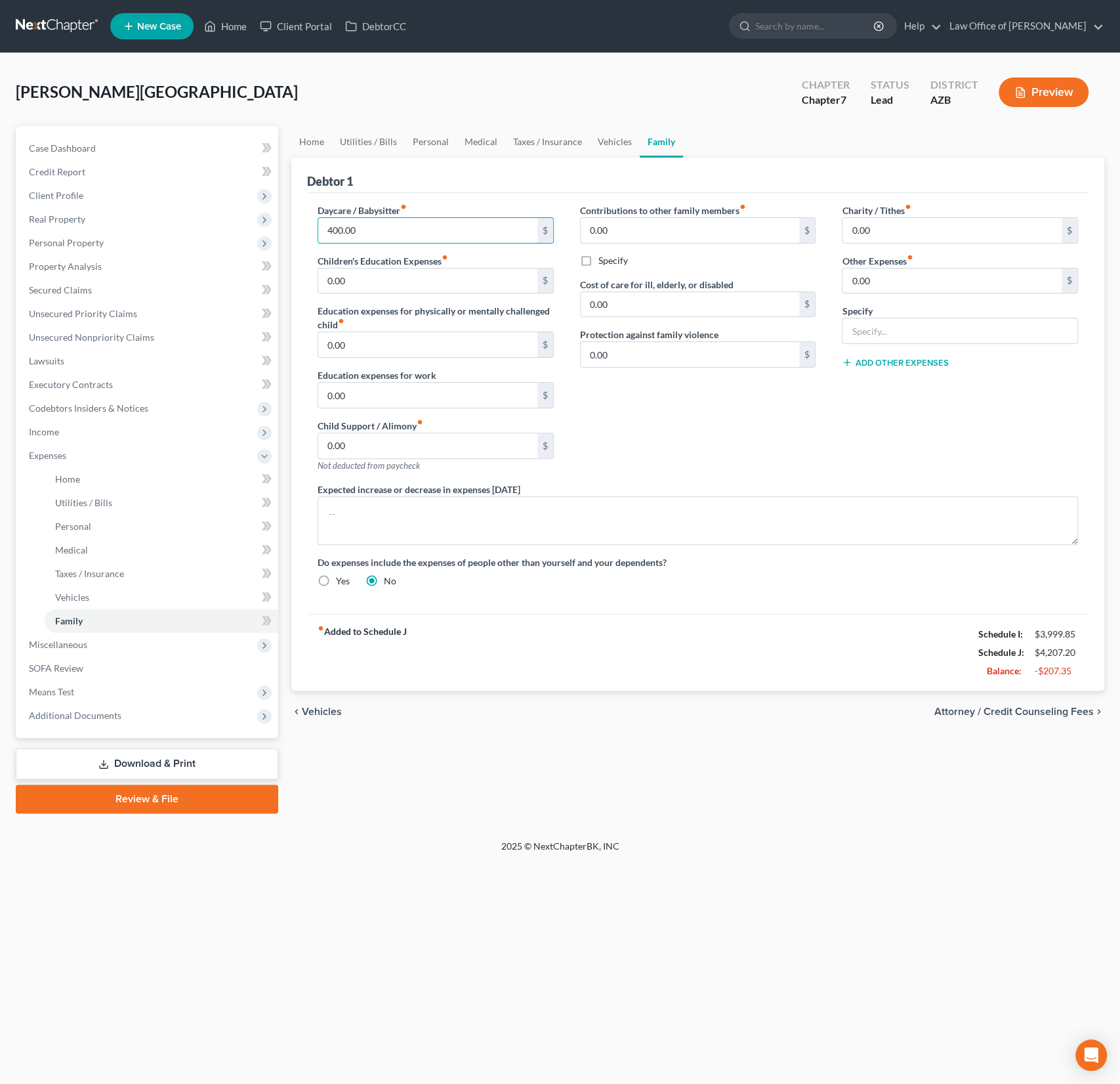
drag, startPoint x: 412, startPoint y: 236, endPoint x: 316, endPoint y: 213, distance: 98.7
click at [316, 213] on div "Daycare / Babysitter fiber_manual_record 400.00 $ Children's Education Expenses…" at bounding box center [436, 343] width 263 height 279
drag, startPoint x: 392, startPoint y: 235, endPoint x: 299, endPoint y: 220, distance: 94.2
click at [300, 221] on div "Debtor 1 Daycare / Babysitter fiber_manual_record 400.00 $ Children's Education…" at bounding box center [698, 423] width 813 height 533
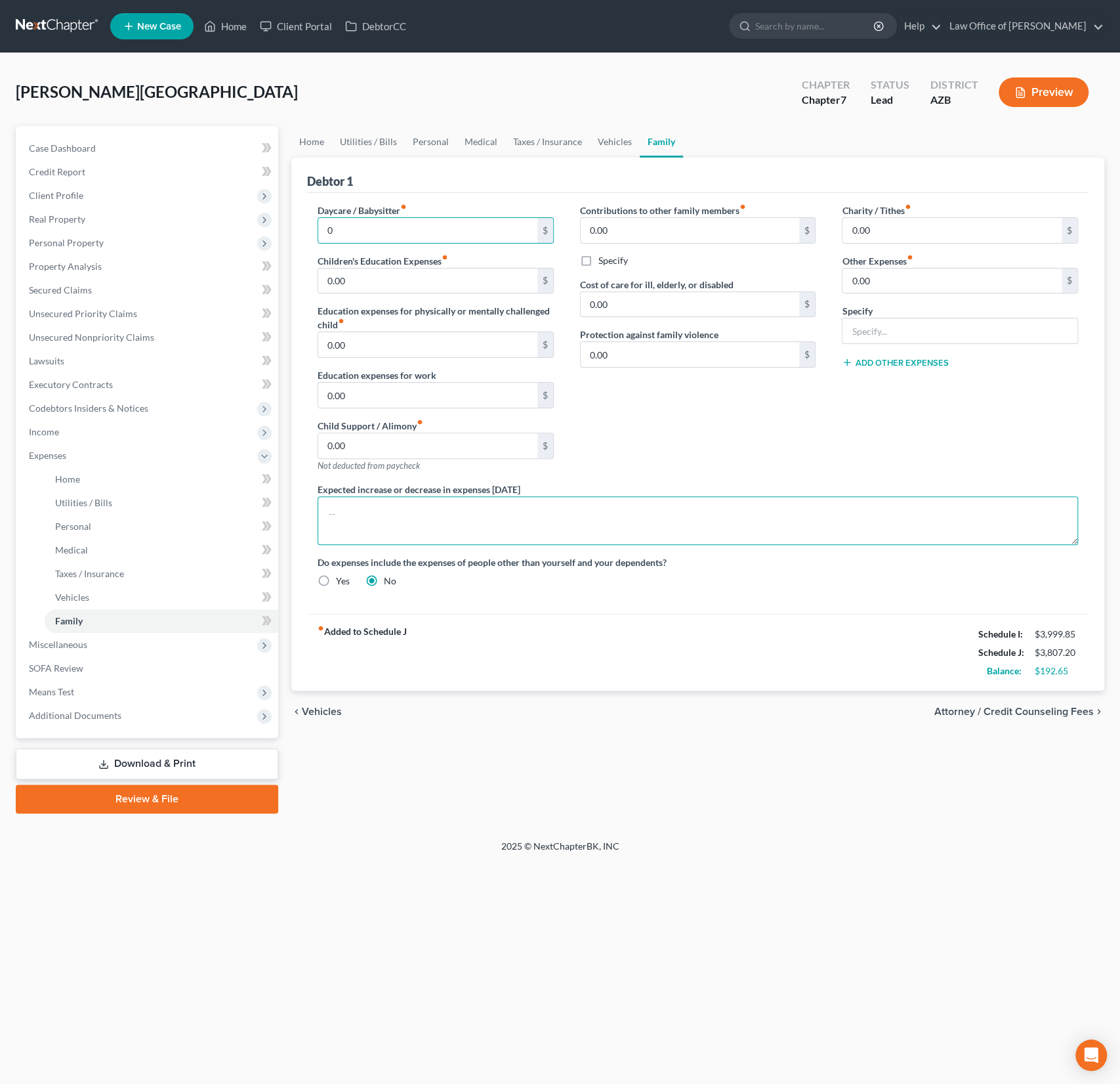
click at [681, 520] on textarea at bounding box center [698, 521] width 761 height 49
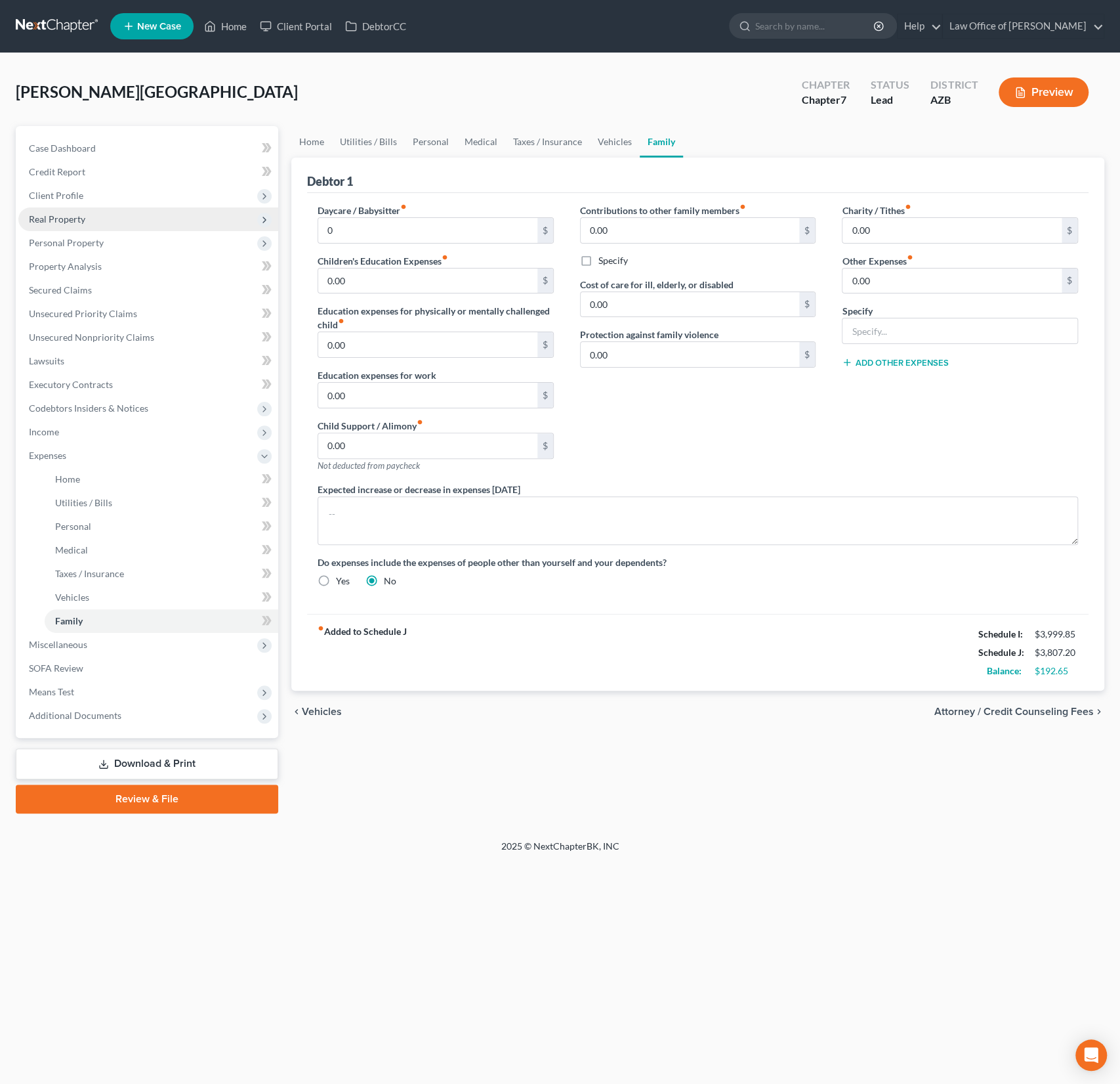
click at [82, 219] on span "Real Property" at bounding box center [56, 218] width 56 height 11
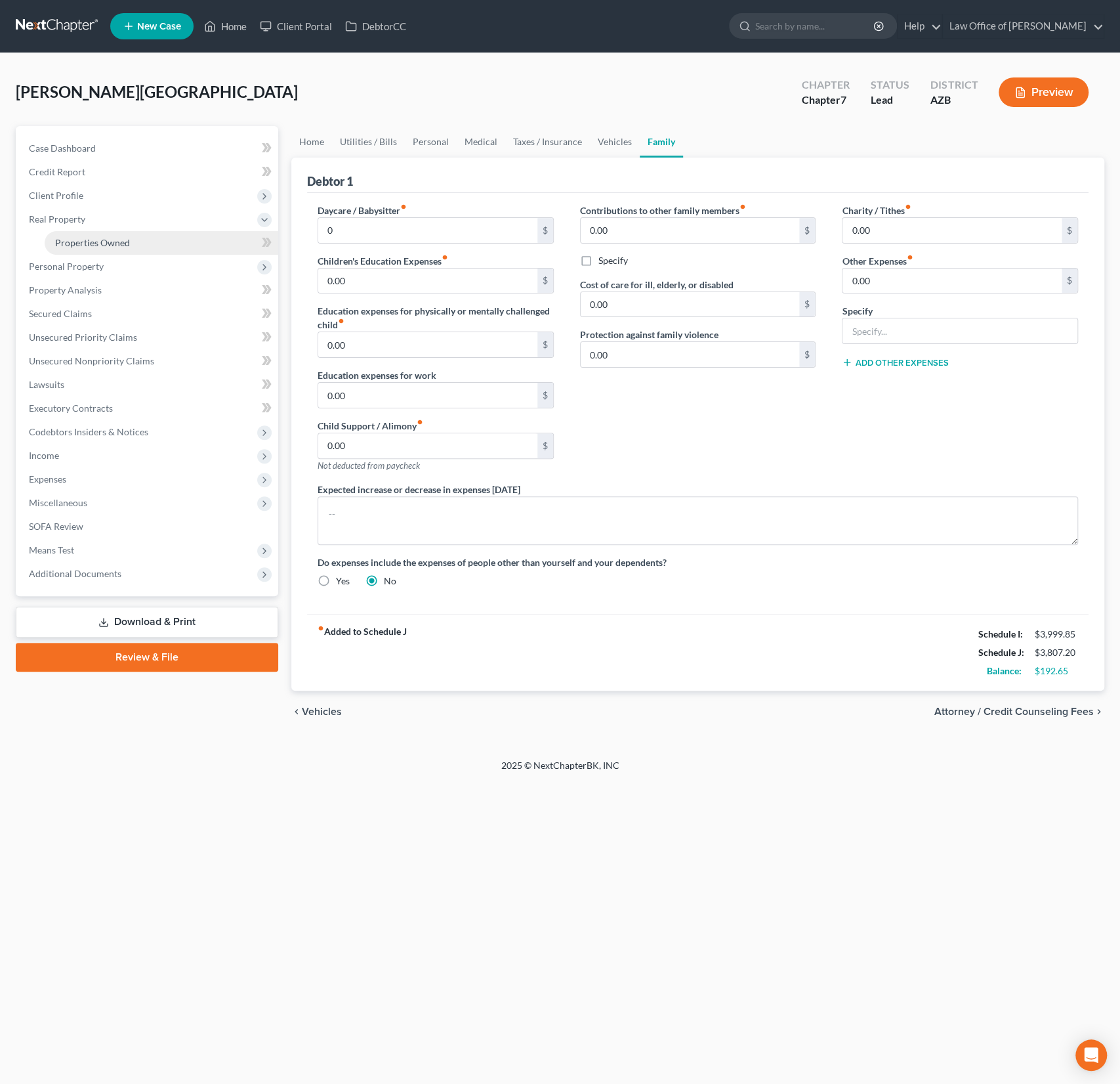
click at [92, 244] on span "Properties Owned" at bounding box center [93, 242] width 75 height 11
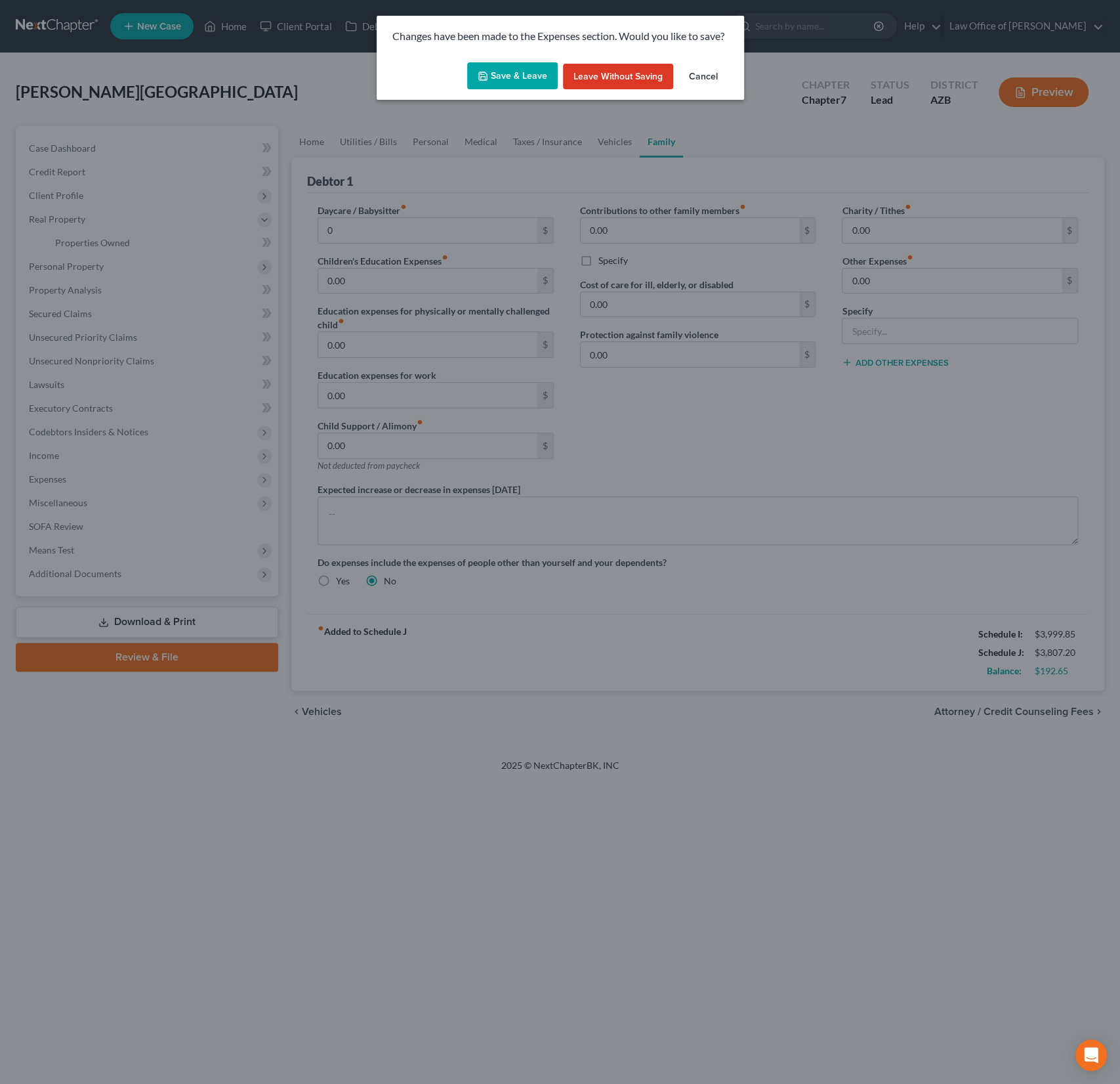
click at [508, 72] on button "Save & Leave" at bounding box center [512, 76] width 91 height 28
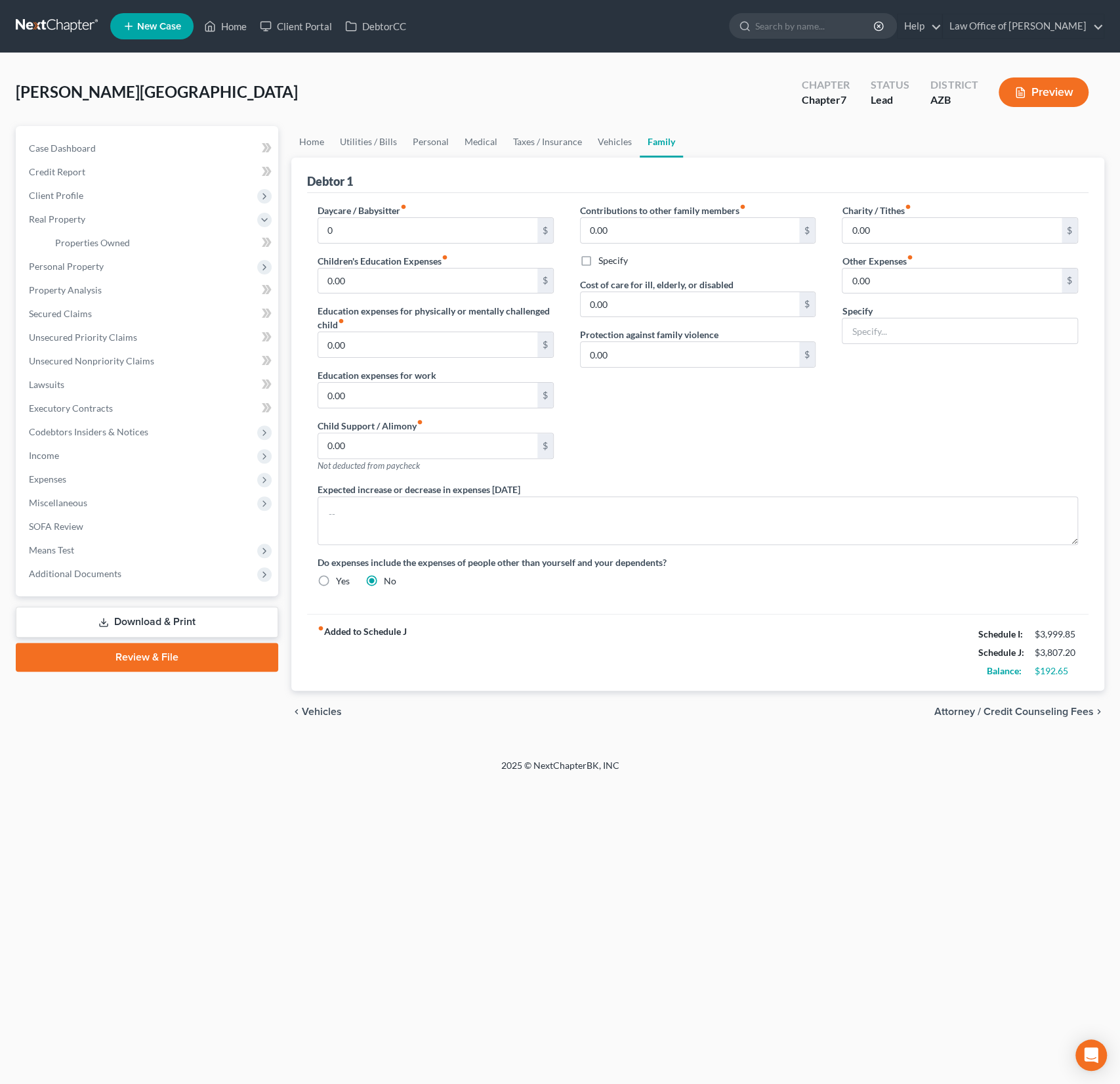
type input "0.00"
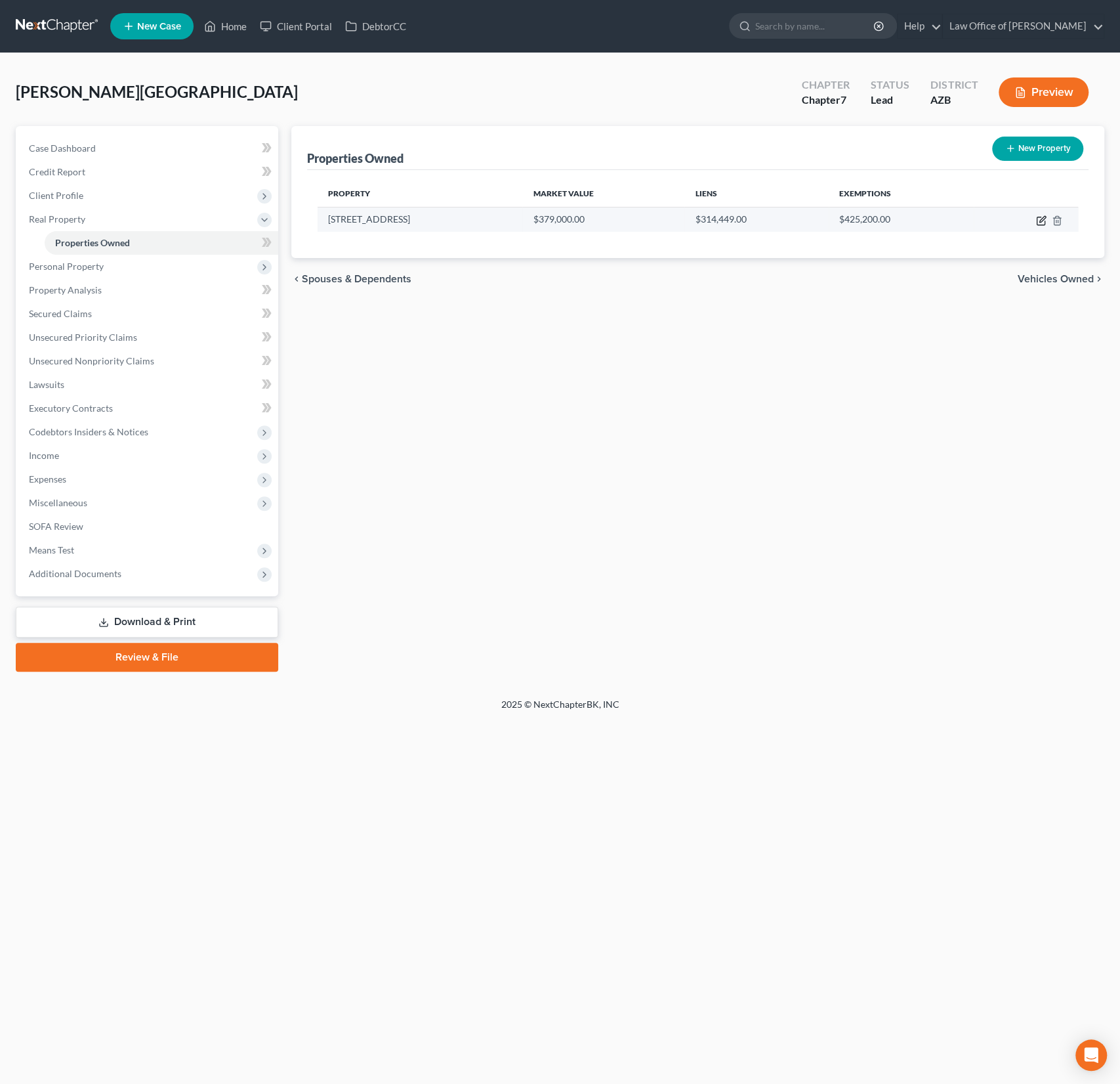
click at [1040, 219] on icon "button" at bounding box center [1042, 219] width 6 height 6
select select "3"
select select "0"
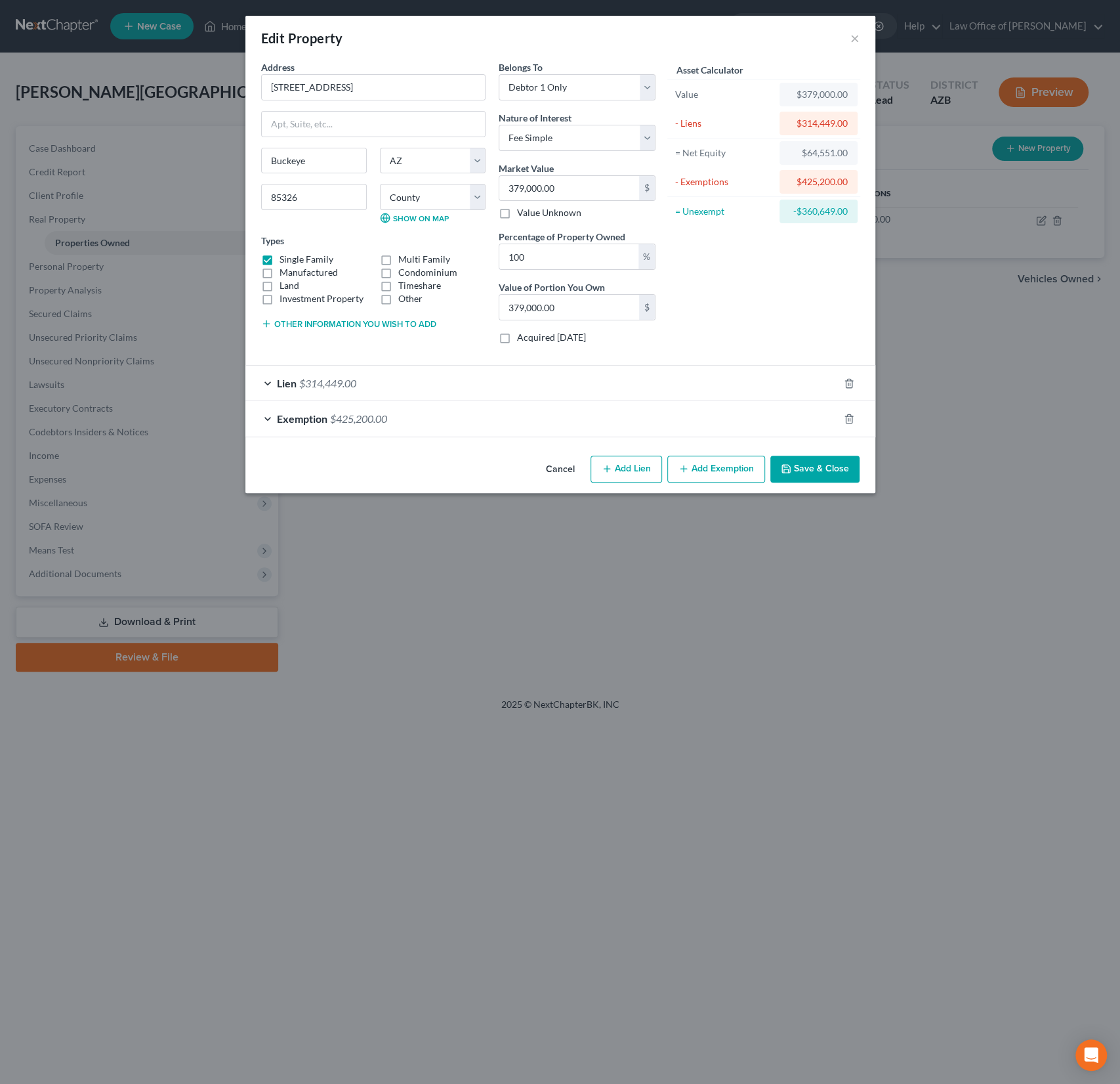
click at [494, 370] on div "Lien $314,449.00" at bounding box center [542, 382] width 593 height 35
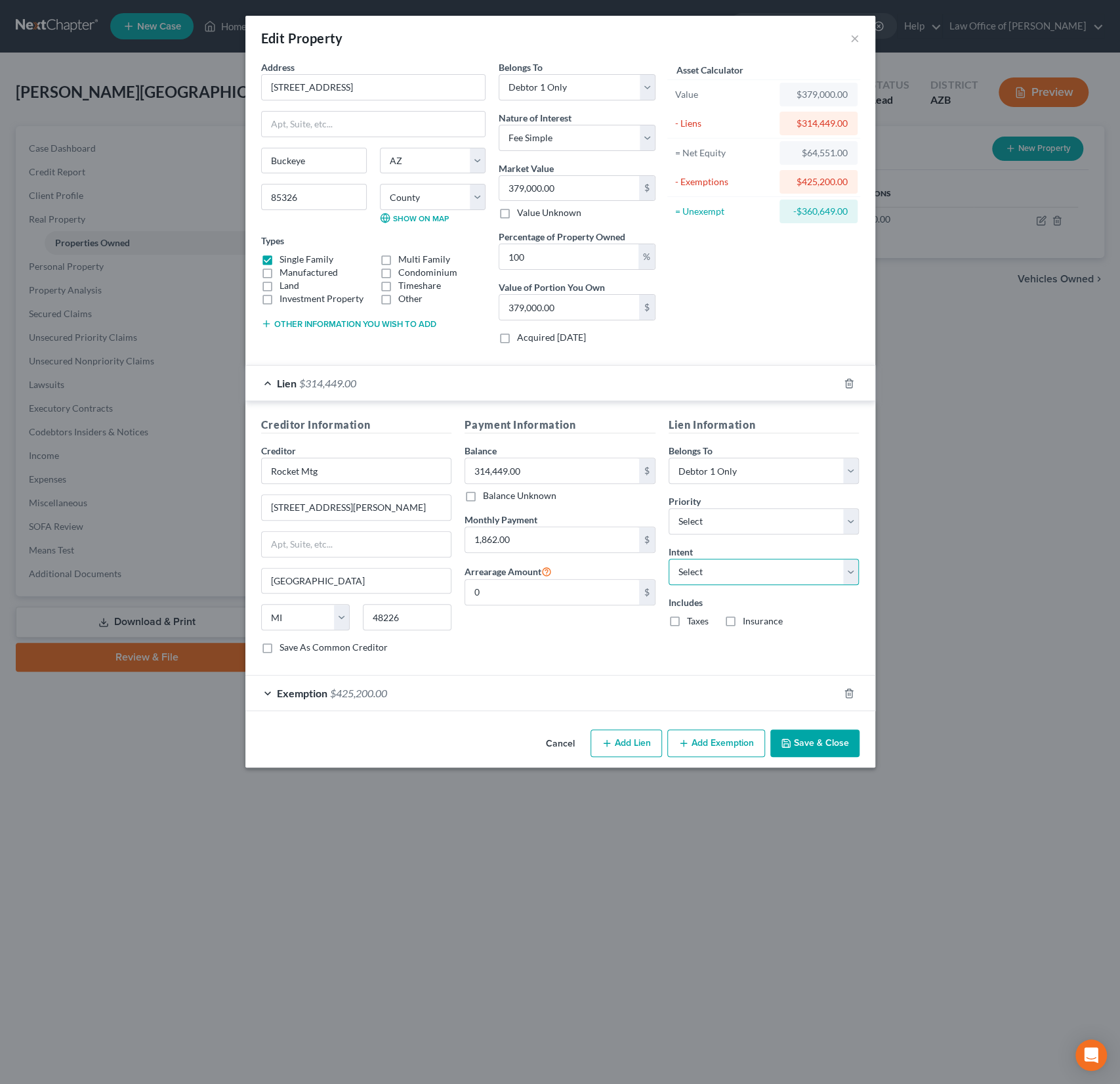
click at [711, 568] on select "Select Surrender Redeem Reaffirm Avoid Other" at bounding box center [764, 571] width 191 height 26
select select "4"
click at [669, 559] on select "Select Surrender Redeem Reaffirm Avoid Other" at bounding box center [764, 571] width 191 height 26
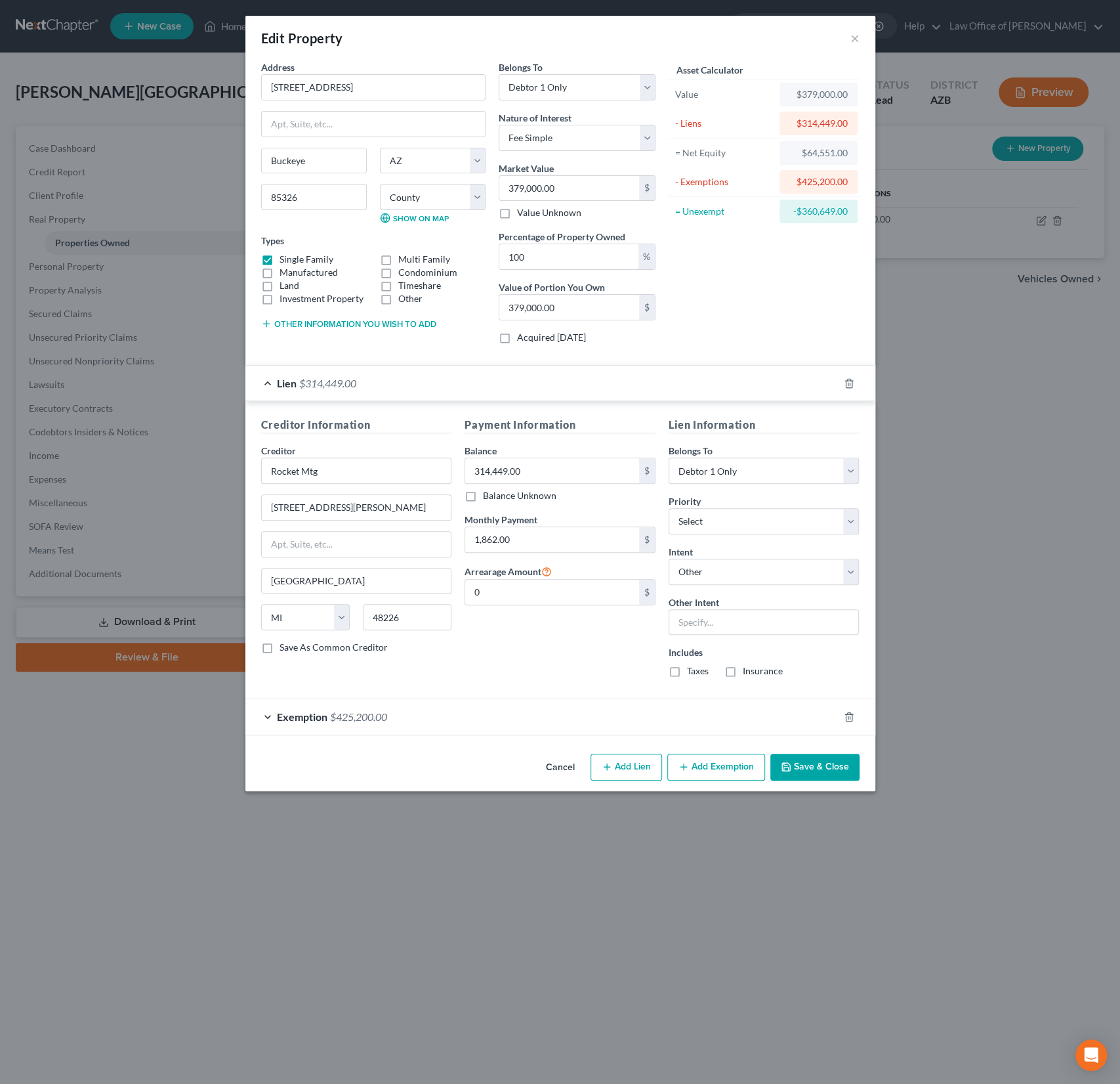
click at [700, 631] on div "Lien Information Belongs To * Select Debtor 1 Only Debtor 2 Only Debtor 1 And D…" at bounding box center [764, 552] width 204 height 271
click at [700, 626] on input "text" at bounding box center [764, 622] width 191 height 26
type input "Continue payments"
click at [545, 649] on div "Payment Information Balance 314,449.00 $ Balance Unknown Balance Undetermined 3…" at bounding box center [560, 552] width 204 height 271
click at [687, 669] on label "Taxes" at bounding box center [698, 671] width 22 height 13
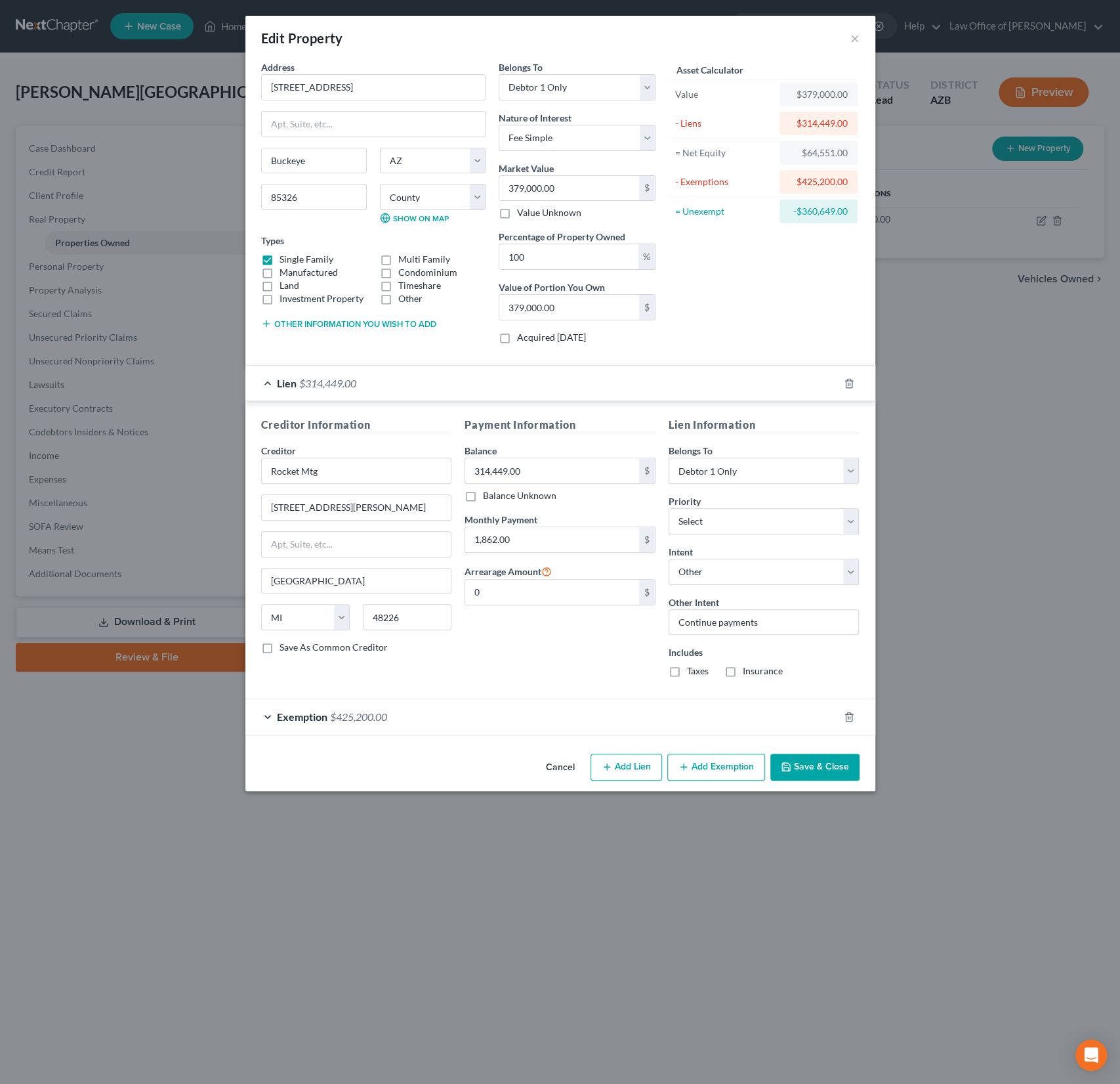
click at [693, 669] on input "Taxes" at bounding box center [697, 668] width 8 height 8
checkbox input "true"
click at [743, 668] on label "Insurance" at bounding box center [763, 671] width 40 height 13
click at [748, 668] on input "Insurance" at bounding box center [752, 668] width 8 height 8
checkbox input "true"
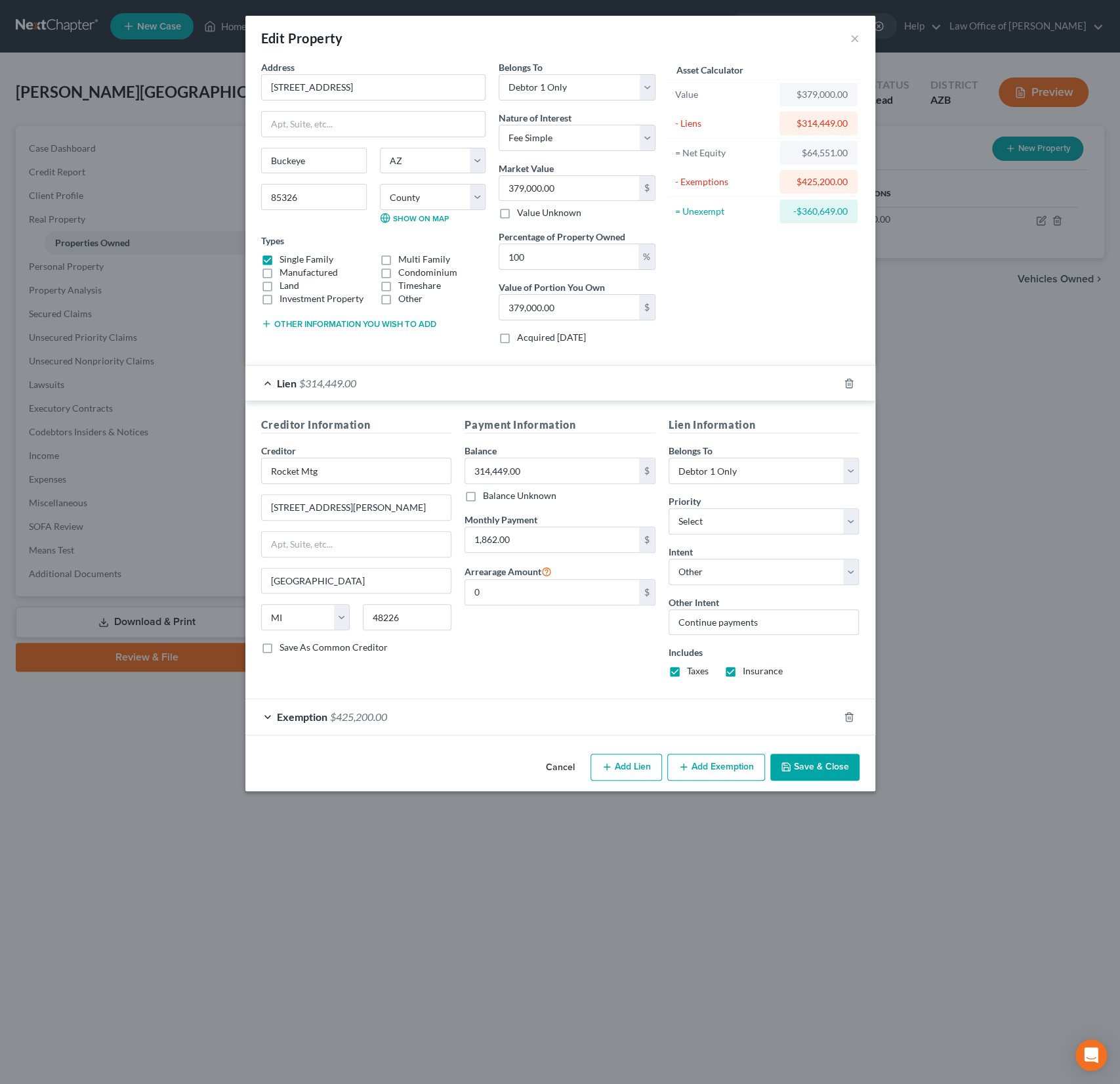
click at [809, 763] on button "Save & Close" at bounding box center [815, 767] width 89 height 28
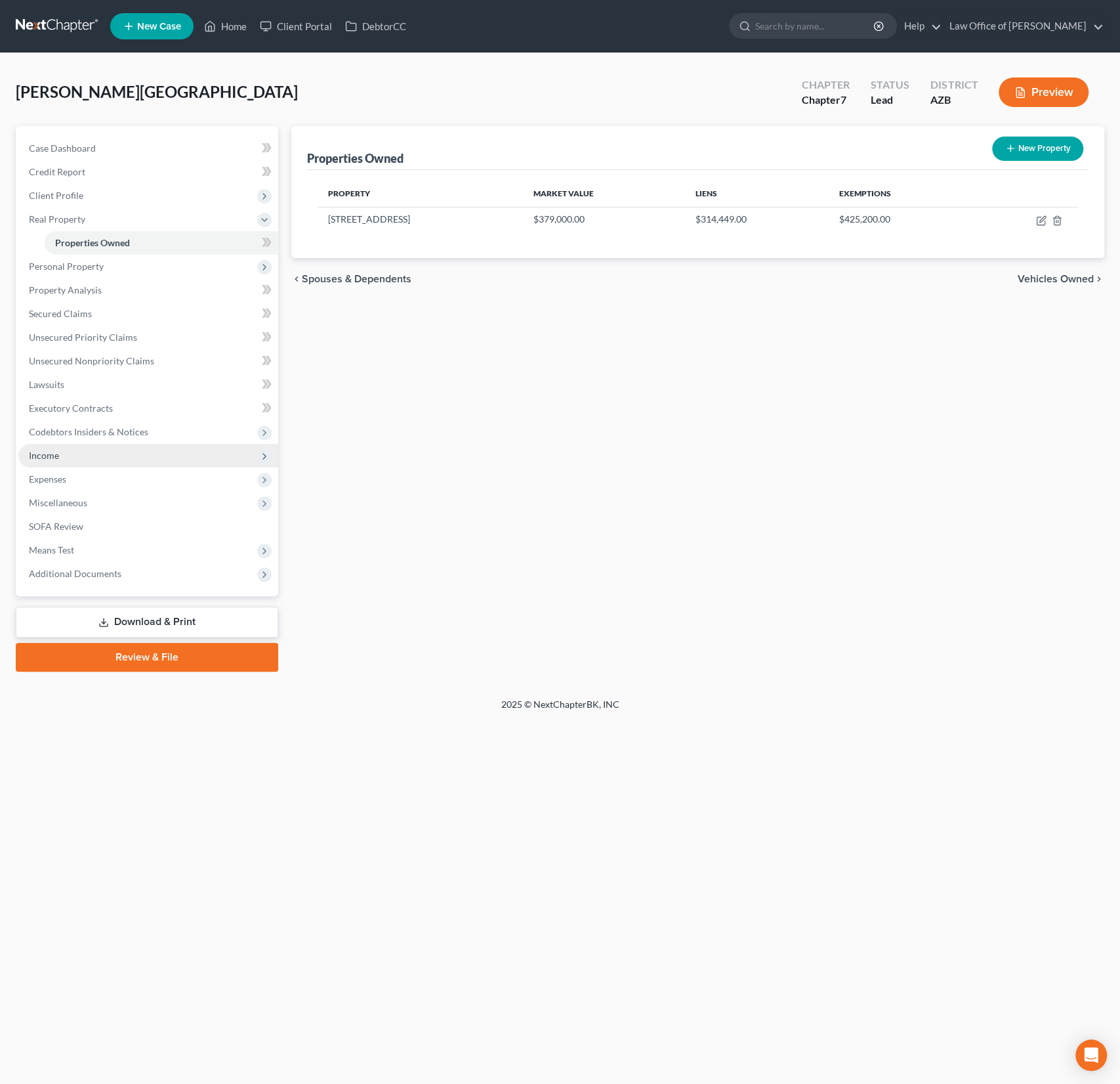
click at [57, 449] on span "Income" at bounding box center [44, 454] width 30 height 11
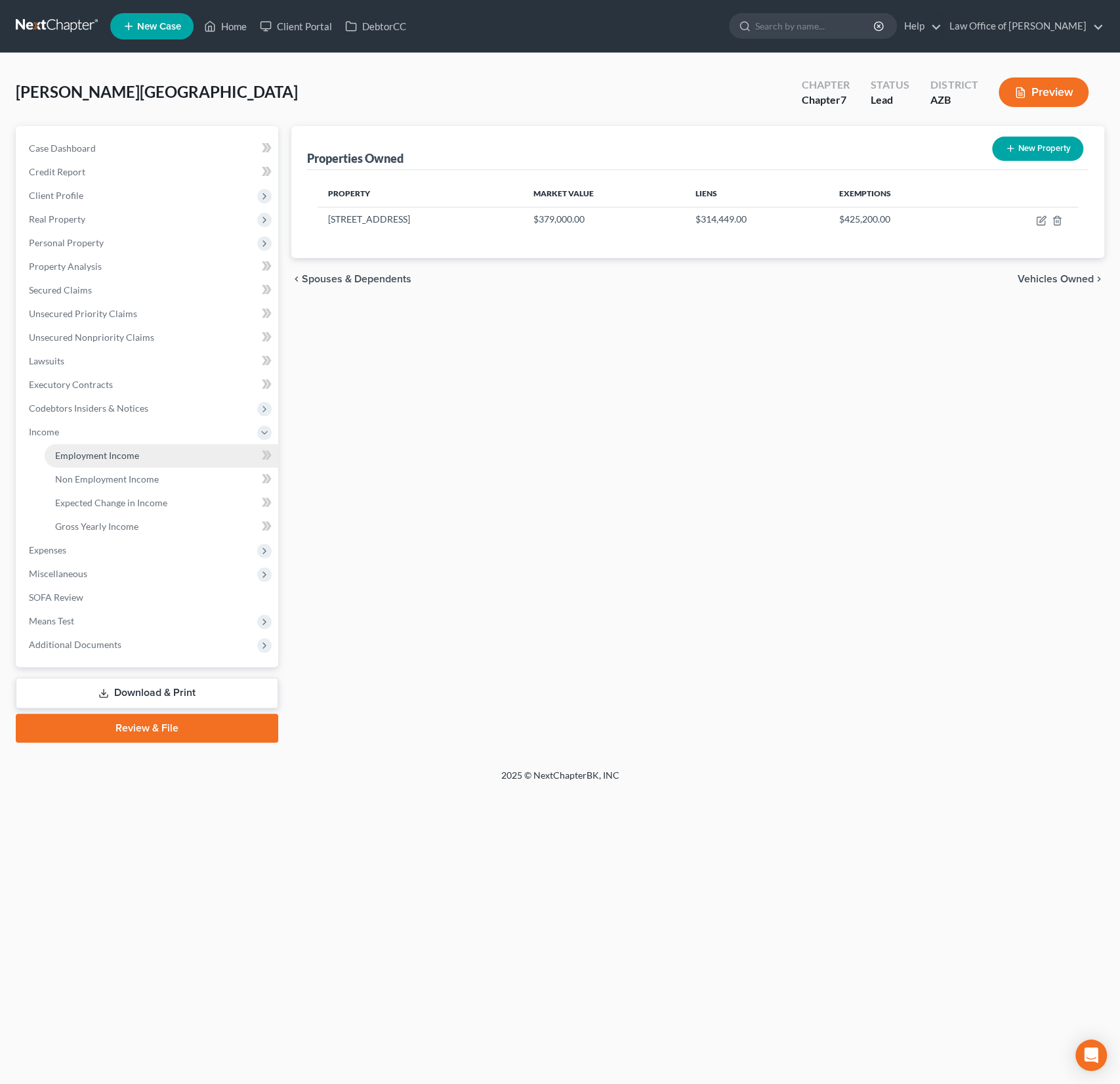
click at [90, 454] on span "Employment Income" at bounding box center [98, 454] width 84 height 11
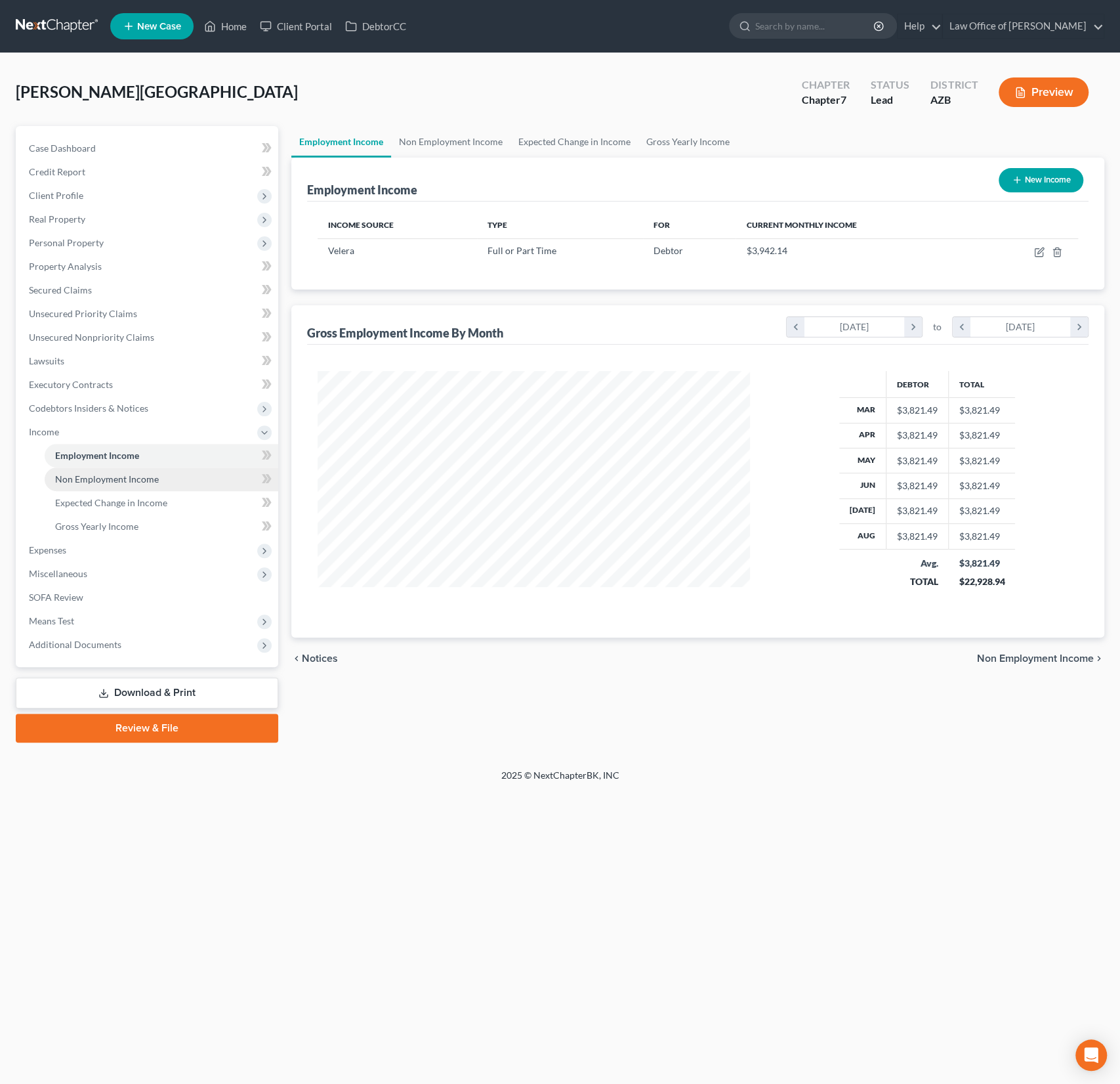
scroll to position [234, 459]
click at [96, 474] on span "Non Employment Income" at bounding box center [107, 478] width 104 height 11
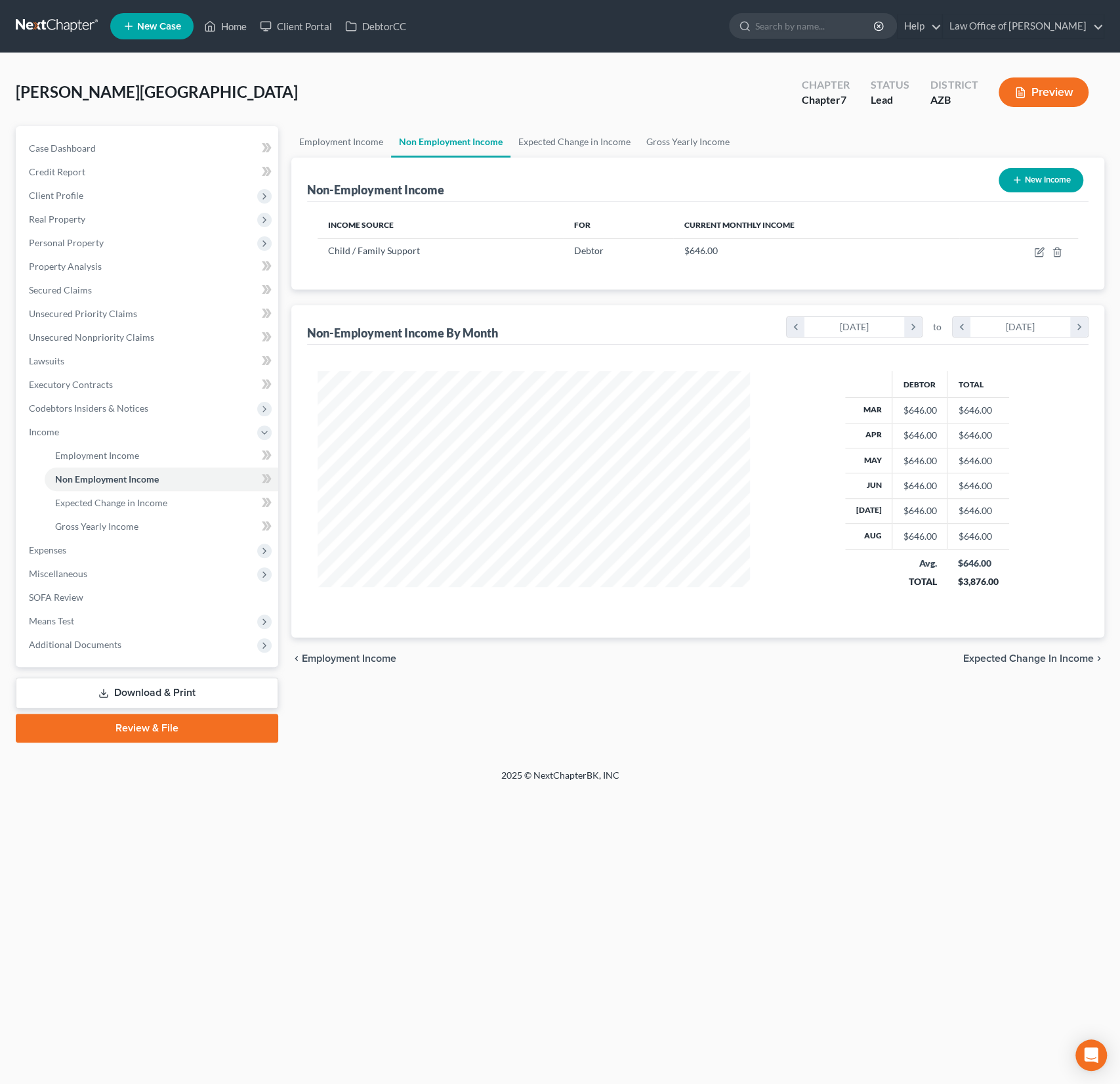
scroll to position [234, 459]
click at [1038, 252] on icon "button" at bounding box center [1040, 250] width 6 height 6
select select "7"
select select "0"
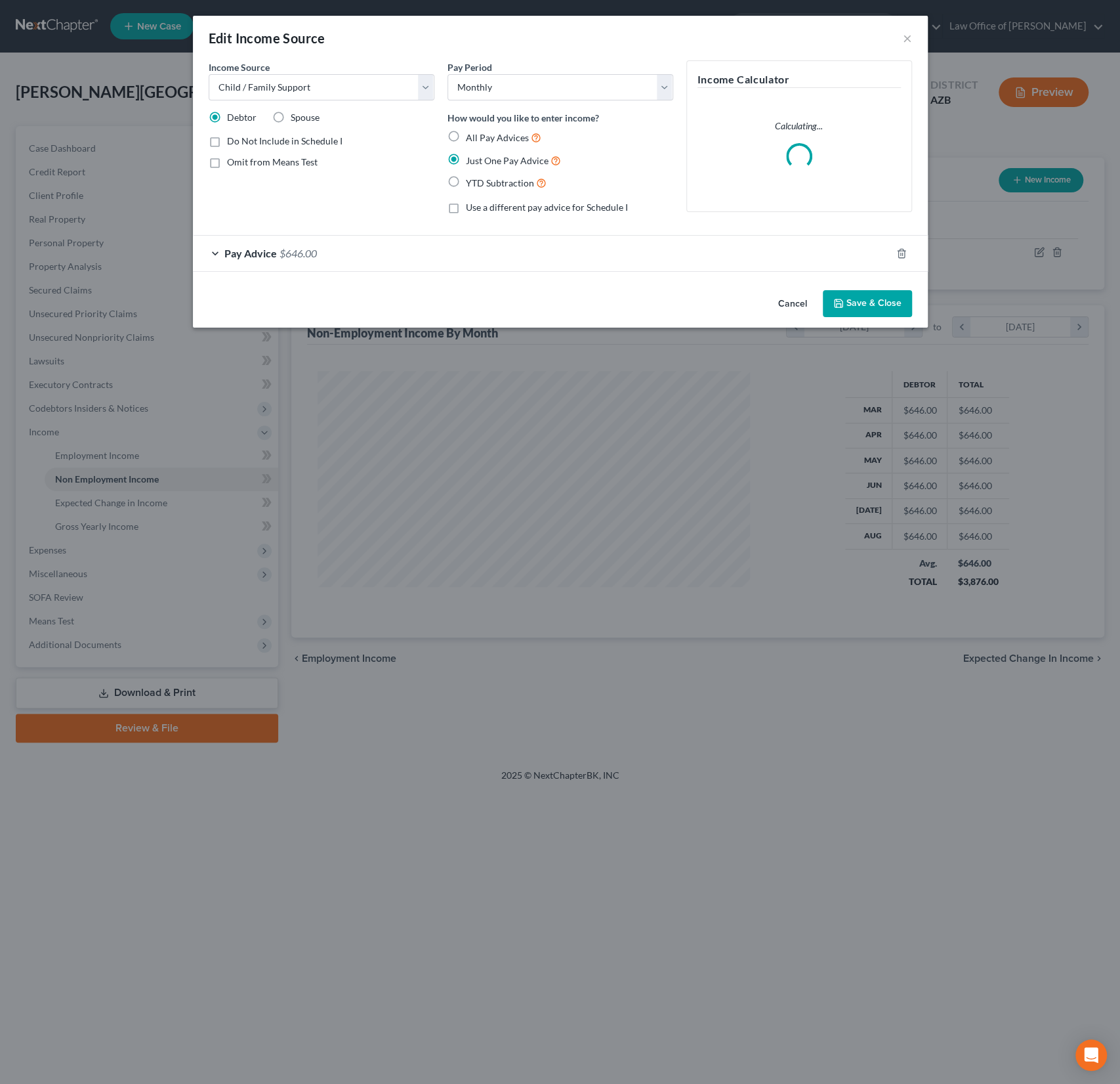
click at [300, 252] on span "$646.00" at bounding box center [298, 252] width 37 height 13
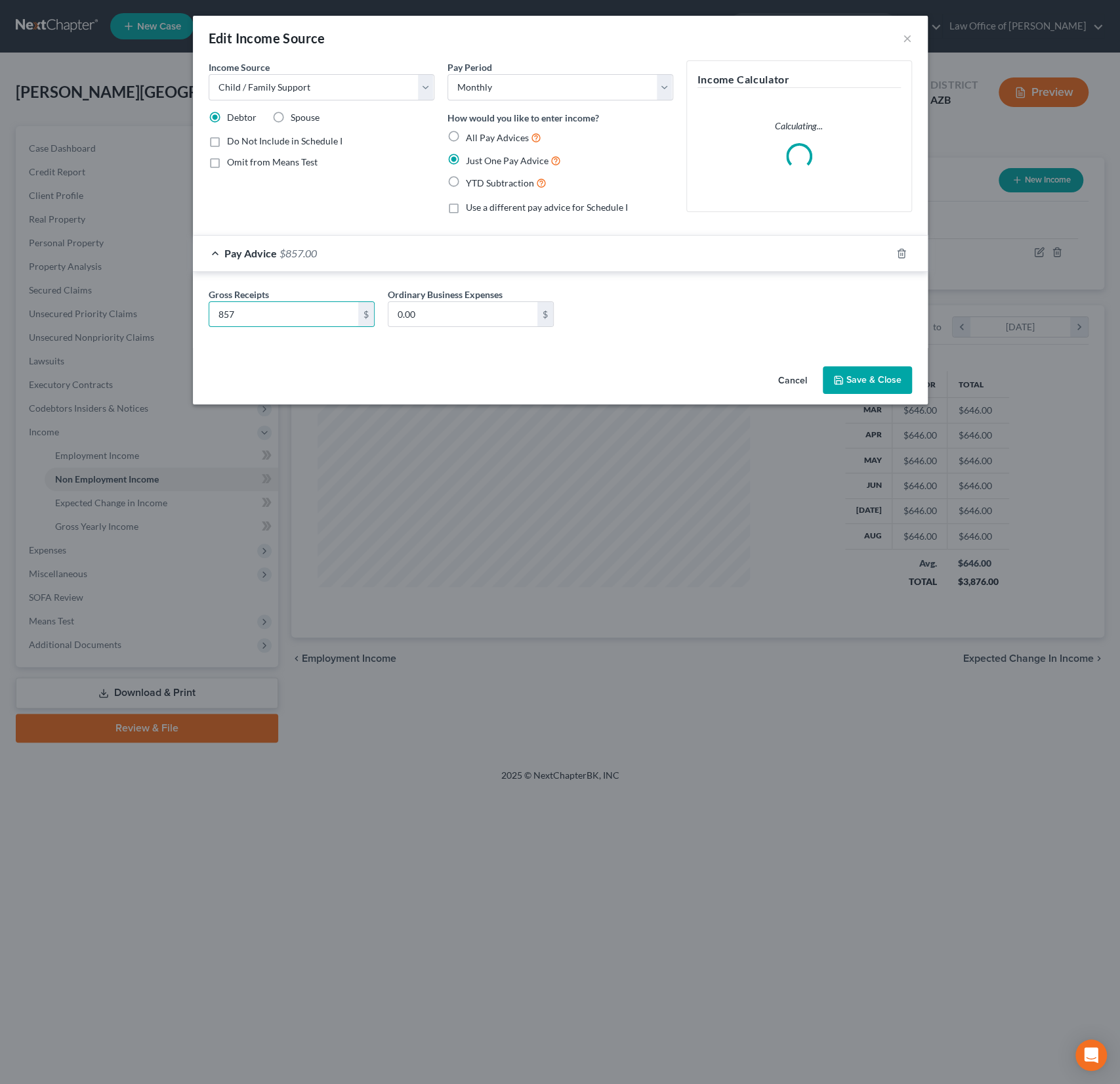
type input "857"
click at [881, 377] on button "Save & Close" at bounding box center [868, 380] width 89 height 28
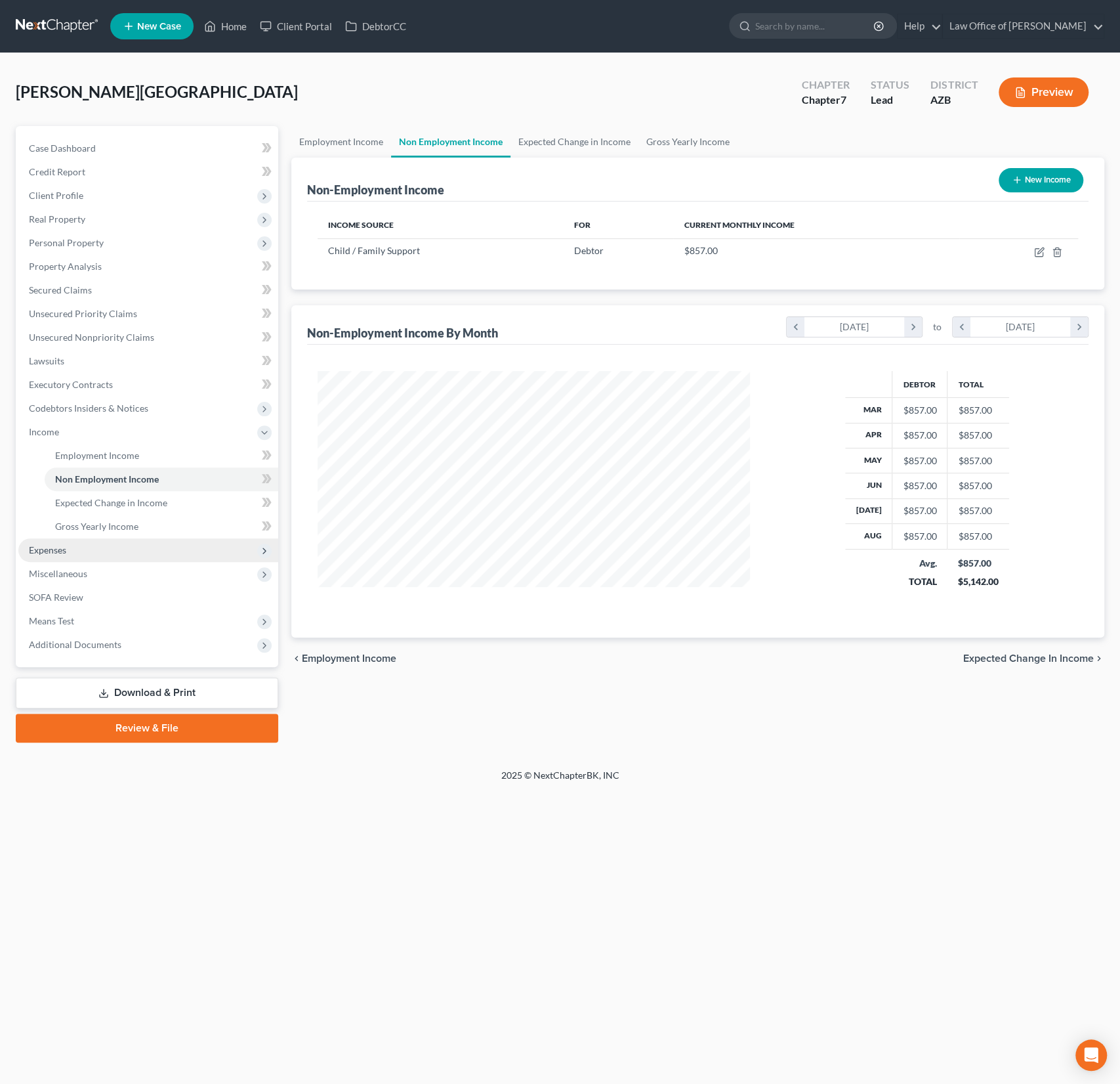
click at [68, 558] on span "Expenses" at bounding box center [148, 550] width 260 height 24
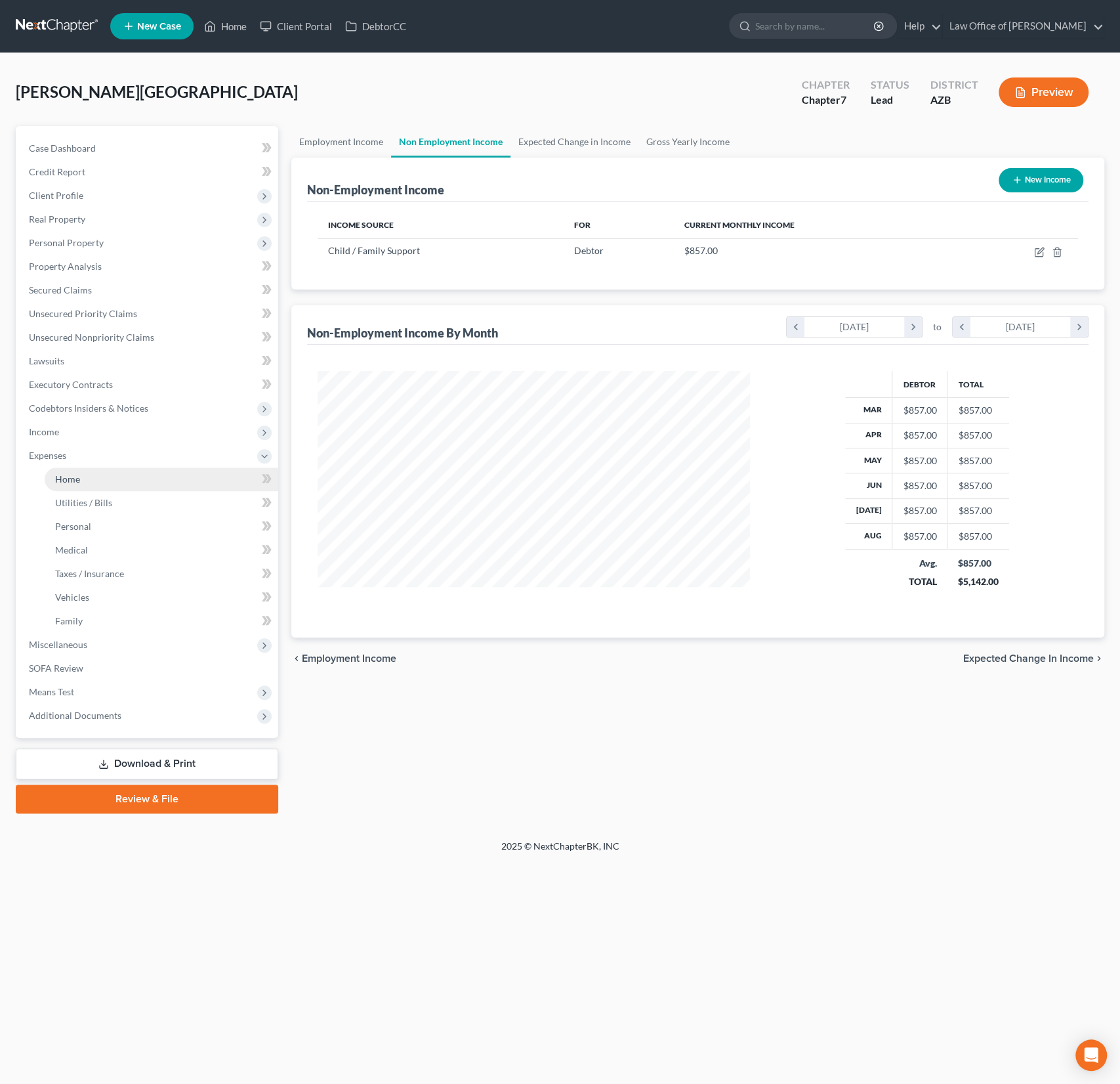
click at [78, 486] on link "Home" at bounding box center [162, 479] width 234 height 24
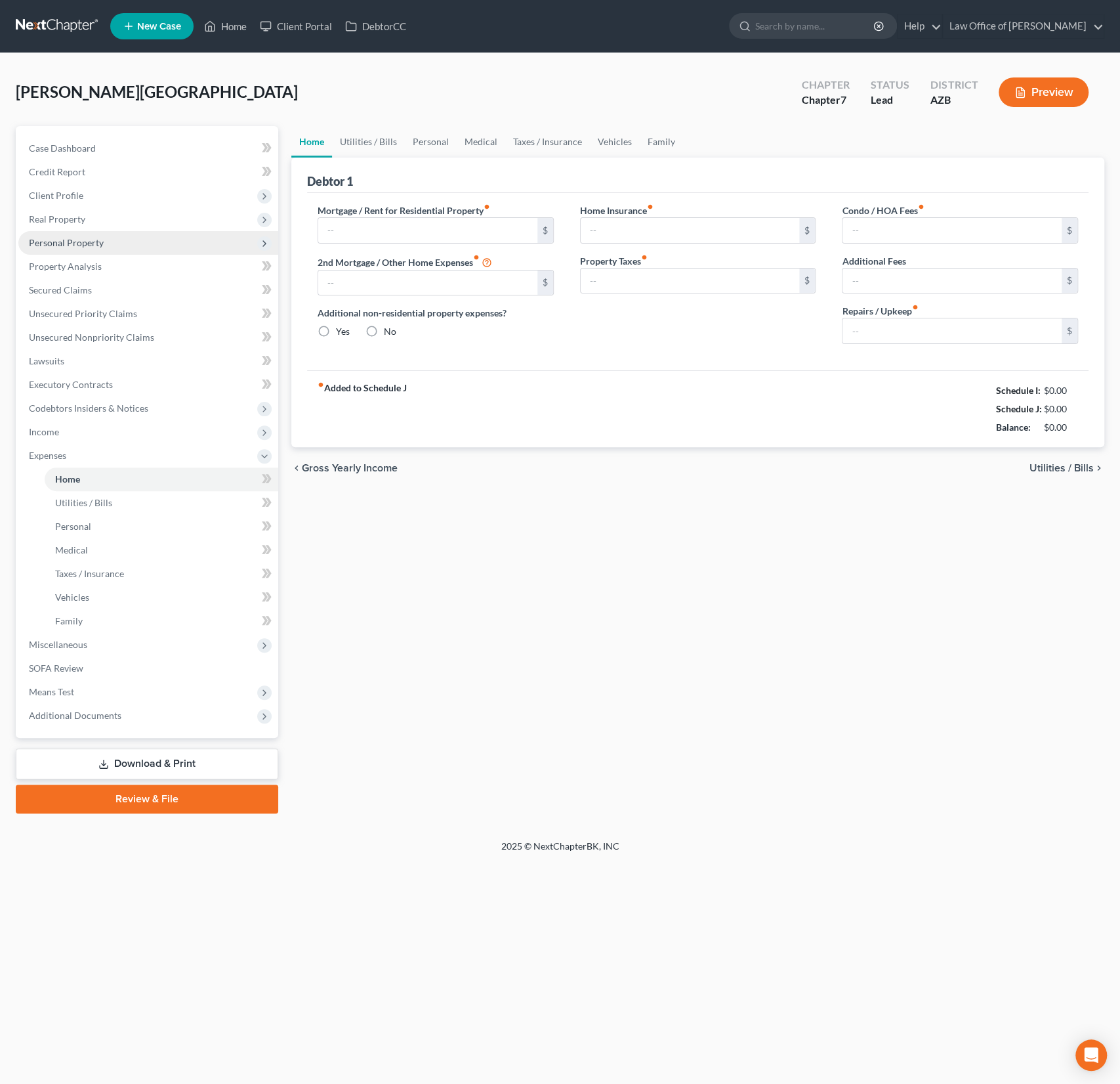
type input "1,862.70"
type input "0.00"
radio input "true"
type input "0.00"
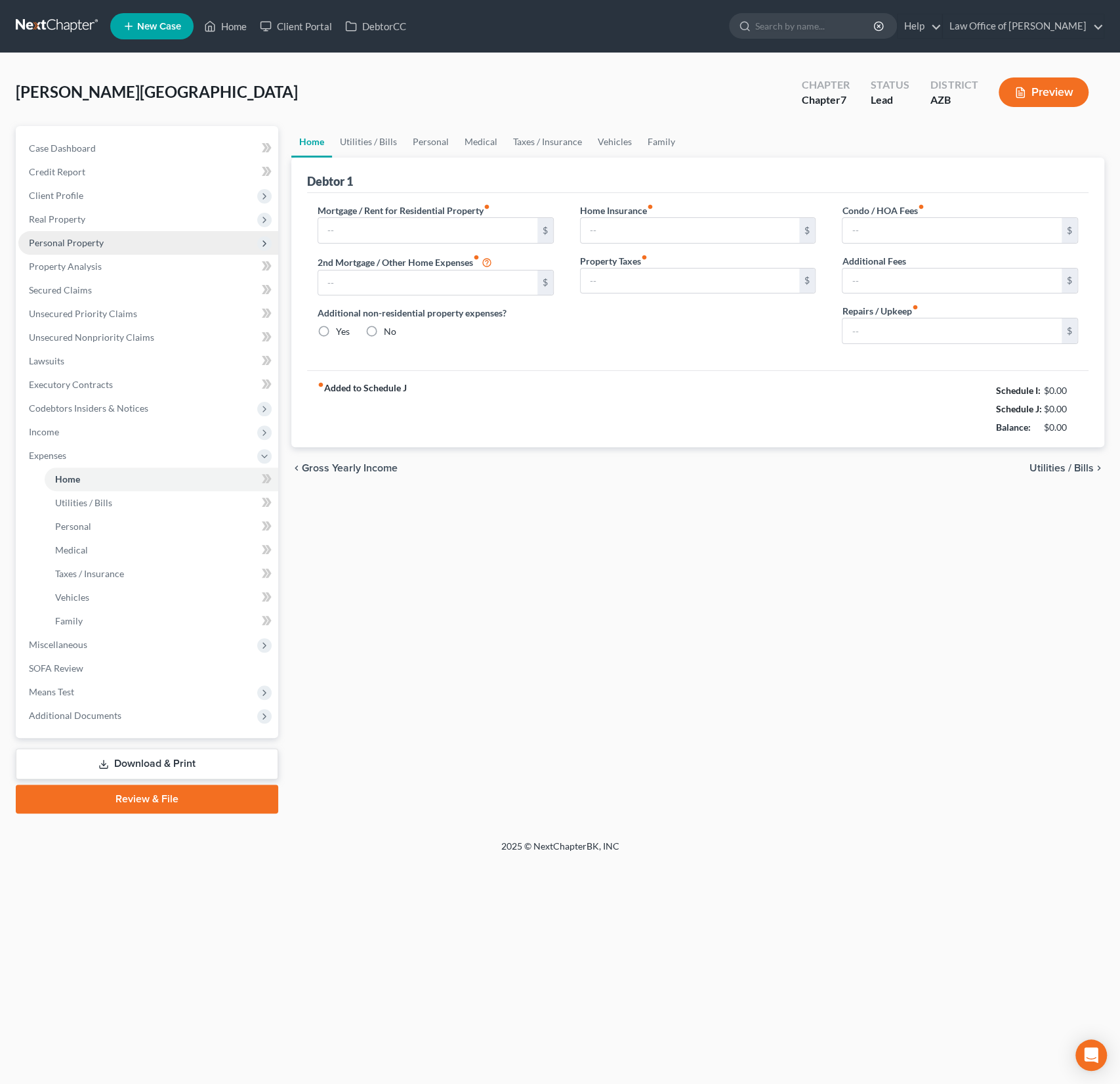
type input "85.50"
type input "0.00"
click at [376, 145] on link "Utilities / Bills" at bounding box center [369, 141] width 73 height 31
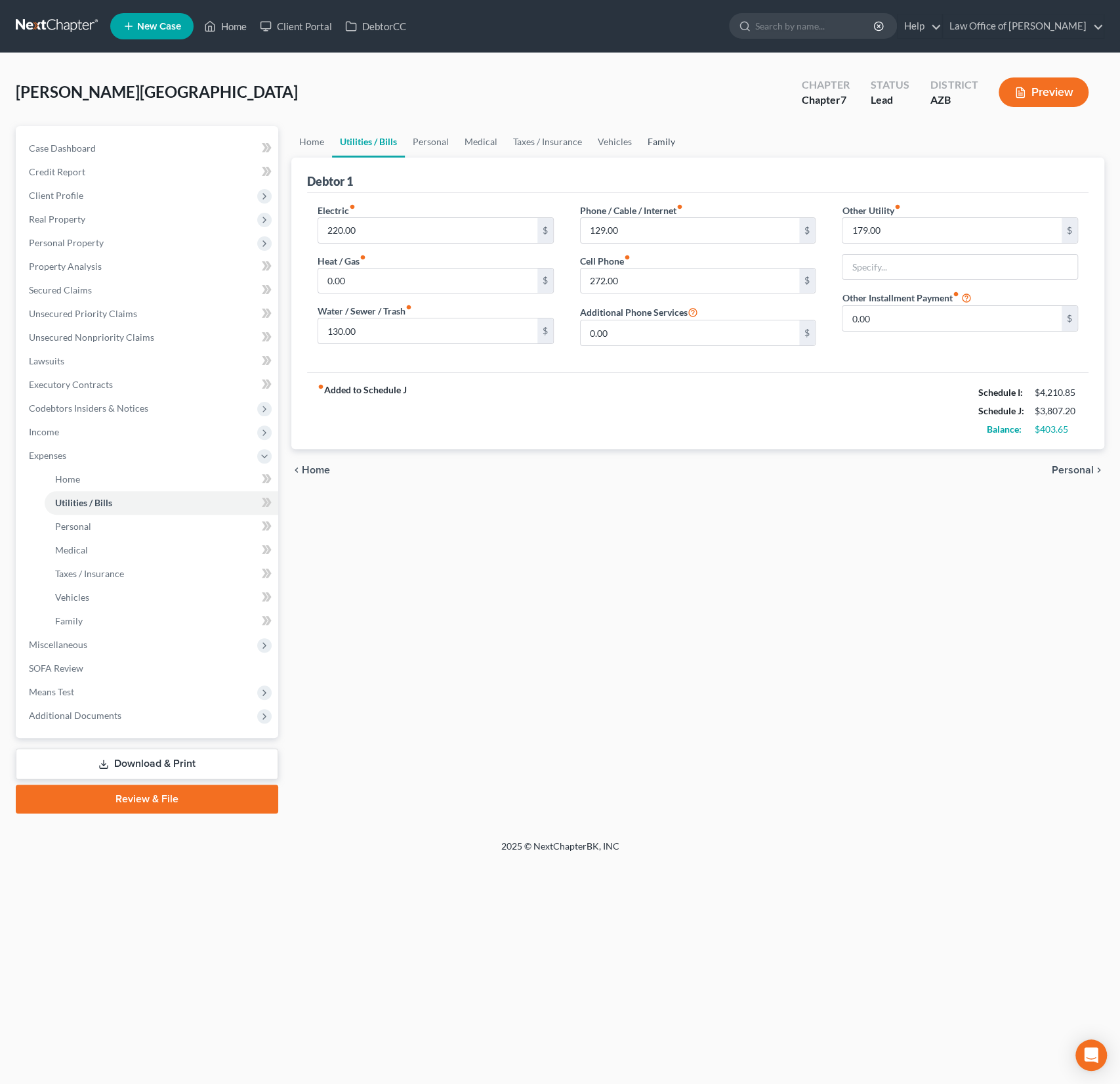
click at [651, 141] on link "Family" at bounding box center [661, 141] width 43 height 31
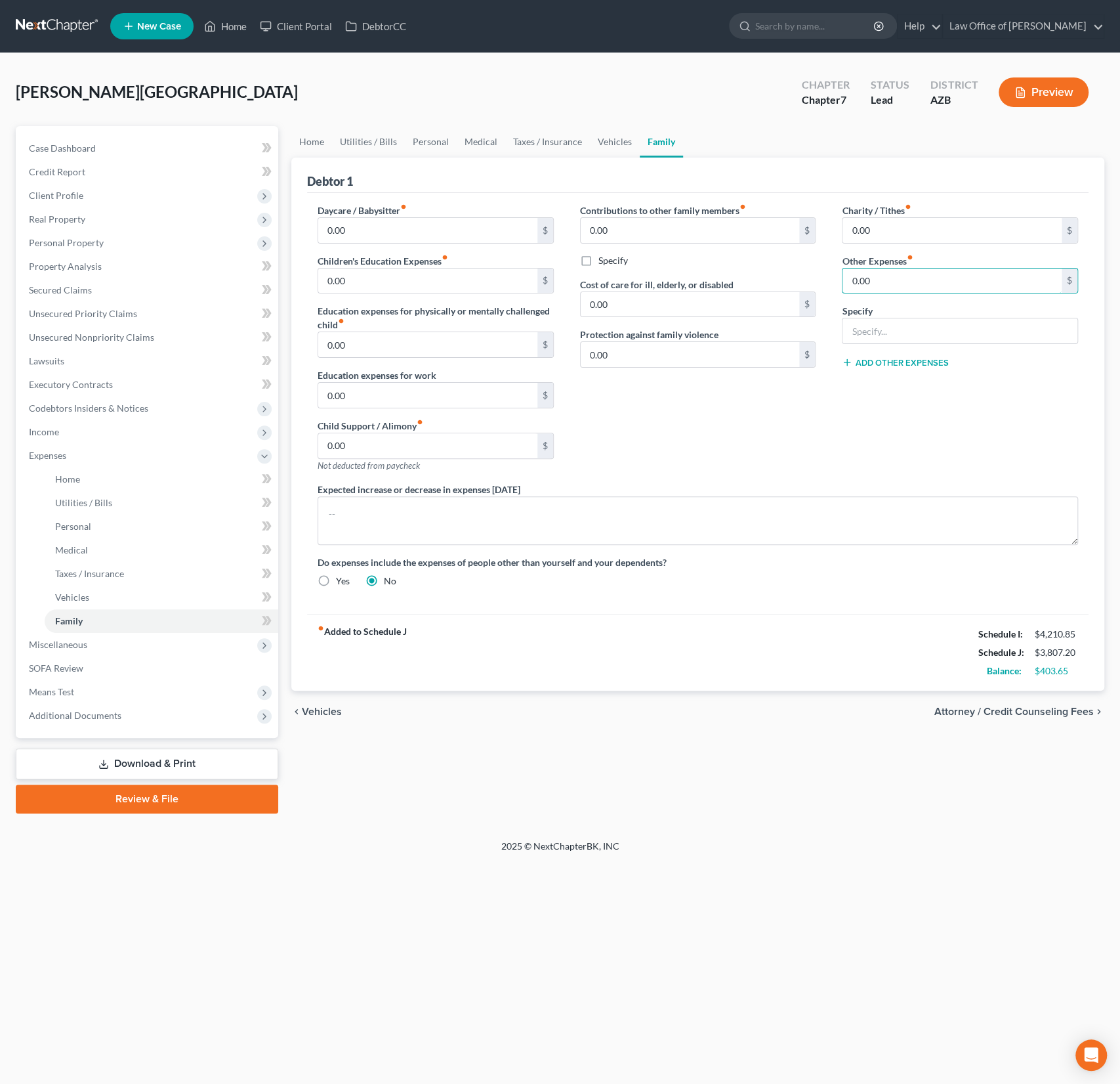
drag, startPoint x: 888, startPoint y: 284, endPoint x: 807, endPoint y: 270, distance: 82.2
click at [807, 270] on div "Daycare / Babysitter fiber_manual_record 0.00 $ Children's Education Expenses f…" at bounding box center [698, 401] width 787 height 395
drag, startPoint x: 896, startPoint y: 285, endPoint x: 819, endPoint y: 273, distance: 77.9
click at [819, 273] on div "Daycare / Babysitter fiber_manual_record 0.00 $ Children's Education Expenses f…" at bounding box center [698, 401] width 787 height 395
type input "0"
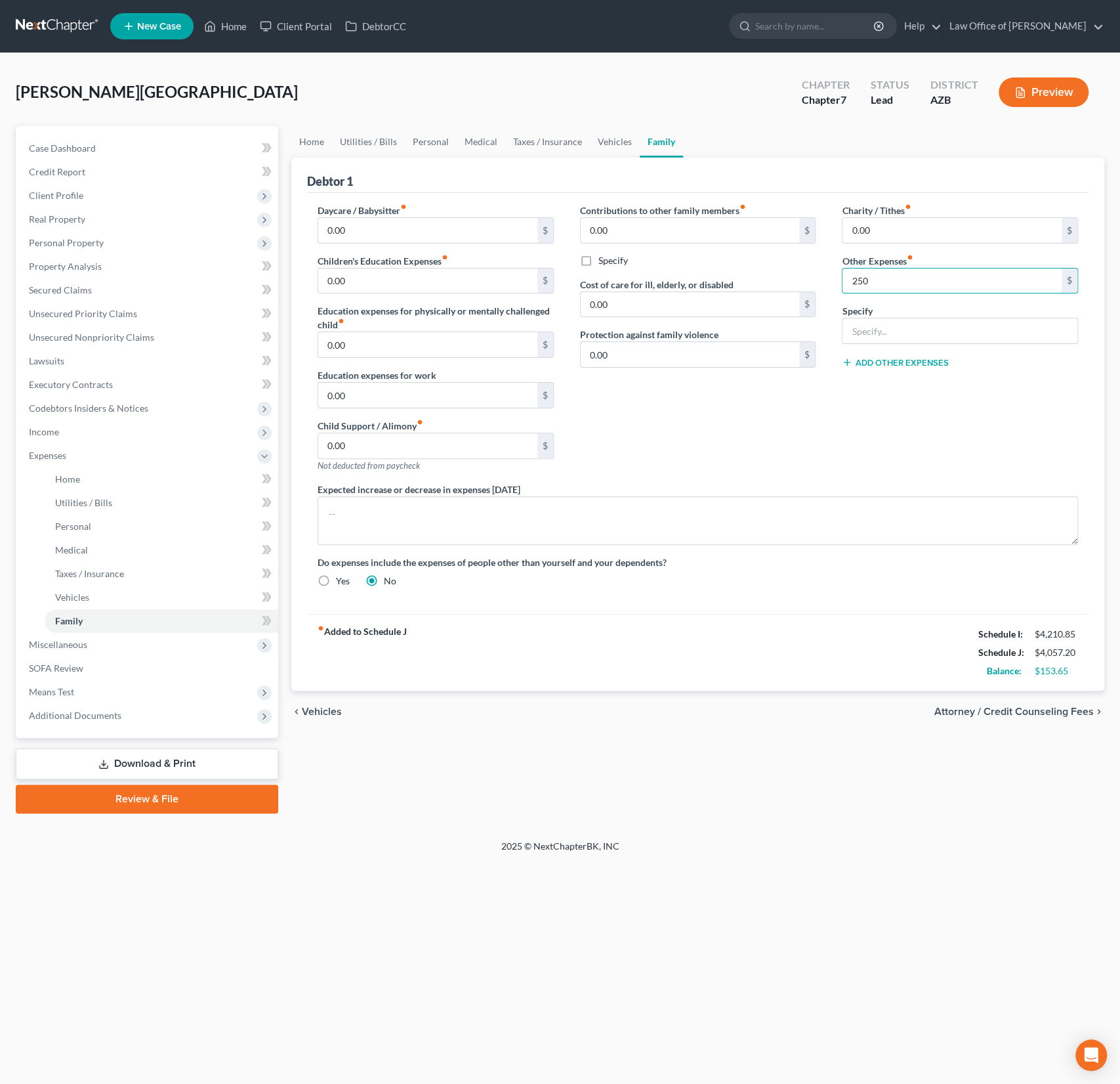
type input "250"
type input "Misc."
click at [761, 423] on div "Contributions to other family members fiber_manual_record 0.00 $ Specify Cost o…" at bounding box center [698, 343] width 263 height 279
click at [247, 99] on div "[PERSON_NAME] Upgraded Chapter Chapter 7 Status Lead District [GEOGRAPHIC_DATA]…" at bounding box center [560, 98] width 1089 height 57
click at [188, 757] on link "Download & Print" at bounding box center [147, 763] width 263 height 31
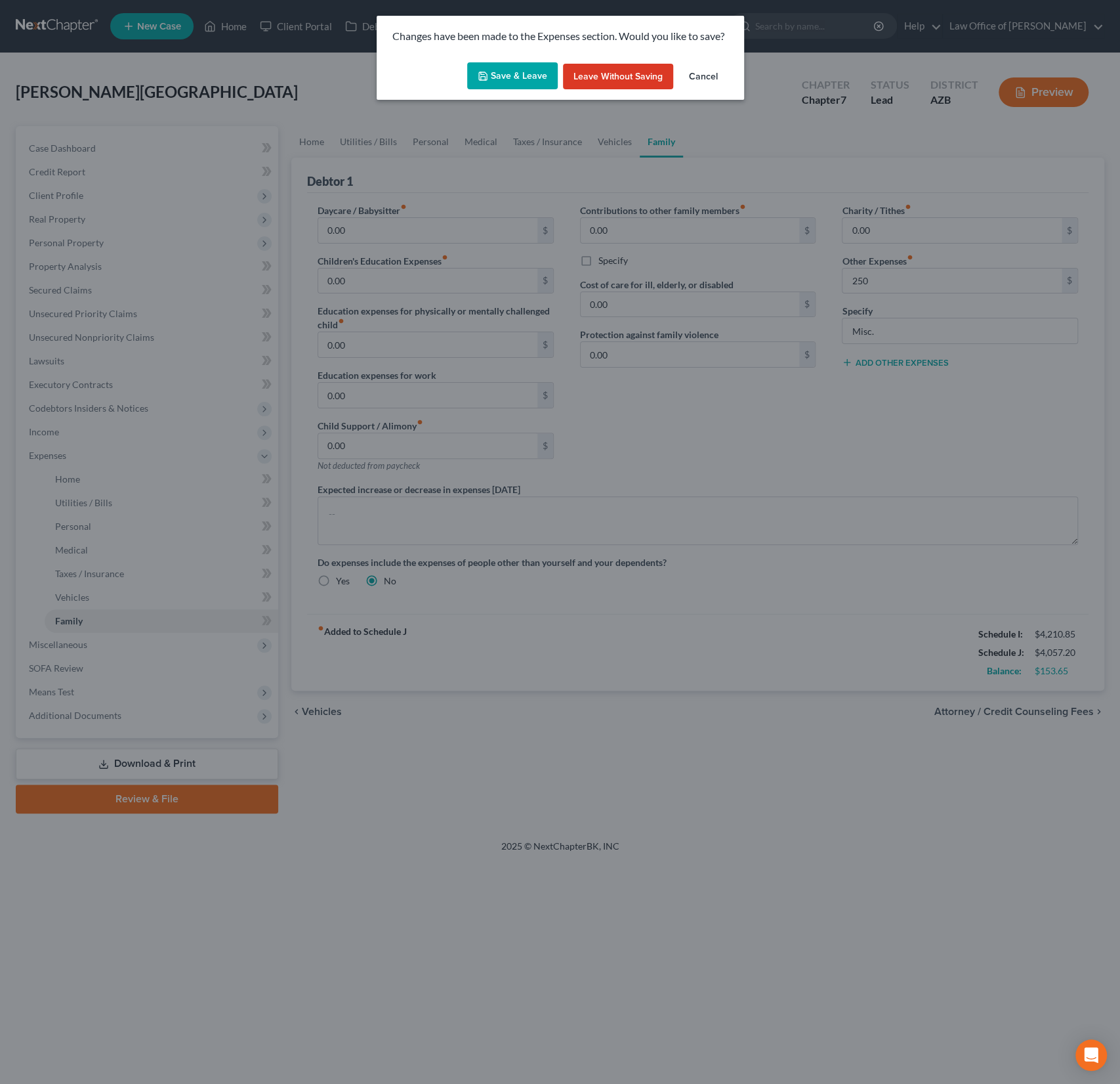
click at [526, 79] on button "Save & Leave" at bounding box center [512, 76] width 91 height 28
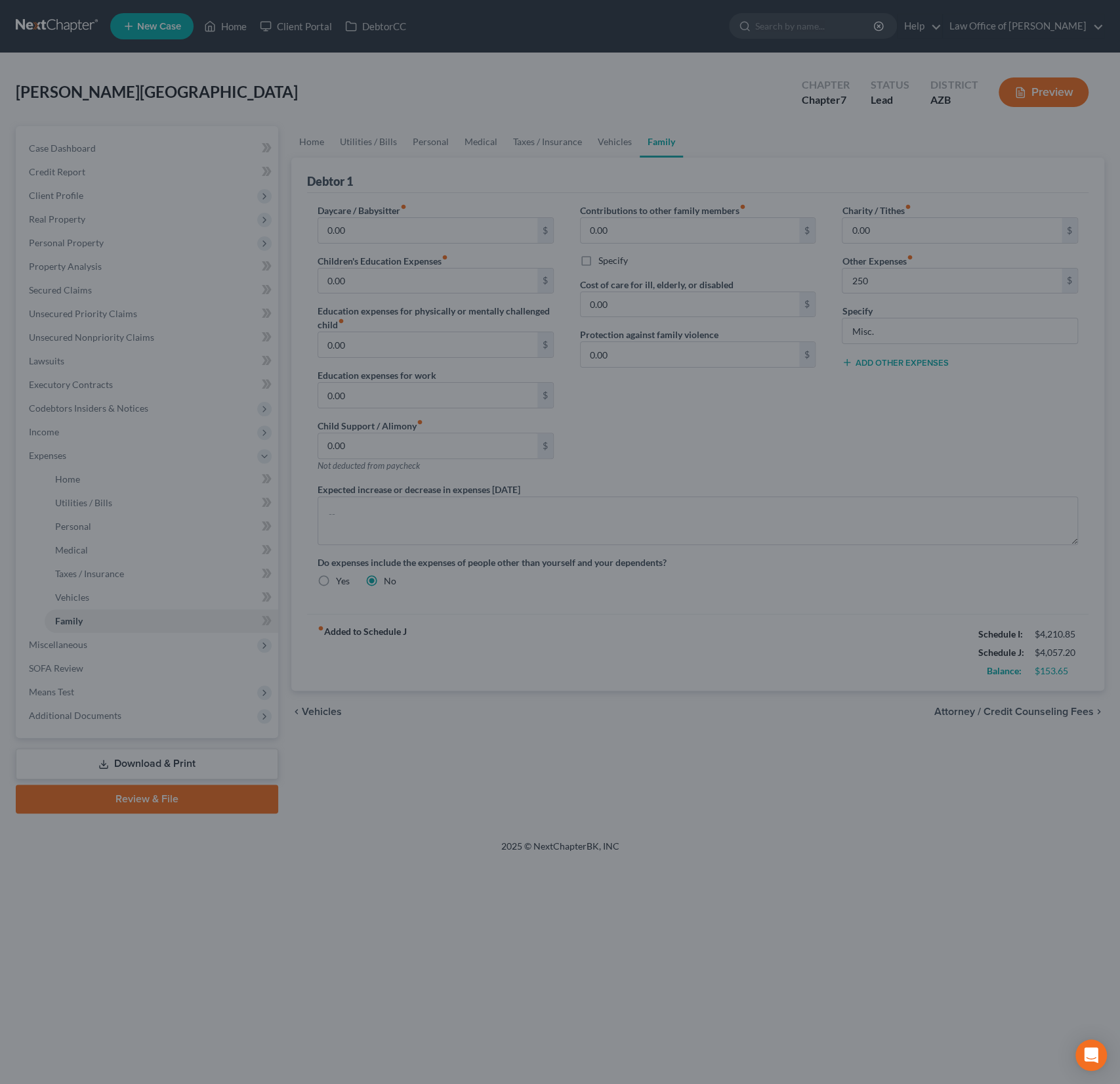
type input "250.00"
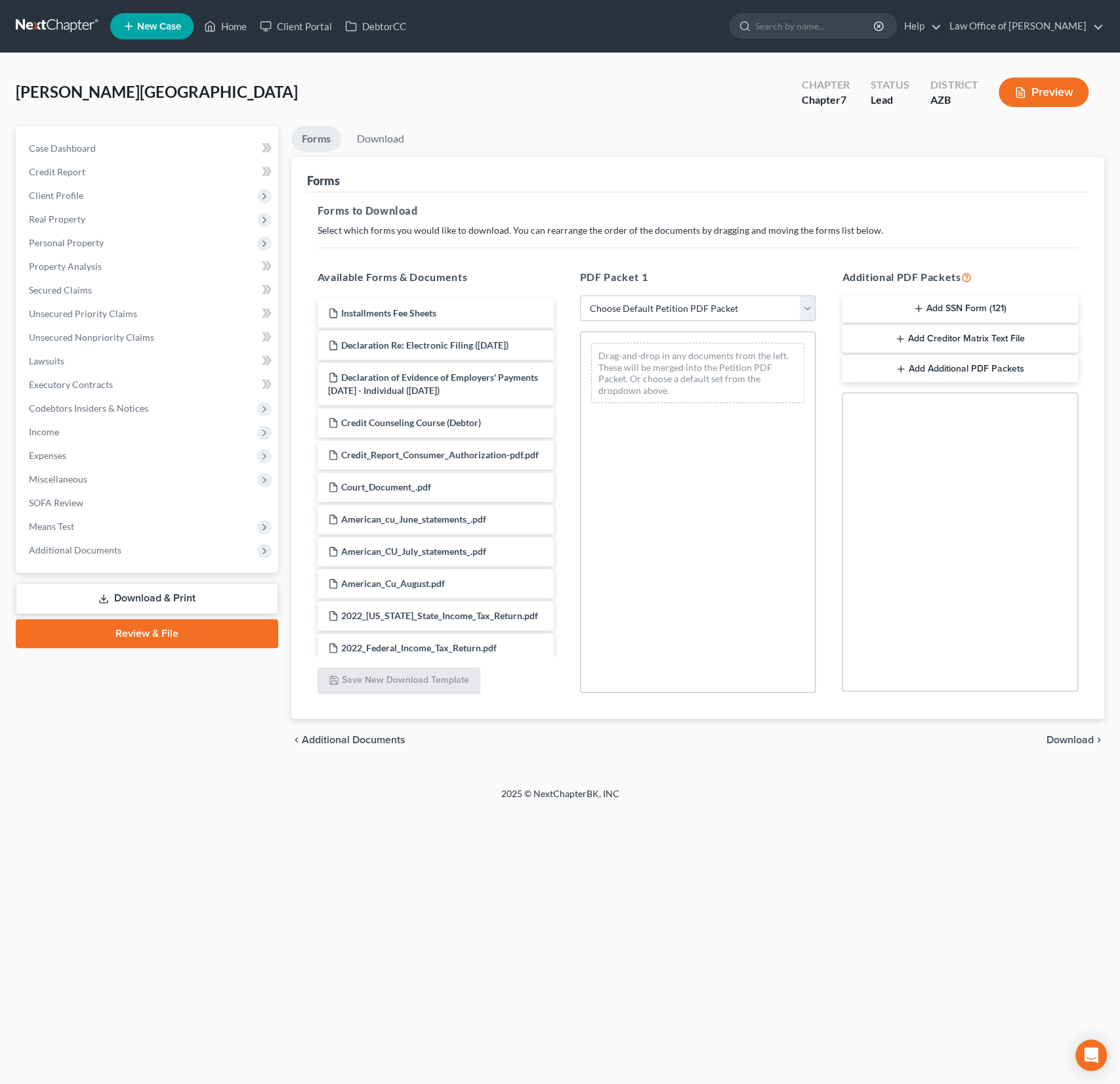
click at [672, 304] on select "Choose Default Petition PDF Packet Complete Bankruptcy Petition (all forms and …" at bounding box center [698, 308] width 236 height 26
select select "0"
click at [580, 295] on select "Choose Default Petition PDF Packet Complete Bankruptcy Petition (all forms and …" at bounding box center [698, 308] width 236 height 26
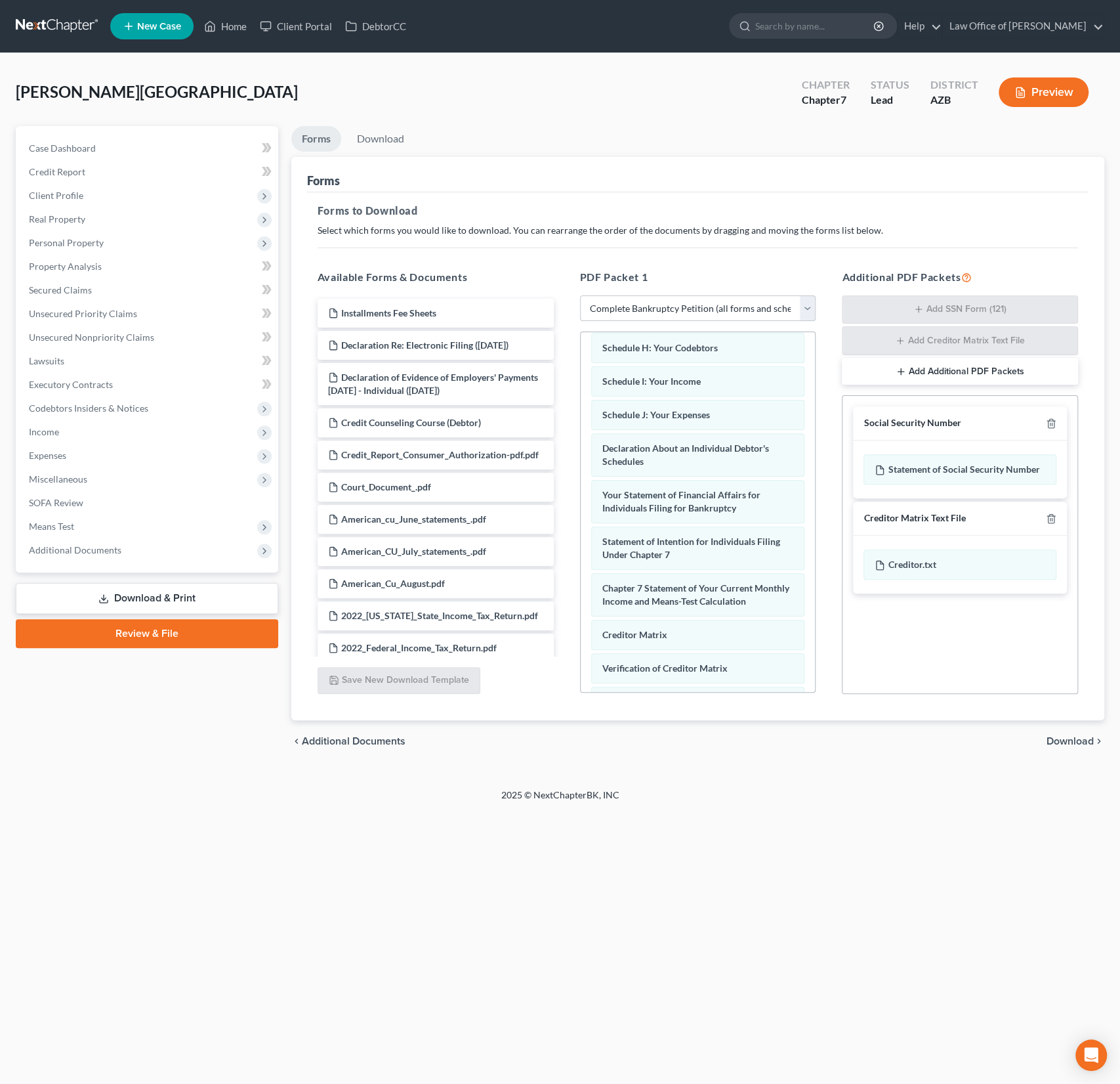
scroll to position [433, 0]
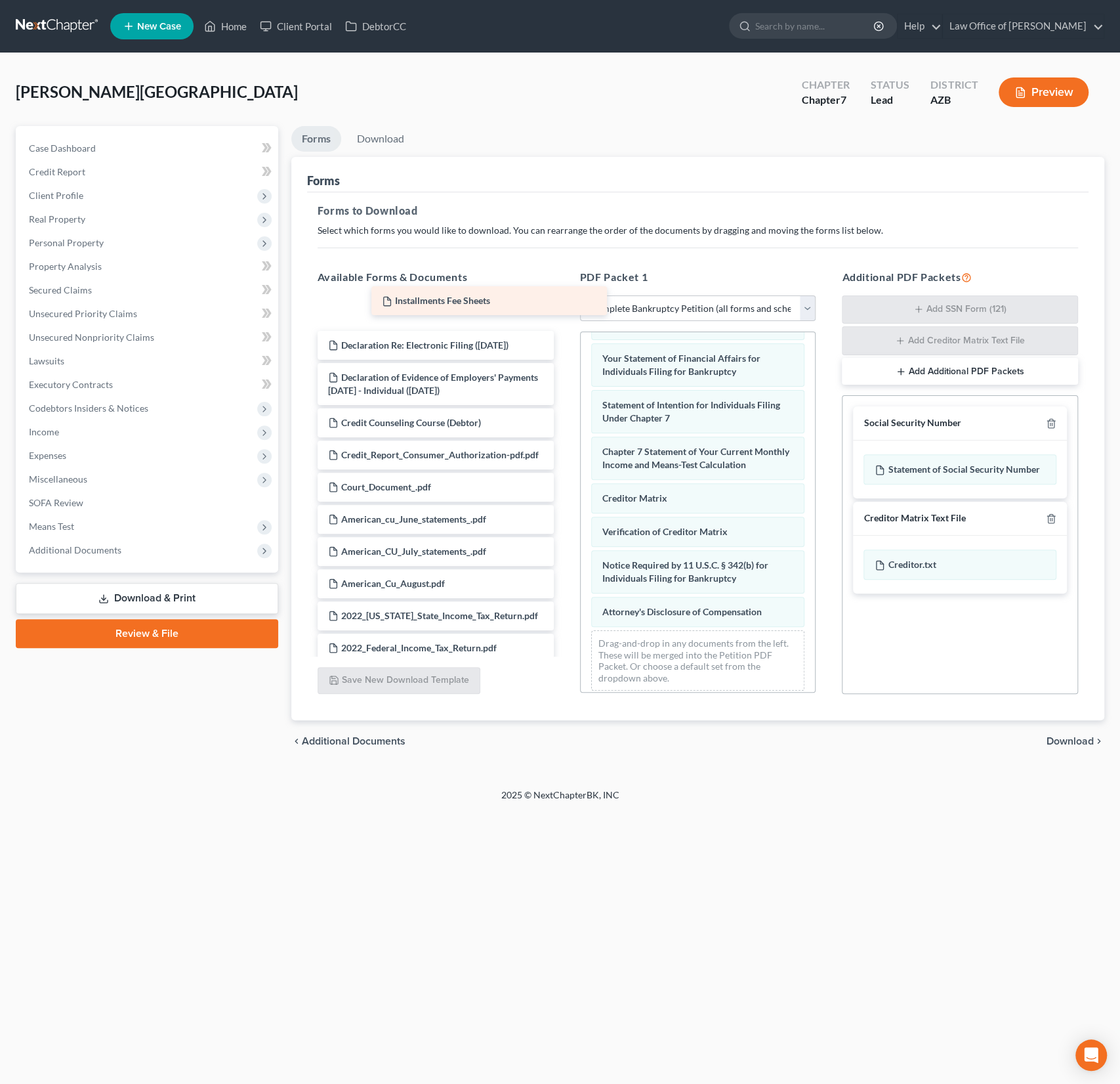
drag, startPoint x: 410, startPoint y: 311, endPoint x: 459, endPoint y: 308, distance: 49.1
click at [459, 308] on div "Installments Fee Sheets Installments Fee Sheets Installments Fee Sheets Declara…" at bounding box center [436, 970] width 257 height 1342
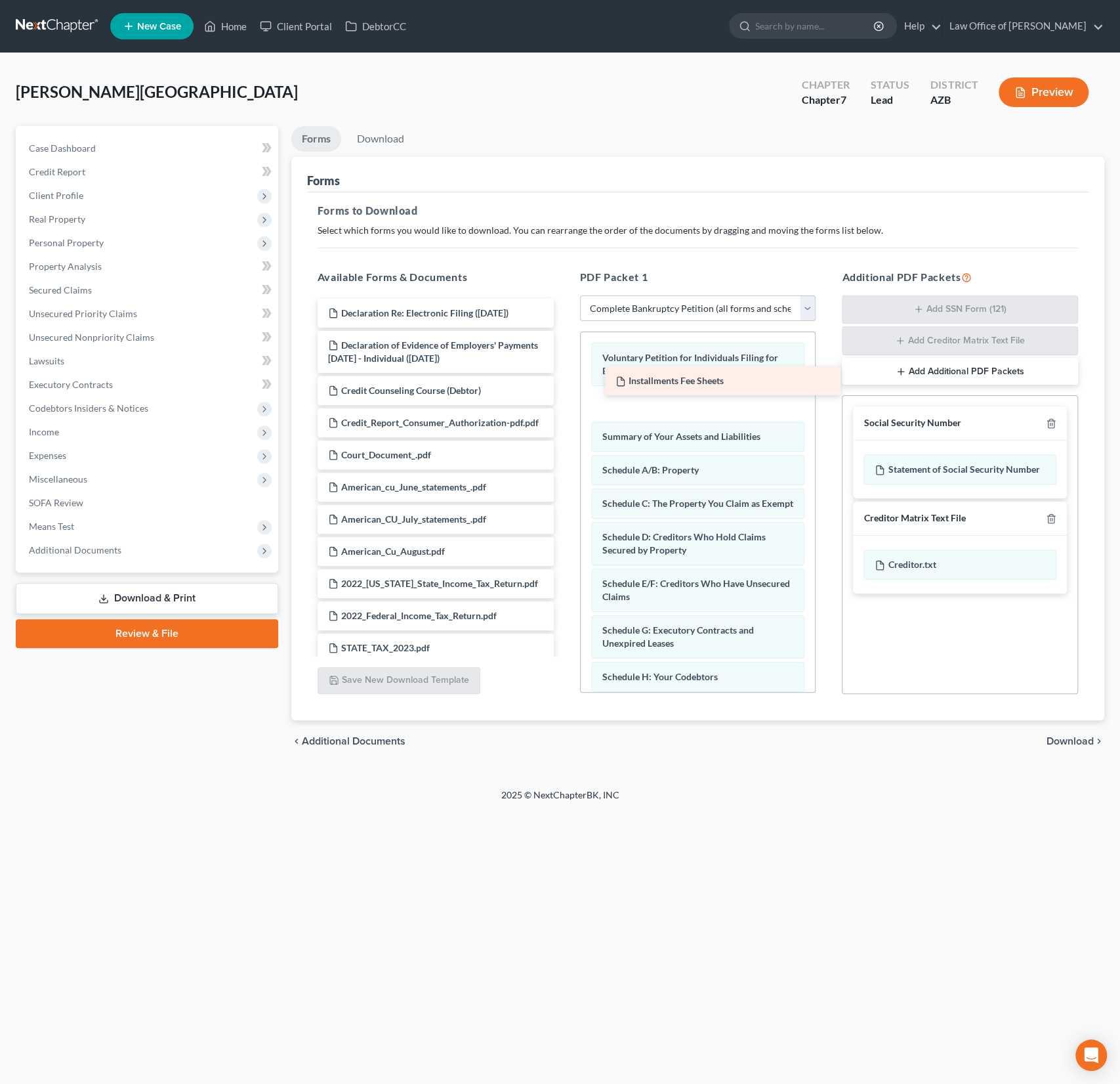
drag, startPoint x: 412, startPoint y: 316, endPoint x: 697, endPoint y: 395, distance: 295.7
click at [565, 395] on div "Installments Fee Sheets Installments Fee Sheets Declaration Re: Electronic Fili…" at bounding box center [436, 954] width 257 height 1310
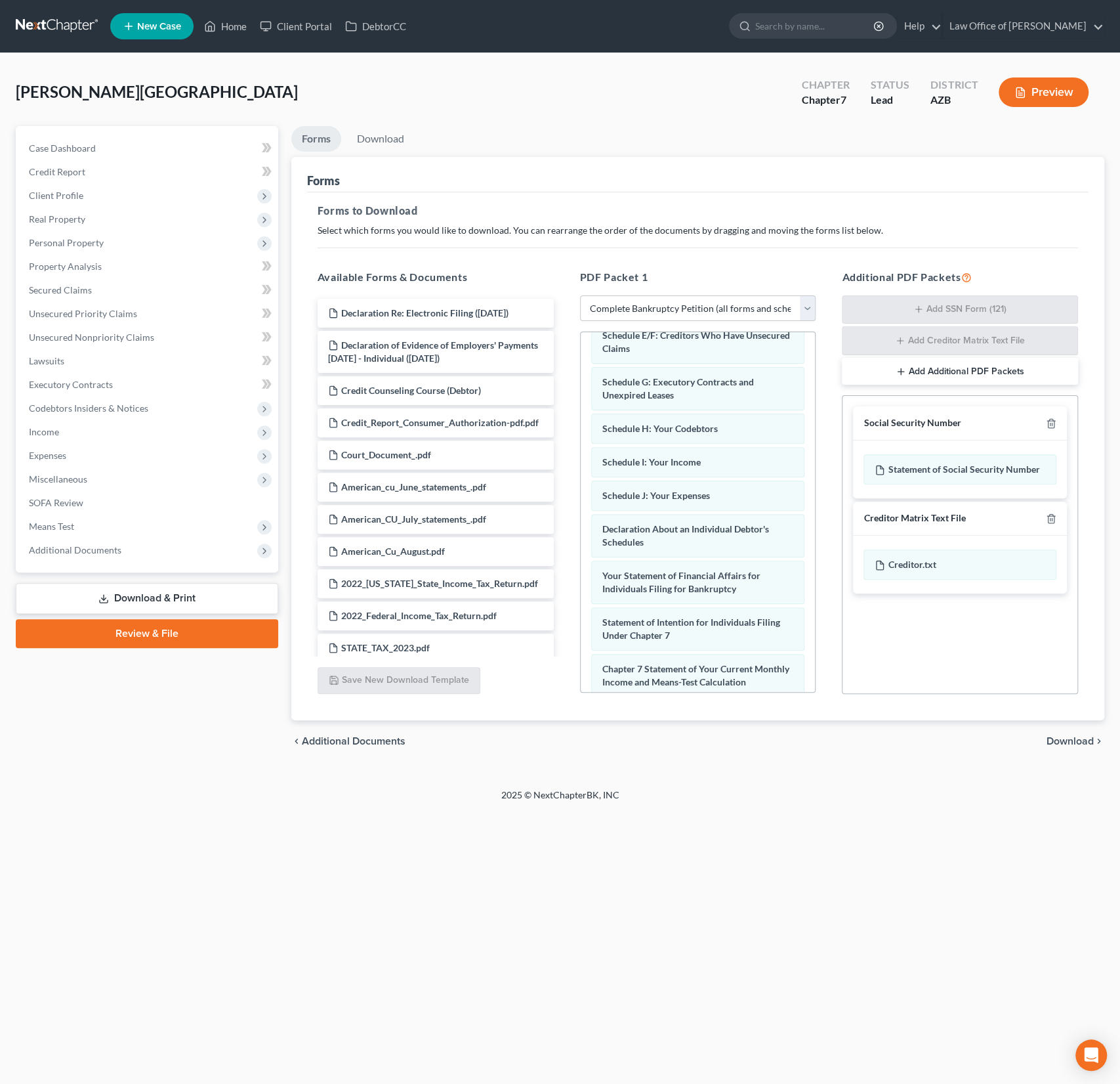
scroll to position [467, 0]
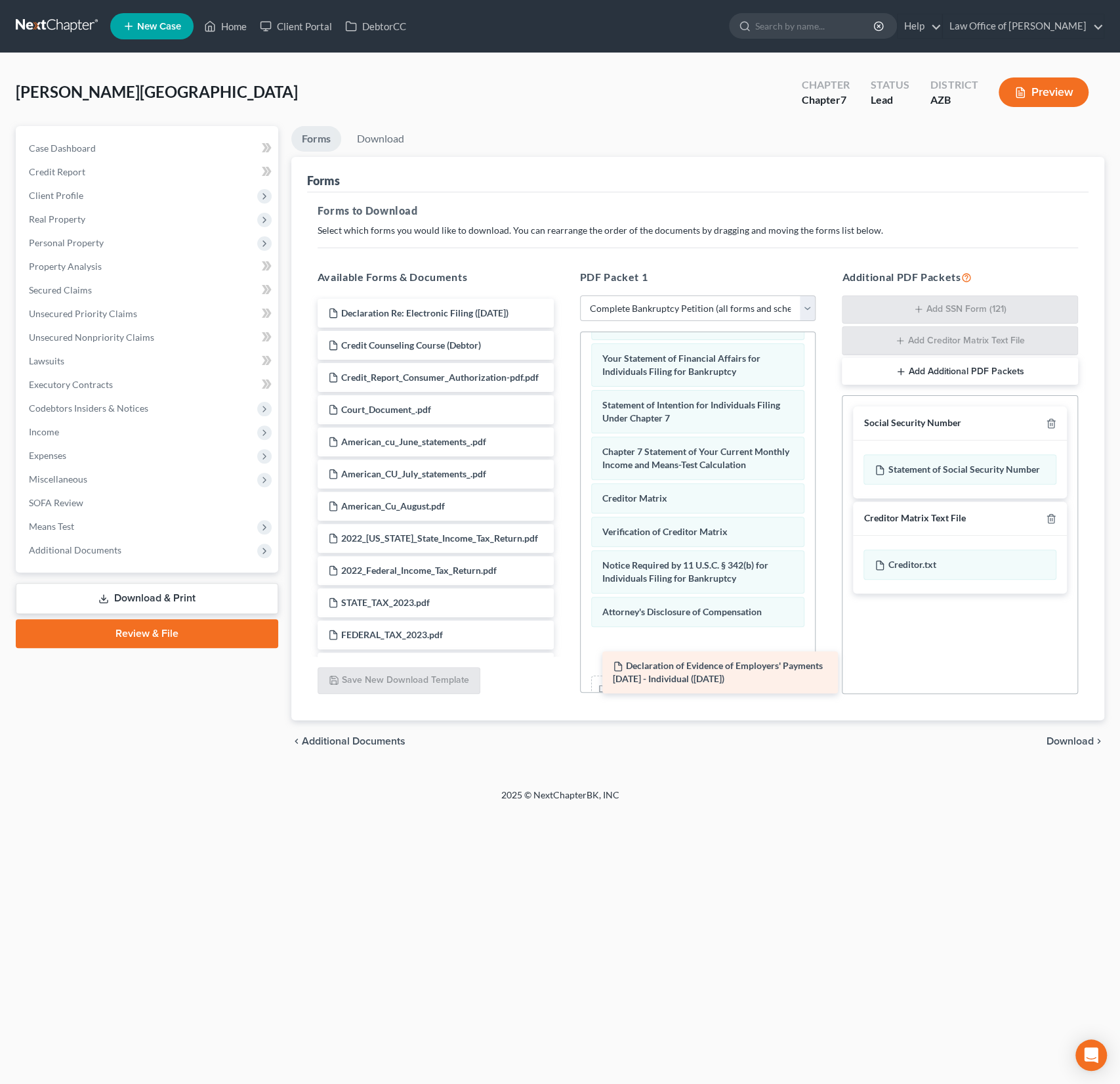
drag, startPoint x: 455, startPoint y: 351, endPoint x: 723, endPoint y: 672, distance: 418.2
click at [565, 672] on div "Declaration of Evidence of Employers' Payments [DATE] - Individual ([DATE]) Dec…" at bounding box center [436, 931] width 257 height 1264
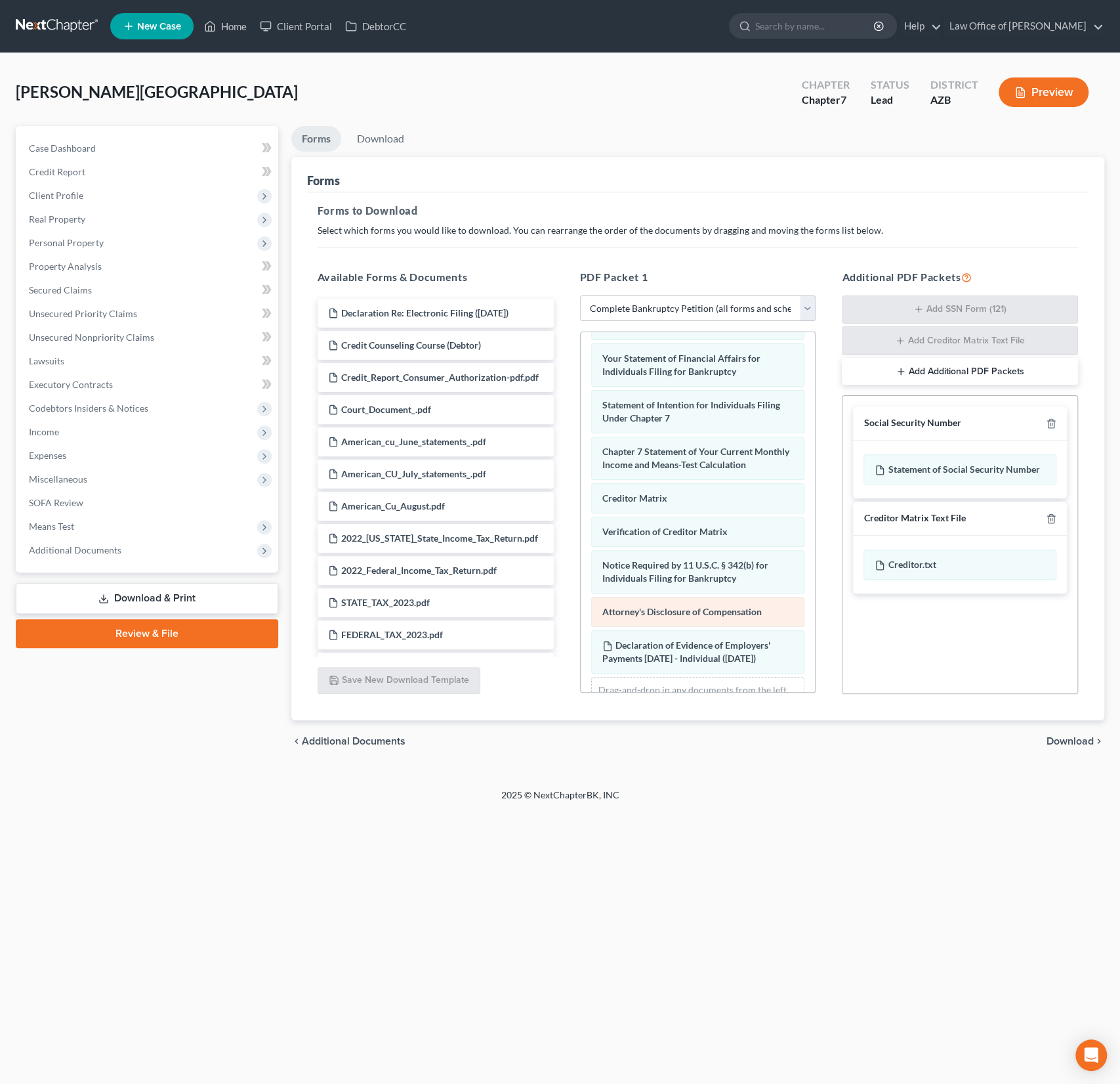
scroll to position [526, 0]
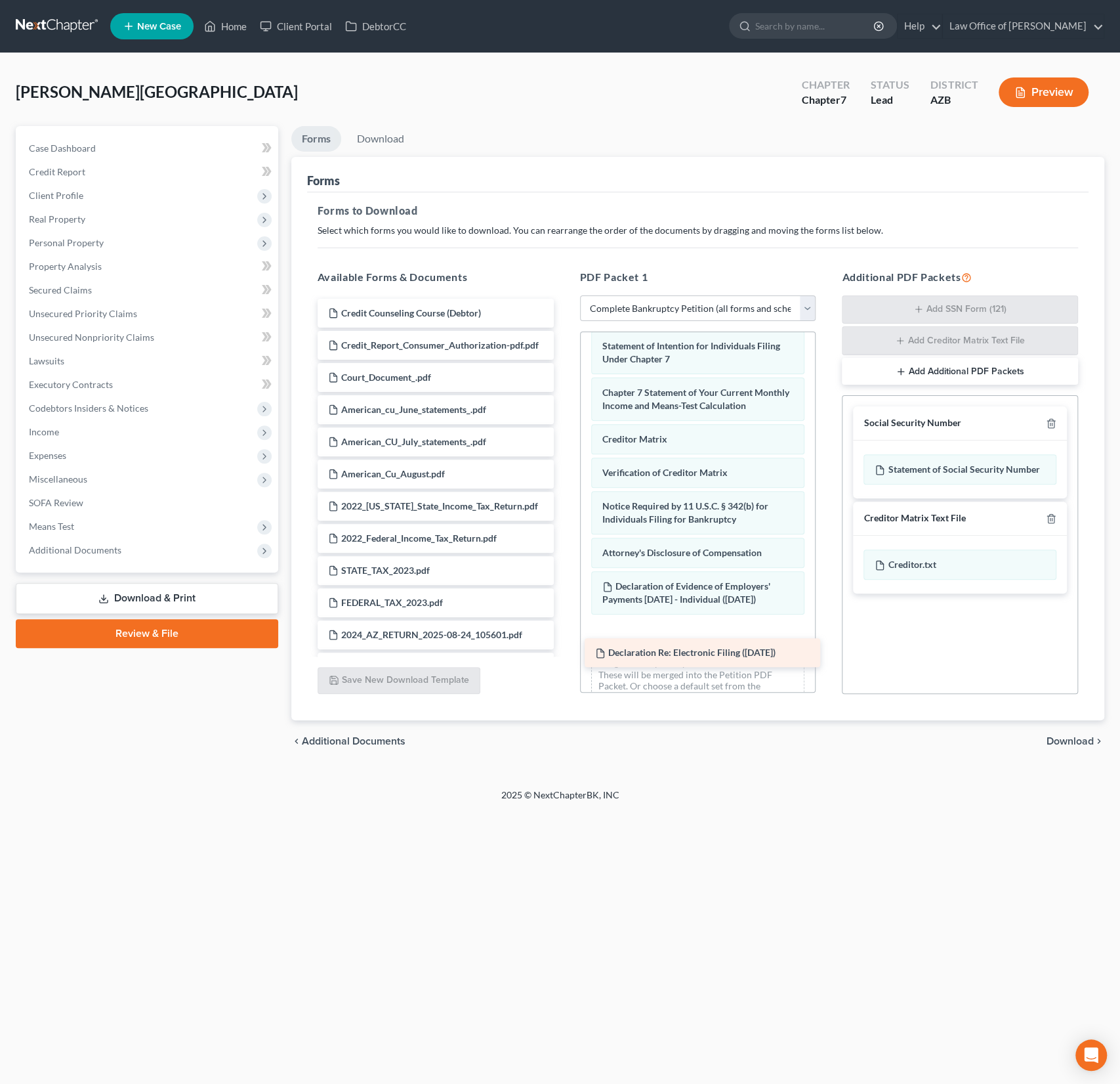
drag, startPoint x: 426, startPoint y: 307, endPoint x: 693, endPoint y: 641, distance: 427.6
click at [565, 641] on div "Declaration Re: Electronic Filing ([DATE]) Declaration Re: Electronic Filing ([…" at bounding box center [436, 915] width 257 height 1232
click at [1056, 736] on span "Download" at bounding box center [1070, 741] width 47 height 10
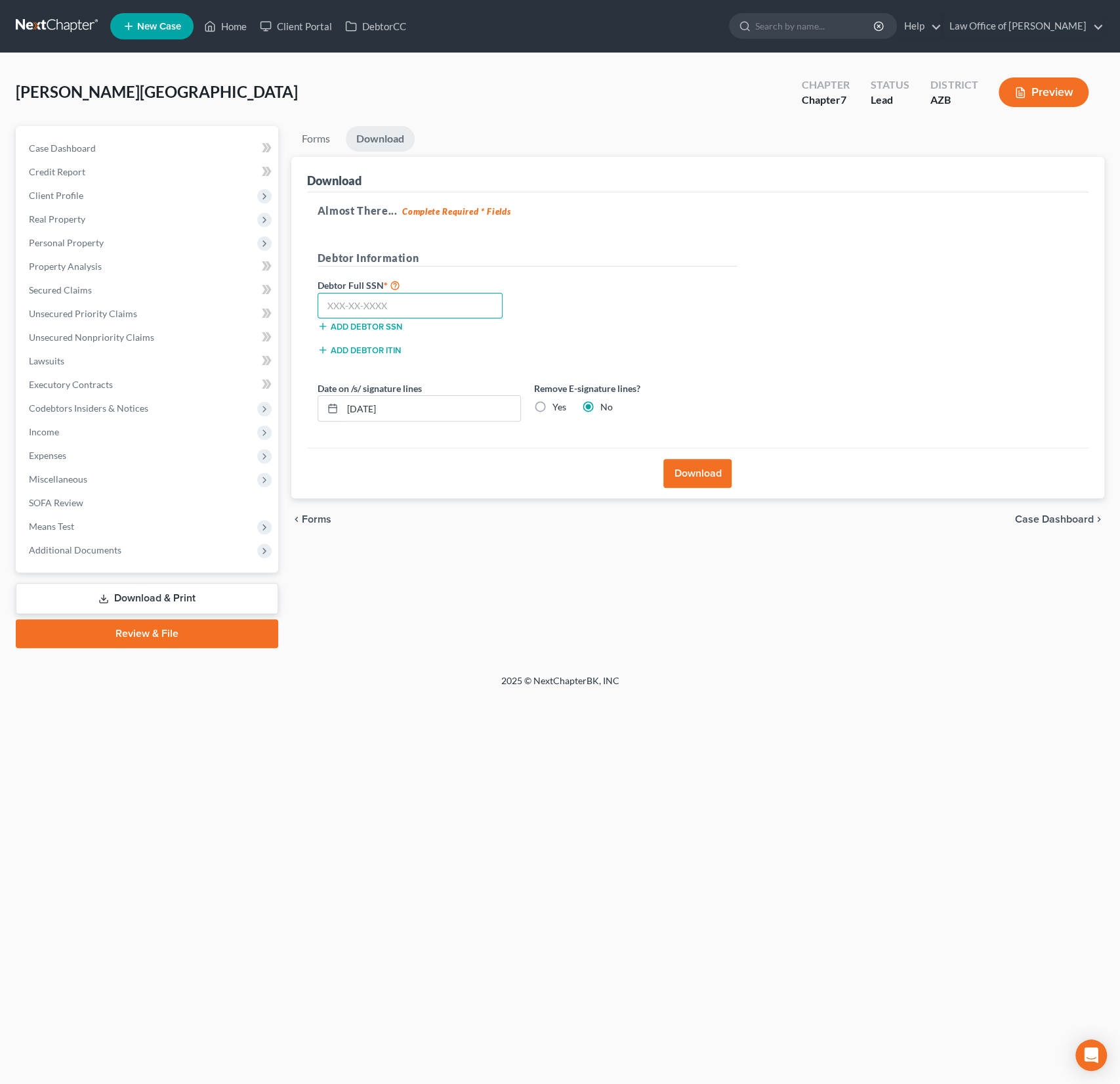
click at [389, 303] on input "text" at bounding box center [410, 306] width 186 height 26
click at [553, 405] on label "Yes" at bounding box center [560, 407] width 13 height 13
click at [558, 405] on input "Yes" at bounding box center [562, 405] width 8 height 8
radio input "true"
radio input "false"
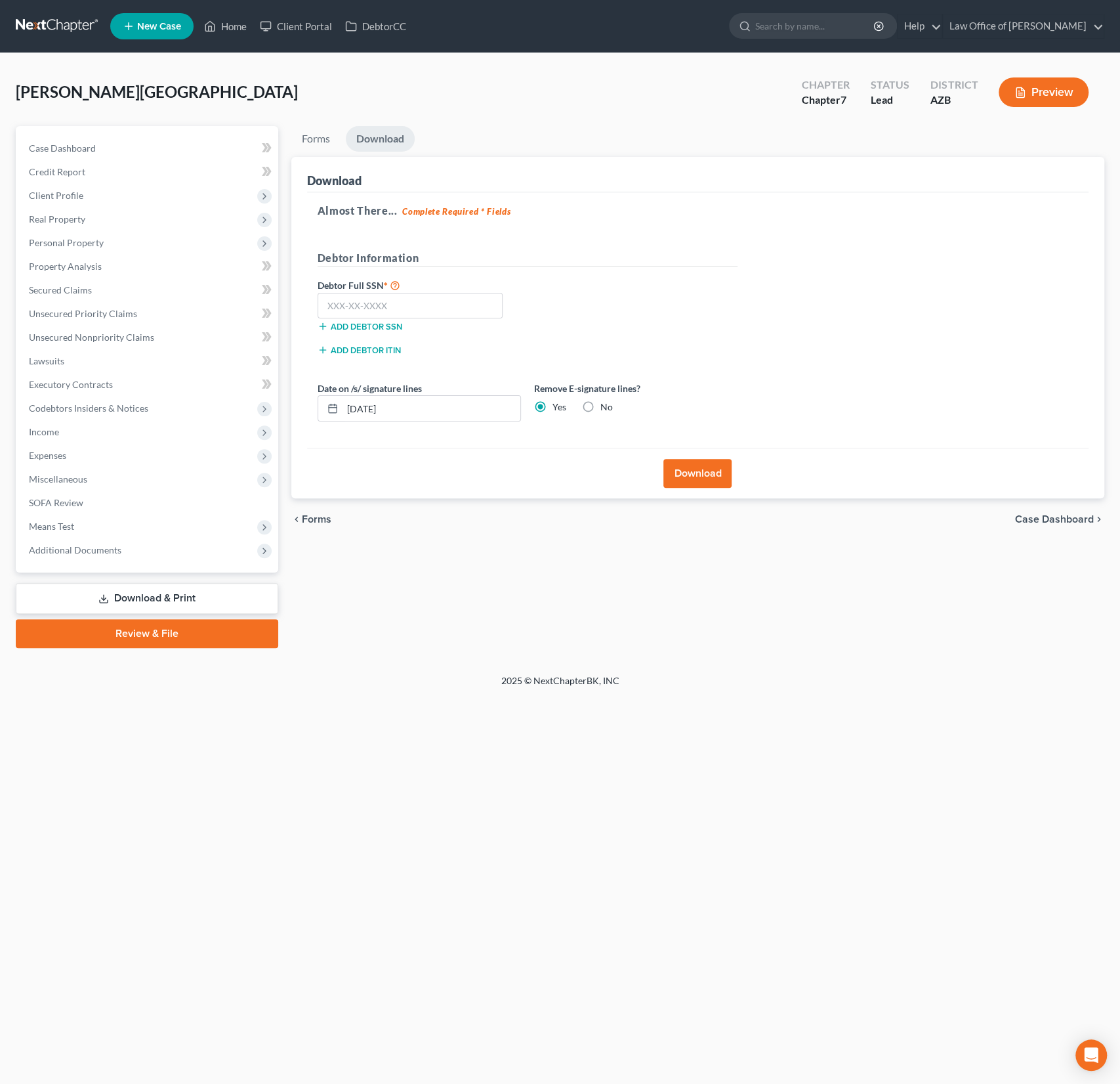
click at [696, 470] on button "Download" at bounding box center [697, 473] width 68 height 29
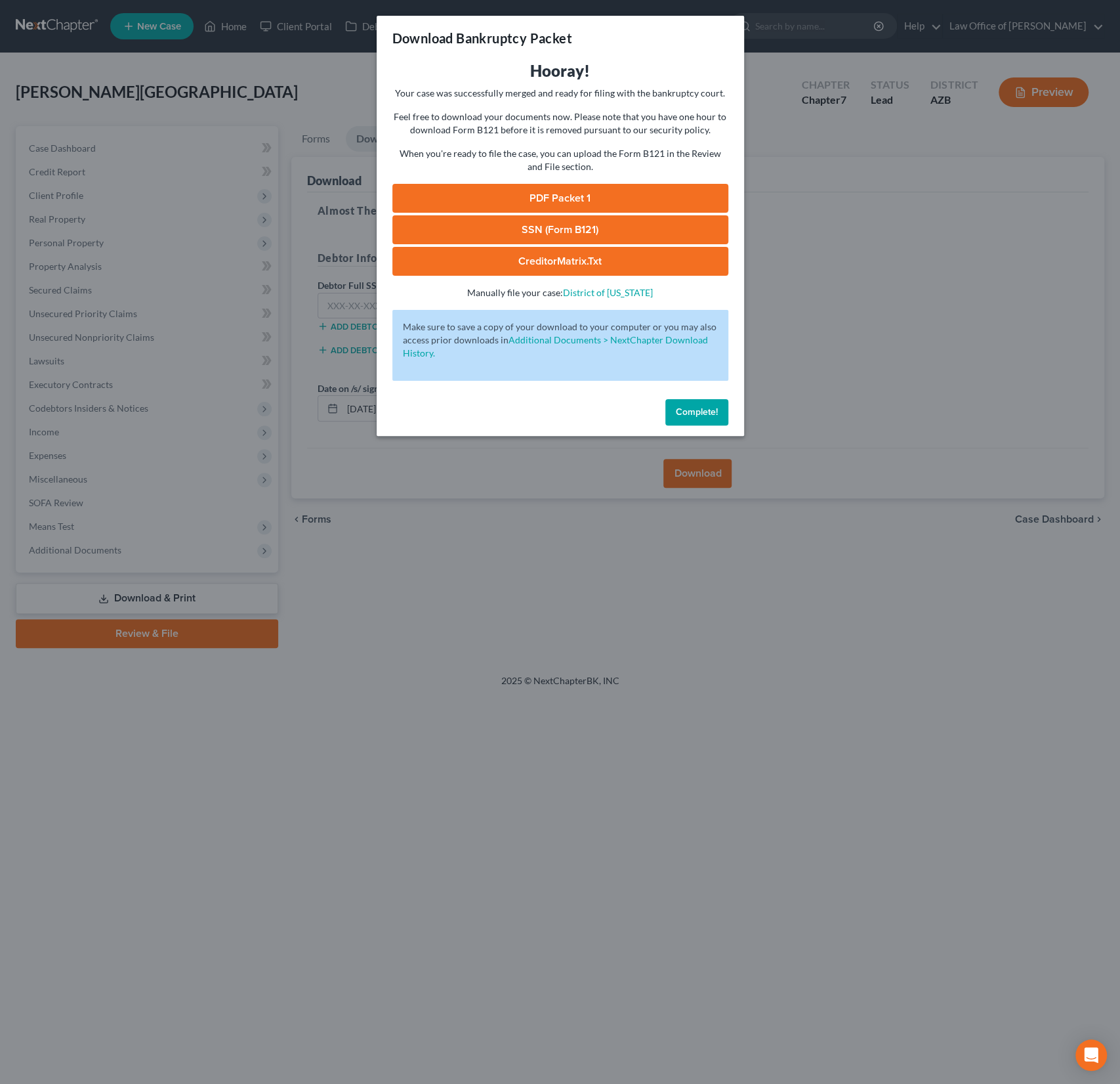
click at [532, 193] on link "PDF Packet 1" at bounding box center [560, 198] width 336 height 29
click at [711, 413] on span "Complete!" at bounding box center [697, 412] width 42 height 11
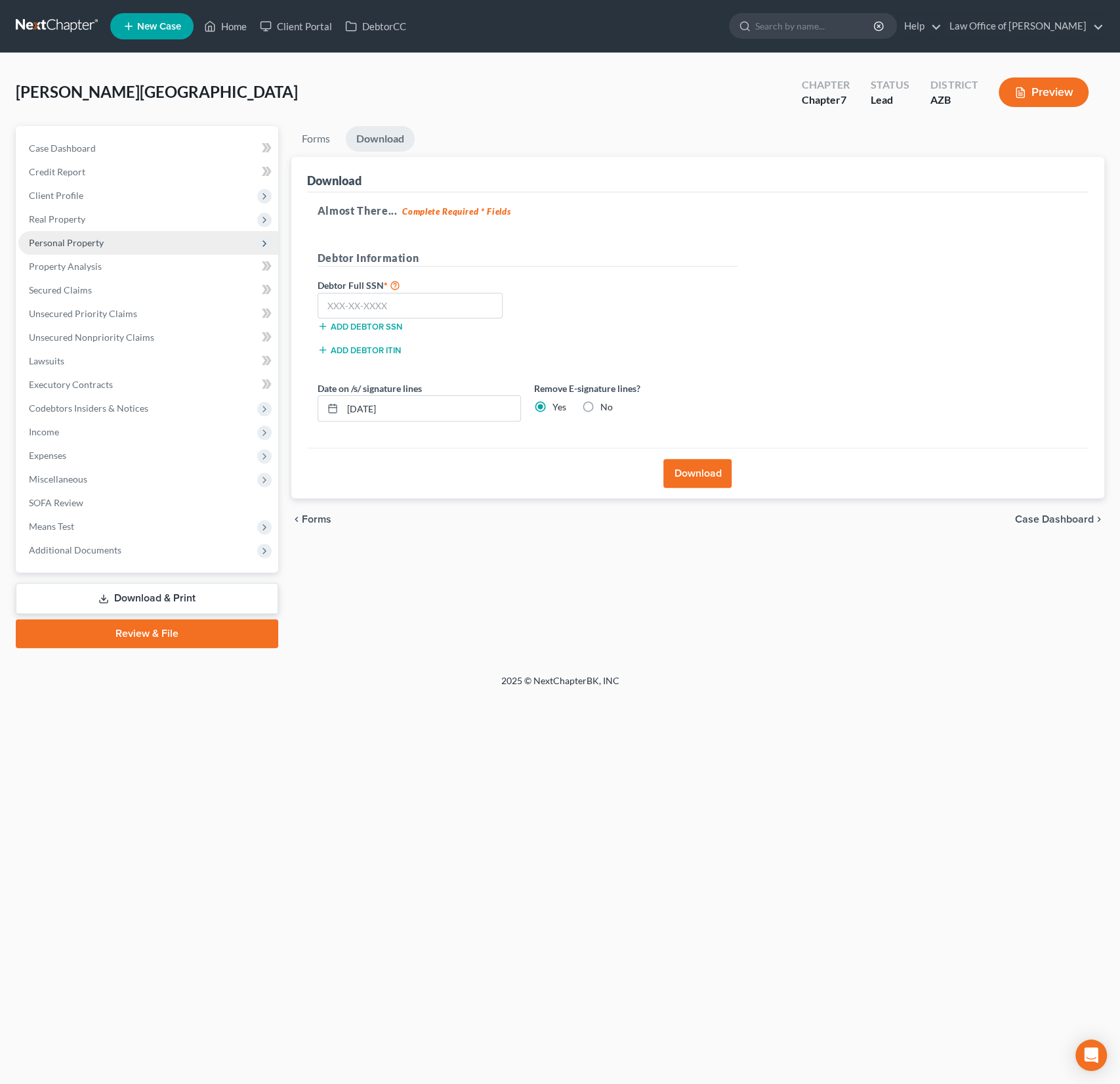
click at [66, 252] on span "Personal Property" at bounding box center [148, 243] width 260 height 24
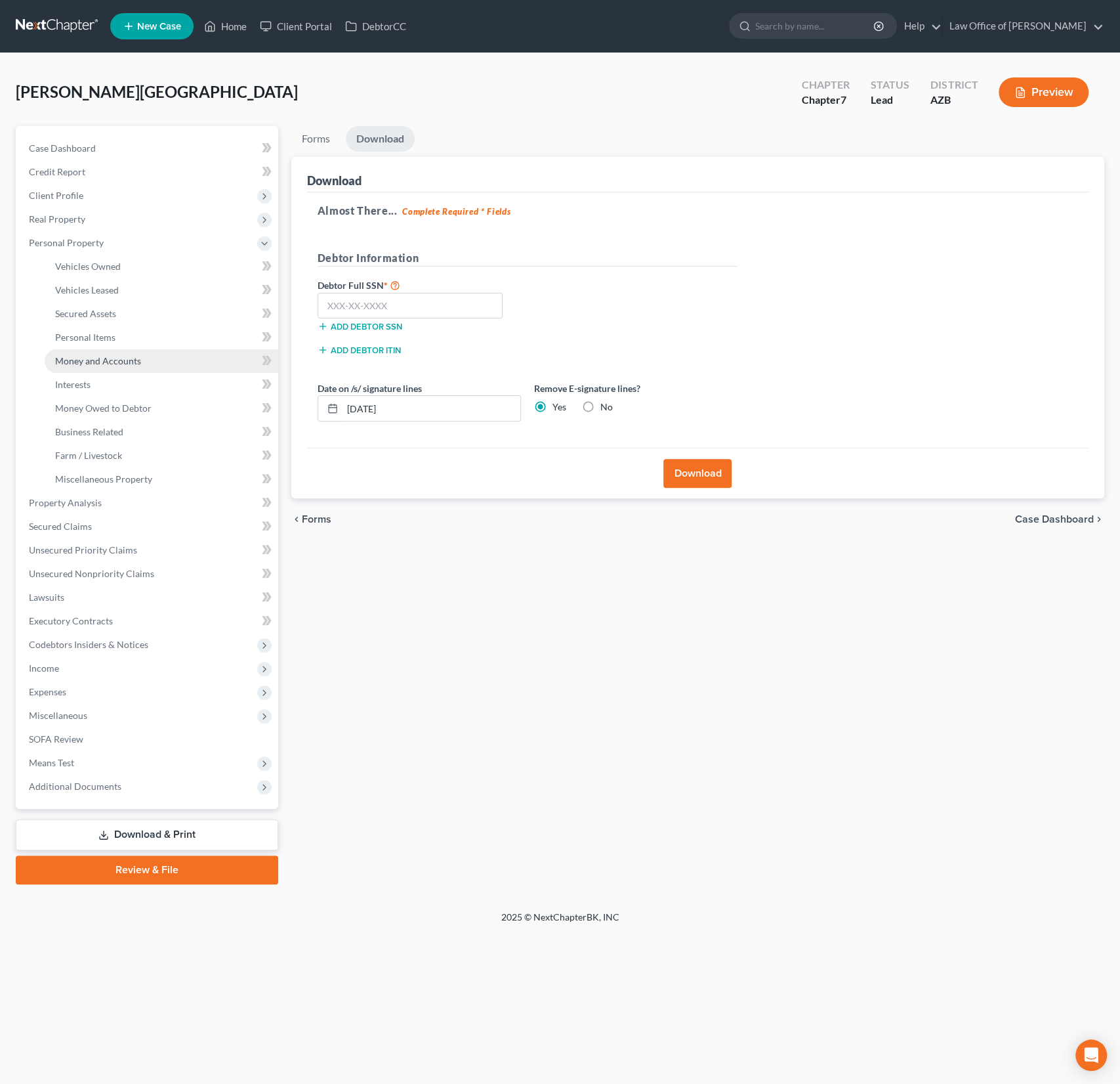
click at [100, 364] on span "Money and Accounts" at bounding box center [98, 360] width 86 height 11
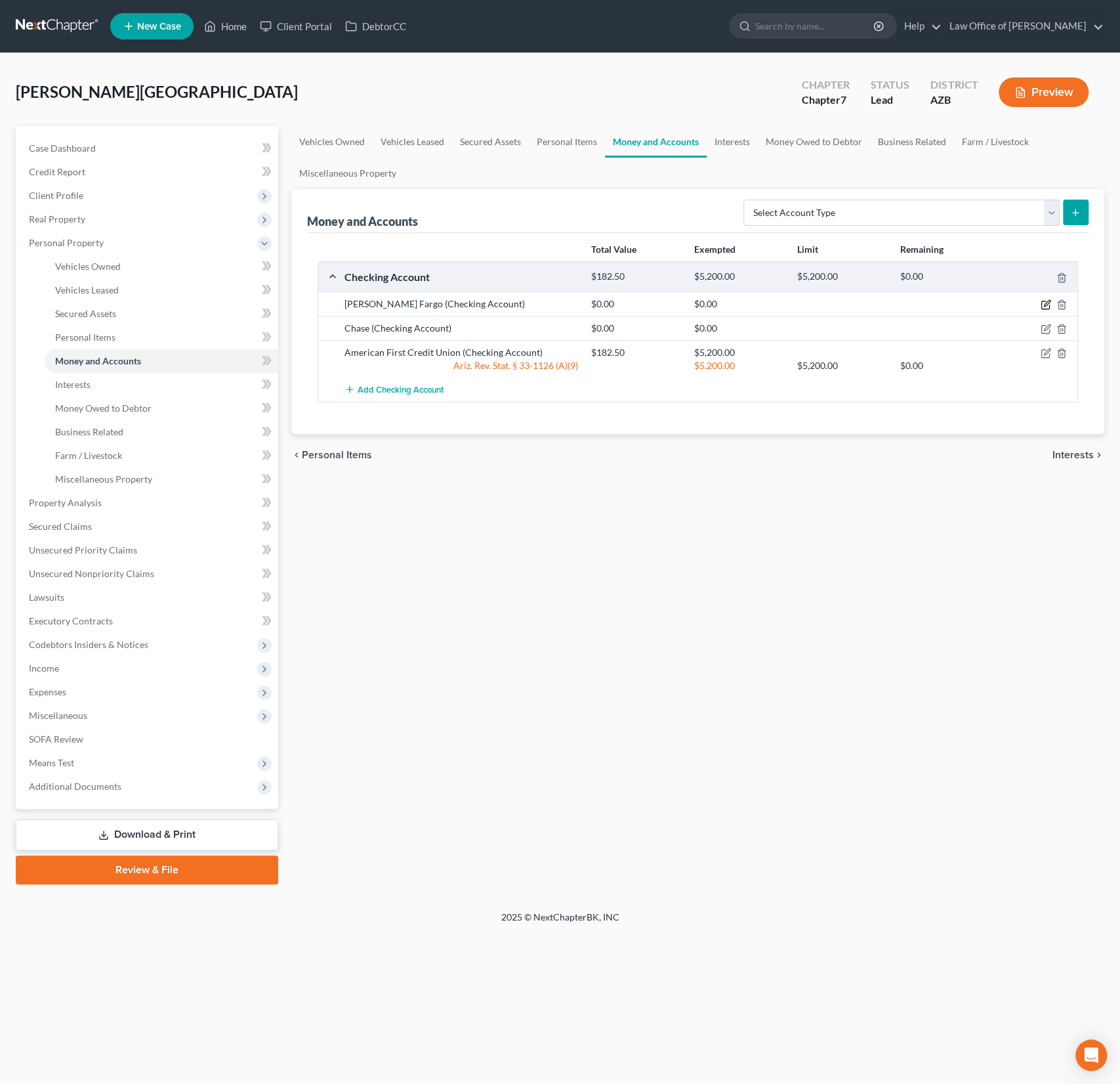
click at [1048, 302] on icon "button" at bounding box center [1046, 305] width 10 height 10
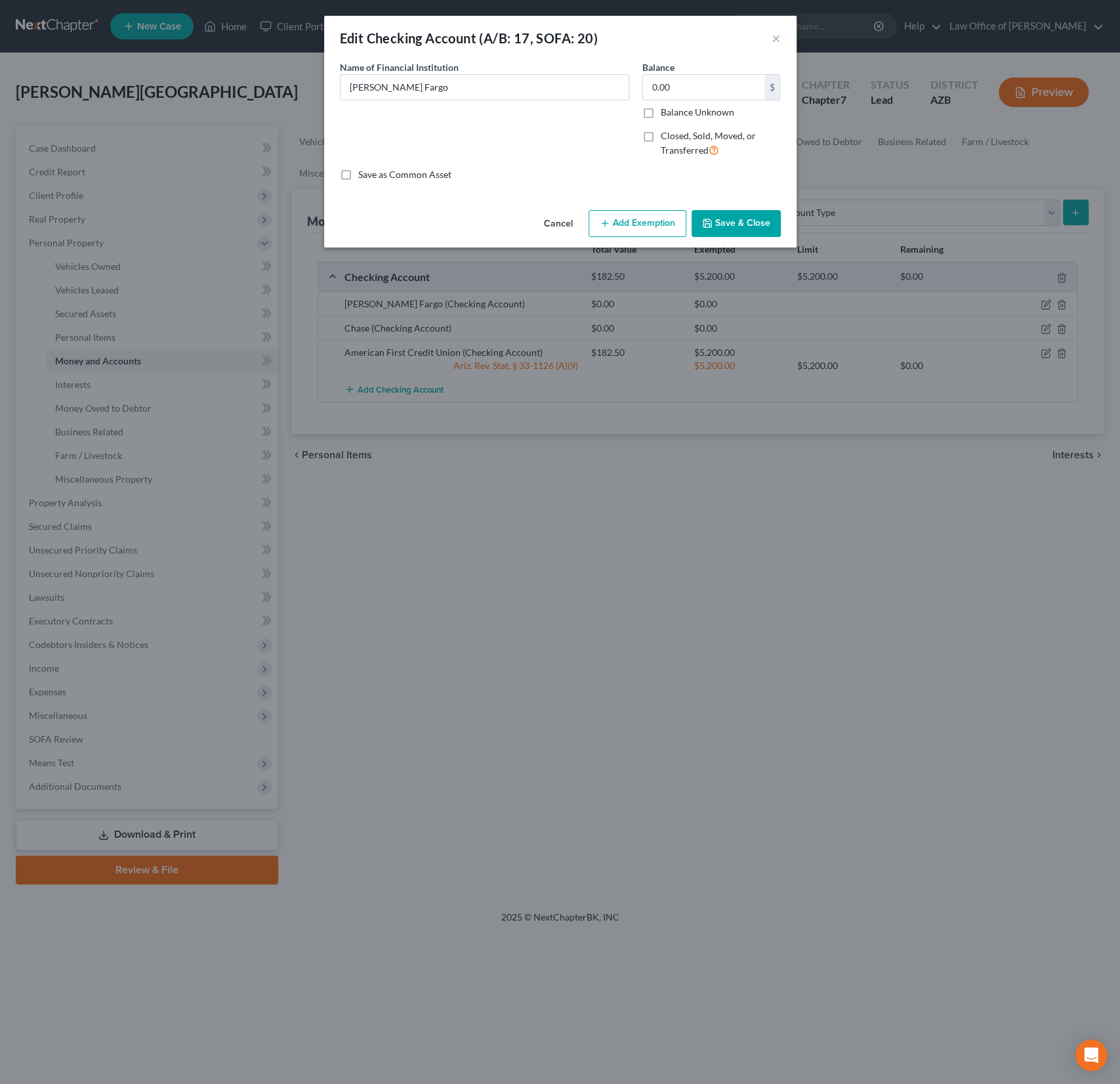
click at [661, 136] on label "Closed, Sold, Moved, or Transferred" at bounding box center [720, 144] width 120 height 29
click at [666, 136] on input "Closed, Sold, Moved, or Transferred" at bounding box center [671, 134] width 8 height 8
checkbox input "true"
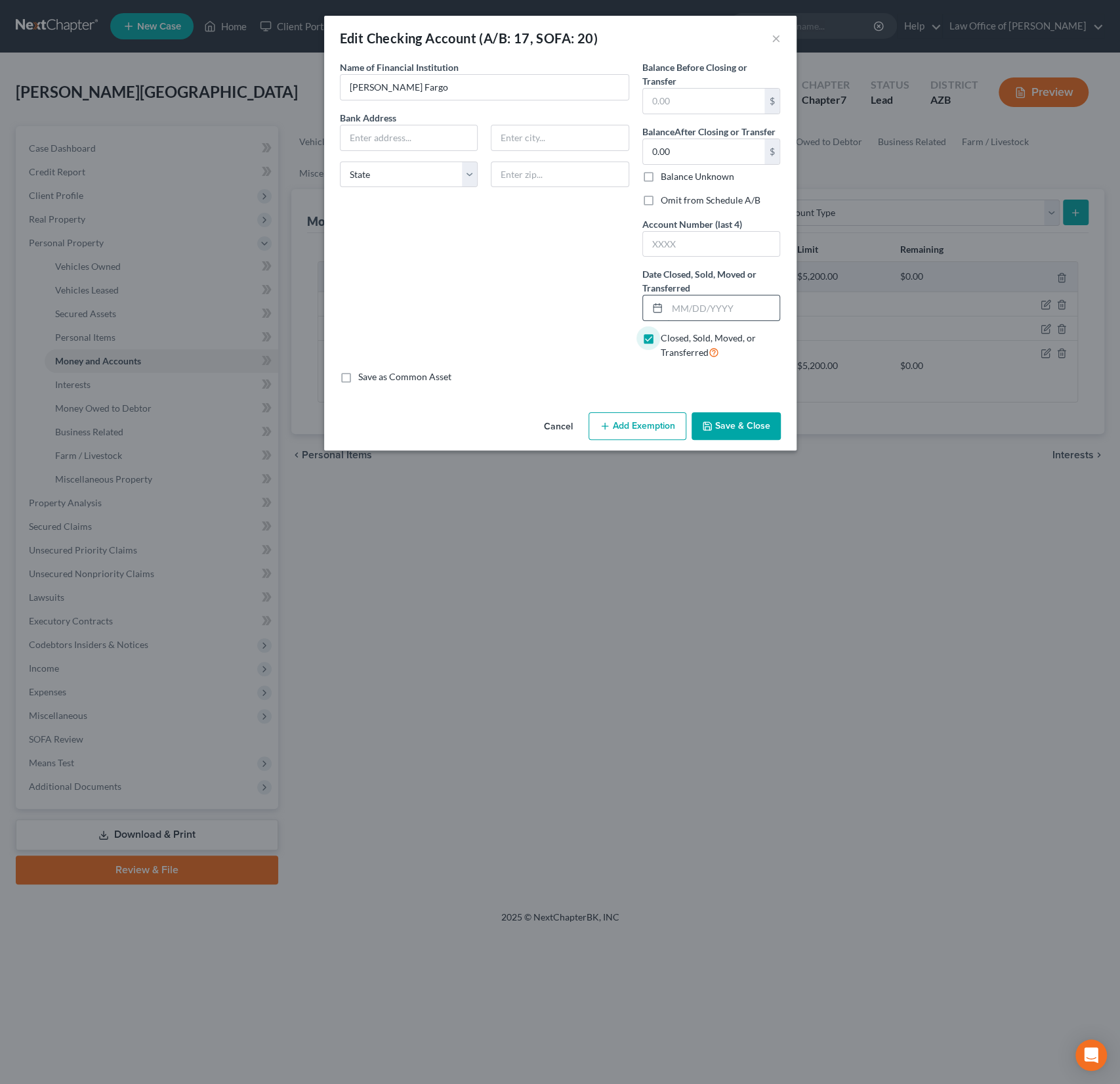
click at [700, 313] on input "text" at bounding box center [724, 308] width 113 height 25
click at [693, 303] on input "[DATE]" at bounding box center [724, 308] width 113 height 25
type input "[DATE]"
click at [661, 246] on input "text" at bounding box center [711, 244] width 137 height 25
click at [661, 195] on label "Omit from Schedule A/B" at bounding box center [710, 200] width 100 height 13
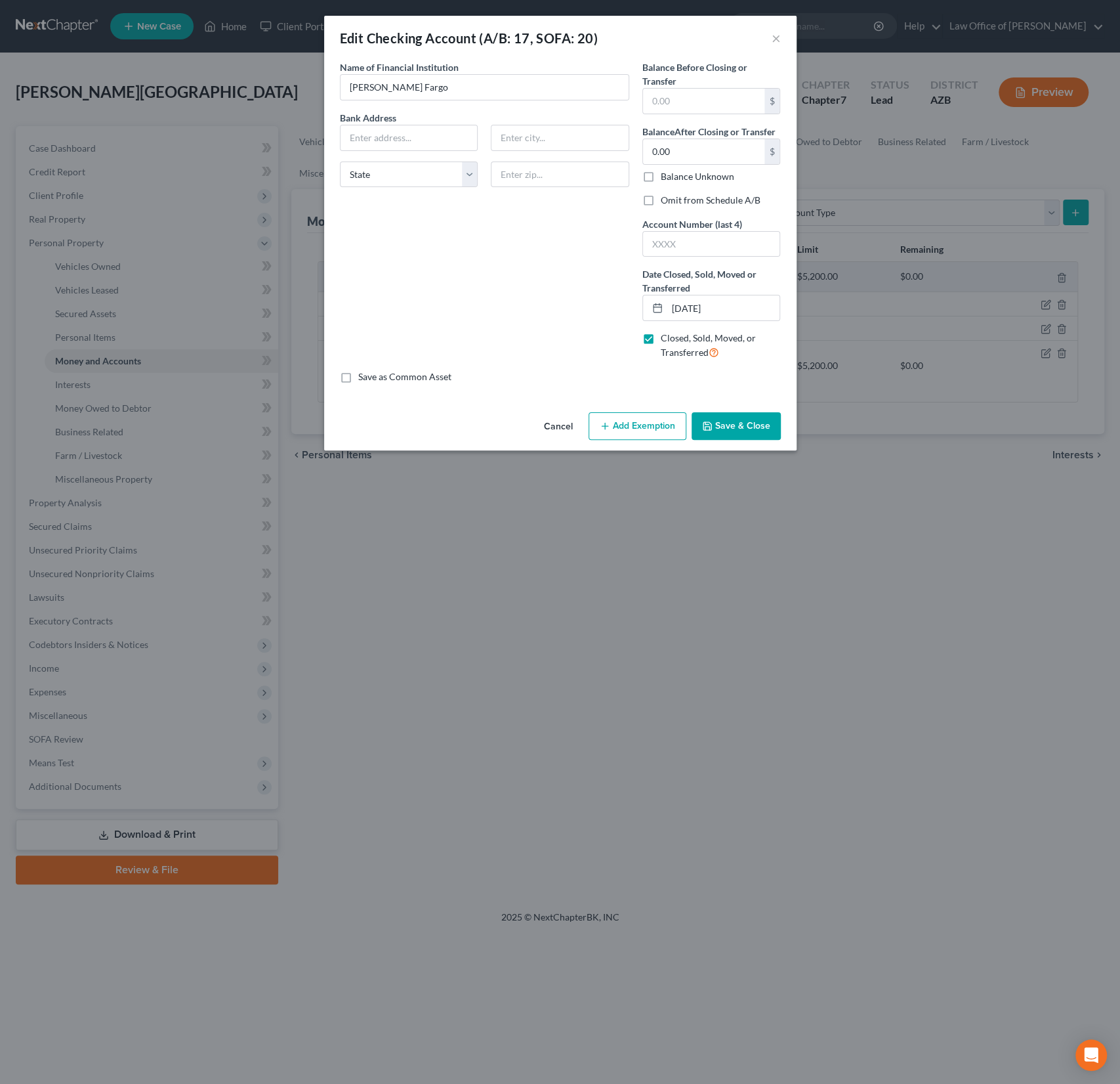
click at [666, 195] on input "Omit from Schedule A/B" at bounding box center [671, 198] width 8 height 8
checkbox input "true"
click at [666, 234] on input "text" at bounding box center [711, 244] width 137 height 25
click at [661, 243] on input "text" at bounding box center [711, 244] width 137 height 25
type input "3311"
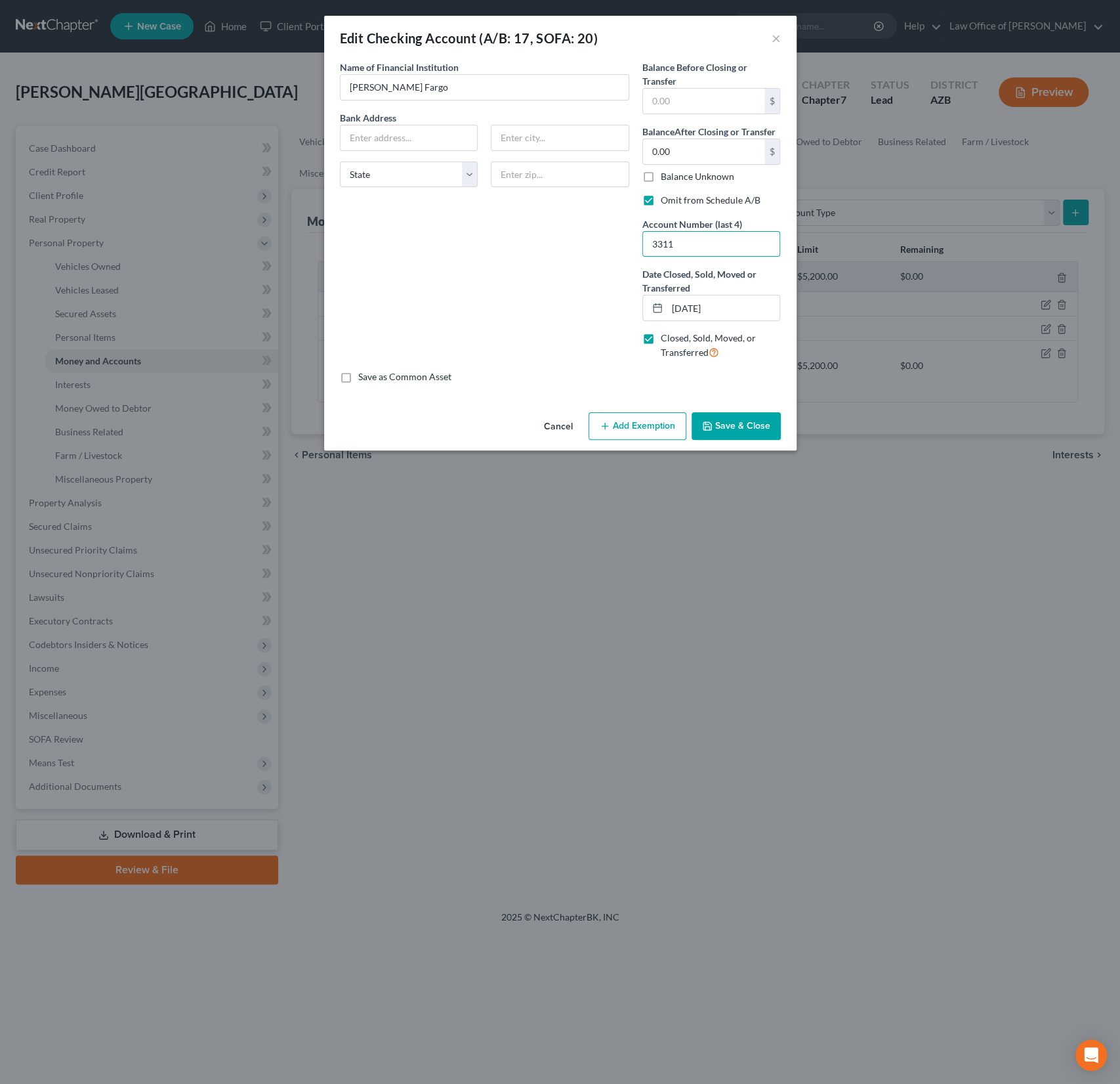
click at [726, 430] on button "Save & Close" at bounding box center [736, 426] width 89 height 28
